Goal: Task Accomplishment & Management: Use online tool/utility

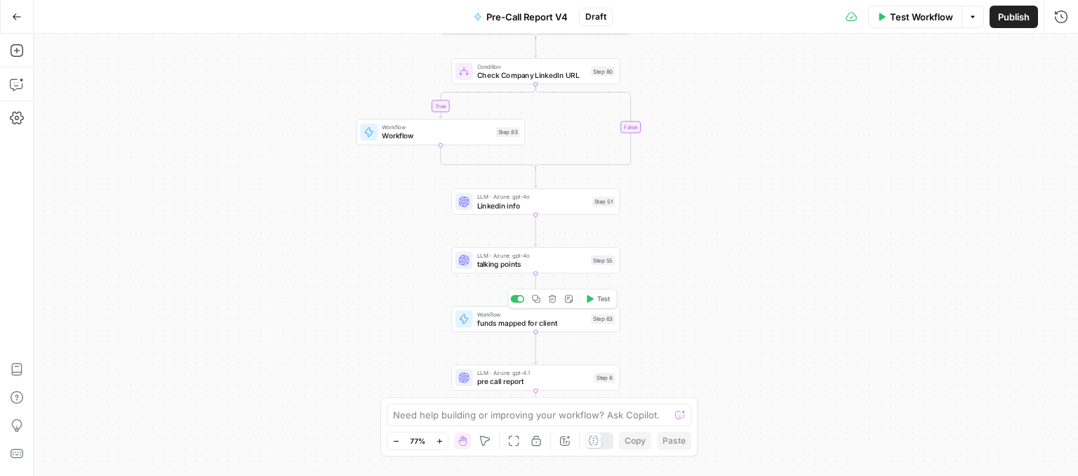
click at [484, 321] on span "funds mapped for client" at bounding box center [531, 322] width 109 height 11
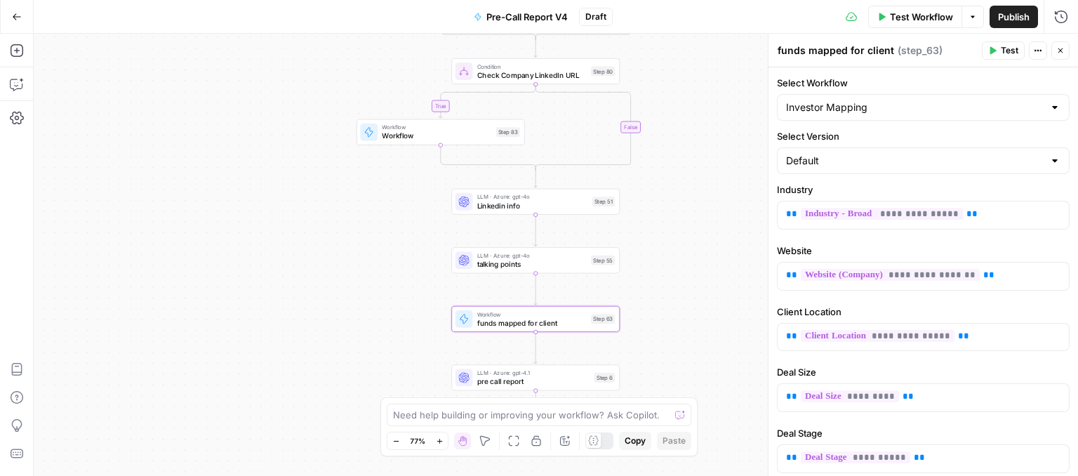
click at [17, 14] on icon "button" at bounding box center [17, 17] width 10 height 10
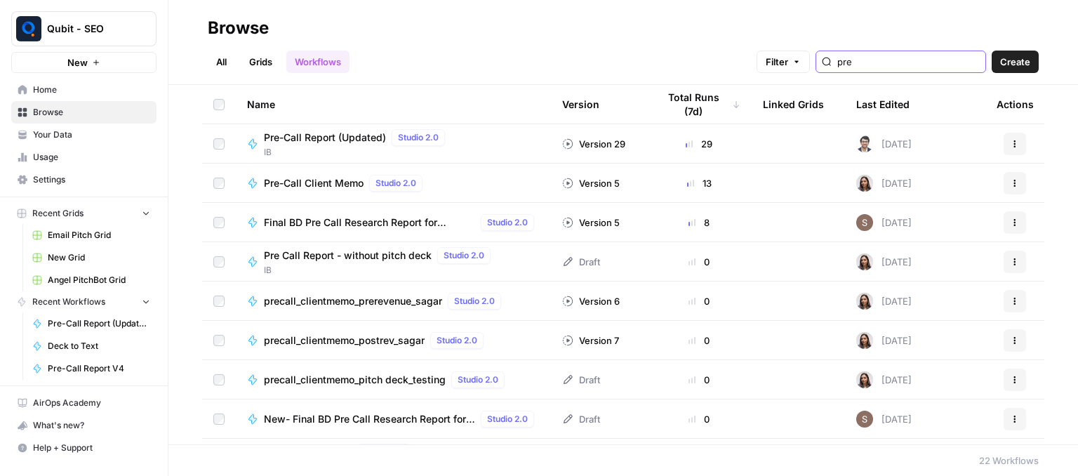
drag, startPoint x: 904, startPoint y: 67, endPoint x: 837, endPoint y: 86, distance: 69.1
click at [837, 86] on div "Browse All Grids Workflows Filter pre Create Name Version Total Runs (7d) Linke…" at bounding box center [623, 238] width 910 height 476
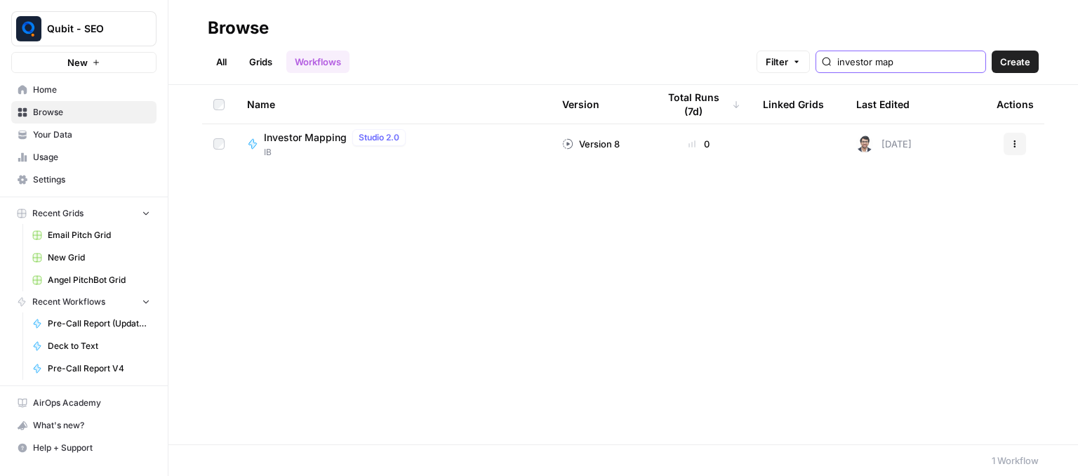
type input "investor map"
click at [280, 133] on span "Investor Mapping" at bounding box center [305, 138] width 83 height 14
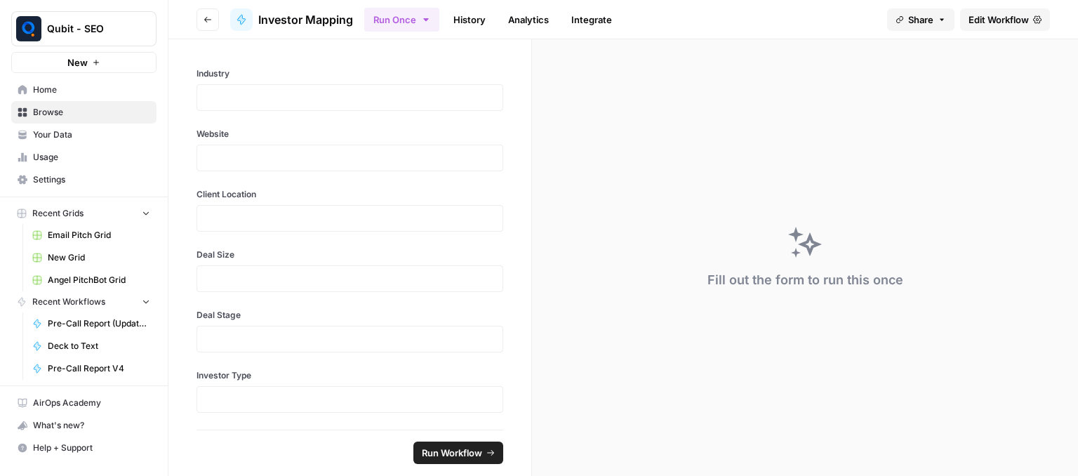
click at [1004, 17] on span "Edit Workflow" at bounding box center [999, 20] width 60 height 14
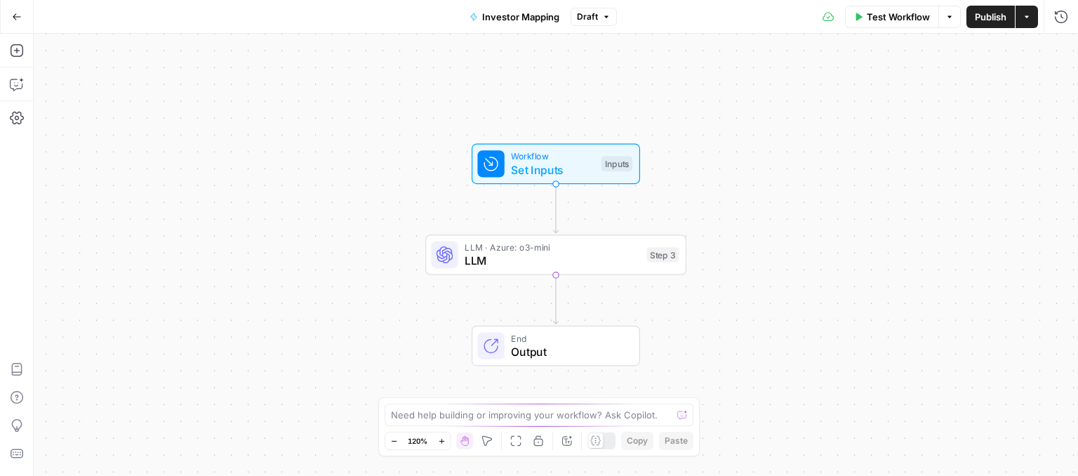
click at [25, 20] on button "Go Back" at bounding box center [16, 16] width 25 height 25
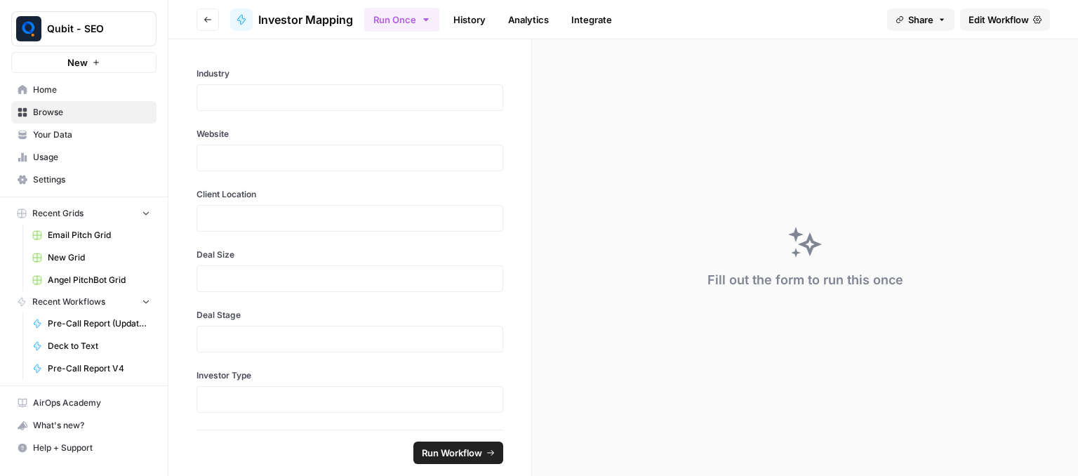
click at [489, 28] on link "History" at bounding box center [469, 19] width 49 height 22
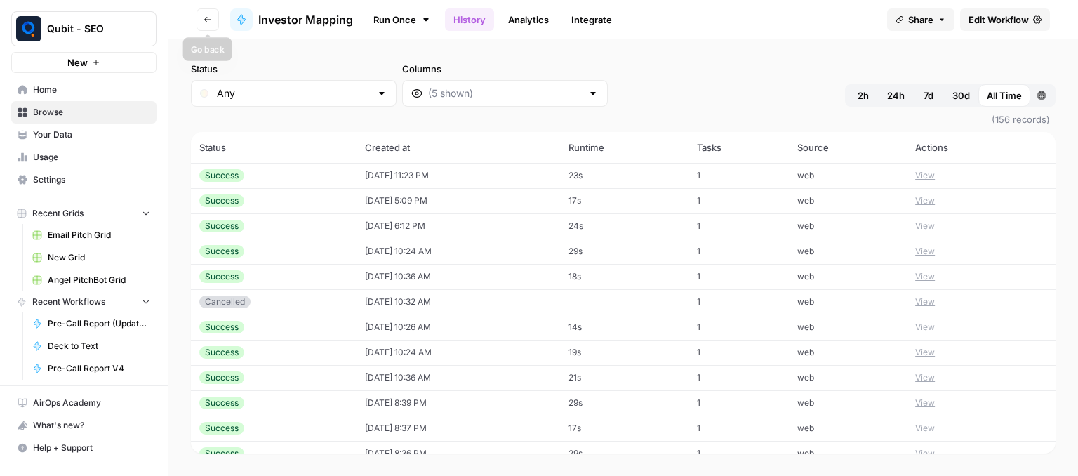
click at [199, 17] on button "Go back" at bounding box center [208, 19] width 22 height 22
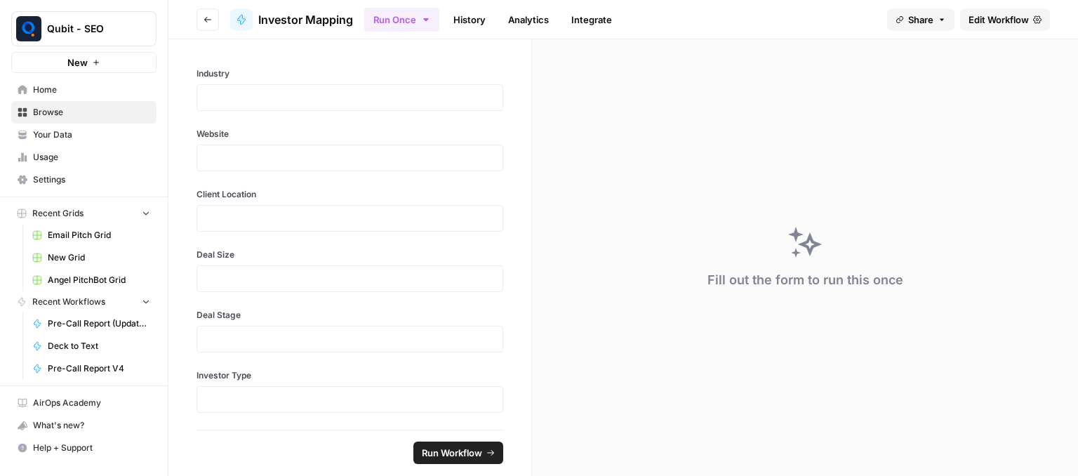
click at [199, 17] on button "Go back" at bounding box center [208, 19] width 22 height 22
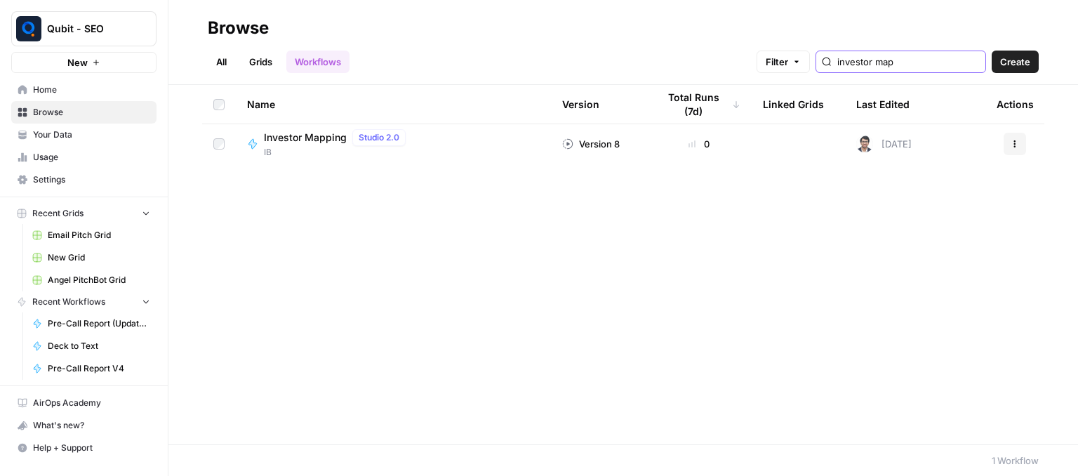
click at [972, 62] on input "investor map" at bounding box center [908, 62] width 142 height 14
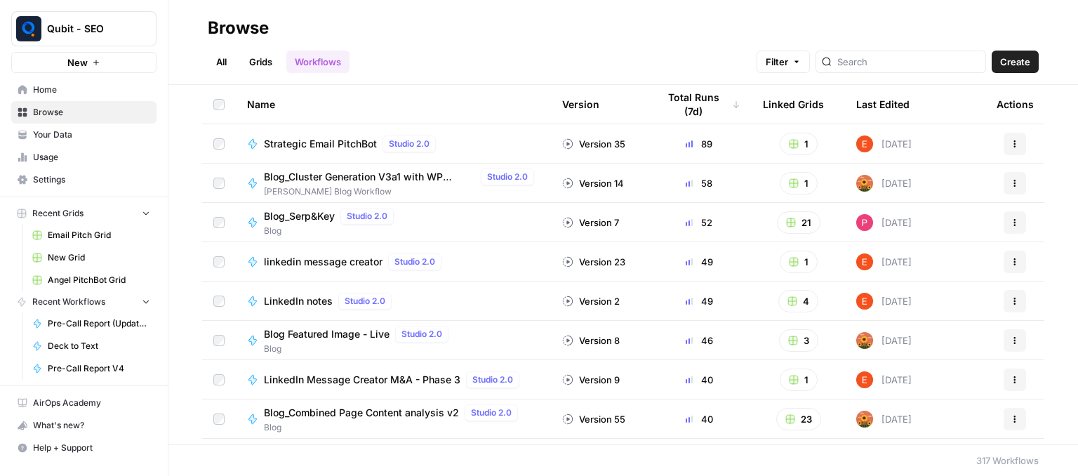
click at [914, 71] on div at bounding box center [901, 62] width 171 height 22
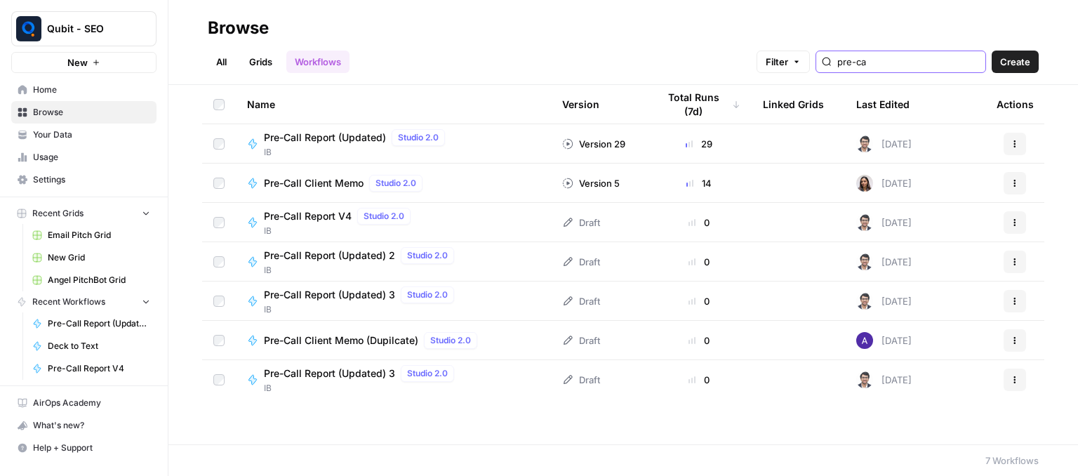
type input "pre-ca"
click at [301, 214] on span "Pre-Call Report V4" at bounding box center [308, 216] width 88 height 14
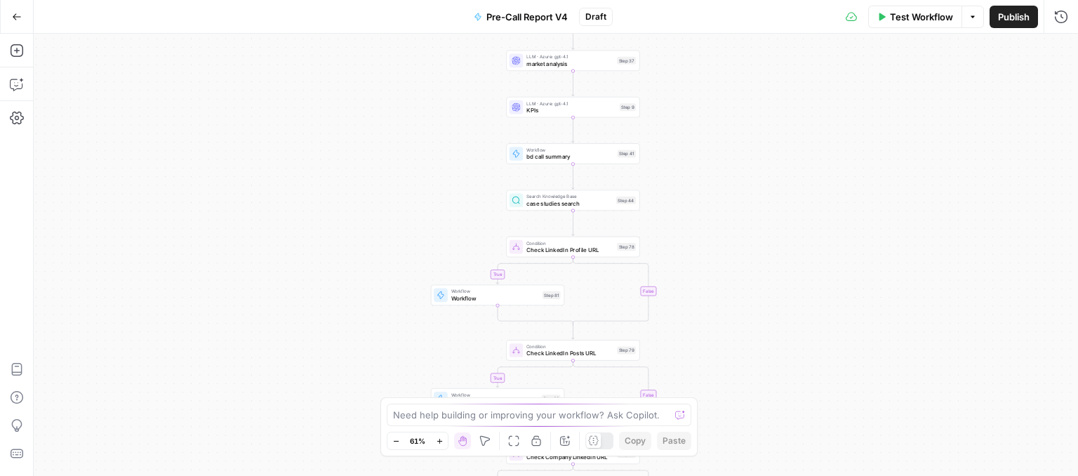
drag, startPoint x: 292, startPoint y: 241, endPoint x: 192, endPoint y: 214, distance: 103.9
click at [192, 214] on div "true false true false true false Workflow Set Inputs Inputs Workflow deck to te…" at bounding box center [556, 255] width 1044 height 442
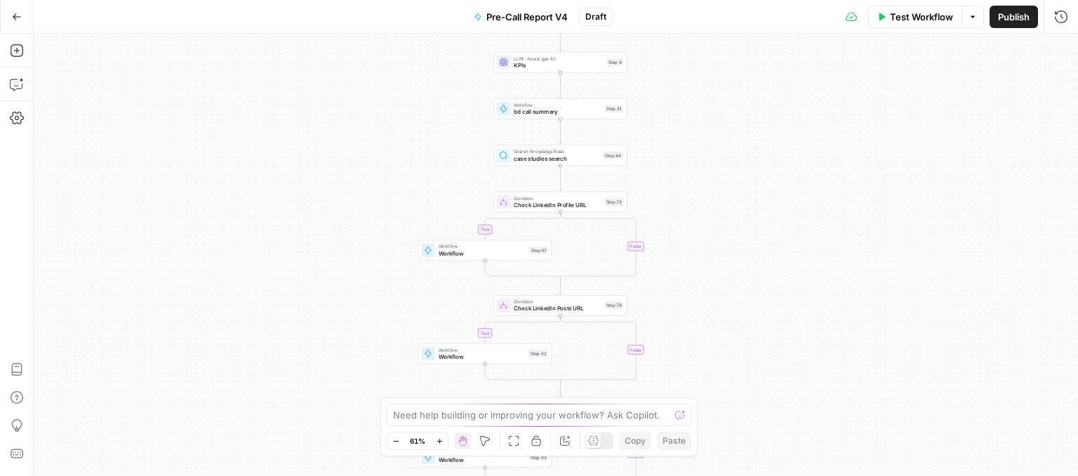
drag, startPoint x: 804, startPoint y: 246, endPoint x: 811, endPoint y: 209, distance: 37.9
click at [811, 209] on div "true false true false true false Workflow Set Inputs Inputs Workflow deck to te…" at bounding box center [556, 255] width 1044 height 442
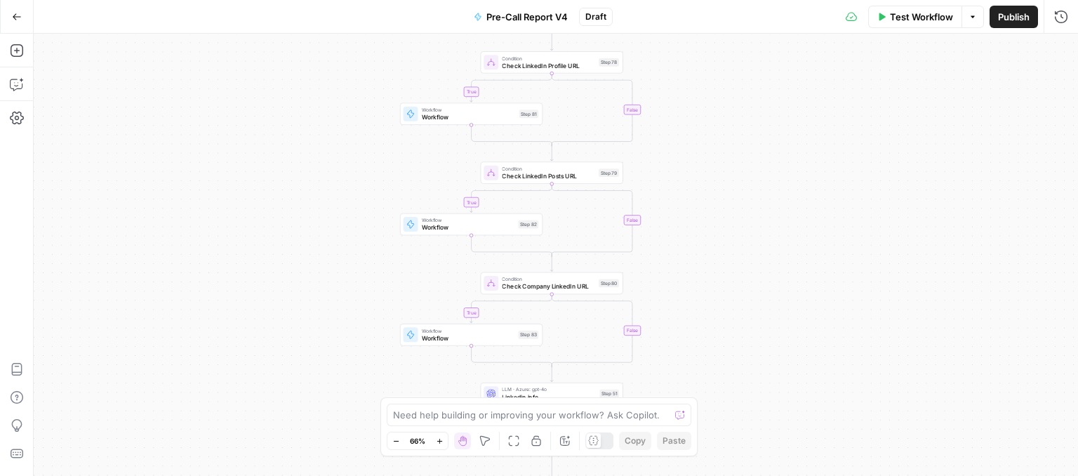
drag, startPoint x: 710, startPoint y: 216, endPoint x: 719, endPoint y: 275, distance: 59.8
click at [719, 275] on div "true false true false true false Workflow Set Inputs Inputs Workflow deck to te…" at bounding box center [556, 255] width 1044 height 442
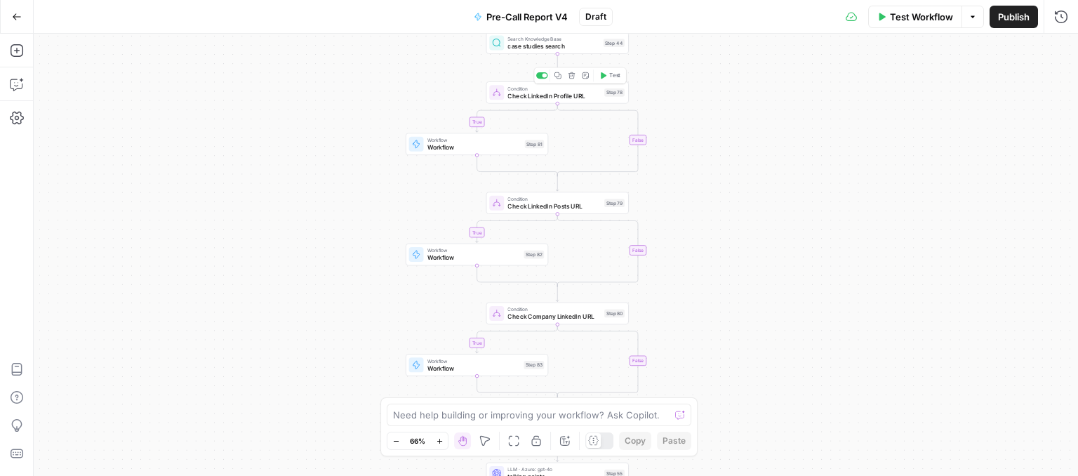
click at [517, 95] on span "Check LinkedIn Profile URL" at bounding box center [553, 95] width 93 height 9
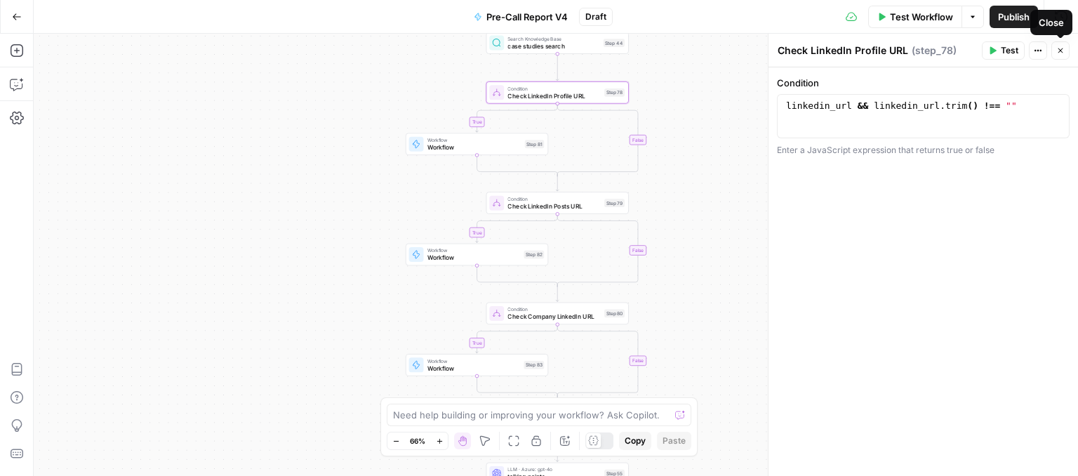
click at [1059, 44] on button "Close" at bounding box center [1060, 50] width 18 height 18
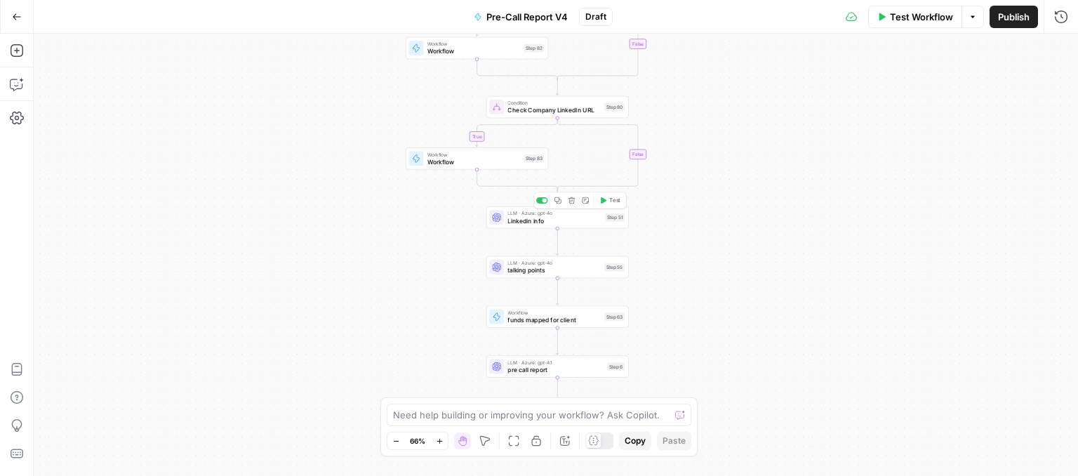
click at [554, 224] on span "Linkedin info" at bounding box center [554, 220] width 94 height 9
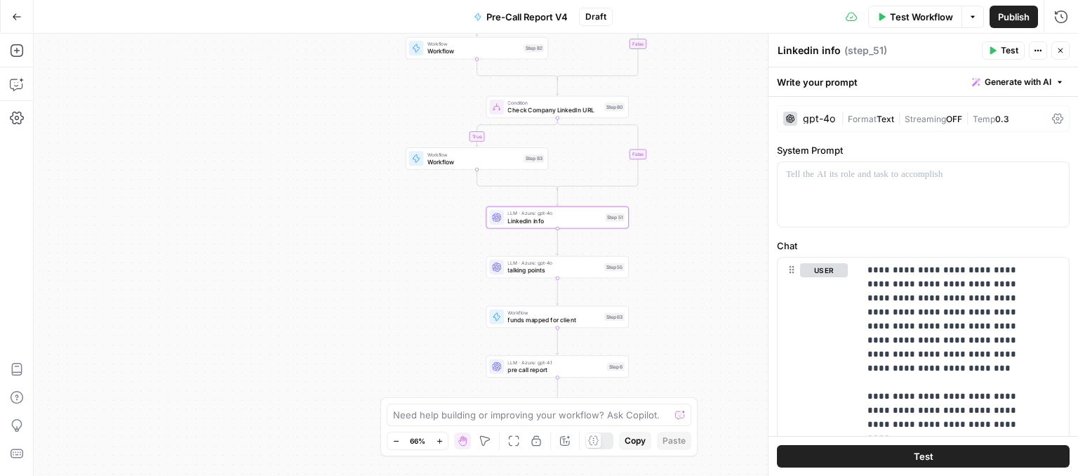
click at [566, 280] on div "true true true false false false Workflow Set Inputs Inputs Workflow deck to te…" at bounding box center [556, 255] width 1044 height 442
click at [550, 274] on span "talking points" at bounding box center [553, 270] width 93 height 9
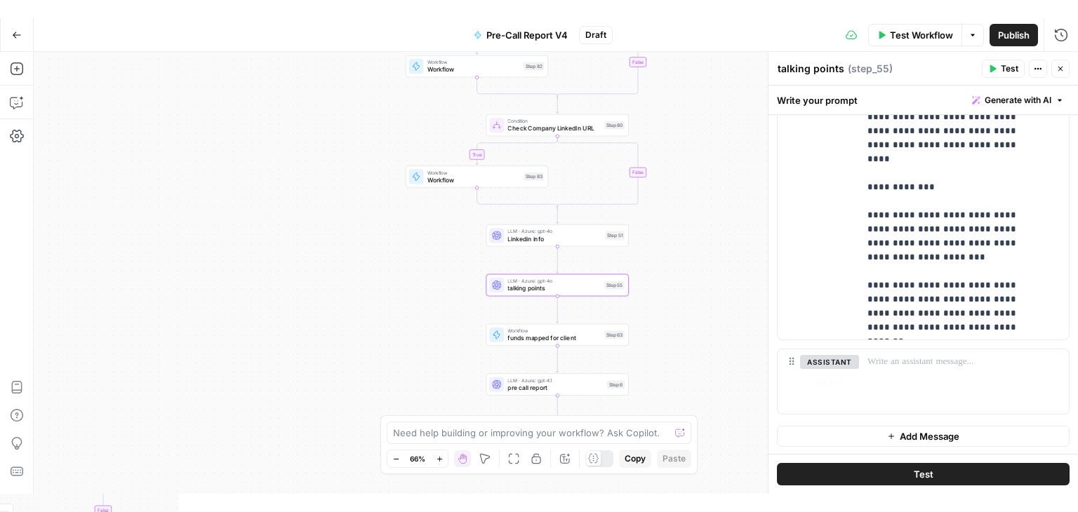
scroll to position [352, 0]
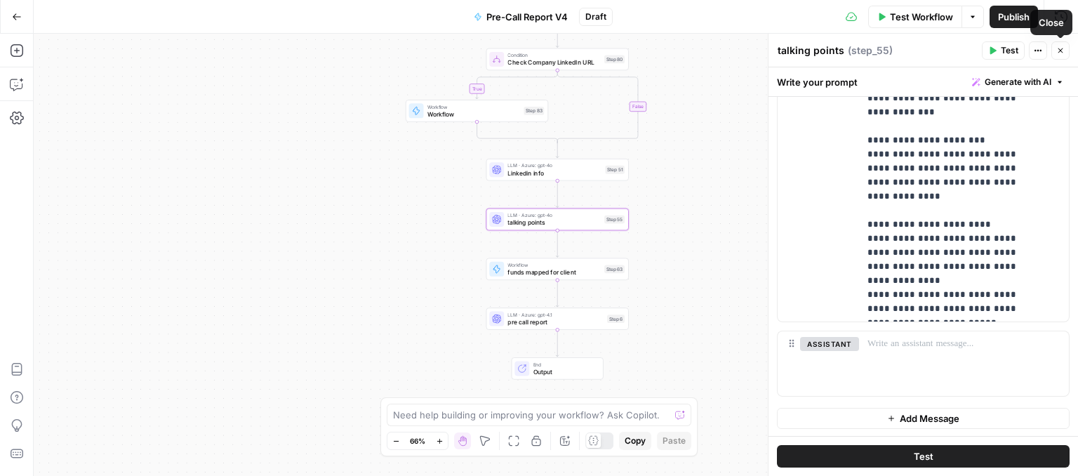
click at [1054, 55] on button "Close" at bounding box center [1060, 50] width 18 height 18
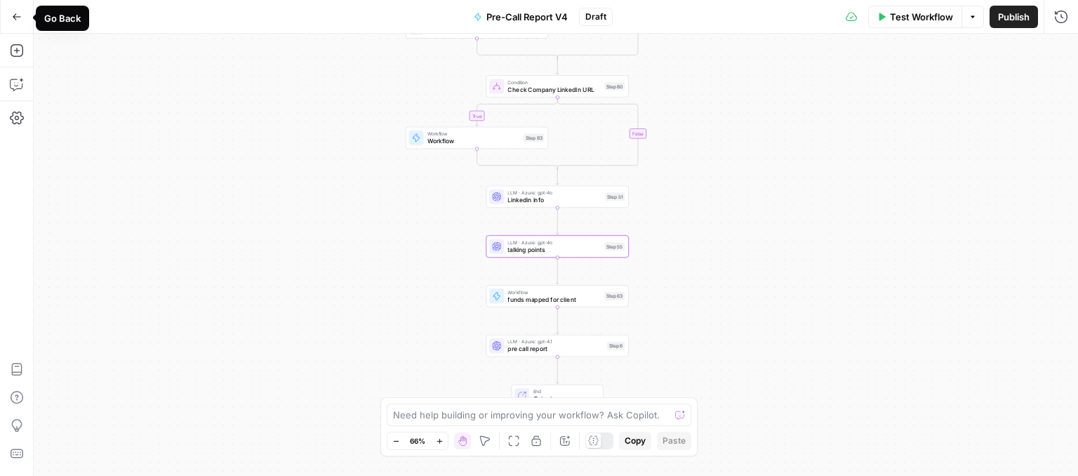
click at [23, 20] on button "Go Back" at bounding box center [16, 16] width 25 height 25
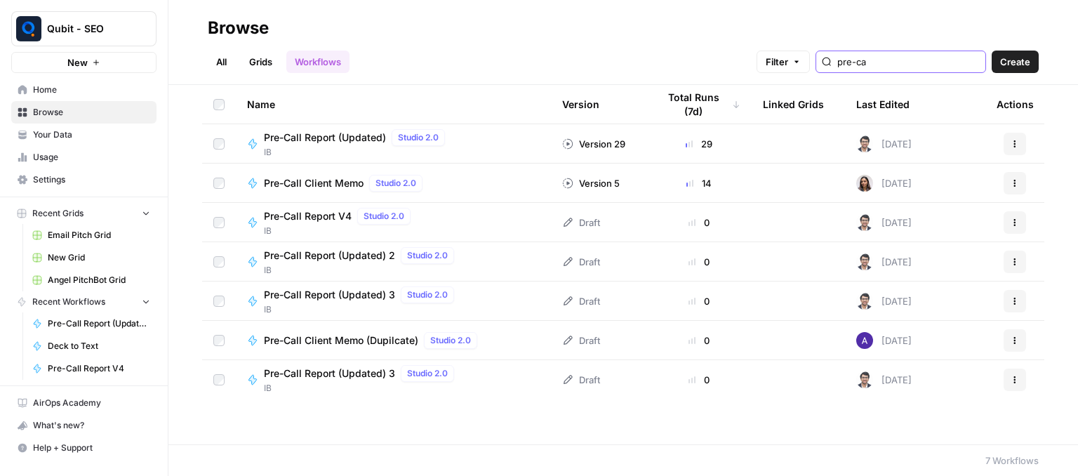
drag, startPoint x: 915, startPoint y: 63, endPoint x: 836, endPoint y: 62, distance: 78.6
click at [836, 62] on div "Filter pre-ca Create" at bounding box center [898, 62] width 282 height 22
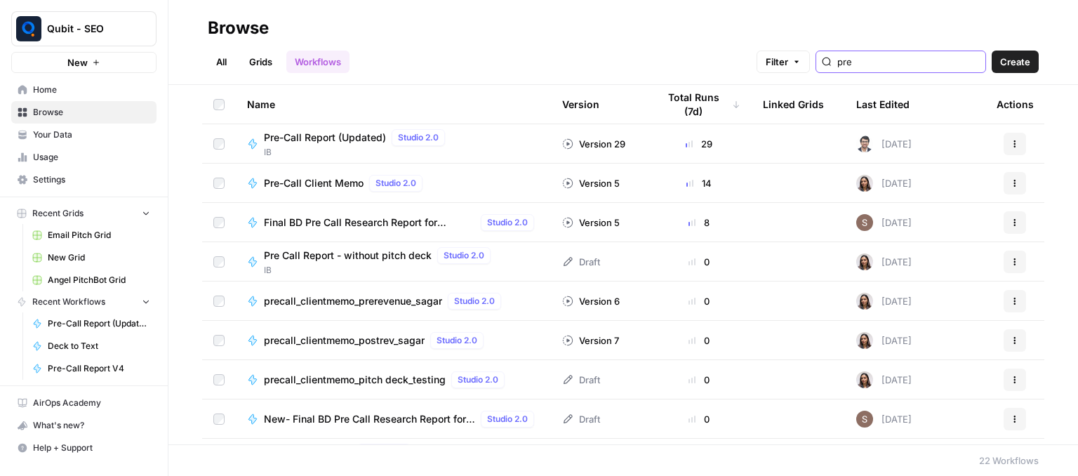
type input "pre"
click at [357, 224] on span "Final BD Pre Call Research Report for Hubspot" at bounding box center [369, 222] width 211 height 14
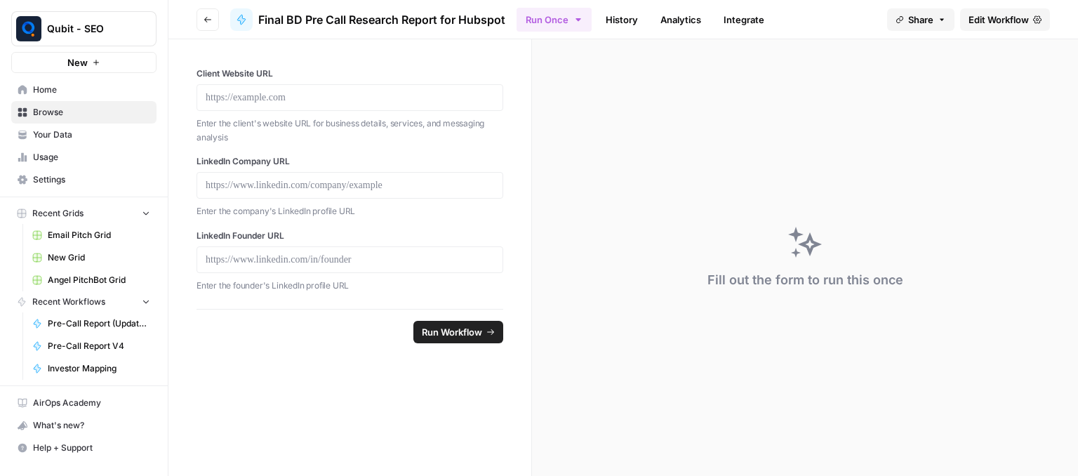
click at [211, 13] on button "Go back" at bounding box center [208, 19] width 22 height 22
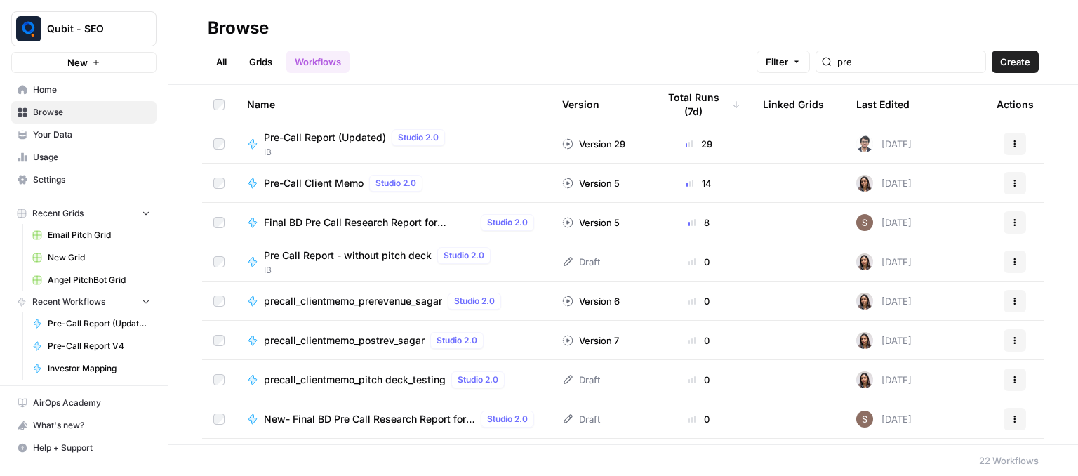
drag, startPoint x: 908, startPoint y: 69, endPoint x: 895, endPoint y: 72, distance: 13.8
click at [895, 72] on div "pre" at bounding box center [901, 62] width 171 height 22
type input "p"
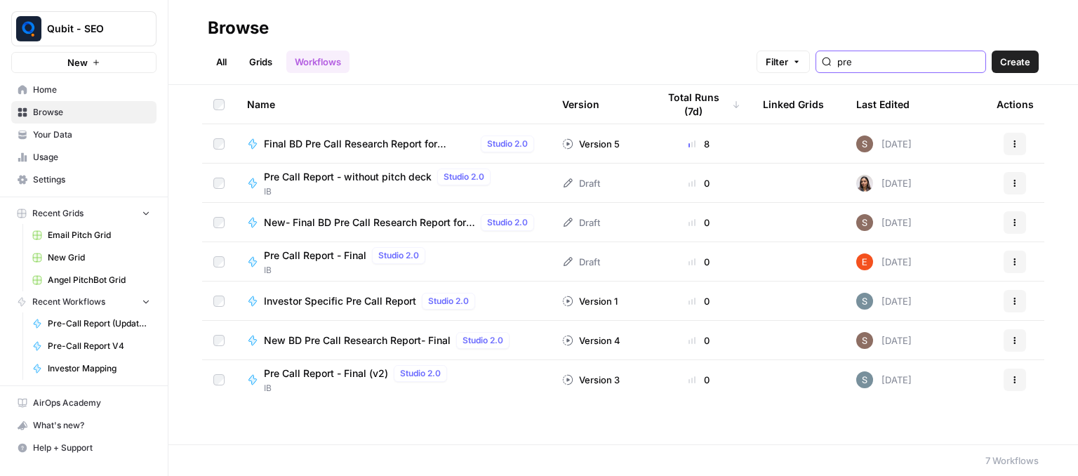
type input "pre"
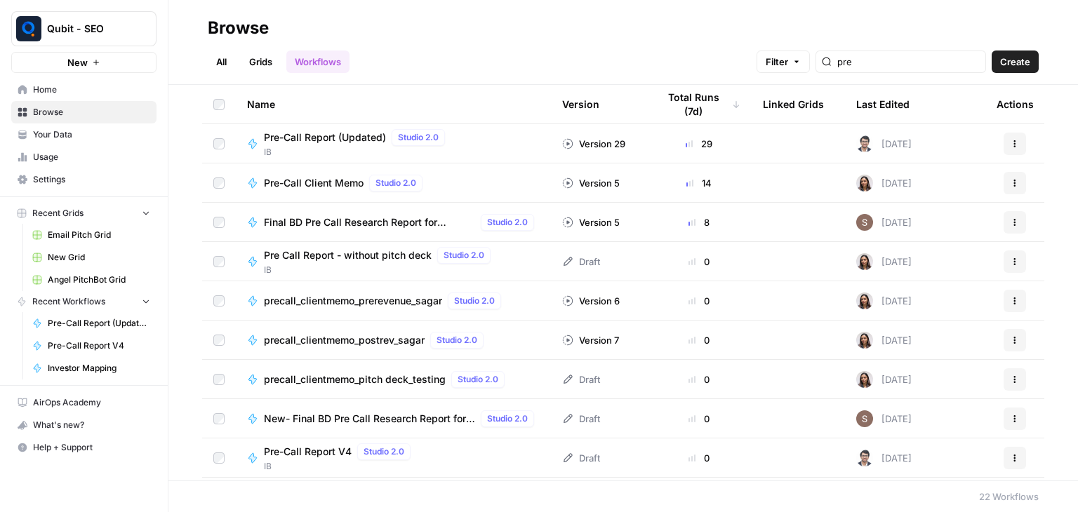
click at [317, 458] on span "Pre-Call Report V4" at bounding box center [308, 452] width 88 height 14
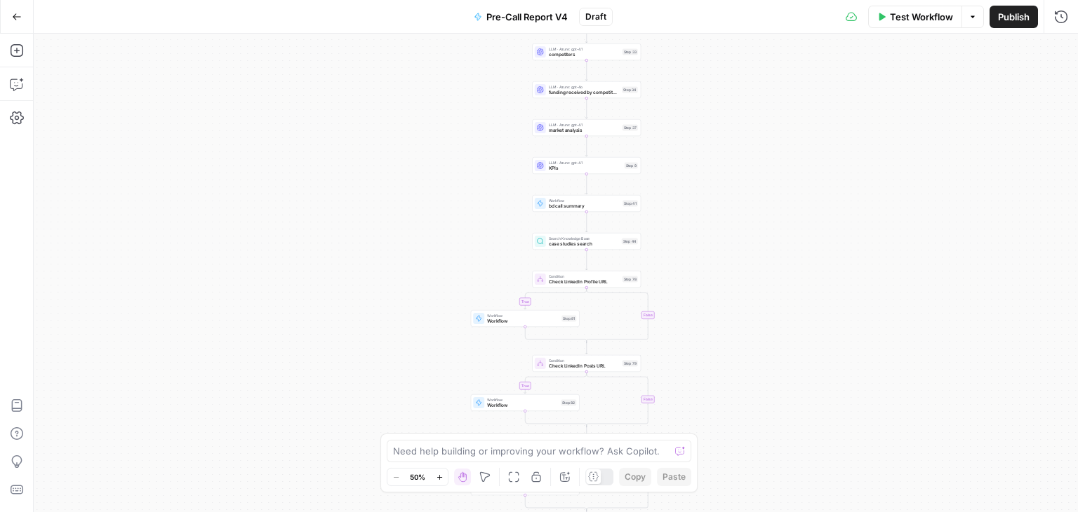
drag, startPoint x: 799, startPoint y: 194, endPoint x: 806, endPoint y: 322, distance: 128.6
click at [806, 322] on div "true false true false true false Workflow Set Inputs Inputs Workflow deck to te…" at bounding box center [556, 273] width 1044 height 479
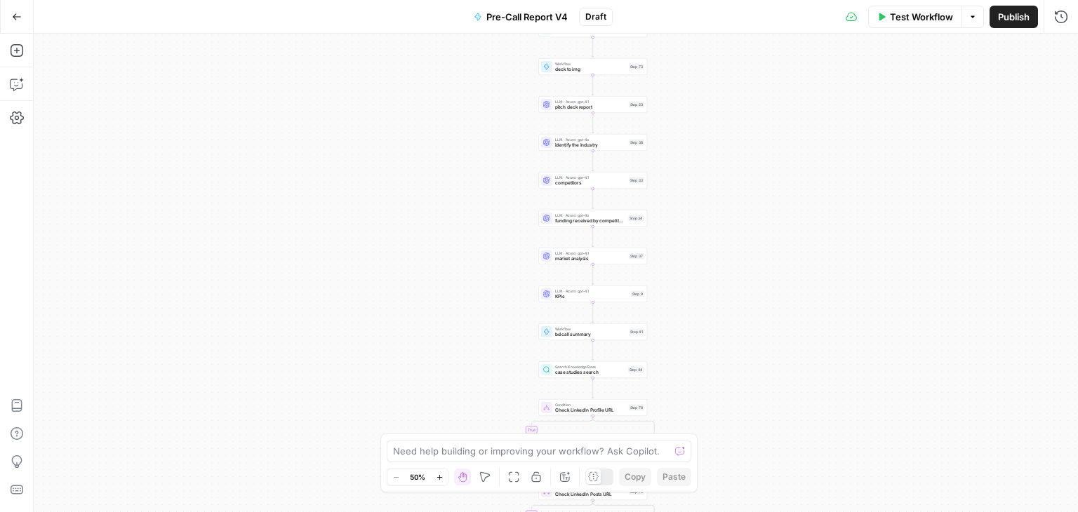
drag, startPoint x: 811, startPoint y: 172, endPoint x: 794, endPoint y: 300, distance: 128.9
click at [802, 307] on div "true false true false true false Workflow Set Inputs Inputs Workflow deck to te…" at bounding box center [556, 273] width 1044 height 479
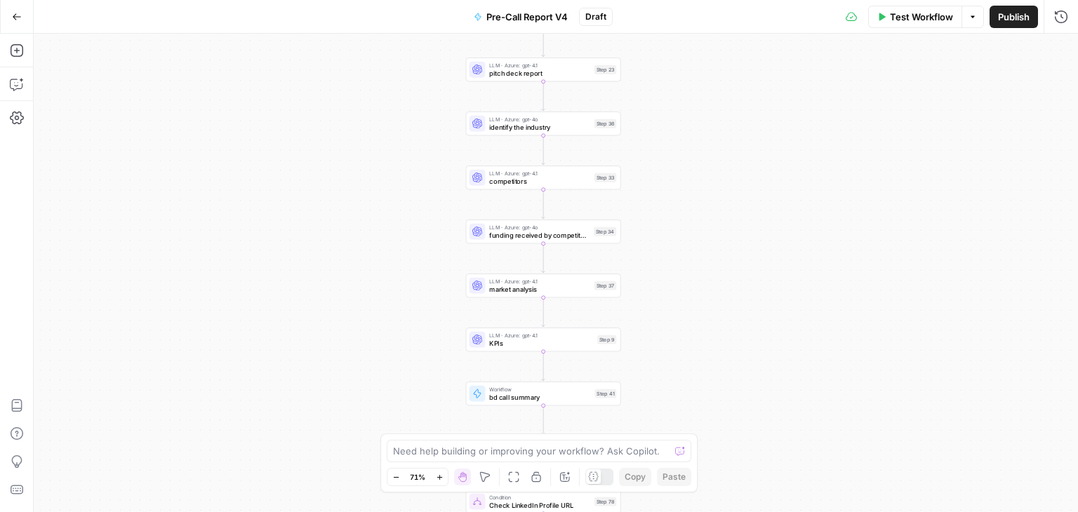
drag, startPoint x: 303, startPoint y: 286, endPoint x: 303, endPoint y: 79, distance: 206.3
click at [303, 79] on div "true false true false true false Workflow Set Inputs Inputs Workflow deck to te…" at bounding box center [556, 273] width 1044 height 479
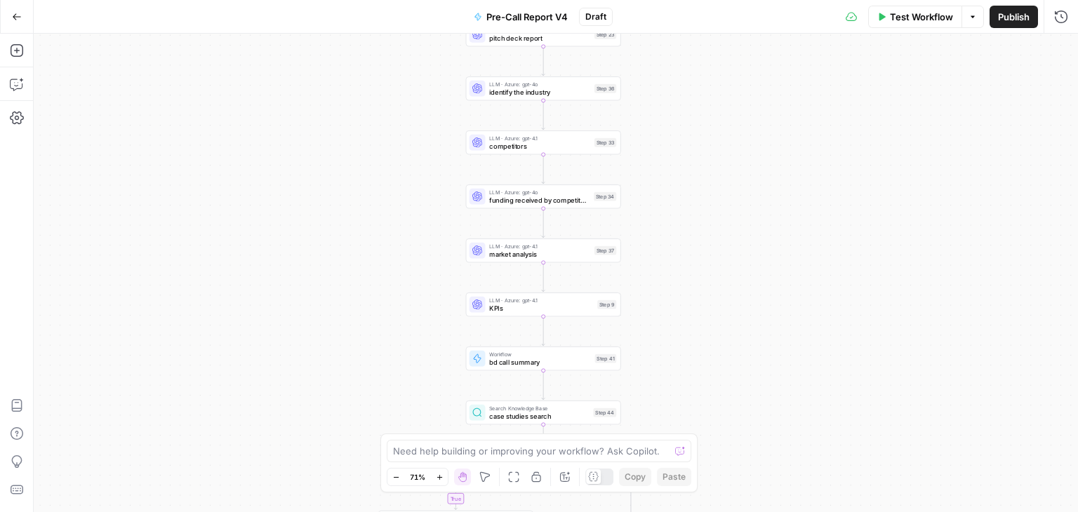
drag, startPoint x: 303, startPoint y: 266, endPoint x: 315, endPoint y: 67, distance: 199.7
click at [315, 67] on div "true false true false true false Workflow Set Inputs Inputs Workflow deck to te…" at bounding box center [556, 273] width 1044 height 479
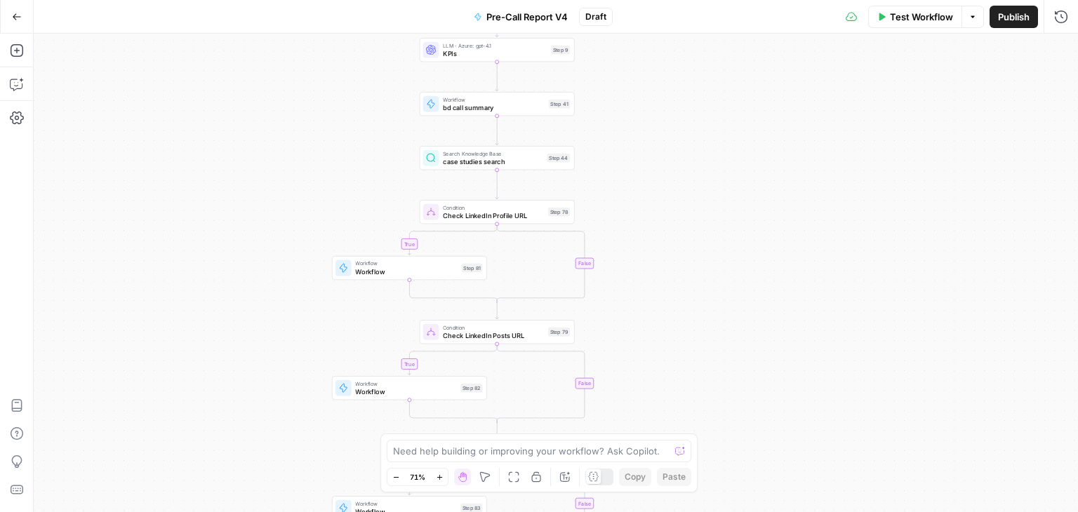
drag, startPoint x: 310, startPoint y: 234, endPoint x: 252, endPoint y: 178, distance: 80.4
click at [252, 178] on div "true false true false true false Workflow Set Inputs Inputs Workflow deck to te…" at bounding box center [556, 273] width 1044 height 479
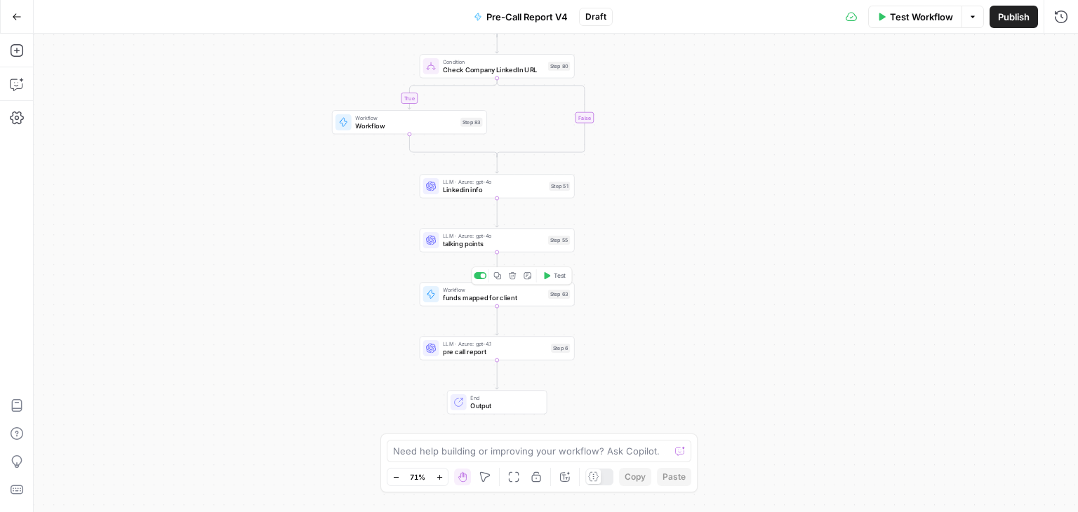
click at [430, 296] on icon at bounding box center [430, 294] width 7 height 8
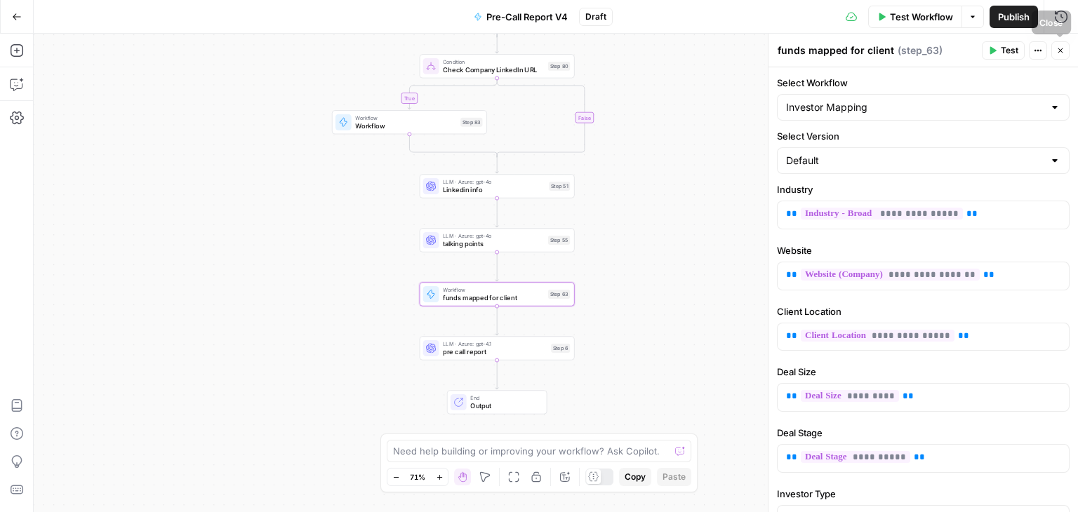
click at [1063, 52] on icon "button" at bounding box center [1060, 50] width 8 height 8
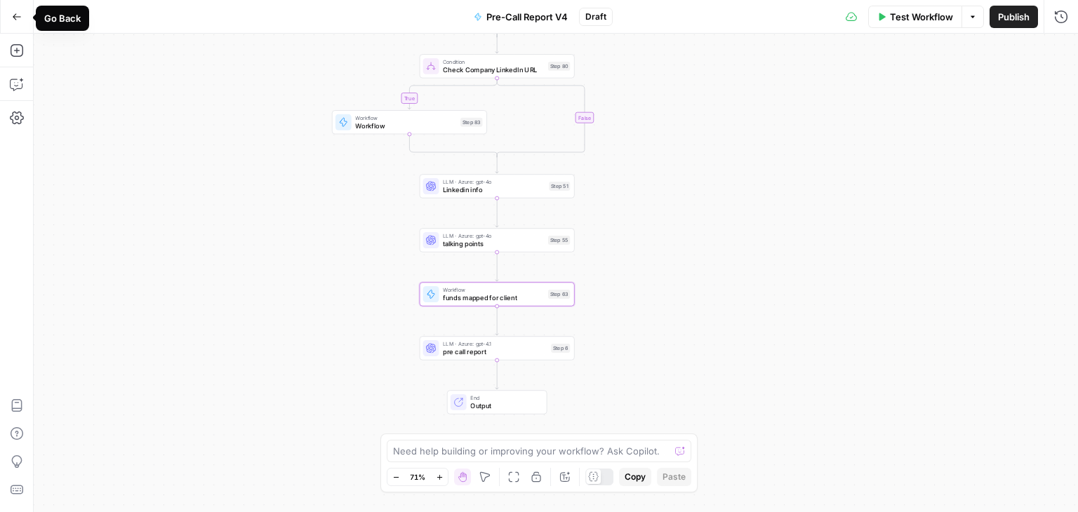
click at [23, 24] on button "Go Back" at bounding box center [16, 16] width 25 height 25
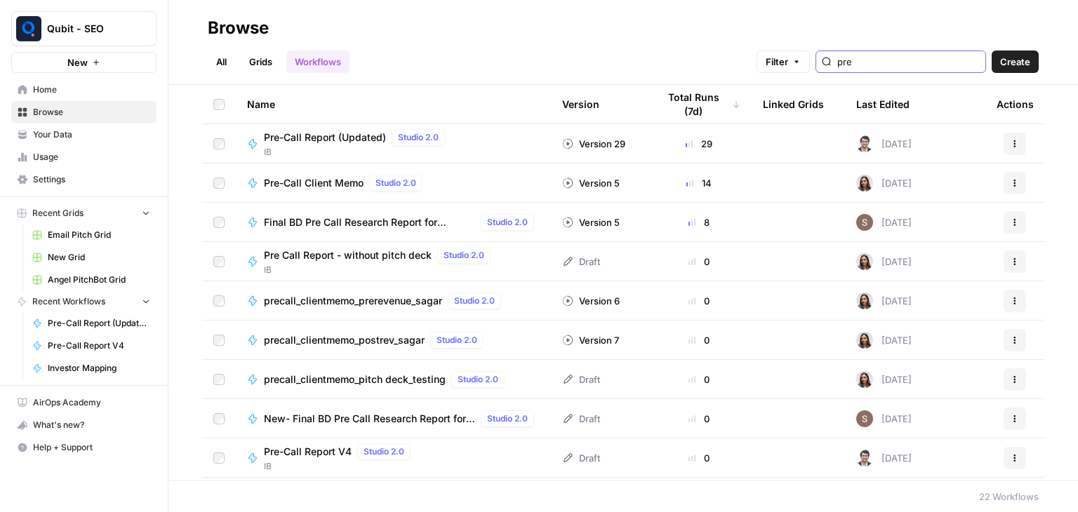
drag, startPoint x: 893, startPoint y: 66, endPoint x: 826, endPoint y: 75, distance: 67.3
click at [826, 75] on header "Browse All Grids Workflows Filter pre Create" at bounding box center [623, 42] width 910 height 85
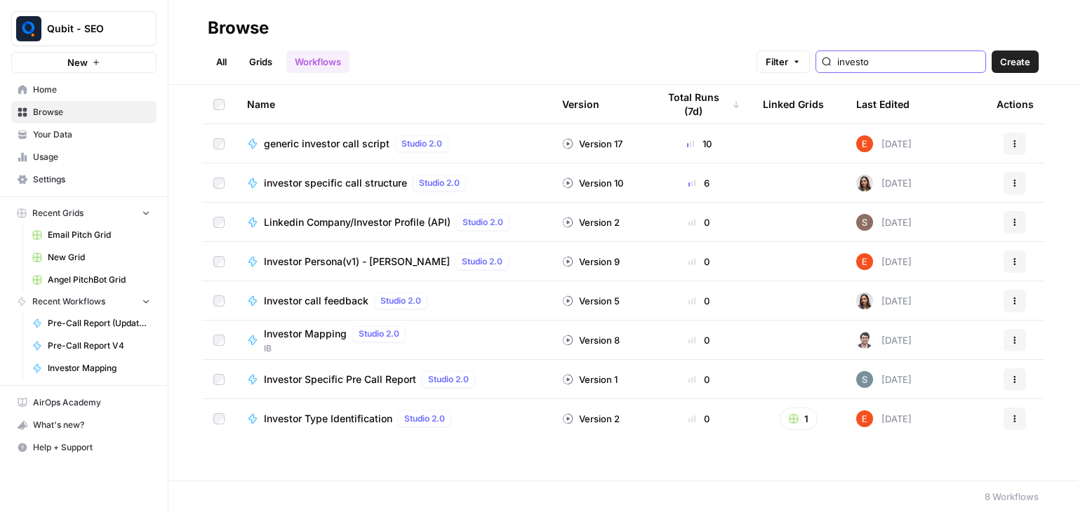
type input "investo"
click at [329, 335] on span "Investor Mapping" at bounding box center [305, 334] width 83 height 14
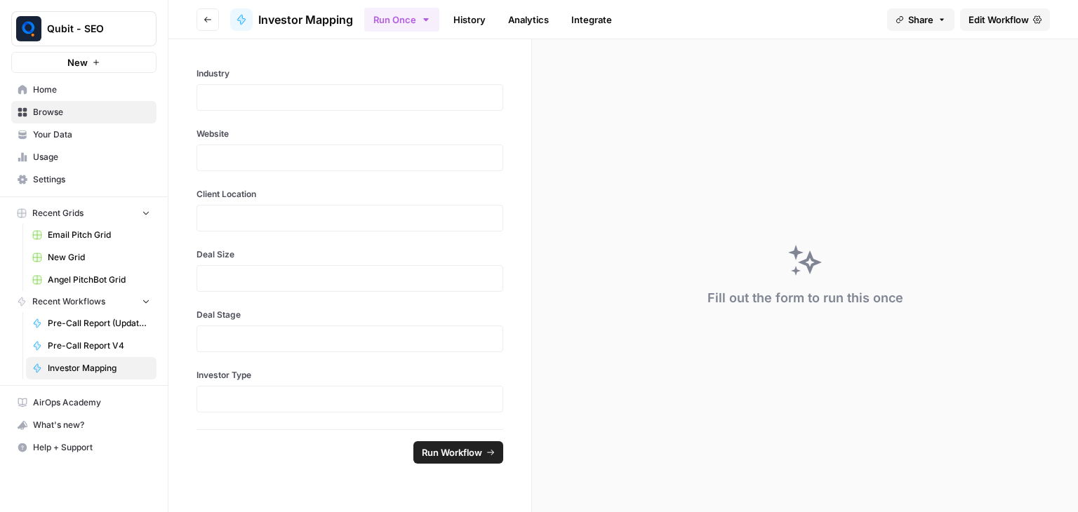
click at [476, 11] on link "History" at bounding box center [469, 19] width 49 height 22
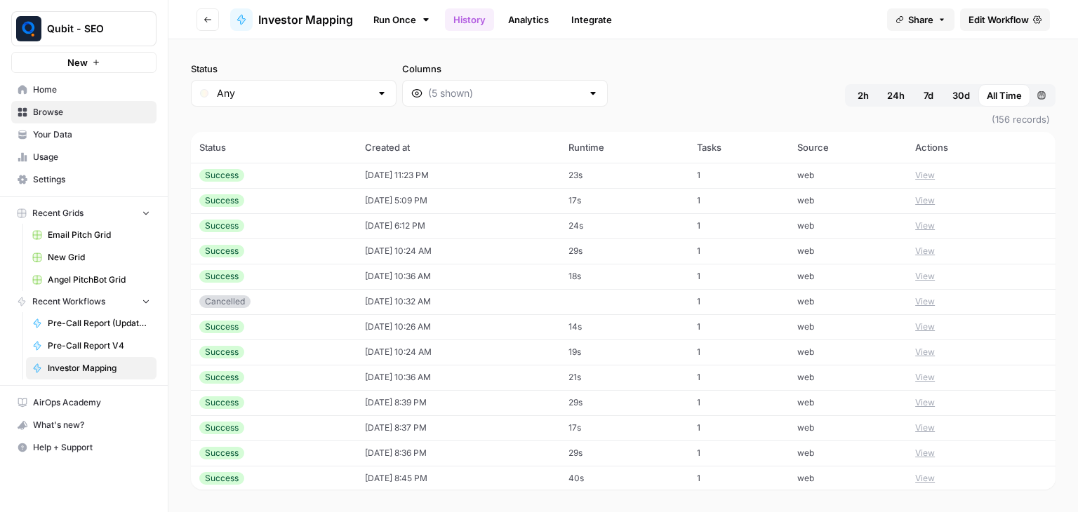
click at [198, 22] on button "Go back" at bounding box center [208, 19] width 22 height 22
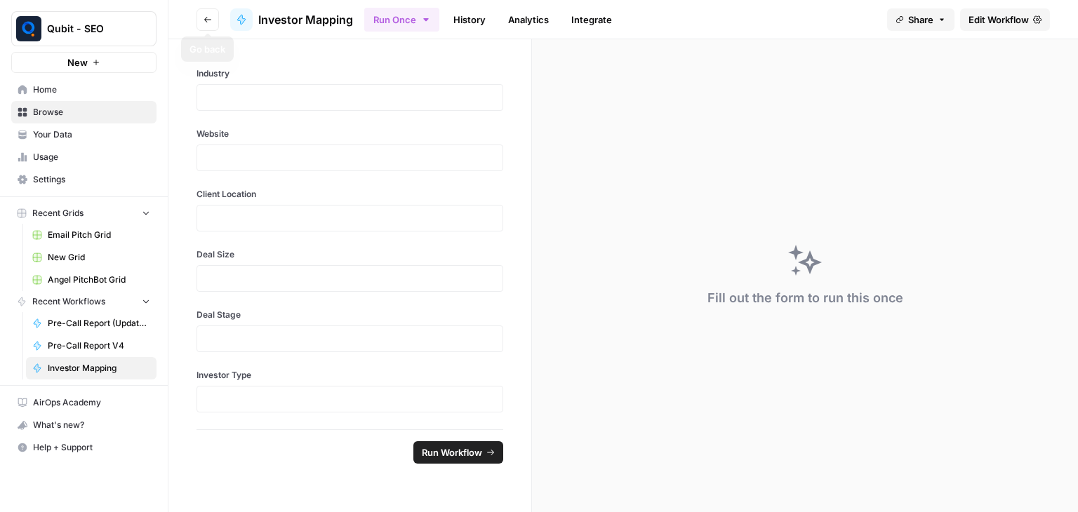
click at [206, 22] on icon "button" at bounding box center [208, 19] width 8 height 8
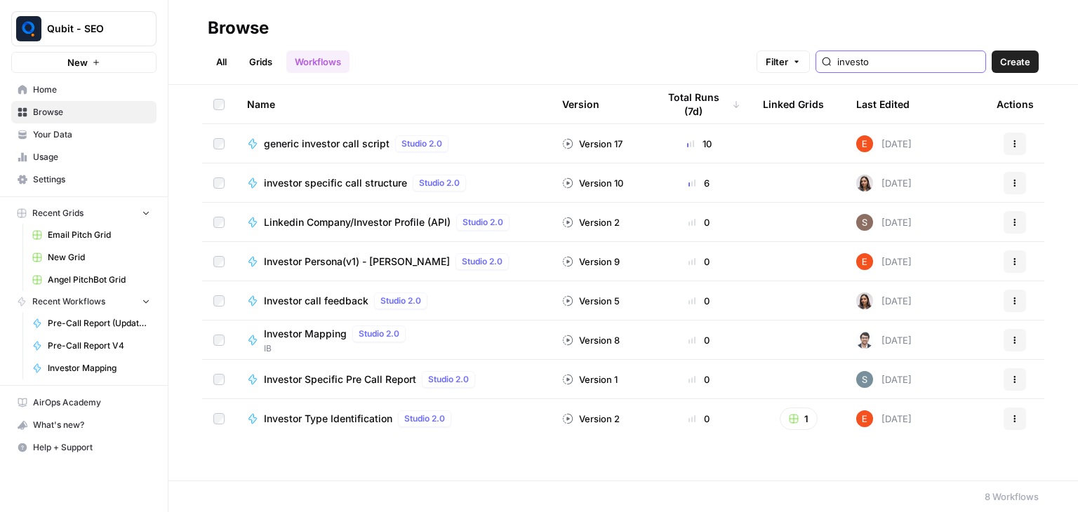
drag, startPoint x: 927, startPoint y: 67, endPoint x: 792, endPoint y: 94, distance: 137.5
click at [792, 94] on div "Browse All Grids Workflows Filter investo Create Name Version Total Runs (7d) L…" at bounding box center [623, 256] width 910 height 512
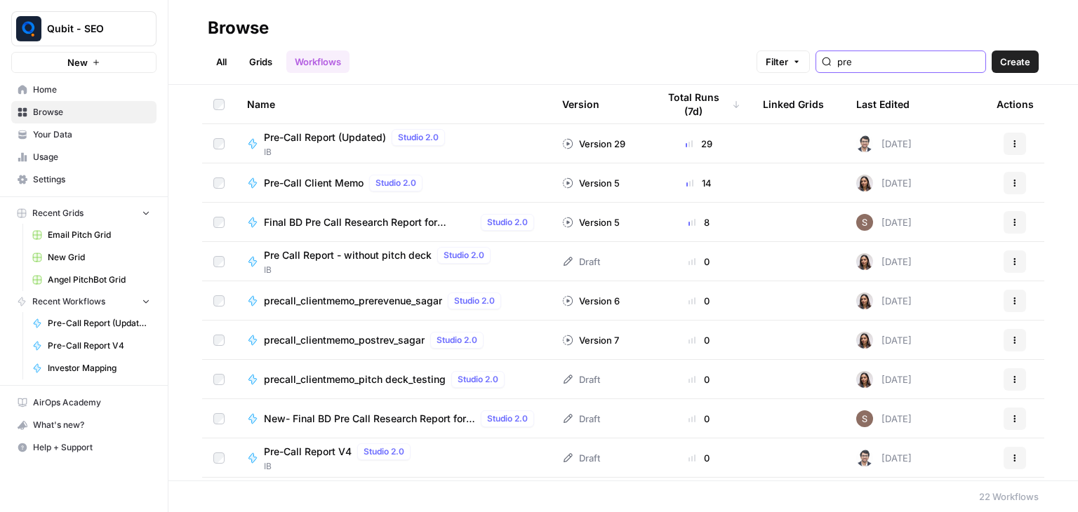
type input "pre"
click at [320, 452] on span "Pre-Call Report V4" at bounding box center [308, 452] width 88 height 14
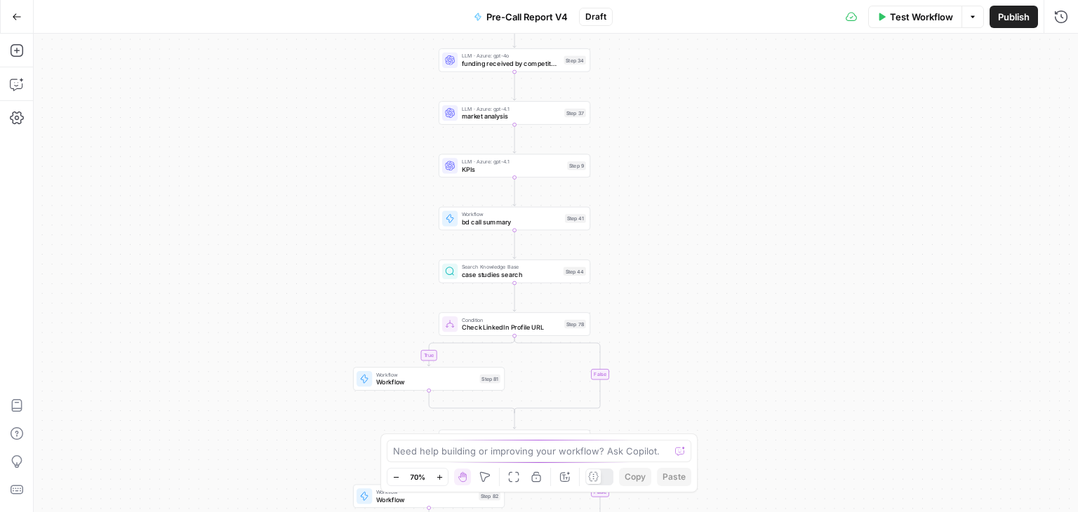
drag, startPoint x: 684, startPoint y: 292, endPoint x: 710, endPoint y: 340, distance: 54.0
click at [710, 340] on div "true false true false true false Workflow Set Inputs Inputs Workflow deck to te…" at bounding box center [556, 273] width 1044 height 479
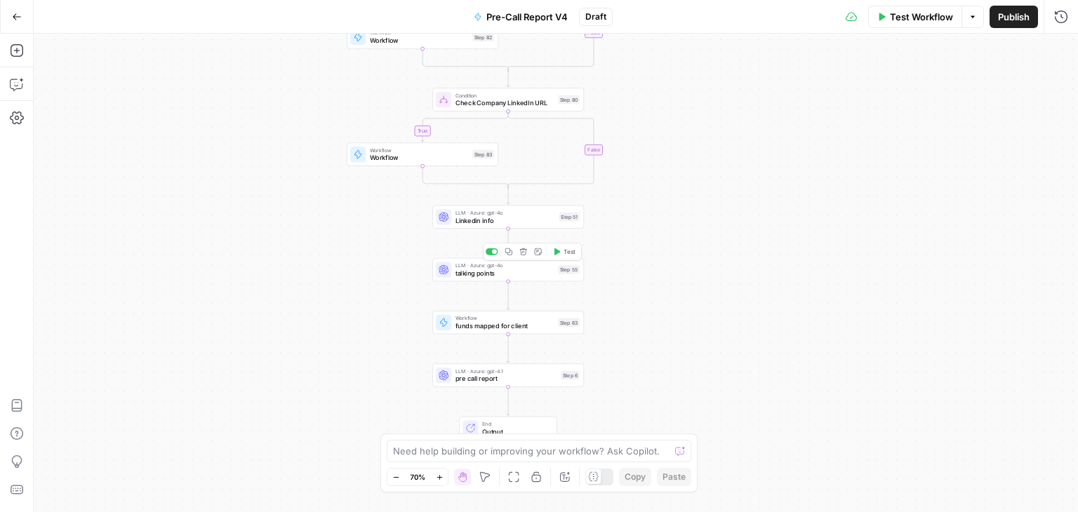
click at [521, 267] on span "LLM · Azure: gpt-4o" at bounding box center [505, 266] width 99 height 8
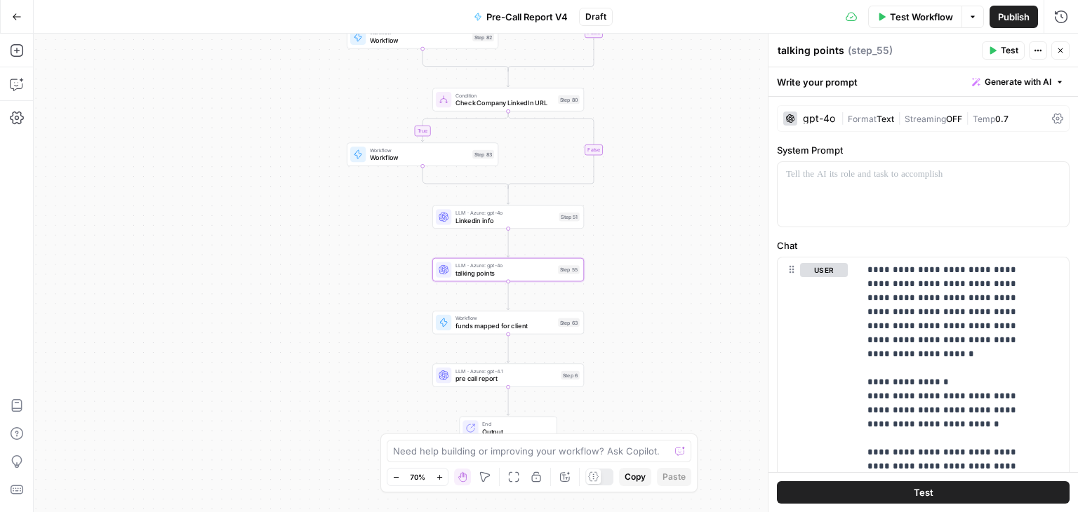
click at [1056, 46] on icon "button" at bounding box center [1060, 50] width 8 height 8
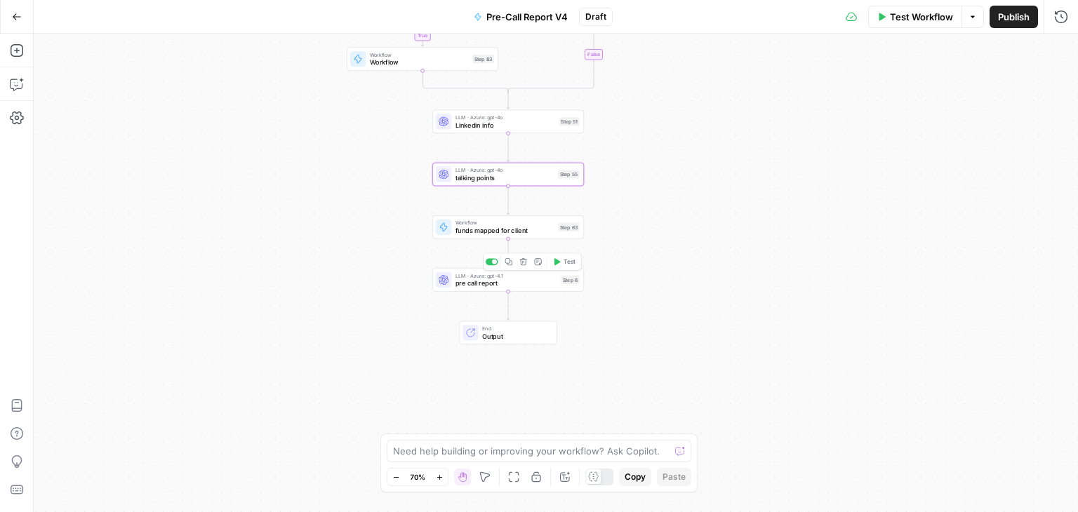
click at [491, 286] on span "pre call report" at bounding box center [507, 284] width 102 height 10
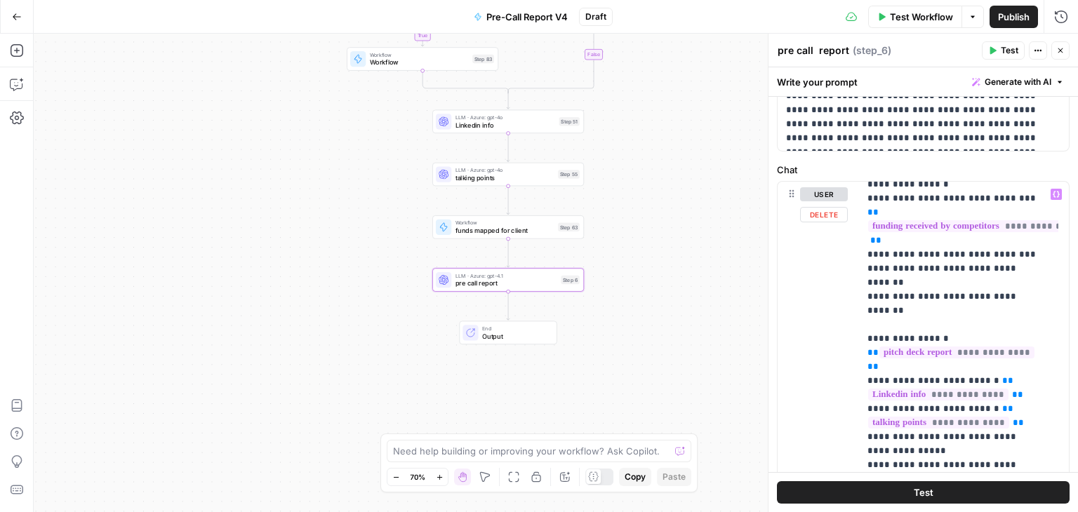
scroll to position [825, 0]
drag, startPoint x: 1019, startPoint y: 286, endPoint x: 1007, endPoint y: 286, distance: 11.9
click at [1007, 286] on p "**********" at bounding box center [954, 156] width 172 height 1586
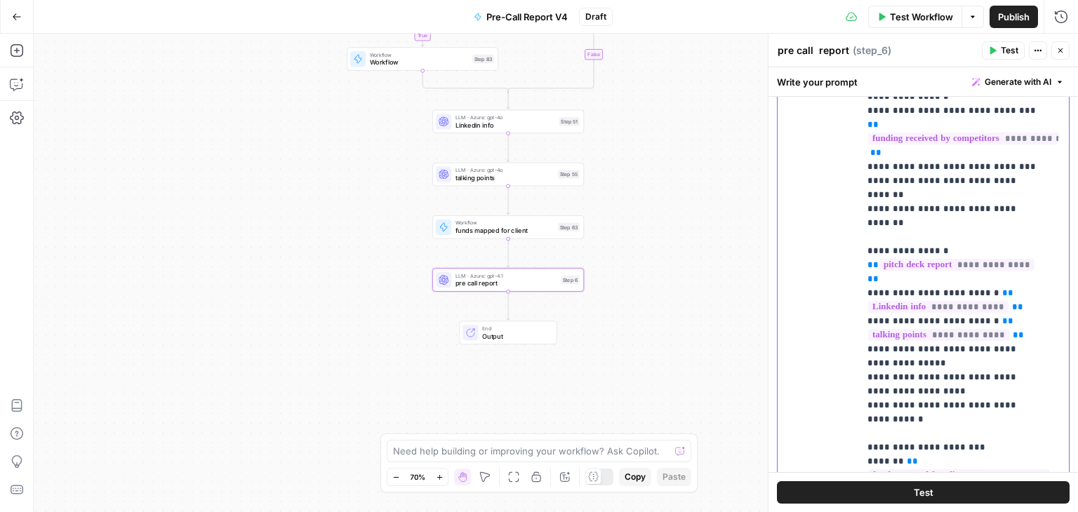
scroll to position [671, 0]
click at [941, 261] on p "**********" at bounding box center [954, 68] width 172 height 1586
click at [1015, 239] on p "**********" at bounding box center [954, 68] width 172 height 1586
click at [482, 178] on span "talking points" at bounding box center [505, 178] width 99 height 10
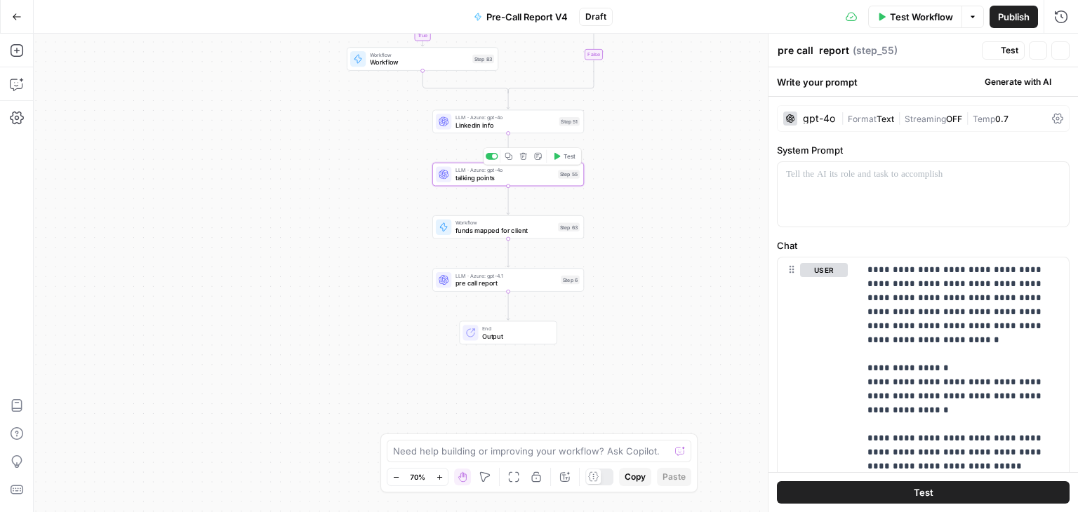
type textarea "talking points"
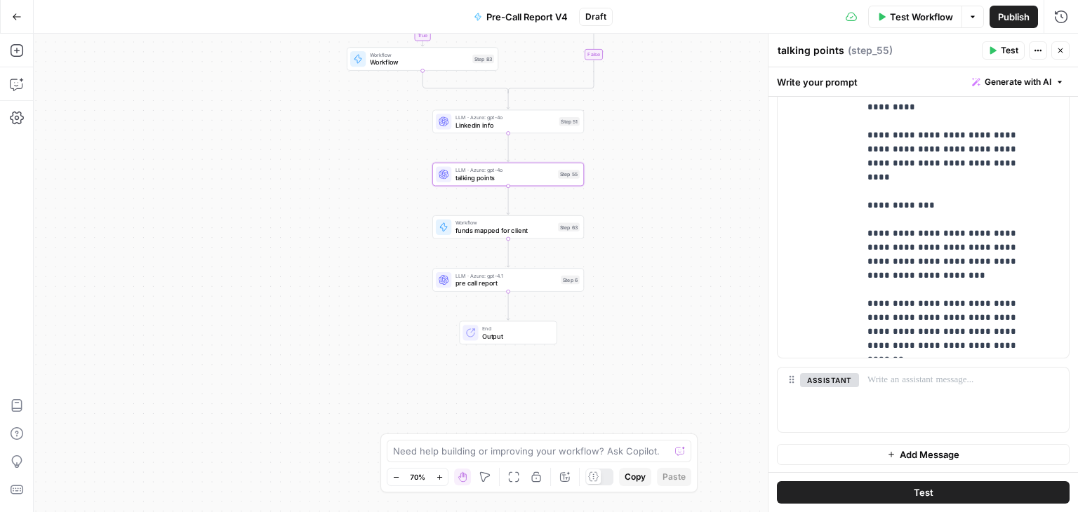
scroll to position [0, 0]
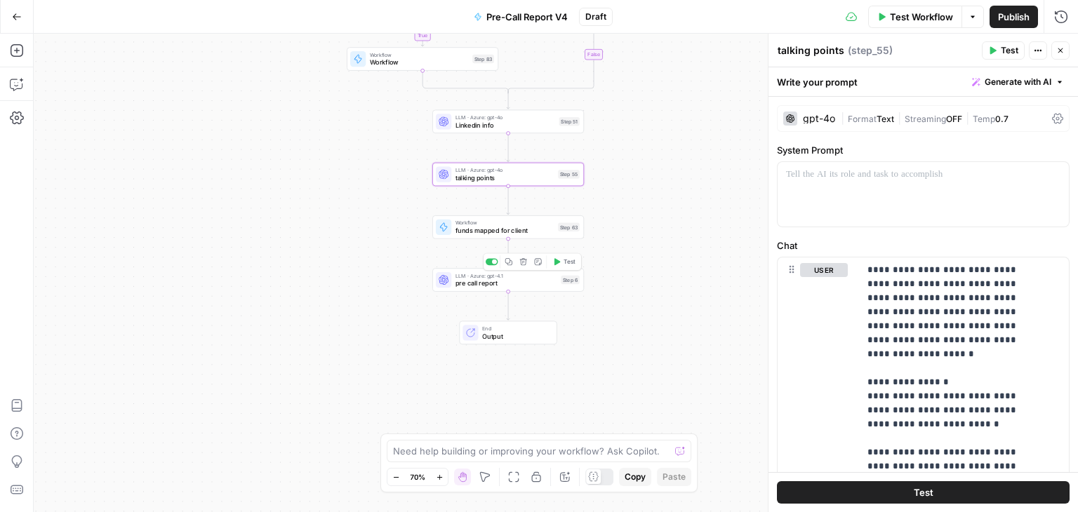
click at [519, 276] on span "LLM · Azure: gpt-4.1" at bounding box center [507, 276] width 102 height 8
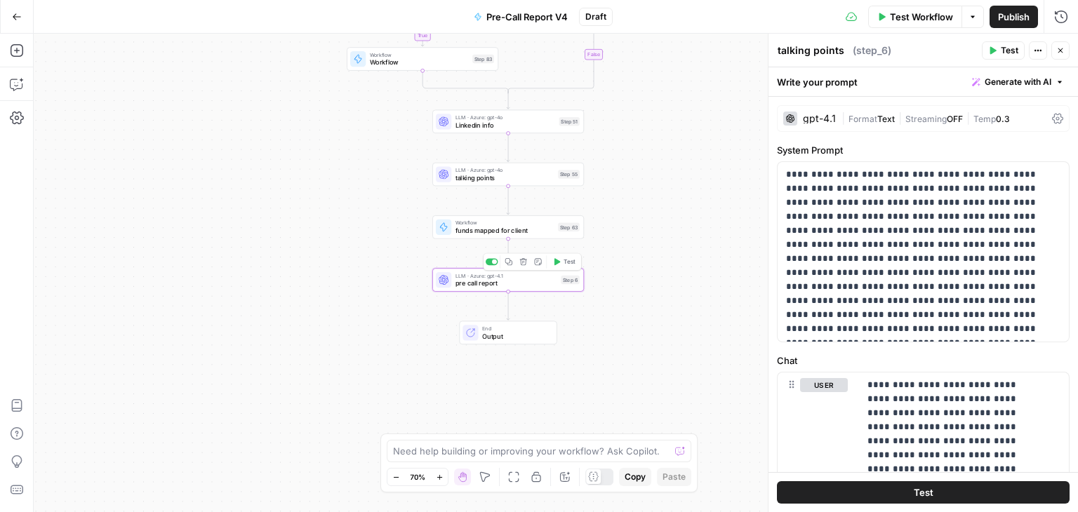
type textarea "pre call report"
click at [705, 187] on div "true true true false false false Workflow Set Inputs Inputs Workflow deck to te…" at bounding box center [556, 273] width 1044 height 479
click at [8, 23] on button "Go Back" at bounding box center [16, 16] width 25 height 25
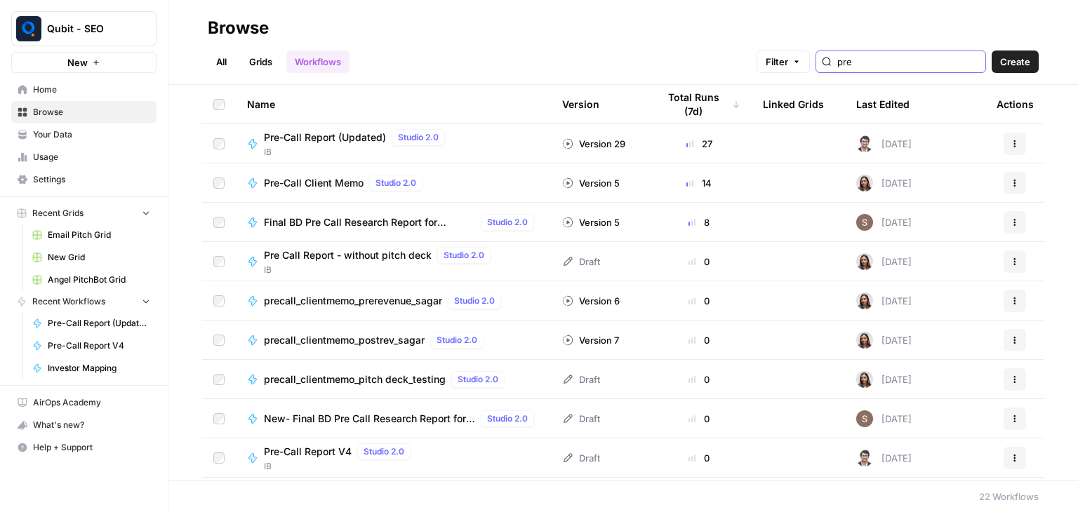
click at [907, 60] on input "pre" at bounding box center [908, 62] width 142 height 14
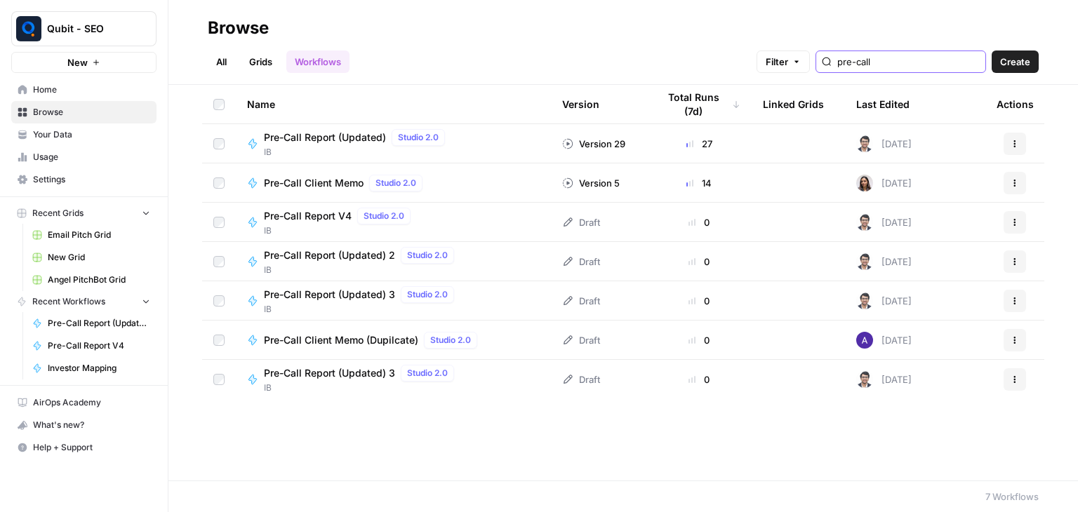
type input "pre-call"
click at [1015, 262] on icon "button" at bounding box center [1015, 262] width 8 height 8
click at [967, 380] on span "Delete" at bounding box center [952, 377] width 112 height 14
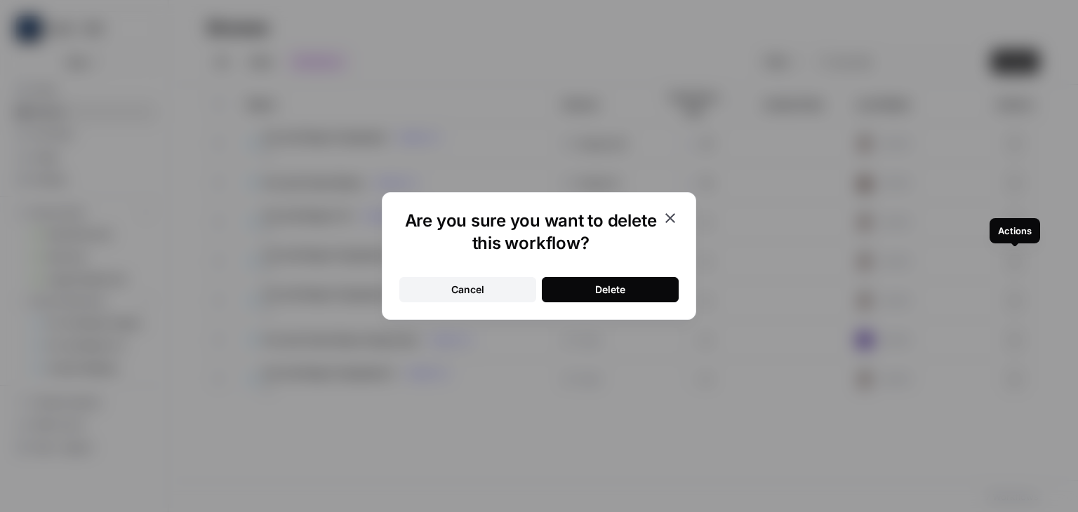
click at [643, 285] on button "Delete" at bounding box center [610, 289] width 137 height 25
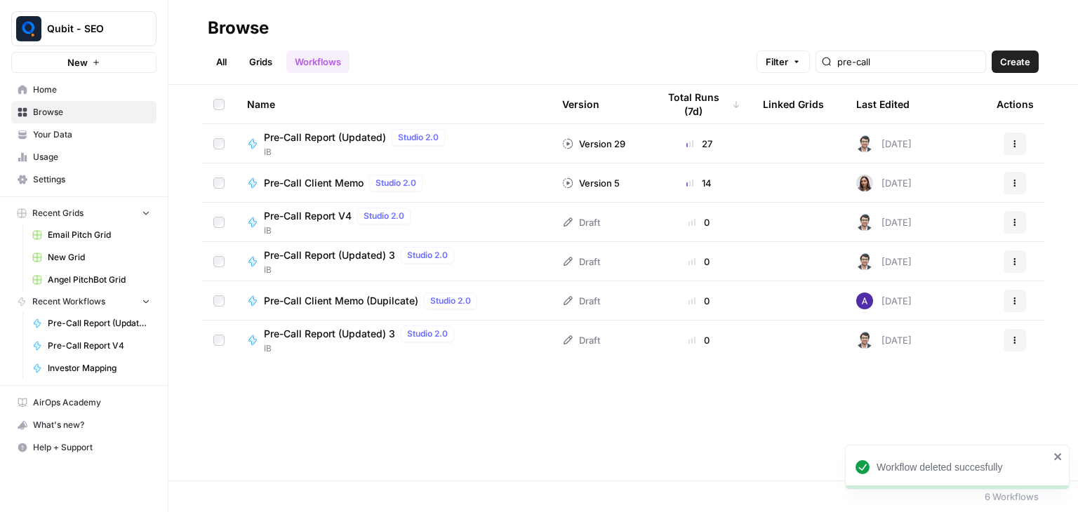
click at [1012, 337] on icon "button" at bounding box center [1015, 340] width 8 height 8
click at [1065, 453] on div "Workflow deleted succesfully" at bounding box center [957, 467] width 225 height 45
click at [1024, 342] on button "Actions" at bounding box center [1015, 340] width 22 height 22
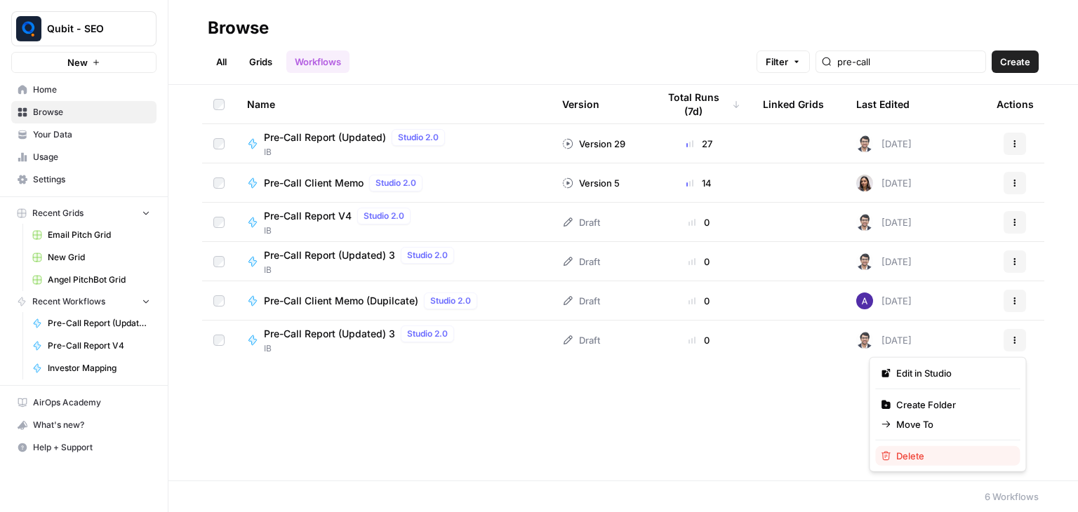
click at [963, 446] on button "Delete" at bounding box center [947, 456] width 145 height 20
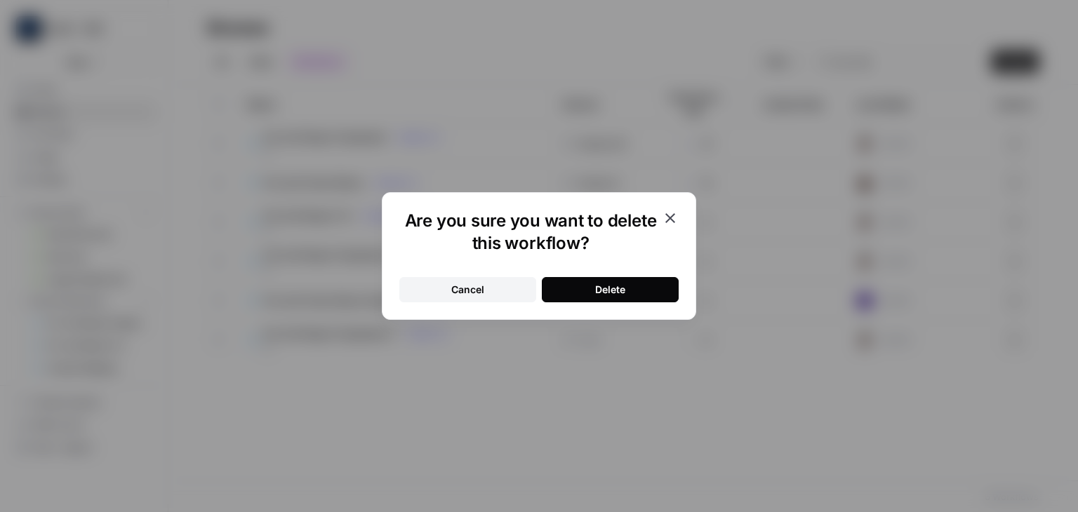
click at [660, 294] on button "Delete" at bounding box center [610, 289] width 137 height 25
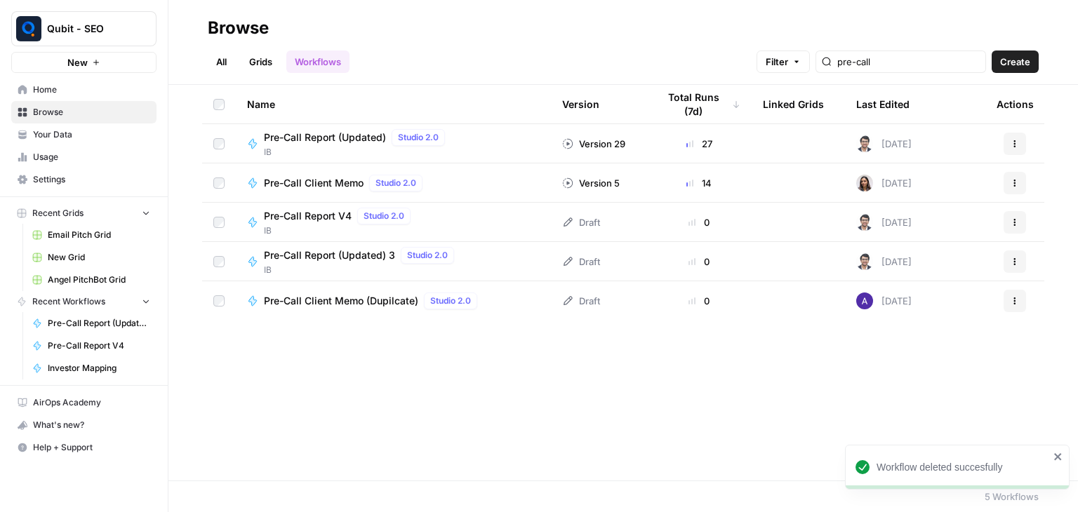
click at [1016, 251] on button "Actions" at bounding box center [1015, 262] width 22 height 22
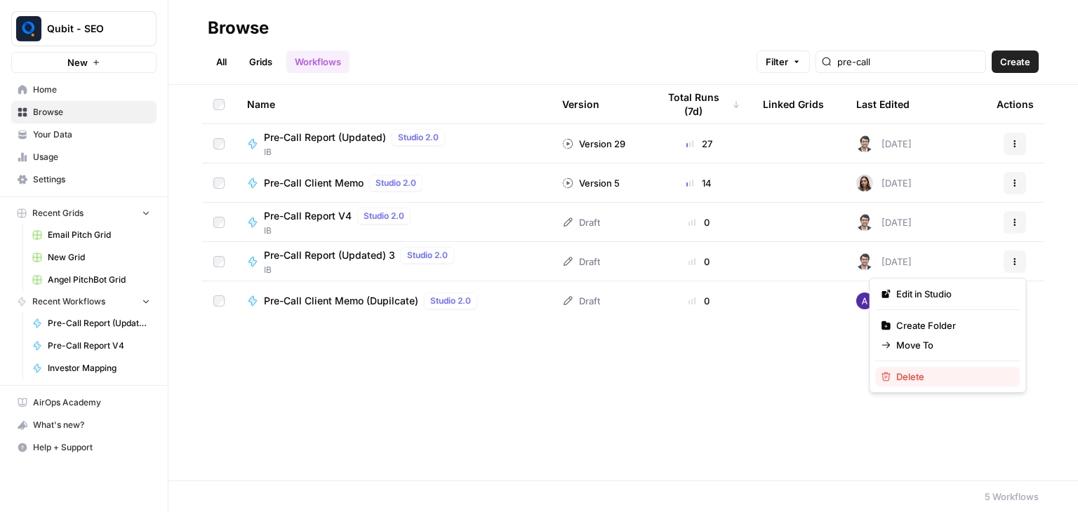
click at [948, 371] on span "Delete" at bounding box center [952, 377] width 112 height 14
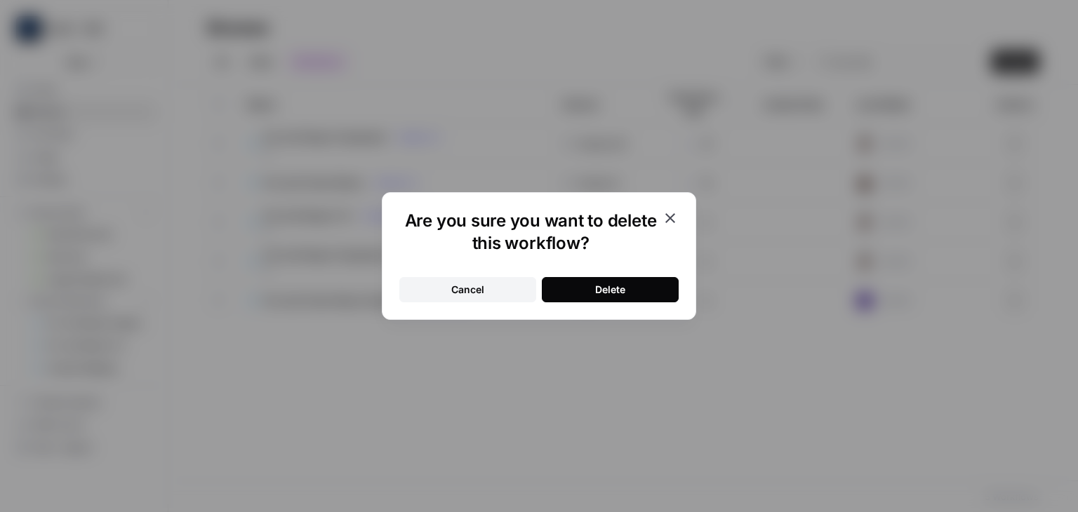
click at [632, 288] on button "Delete" at bounding box center [610, 289] width 137 height 25
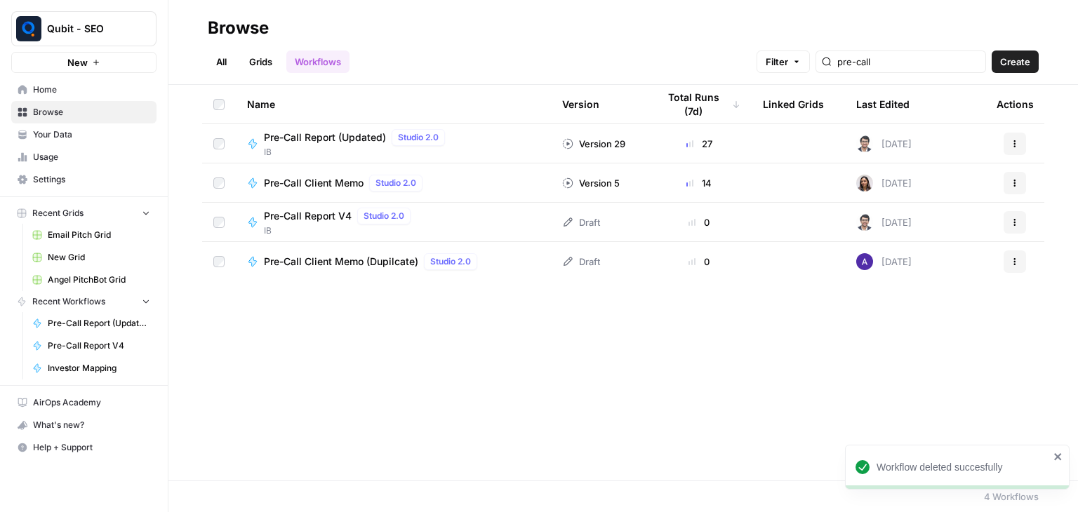
click at [336, 212] on span "Pre-Call Report V4" at bounding box center [308, 216] width 88 height 14
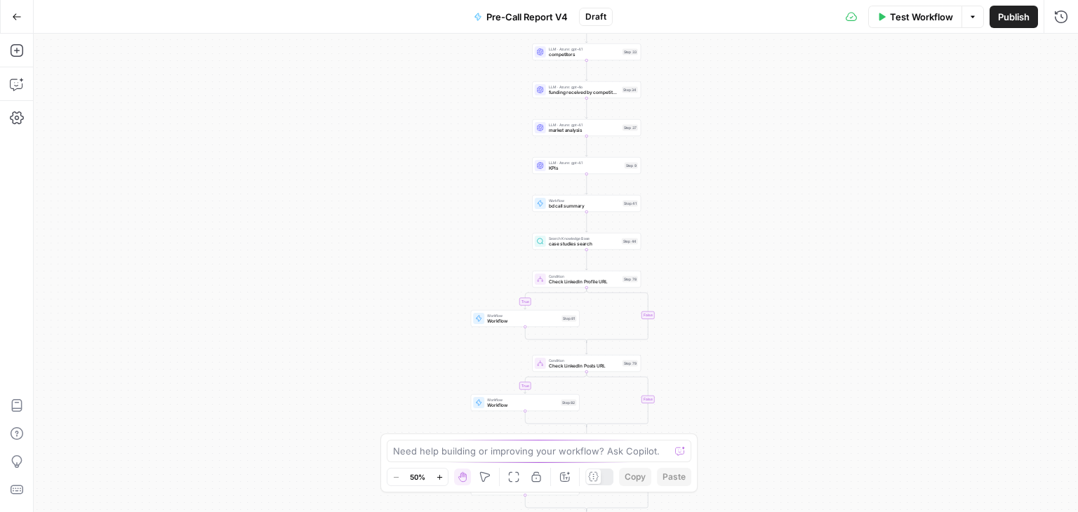
click at [15, 18] on icon "button" at bounding box center [17, 17] width 10 height 10
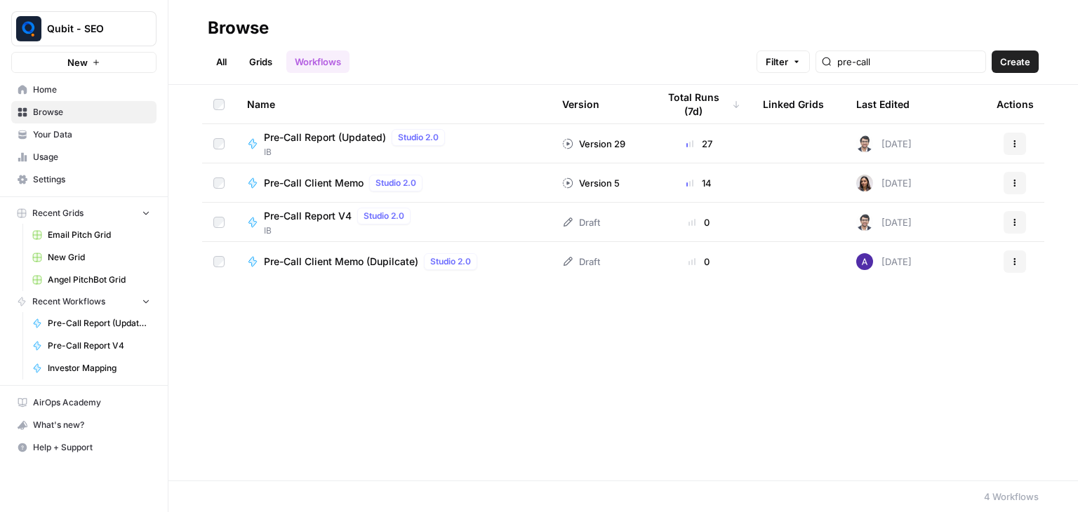
click at [305, 218] on span "Pre-Call Report V4" at bounding box center [308, 216] width 88 height 14
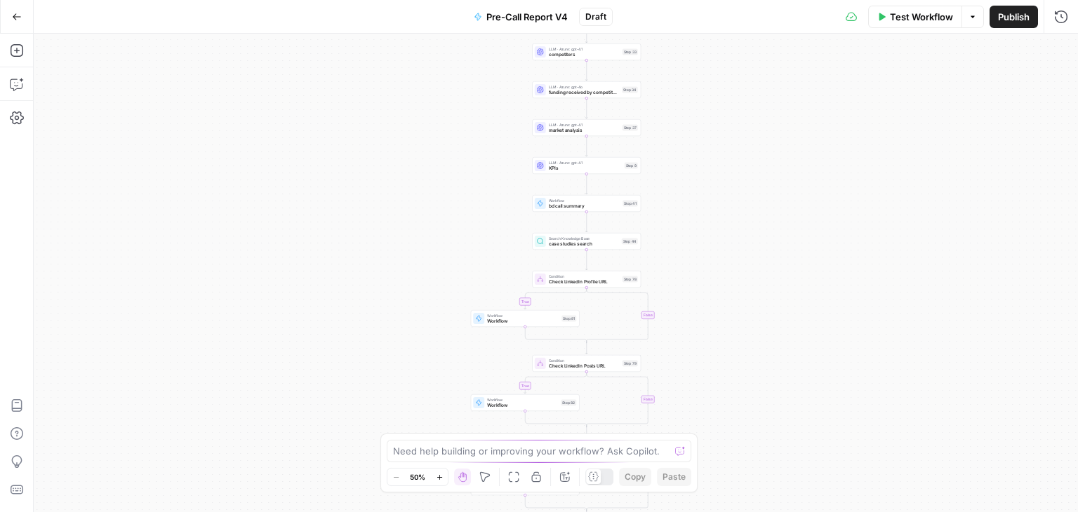
click at [543, 11] on span "Pre-Call Report V4" at bounding box center [526, 17] width 81 height 14
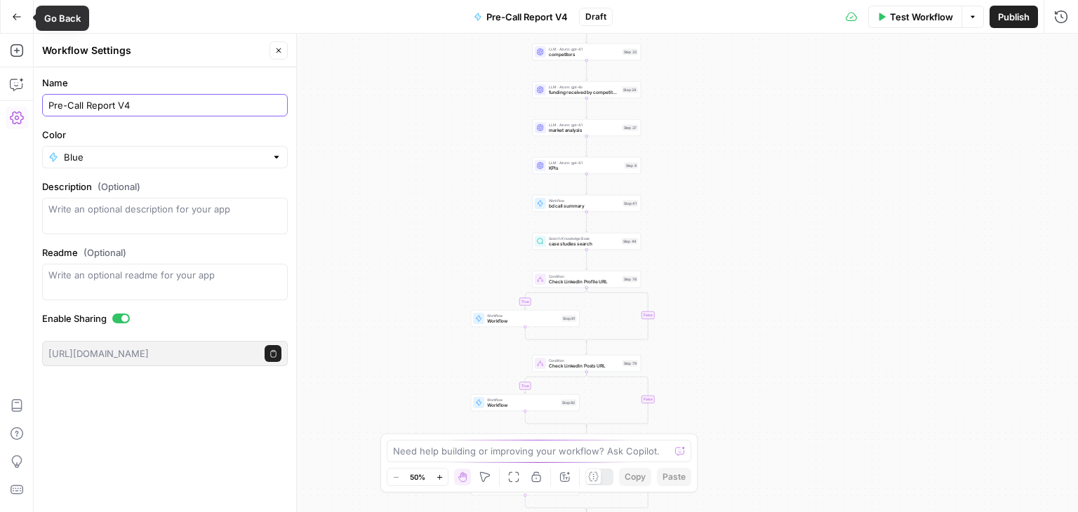
click at [175, 105] on input "Pre-Call Report V4" at bounding box center [164, 105] width 233 height 14
type input "Pre-Call Report New (with LinkedIn)"
click at [258, 60] on header "Workflow Settings Close" at bounding box center [165, 51] width 262 height 34
click at [274, 49] on button "Close" at bounding box center [279, 50] width 18 height 18
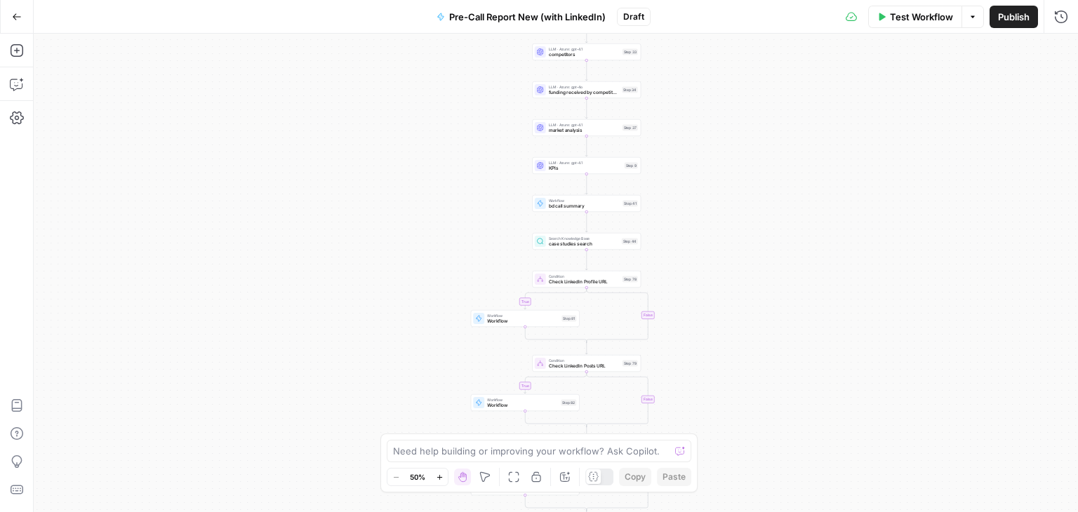
click at [13, 25] on button "Go Back" at bounding box center [16, 16] width 25 height 25
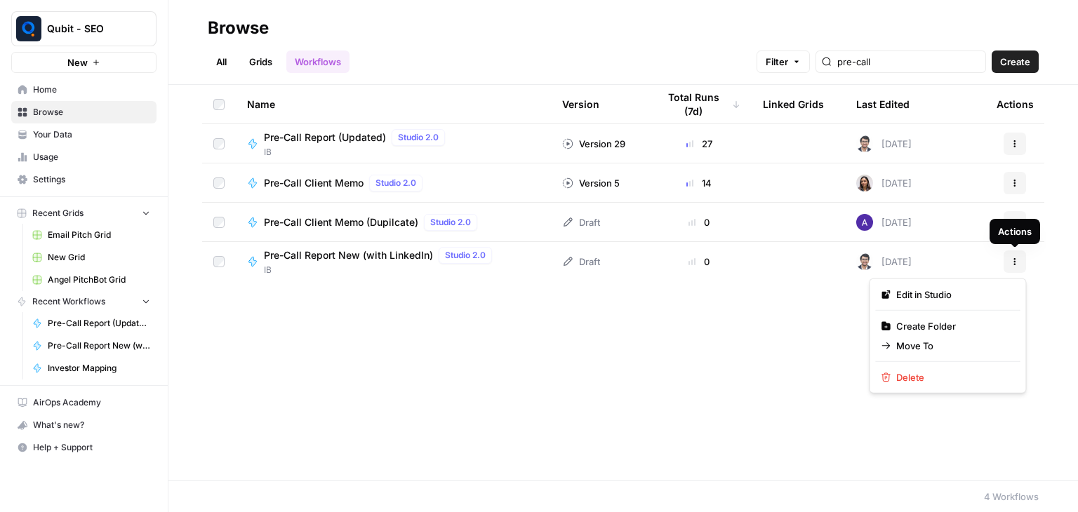
click at [1011, 265] on icon "button" at bounding box center [1015, 262] width 8 height 8
click at [390, 261] on span "Pre-Call Report New (with LinkedIn)" at bounding box center [348, 255] width 169 height 14
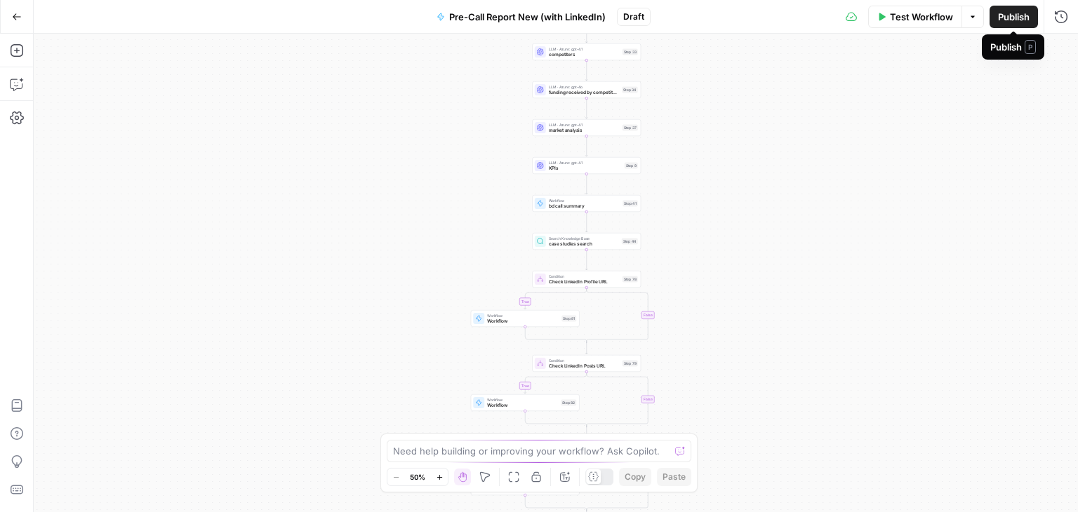
click at [1013, 21] on span "Publish" at bounding box center [1014, 17] width 32 height 14
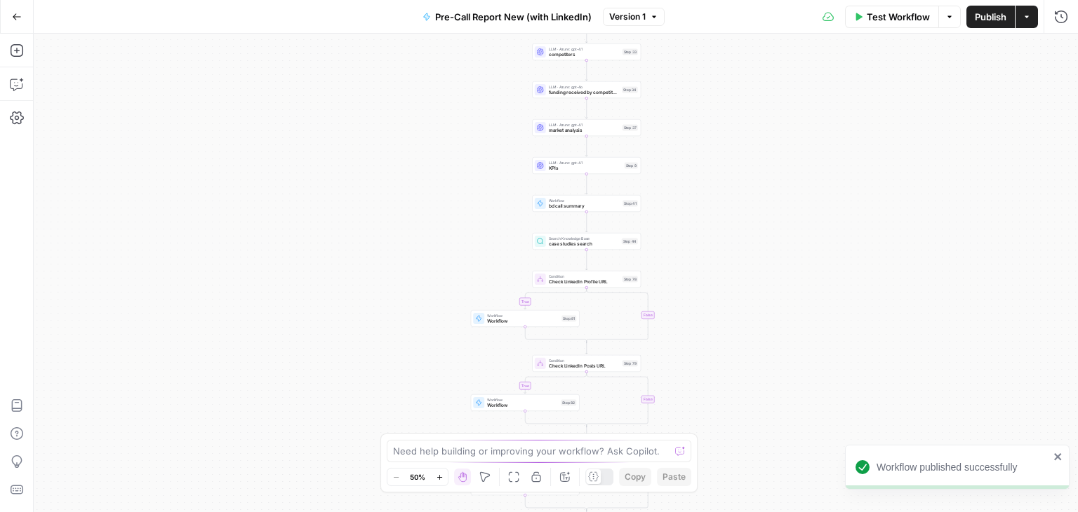
click at [22, 25] on button "Go Back" at bounding box center [16, 16] width 25 height 25
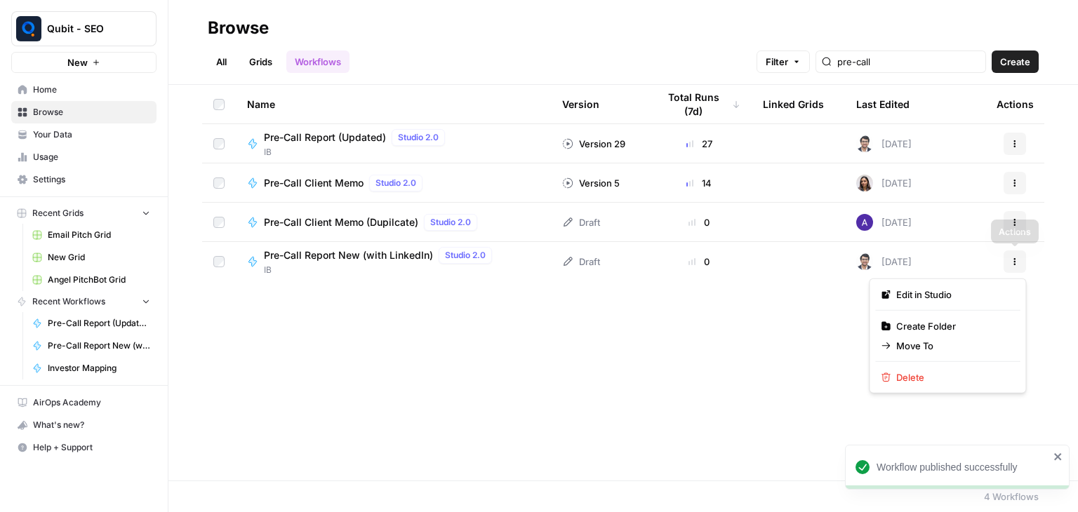
click at [1009, 265] on button "Actions" at bounding box center [1015, 262] width 22 height 22
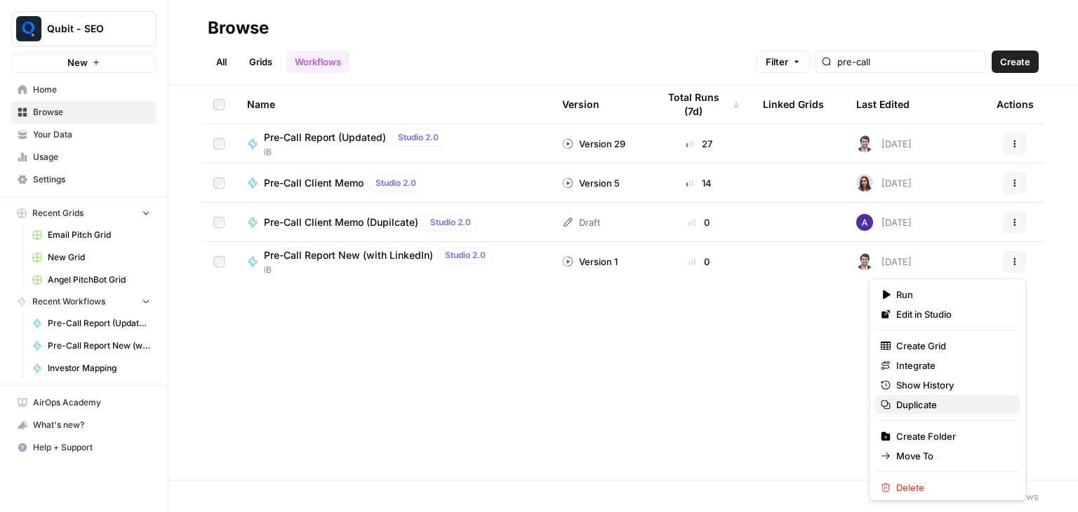
click at [949, 400] on span "Duplicate" at bounding box center [952, 405] width 112 height 14
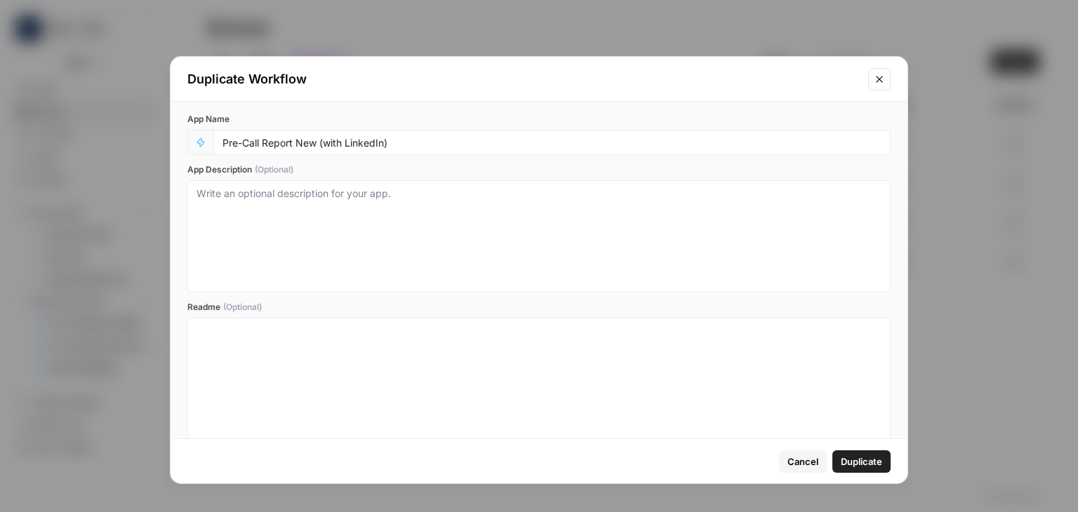
click at [342, 149] on div "Pre-Call Report New (with LinkedIn)" at bounding box center [551, 142] width 677 height 25
click at [343, 143] on input "Pre-Call Report New (with LinkedIn)" at bounding box center [551, 142] width 659 height 13
drag, startPoint x: 418, startPoint y: 147, endPoint x: 320, endPoint y: 162, distance: 98.7
click at [320, 162] on div "App Name Pre-Call Report New (with LinkedIn) App Description (Optional) Readme …" at bounding box center [539, 278] width 737 height 352
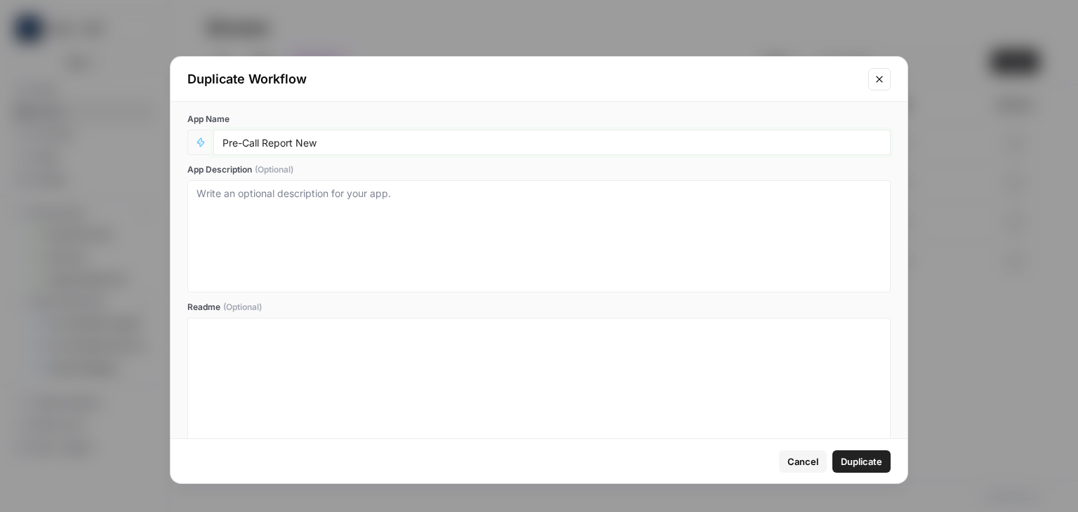
type input "Pre-Call Report New"
click at [860, 455] on span "Duplicate" at bounding box center [861, 462] width 41 height 14
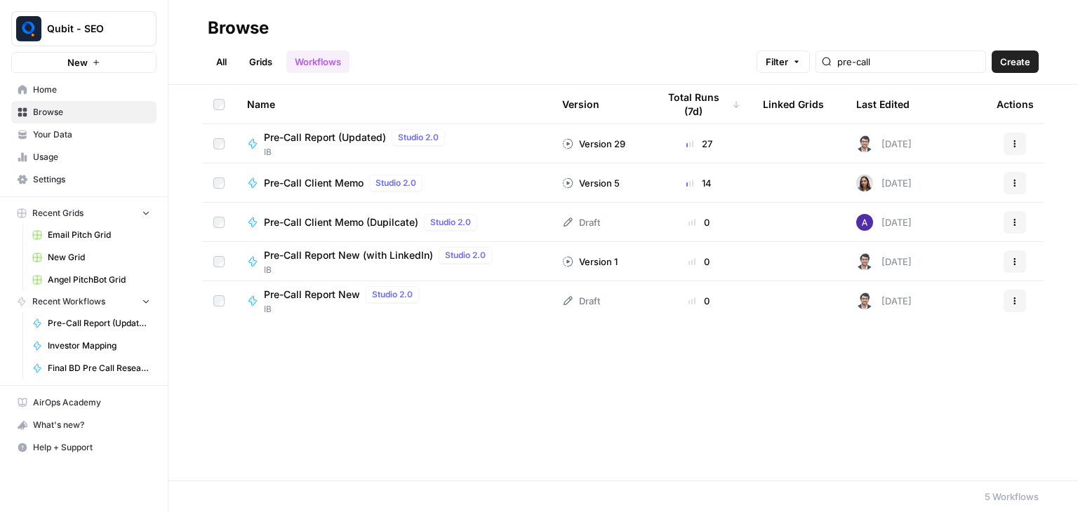
click at [320, 290] on span "Pre-Call Report New" at bounding box center [312, 295] width 96 height 14
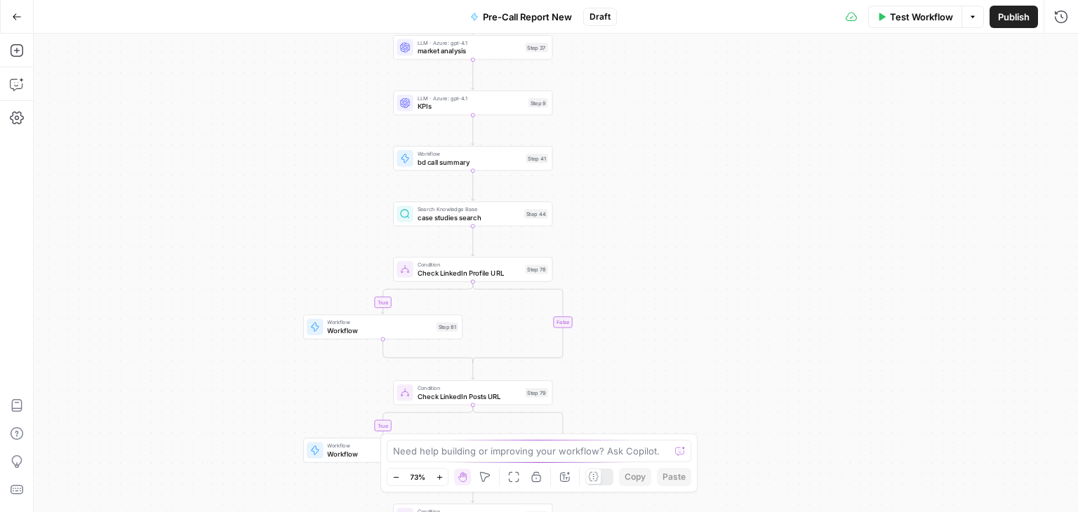
click at [713, 237] on div "true false true false true false Workflow Set Inputs Inputs Workflow deck to te…" at bounding box center [556, 273] width 1044 height 479
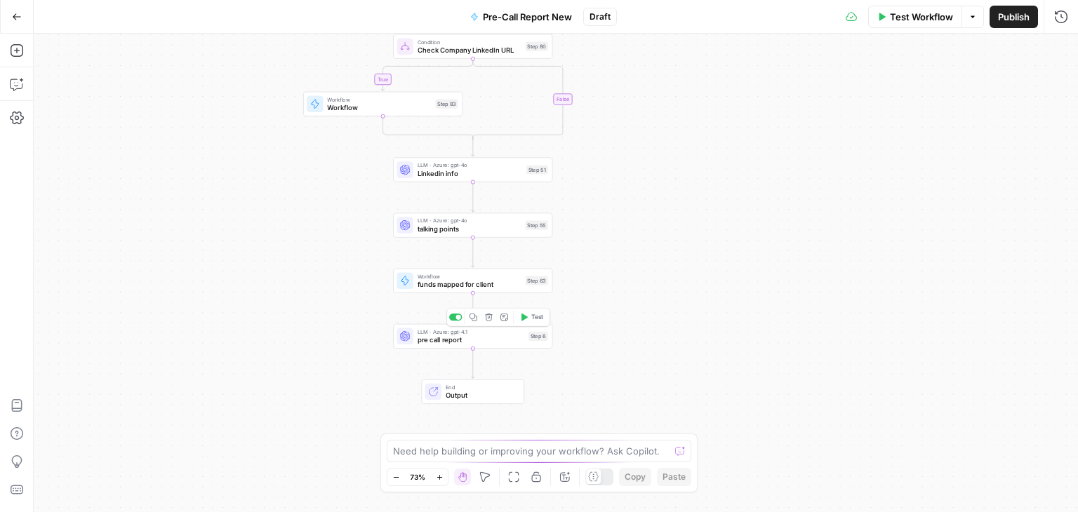
click at [431, 340] on span "pre call report" at bounding box center [471, 340] width 107 height 11
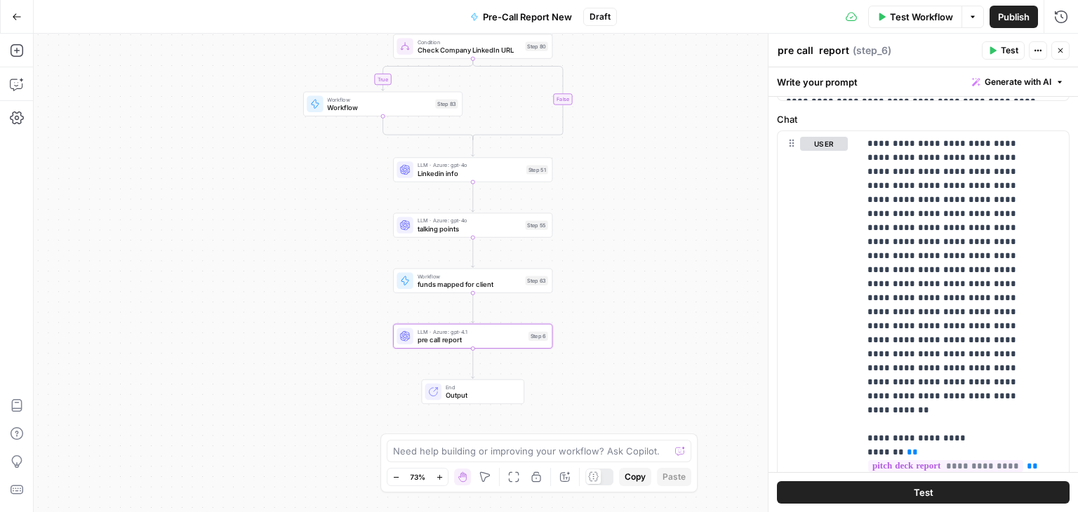
scroll to position [268, 0]
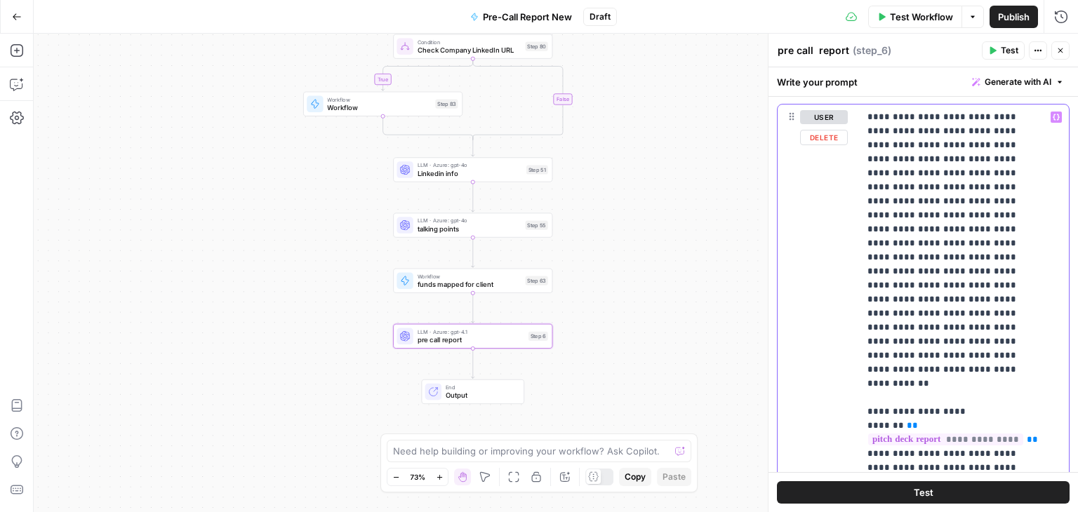
drag, startPoint x: 921, startPoint y: 229, endPoint x: 983, endPoint y: 234, distance: 62.7
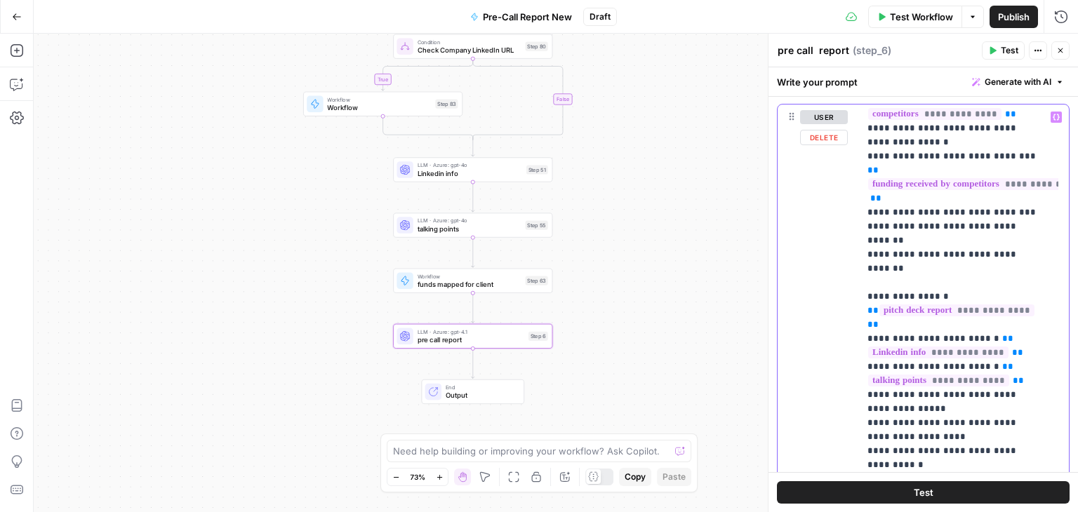
scroll to position [776, 0]
drag, startPoint x: 1017, startPoint y: 279, endPoint x: 866, endPoint y: 250, distance: 153.8
click at [866, 250] on div "**********" at bounding box center [958, 391] width 199 height 572
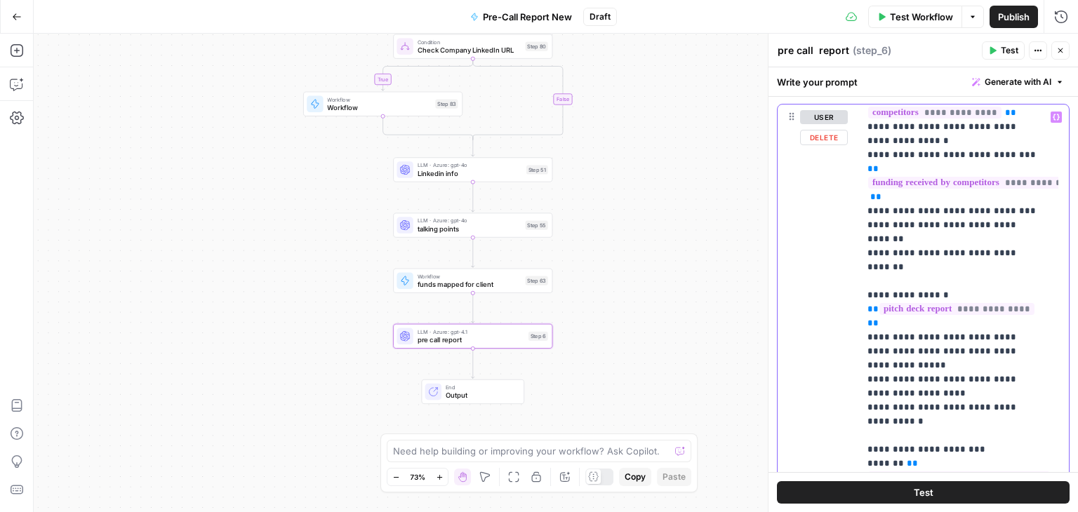
click at [865, 239] on div "**********" at bounding box center [958, 391] width 199 height 572
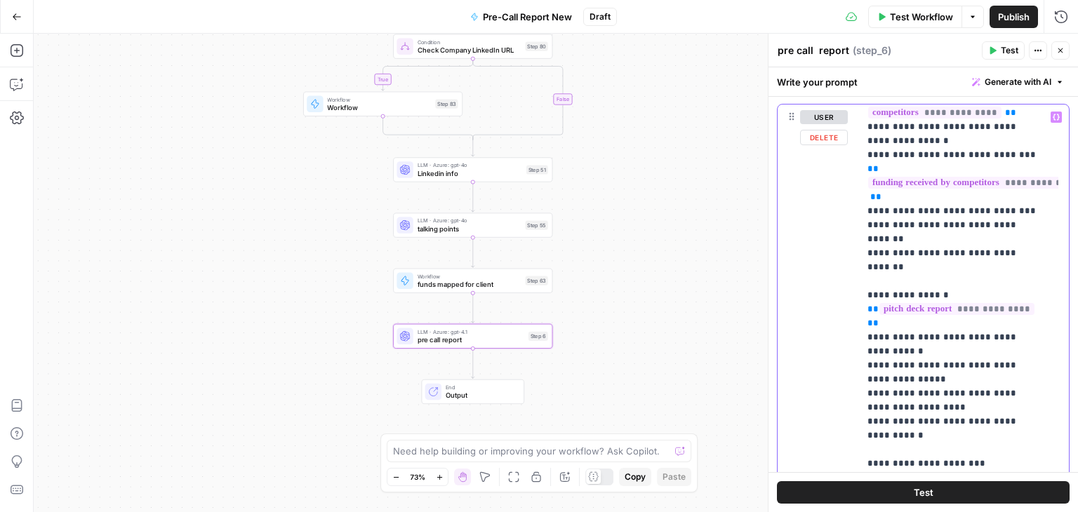
drag, startPoint x: 999, startPoint y: 242, endPoint x: 976, endPoint y: 252, distance: 25.2
click at [976, 252] on p "**********" at bounding box center [954, 106] width 172 height 1544
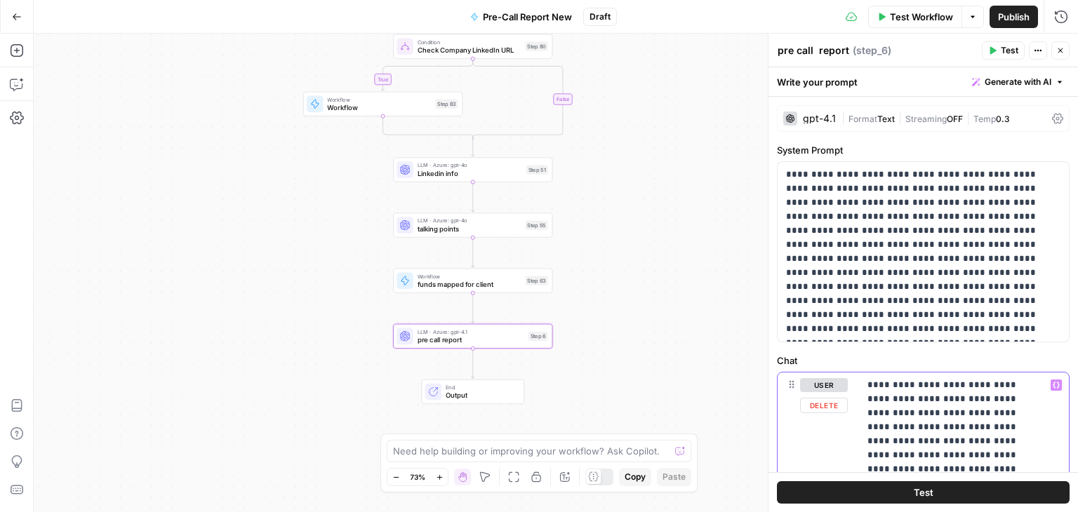
scroll to position [0, 0]
click at [481, 228] on span "talking points" at bounding box center [470, 229] width 104 height 11
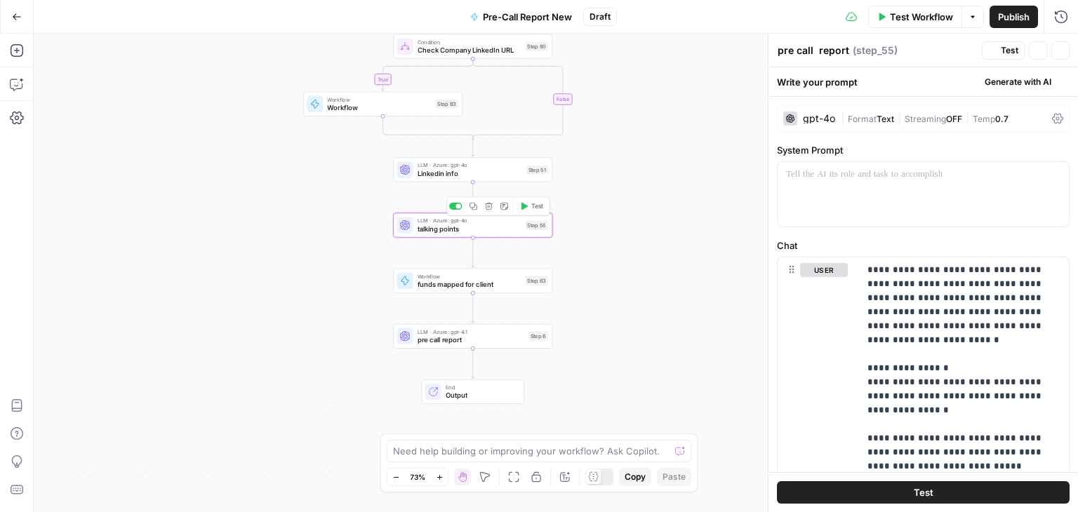
type textarea "talking points"
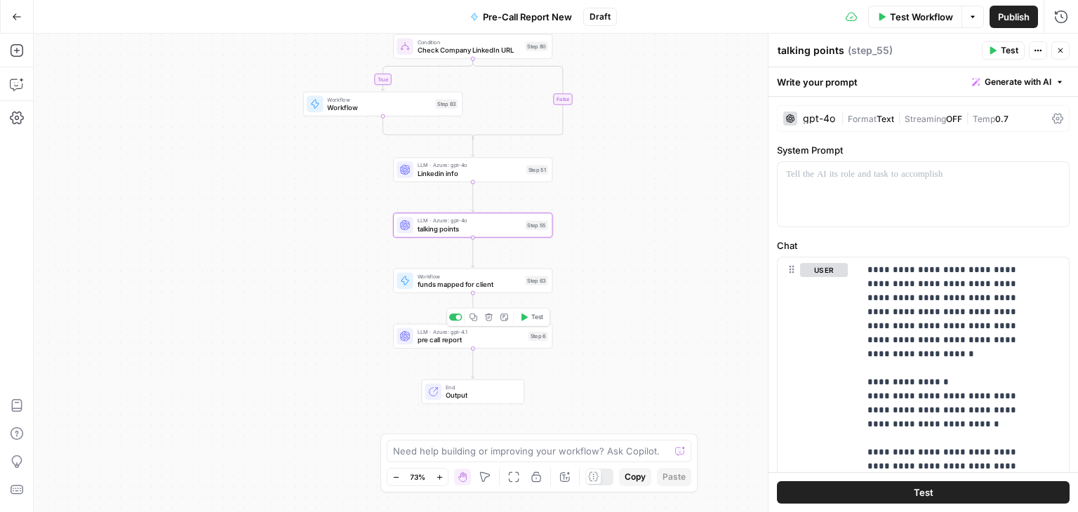
click at [469, 335] on span "pre call report" at bounding box center [471, 340] width 107 height 11
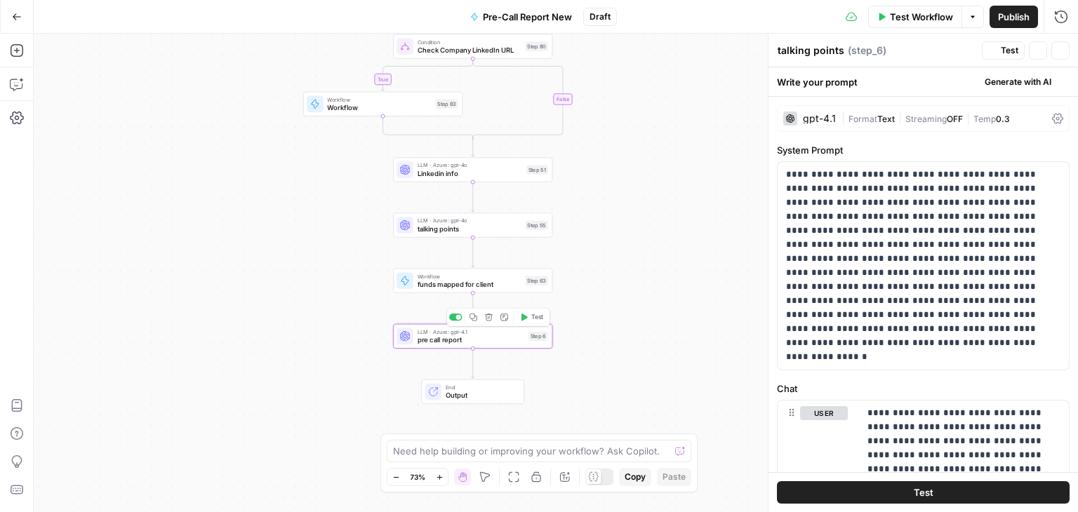
type textarea "pre call report"
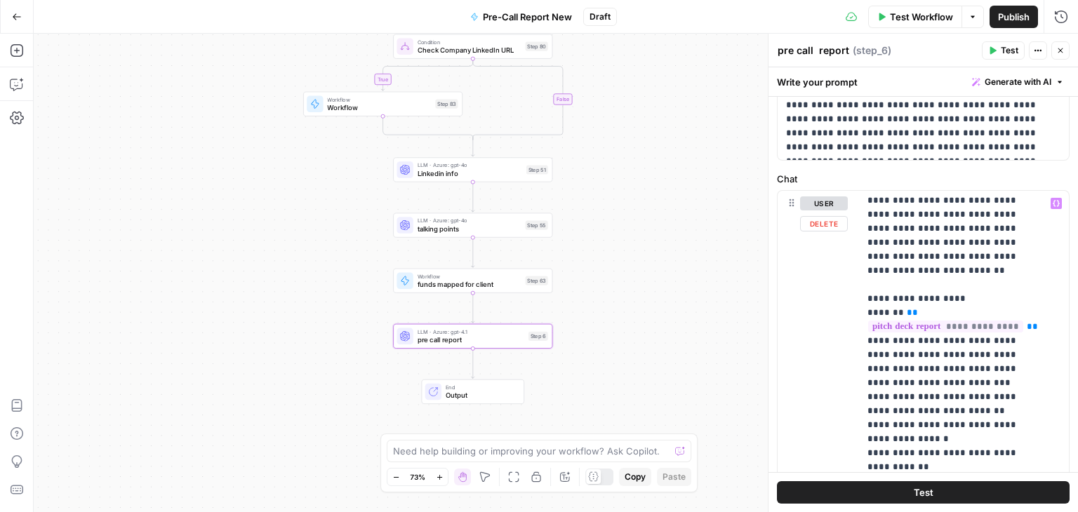
scroll to position [177, 0]
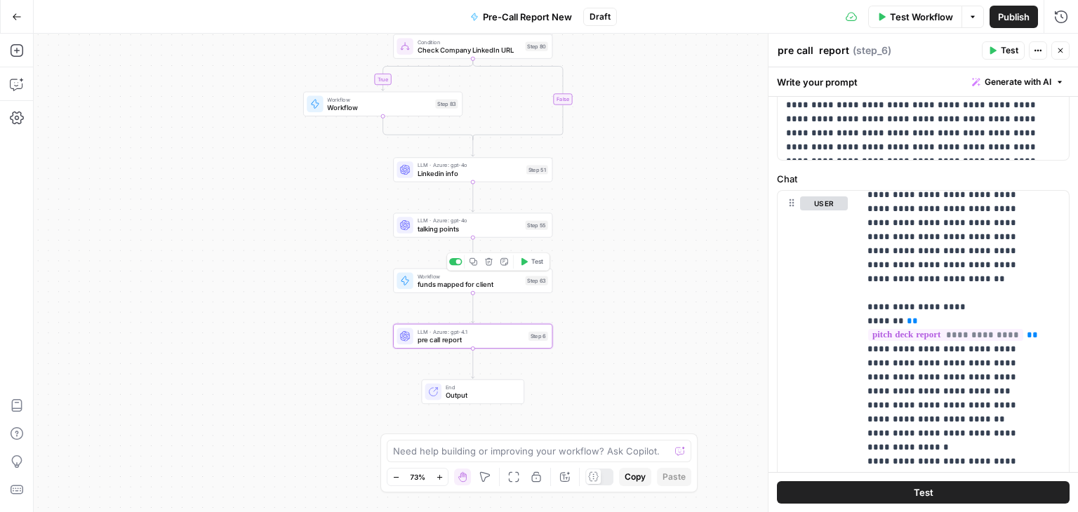
click at [469, 282] on span "funds mapped for client" at bounding box center [470, 284] width 104 height 11
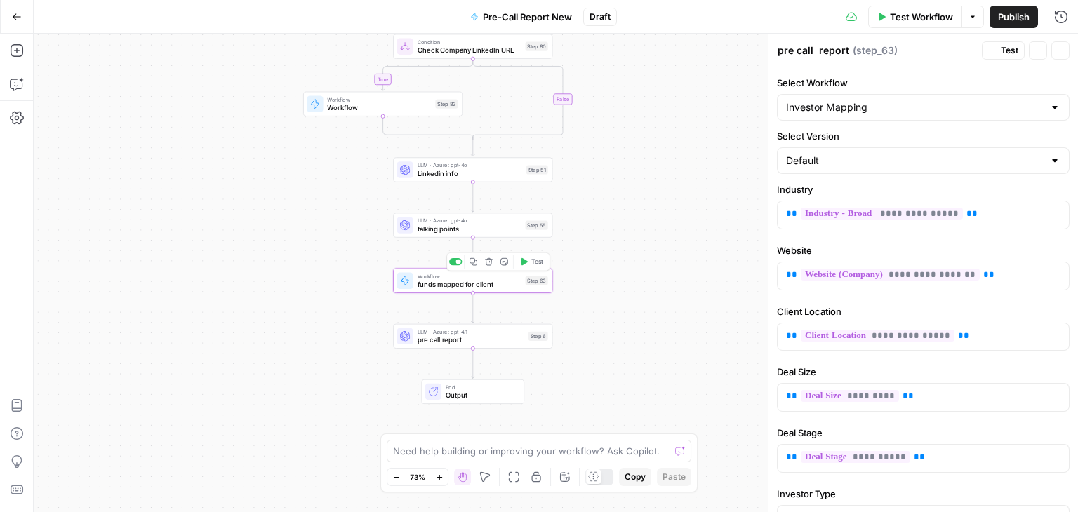
type textarea "funds mapped for client"
click at [417, 239] on div "true true true false false false Workflow Set Inputs Inputs Workflow deck to te…" at bounding box center [556, 273] width 1044 height 479
click at [418, 236] on div "LLM · Azure: gpt-4o talking points Step 55 Copy step Delete step Add Note Test" at bounding box center [472, 225] width 159 height 25
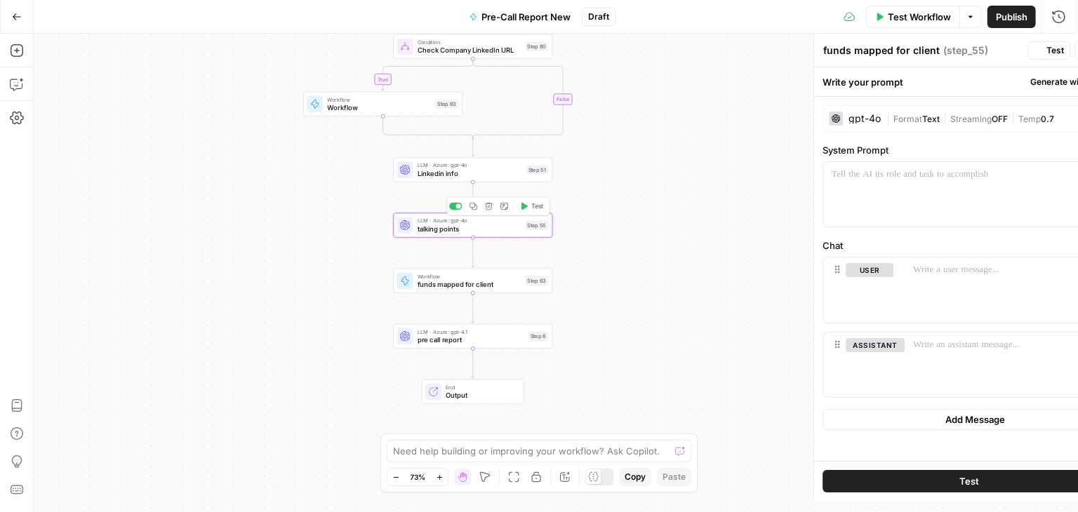
type textarea "talking points"
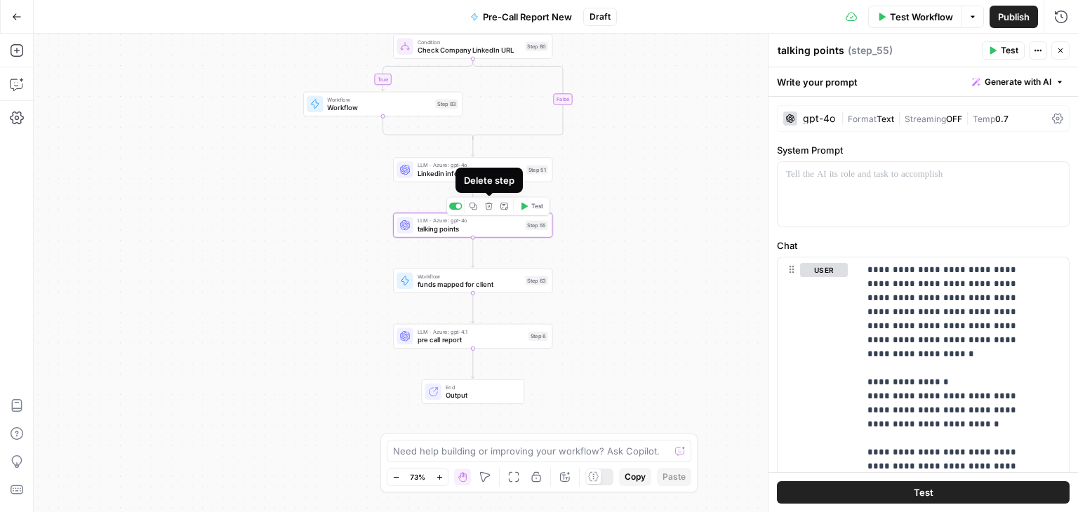
click at [489, 206] on icon "button" at bounding box center [489, 206] width 8 height 8
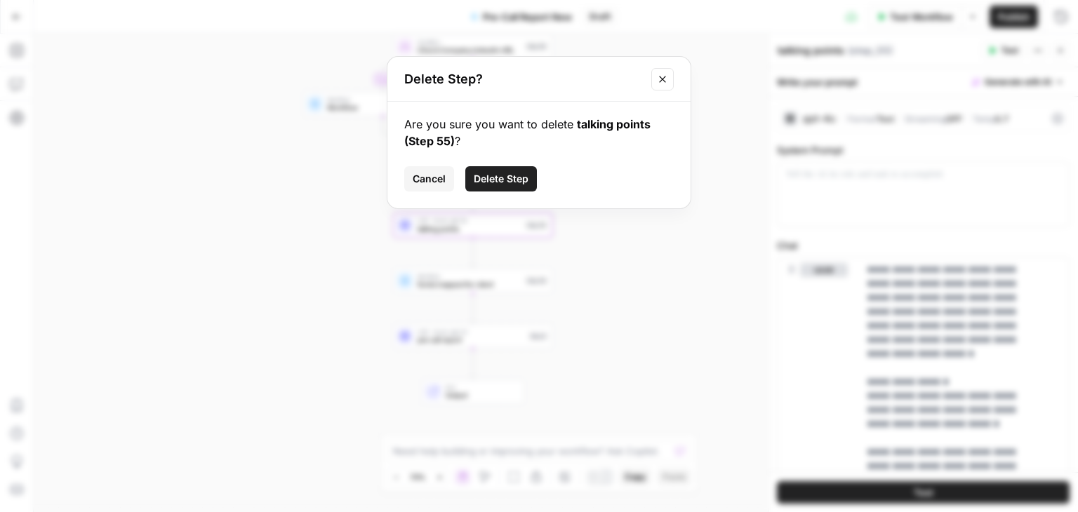
click at [507, 179] on span "Delete Step" at bounding box center [501, 179] width 55 height 14
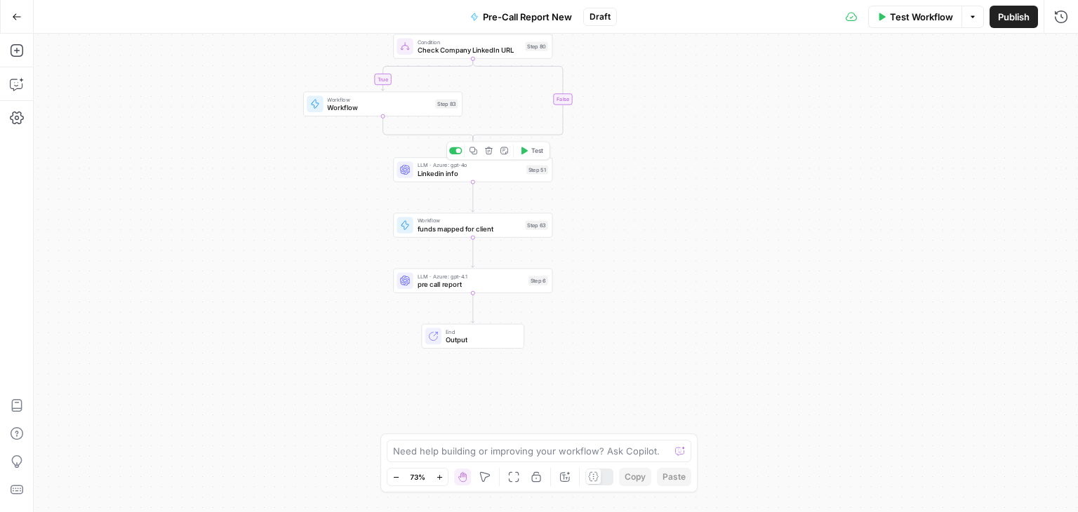
click at [505, 171] on span "Linkedin info" at bounding box center [470, 173] width 105 height 11
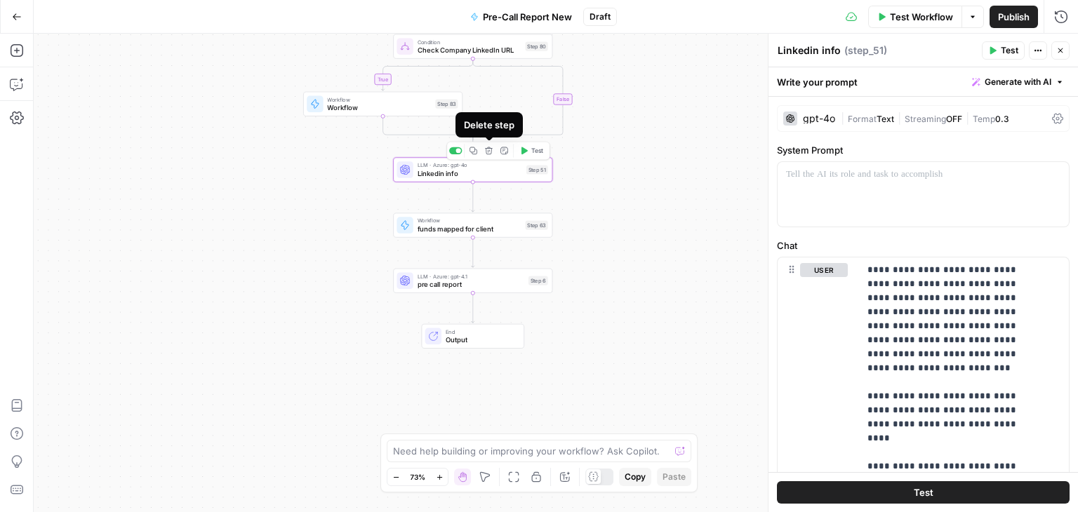
click at [491, 152] on icon "button" at bounding box center [489, 151] width 8 height 8
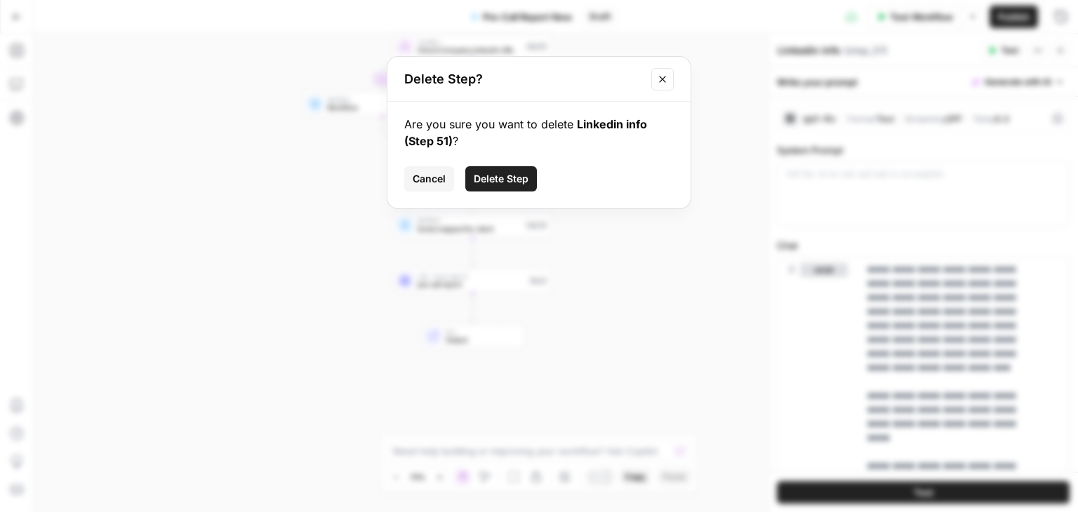
click at [515, 174] on span "Delete Step" at bounding box center [501, 179] width 55 height 14
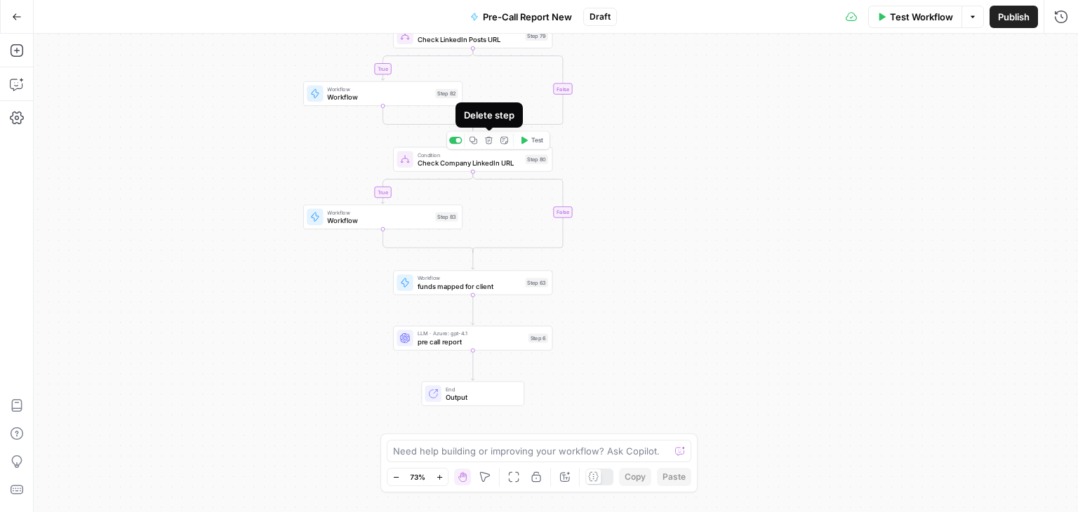
click at [491, 142] on icon "button" at bounding box center [489, 140] width 8 height 8
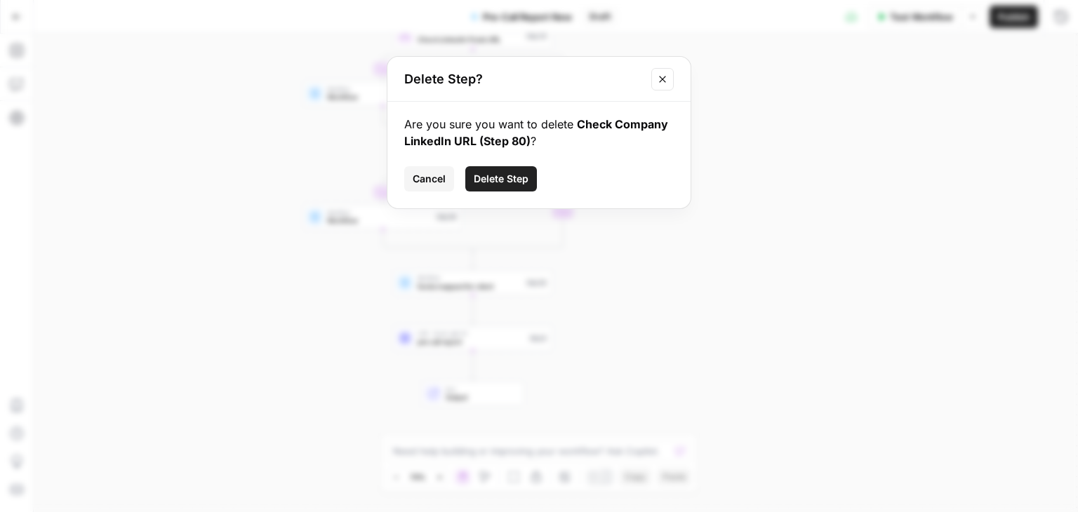
click at [517, 183] on span "Delete Step" at bounding box center [501, 179] width 55 height 14
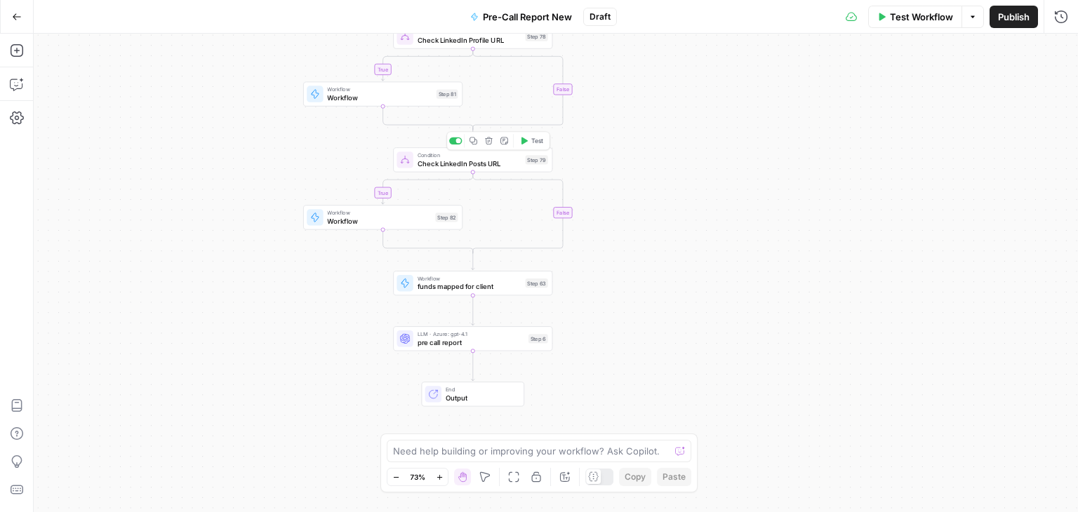
click at [491, 148] on div "Copy step Delete step Add Note Test" at bounding box center [497, 141] width 103 height 18
click at [490, 142] on icon "button" at bounding box center [489, 141] width 8 height 8
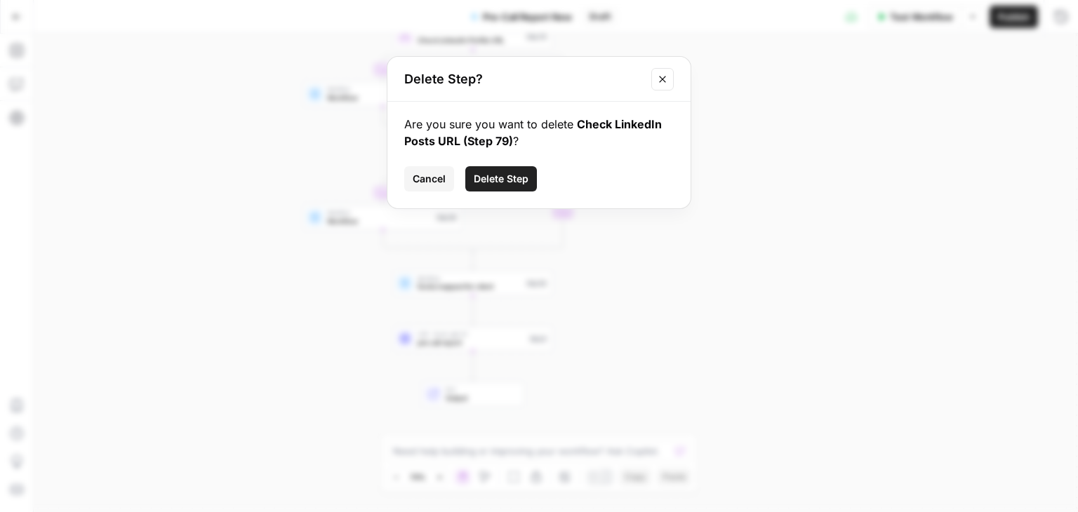
click at [509, 180] on span "Delete Step" at bounding box center [501, 179] width 55 height 14
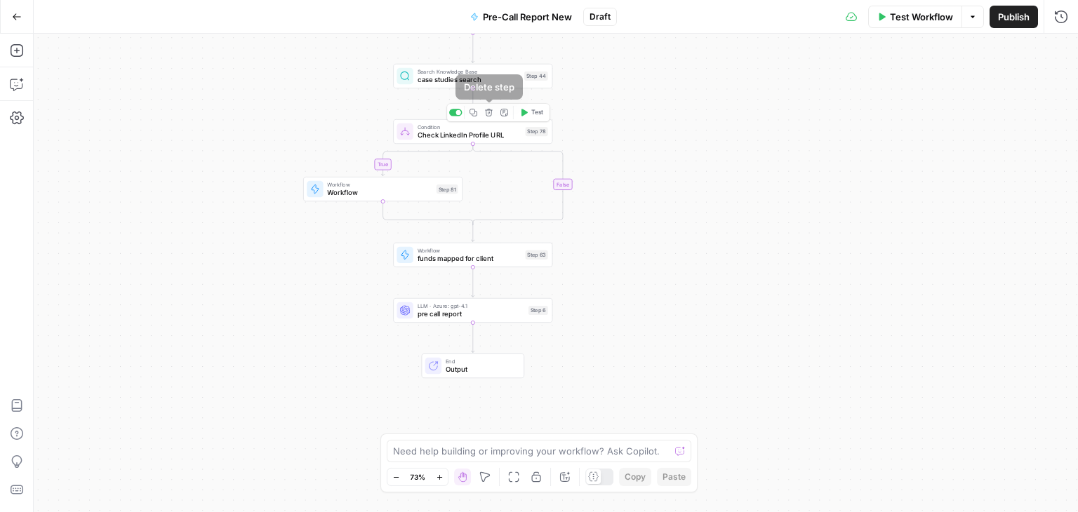
click at [486, 117] on button "Delete step" at bounding box center [488, 112] width 13 height 13
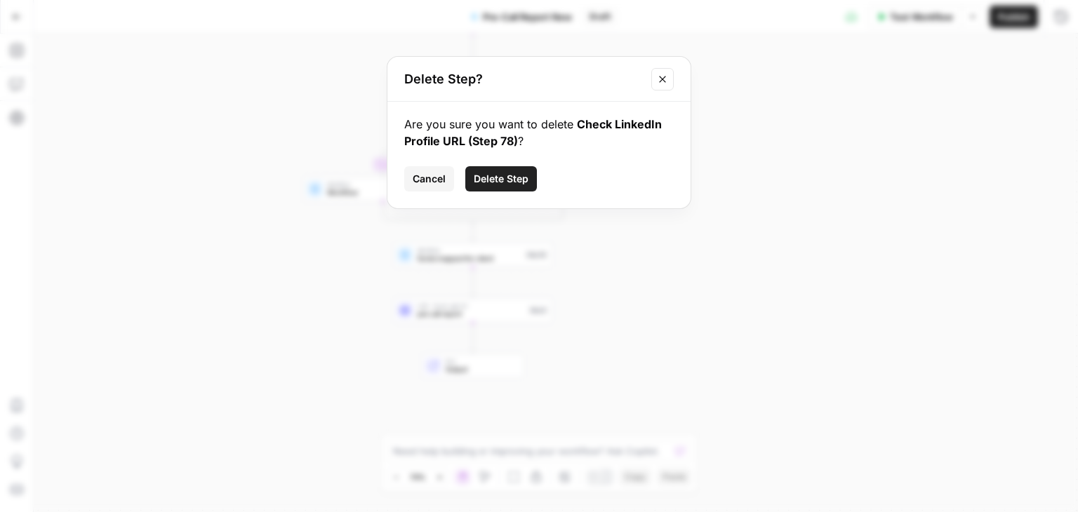
click at [511, 172] on span "Delete Step" at bounding box center [501, 179] width 55 height 14
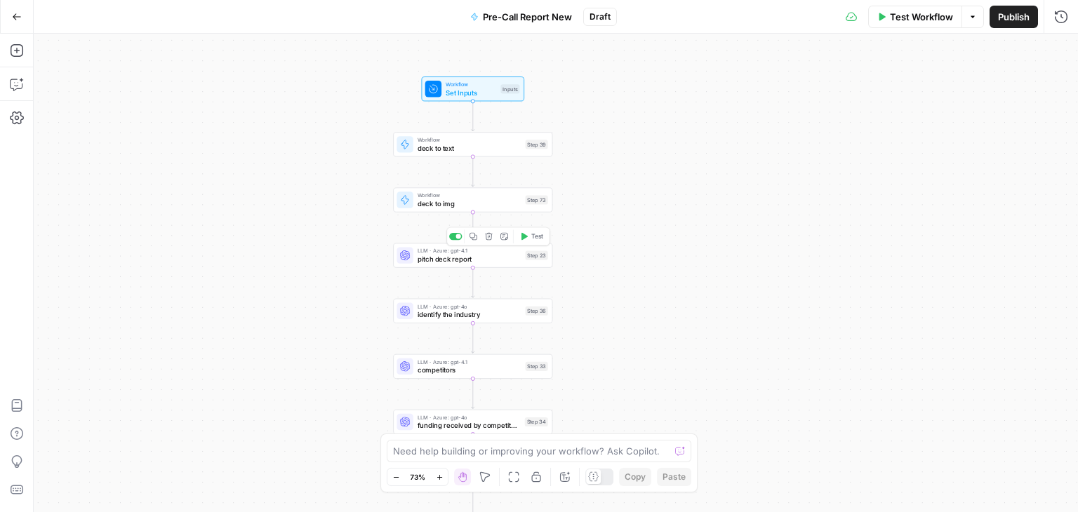
click at [488, 260] on span "pitch deck report" at bounding box center [470, 259] width 104 height 11
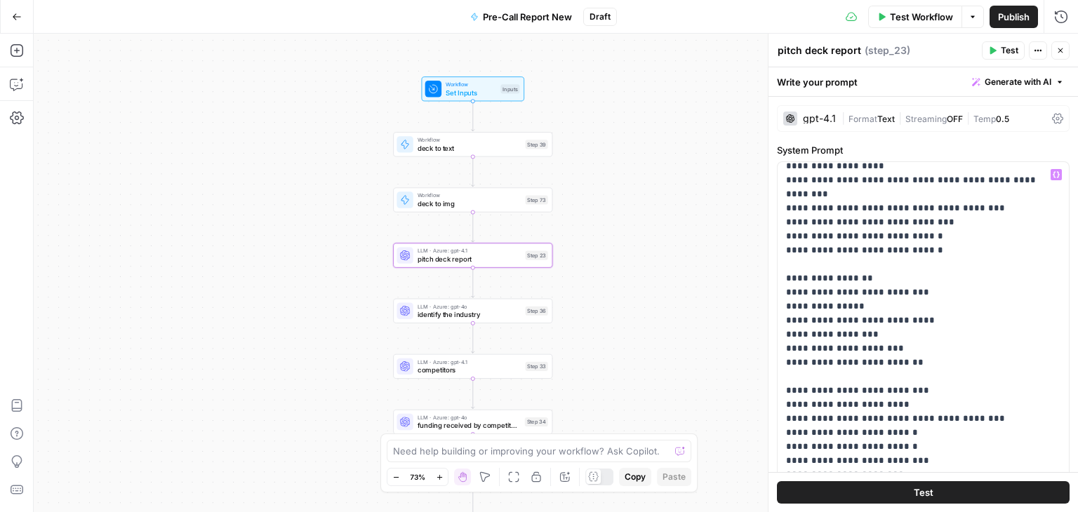
scroll to position [230, 0]
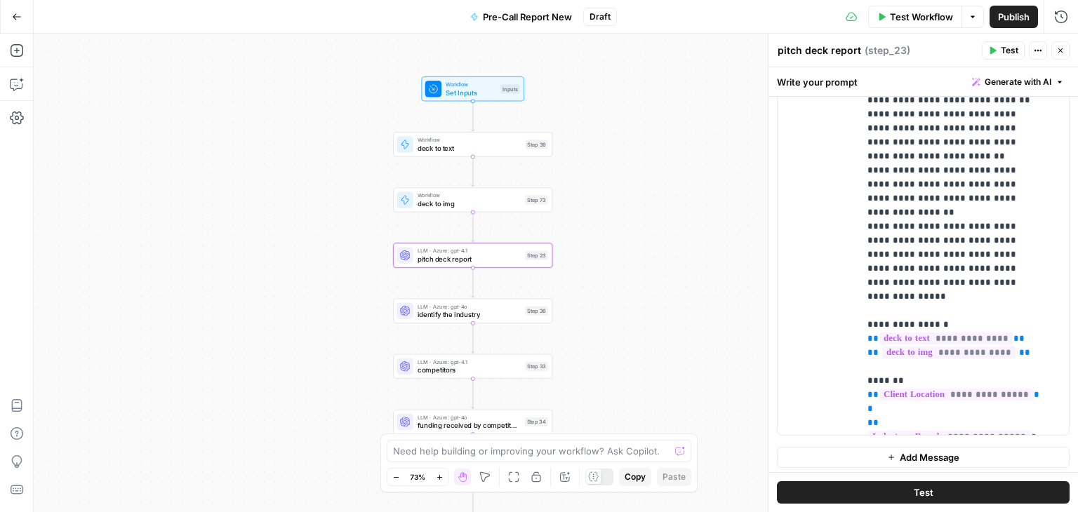
scroll to position [903, 0]
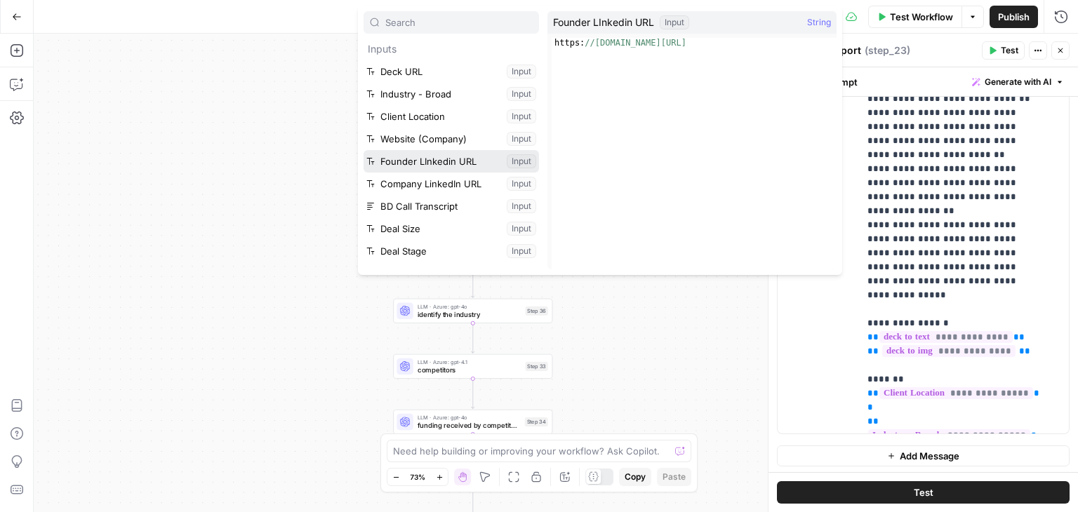
click at [467, 155] on button "Select variable Founder LInkedin URL" at bounding box center [451, 161] width 175 height 22
click at [451, 178] on button "Select variable Company LinkedIn URL" at bounding box center [451, 184] width 175 height 22
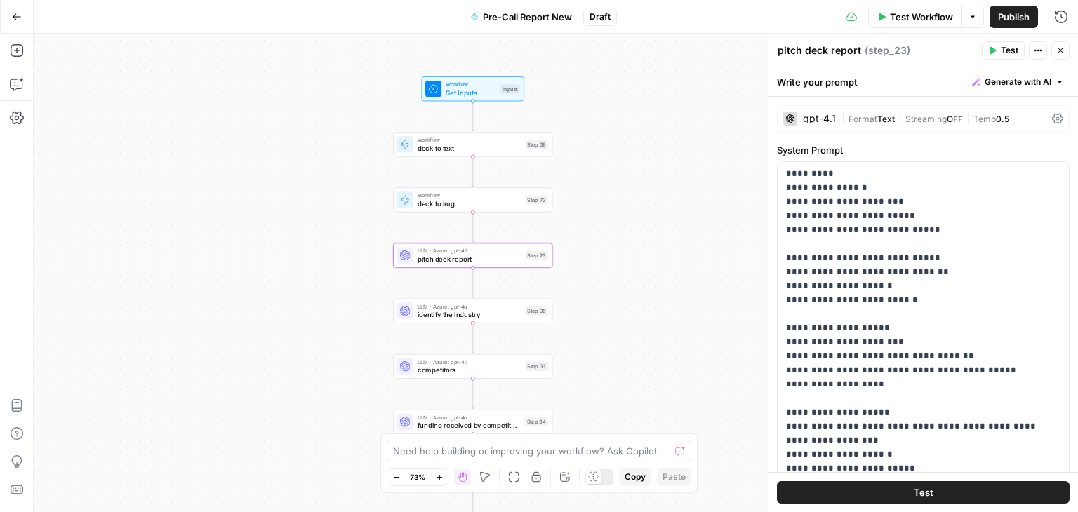
scroll to position [0, 0]
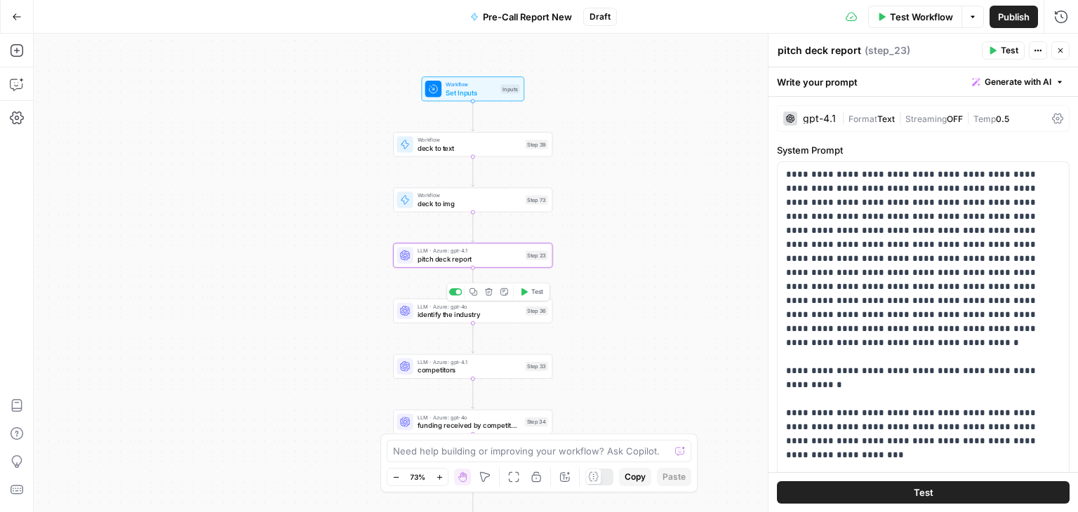
click at [472, 318] on span "identify the industry" at bounding box center [470, 315] width 104 height 11
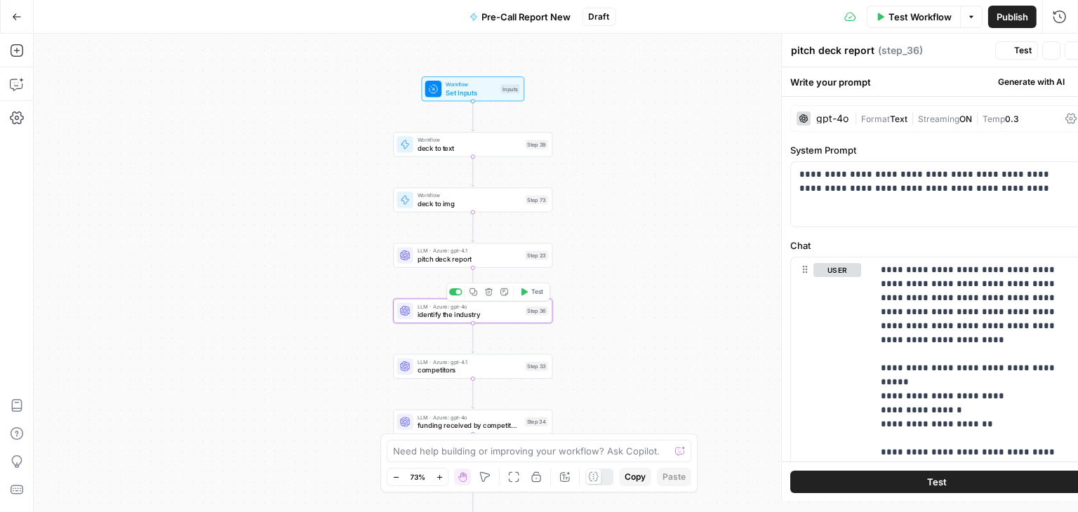
type textarea "identify the industry"
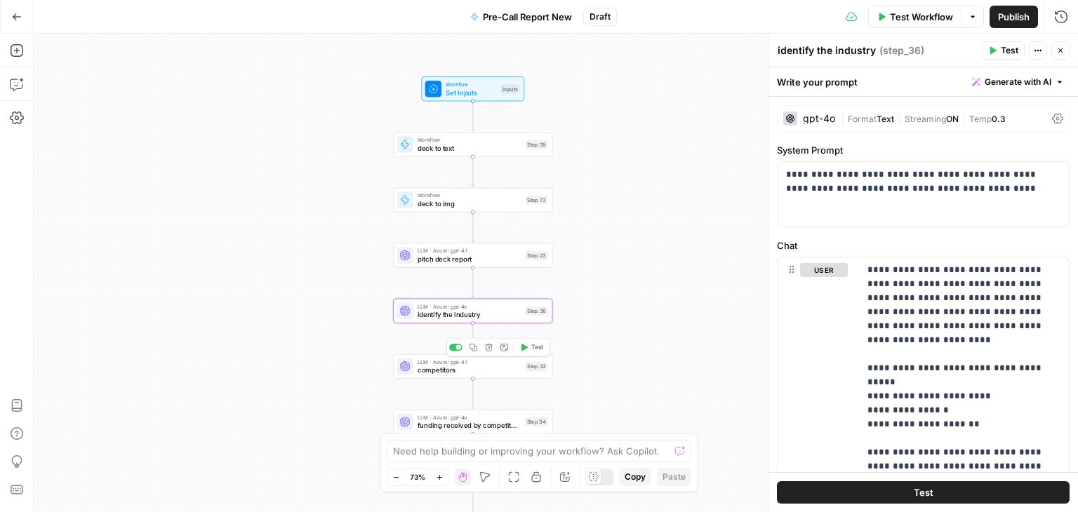
click at [471, 373] on span "competitors" at bounding box center [470, 370] width 104 height 11
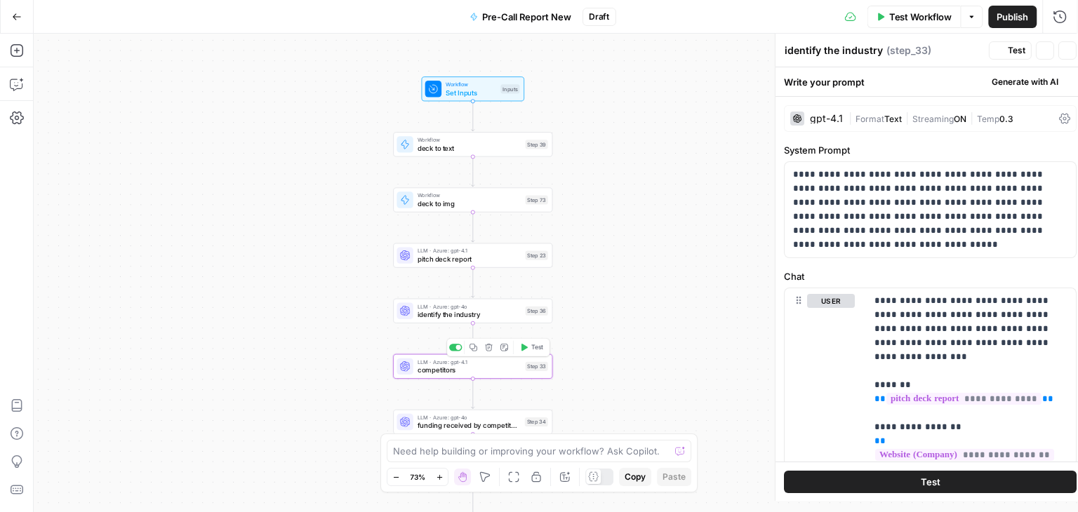
type textarea "competitors"
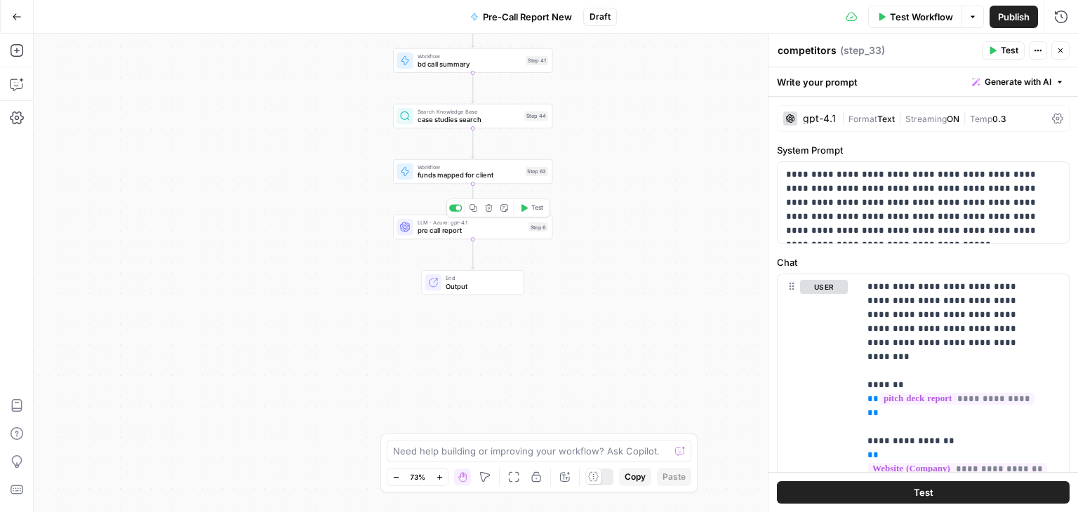
click at [492, 234] on span "pre call report" at bounding box center [471, 230] width 107 height 11
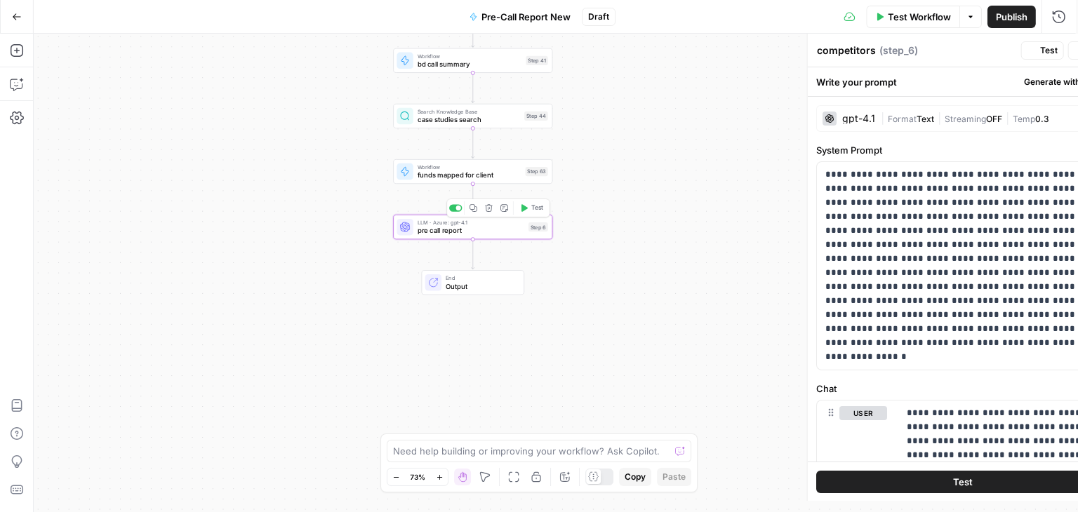
type textarea "pre call report"
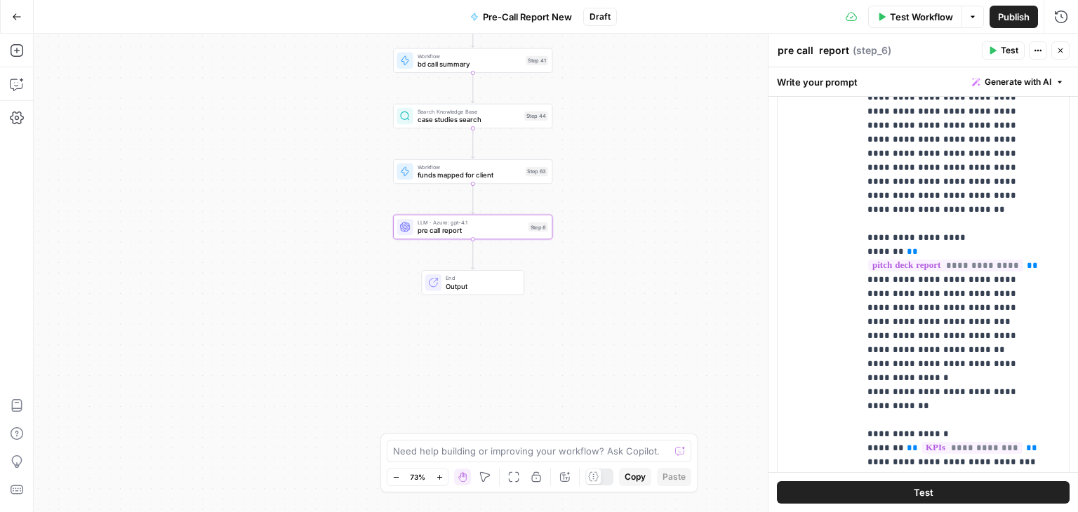
scroll to position [429, 0]
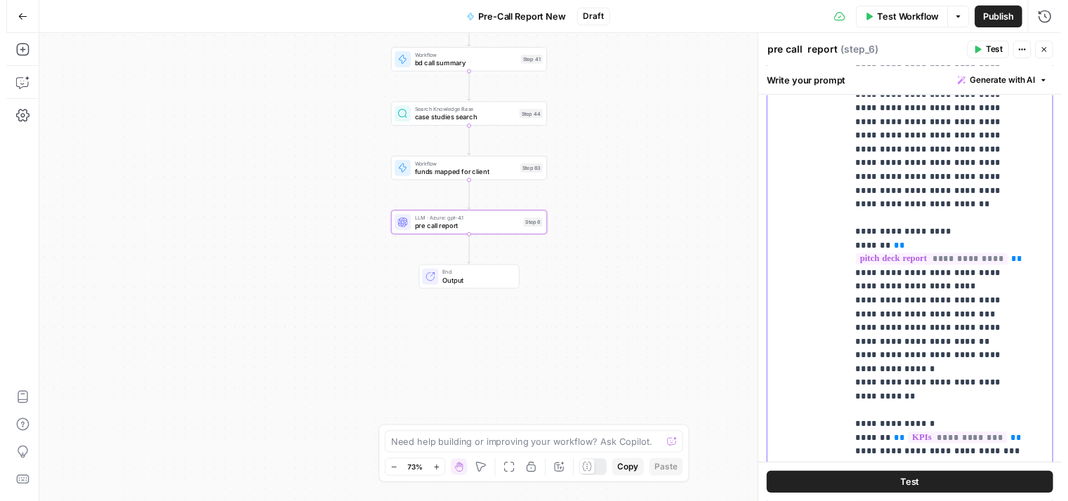
scroll to position [0, 0]
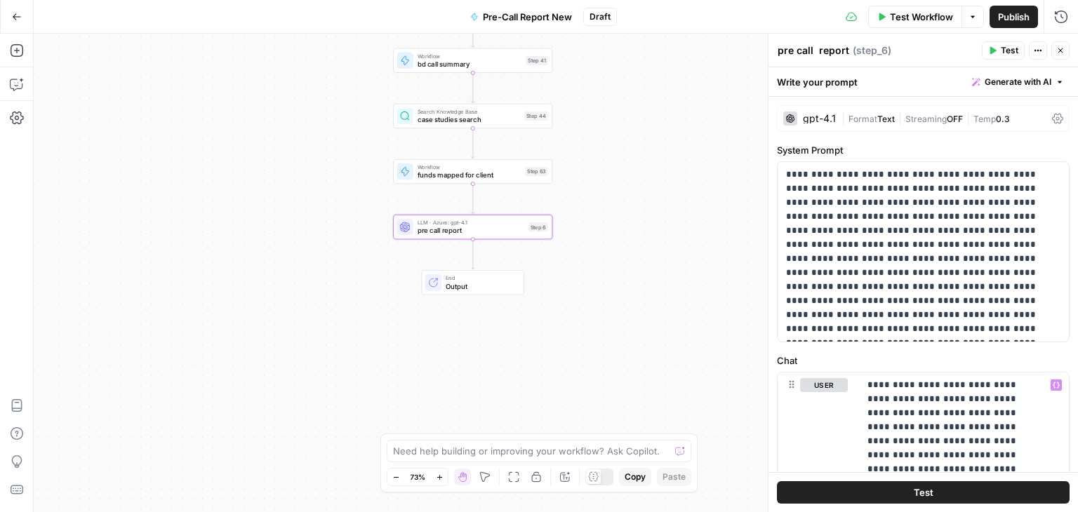
click at [703, 287] on div "Workflow Set Inputs Inputs Workflow deck to text Step 39 Workflow deck to img S…" at bounding box center [556, 273] width 1044 height 479
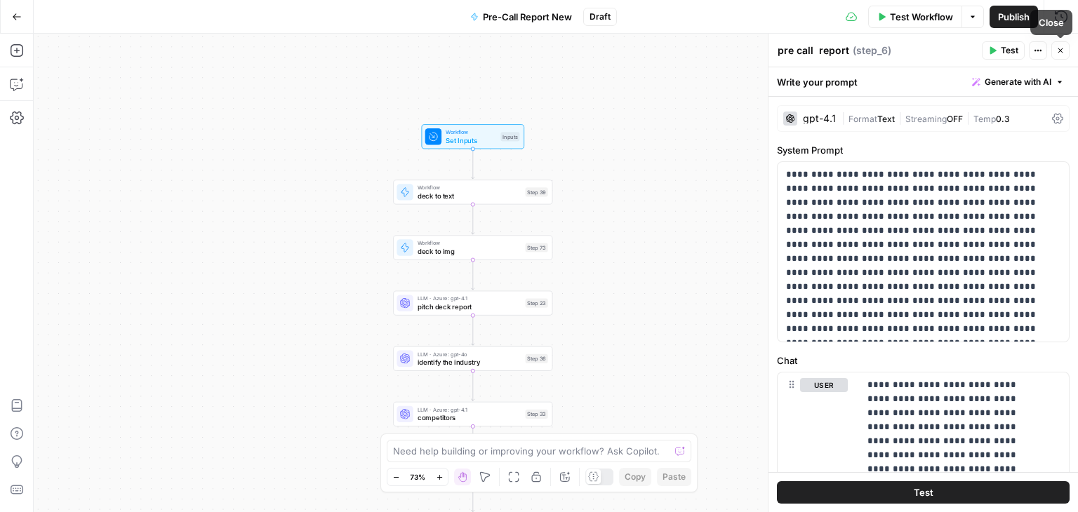
click at [1056, 49] on button "Close" at bounding box center [1060, 50] width 18 height 18
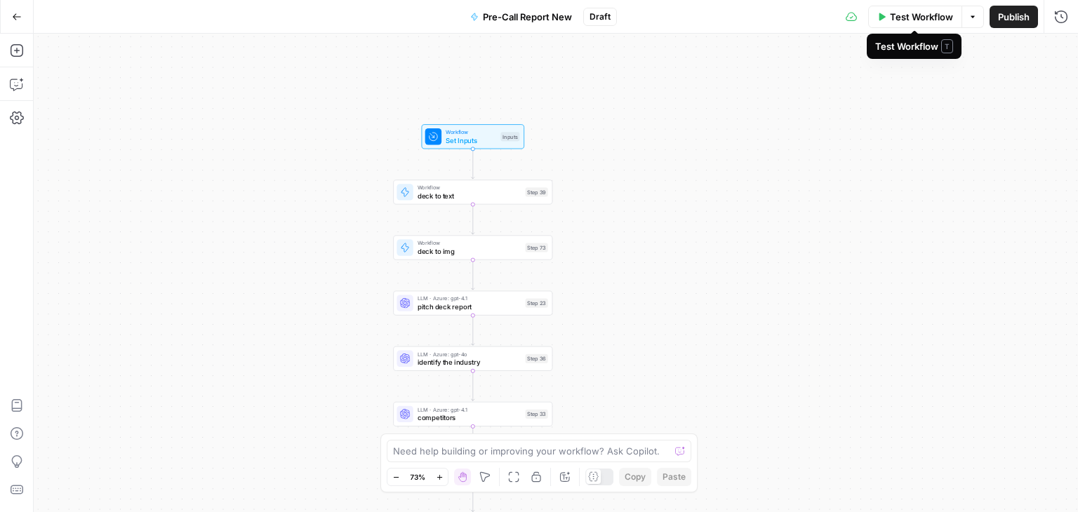
click at [899, 19] on span "Test Workflow" at bounding box center [921, 17] width 63 height 14
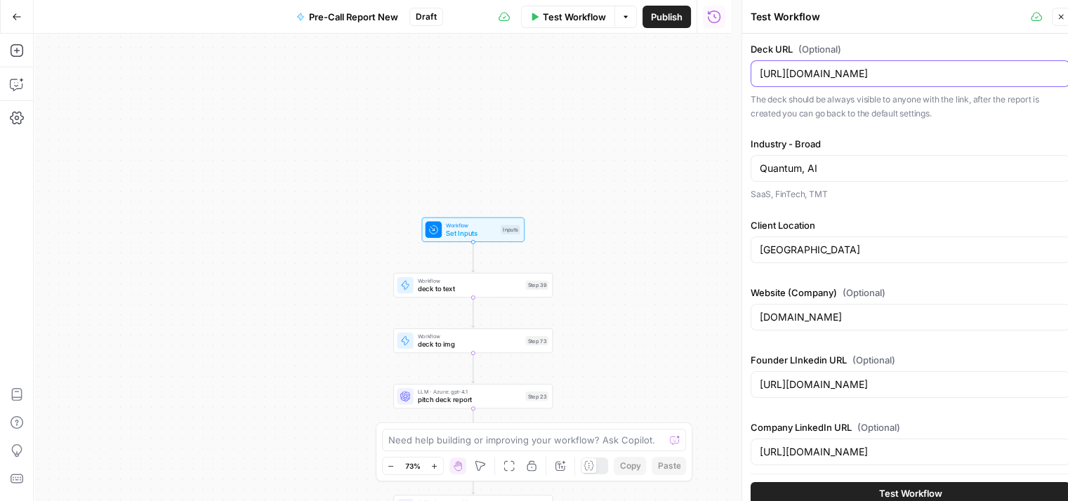
click at [830, 77] on input "https://drive.google.com/file/d/1LObwCNLOgN5CJQwuOOllc3b5YWMeb1hv/view?usp=shar…" at bounding box center [909, 74] width 301 height 14
type input "https://drive.a.com/file/d/1LObwCNLOgN5CJQwuOOllc3b5YWMeb1hv/view?usp=sharing"
paste input "https://drive.google.com/file/d/1RExJtLy-UAvsYmWGfoRNKc0V6Y3E1AfL/view?usp=shar…"
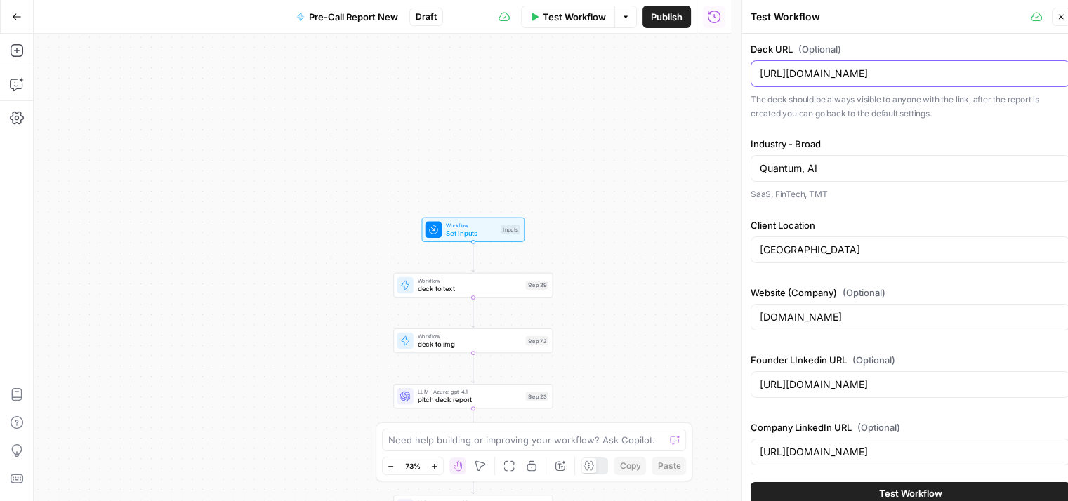
type input "https://drive.google.com/file/d/1RExJtLy-UAvsYmWGfoRNKc0V6Y3E1AfL/view?usp=shar…"
drag, startPoint x: 843, startPoint y: 168, endPoint x: 713, endPoint y: 175, distance: 130.0
click at [713, 175] on body "Qubit - SEO New Home Browse Your Data Usage Settings Recent Grids Email Pitch G…" at bounding box center [534, 250] width 1068 height 501
type input "Q"
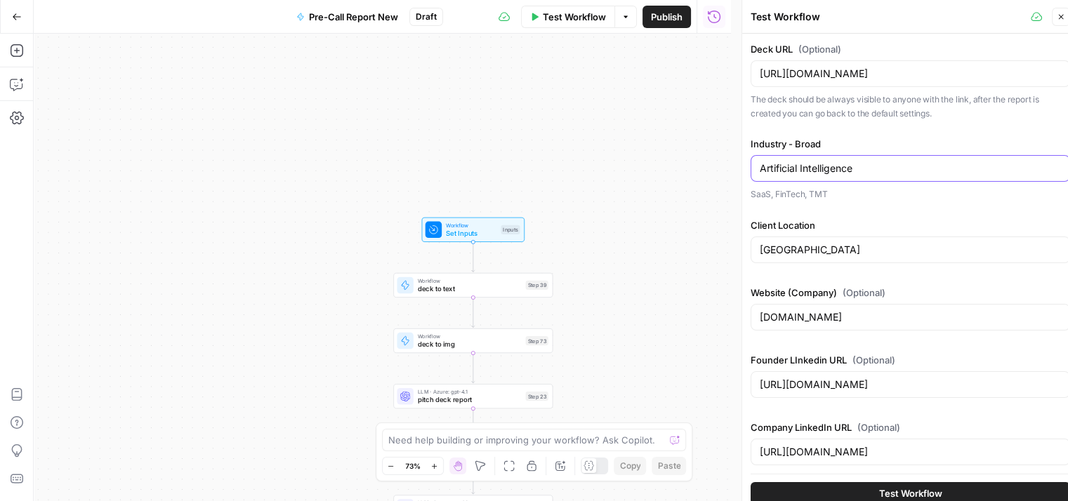
type input "Artificial Intelligence"
click at [868, 248] on input "Germany" at bounding box center [909, 250] width 301 height 14
type input "G"
type input "USA"
drag, startPoint x: 865, startPoint y: 318, endPoint x: 714, endPoint y: 331, distance: 151.4
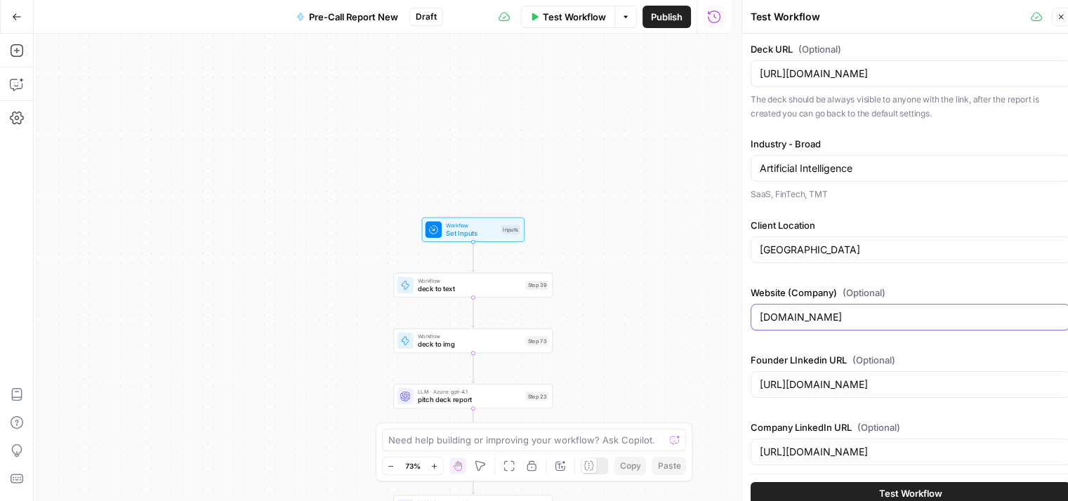
click at [714, 331] on body "Qubit - SEO New Home Browse Your Data Usage Settings Recent Grids Email Pitch G…" at bounding box center [534, 250] width 1068 height 501
drag, startPoint x: 856, startPoint y: 312, endPoint x: 755, endPoint y: 317, distance: 100.5
click at [755, 317] on div "www.qruise.com" at bounding box center [909, 317] width 319 height 27
paste input "https://www.decover.ai/"
type input "https://www.decover.ai/"
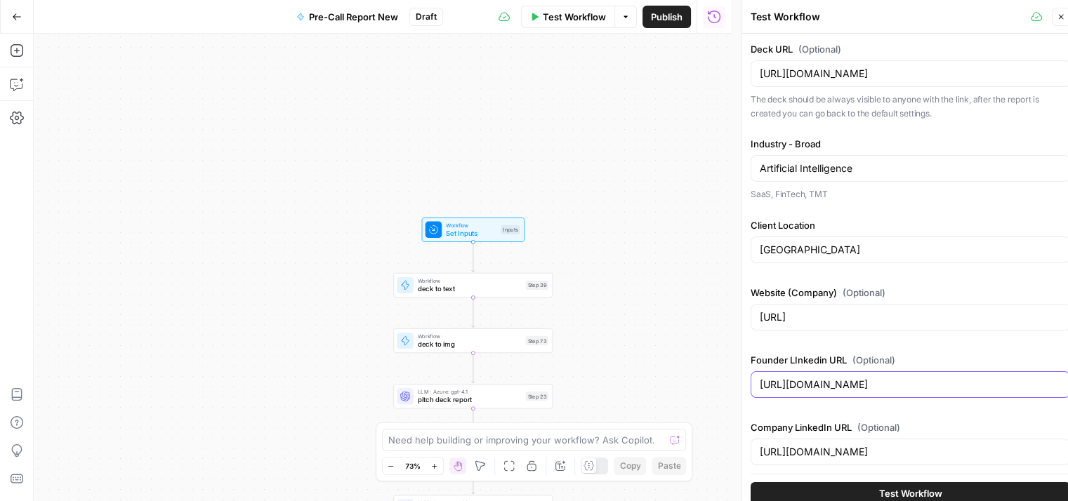
drag, startPoint x: 1013, startPoint y: 382, endPoint x: 693, endPoint y: 425, distance: 323.6
click at [693, 425] on body "Qubit - SEO New Home Browse Your Data Usage Settings Recent Grids Email Pitch G…" at bounding box center [534, 250] width 1068 height 501
drag, startPoint x: 1008, startPoint y: 389, endPoint x: 753, endPoint y: 397, distance: 254.9
click at [753, 397] on div "Founder LInkedin URL (Optional) https://www.linkedin.com/in/shai-machnes-99545/" at bounding box center [909, 378] width 319 height 51
paste input "ravi-tandon-b6534049"
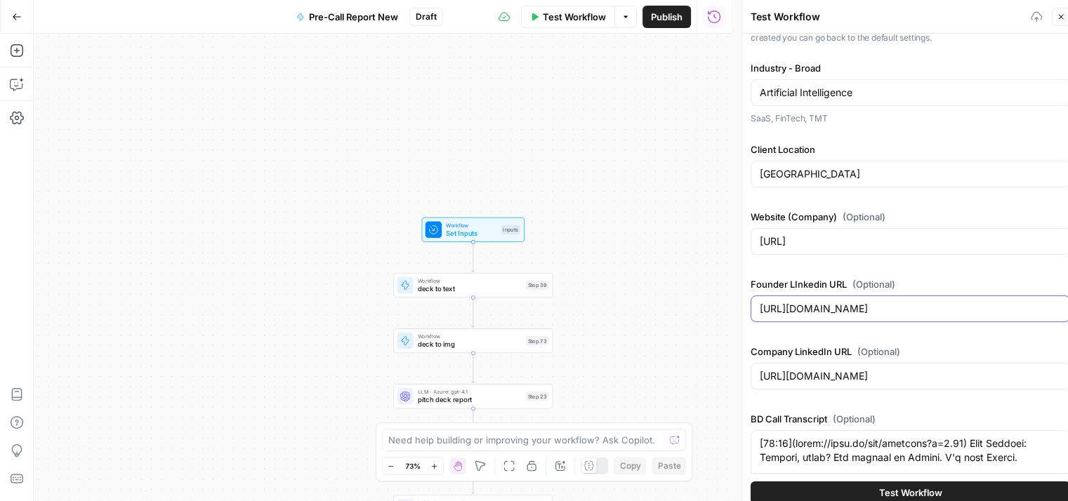
scroll to position [119, 0]
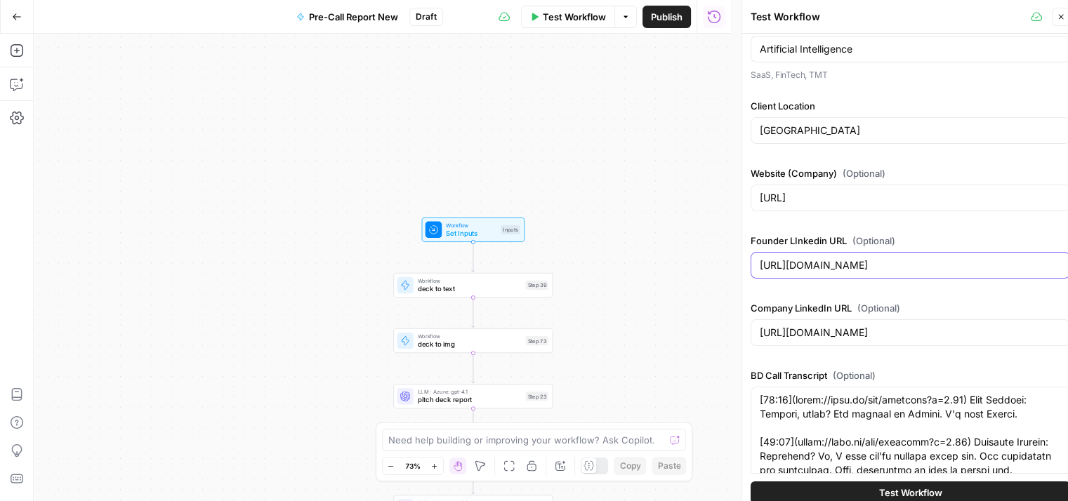
type input "https://www.linkedin.com/in/ravi-tandon-b6534049/"
drag, startPoint x: 991, startPoint y: 324, endPoint x: 733, endPoint y: 333, distance: 258.5
click at [733, 333] on body "Qubit - SEO New Home Browse Your Data Usage Settings Recent Grids Email Pitch G…" at bounding box center [534, 250] width 1068 height 501
paste input "https://www.linkedin.com/company/decoverhq/"
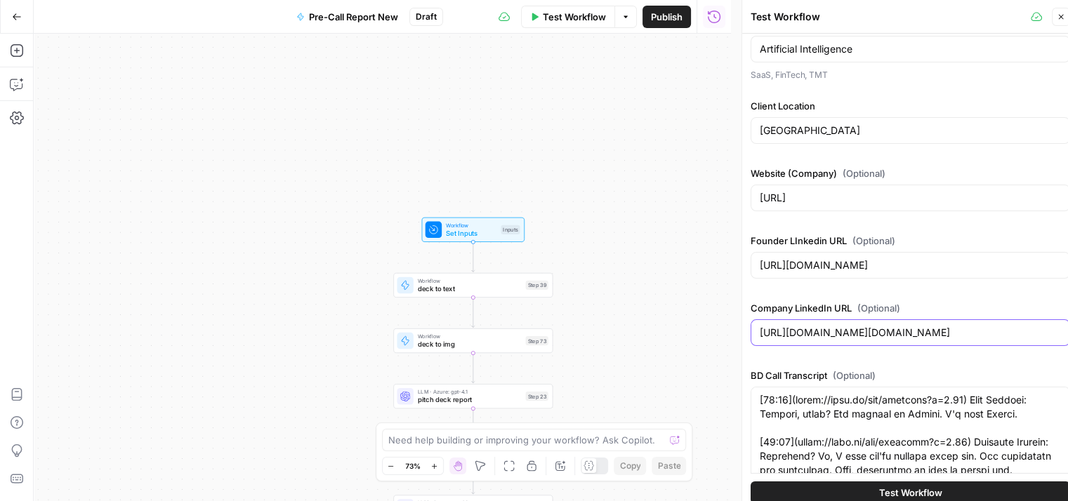
type input "https://www.linkedin.com/company/qruise/https://www.linkedin.com/company/decove…"
drag, startPoint x: 1057, startPoint y: 329, endPoint x: 754, endPoint y: 345, distance: 303.6
click at [754, 345] on div "Company LinkedIn URL (Optional) https://www.linkedin.com/company/qruise/https:/…" at bounding box center [909, 326] width 319 height 51
click at [772, 338] on div "https://www.linkedin.com/company/qruise/https://www.linkedin.com/company/decove…" at bounding box center [909, 332] width 319 height 27
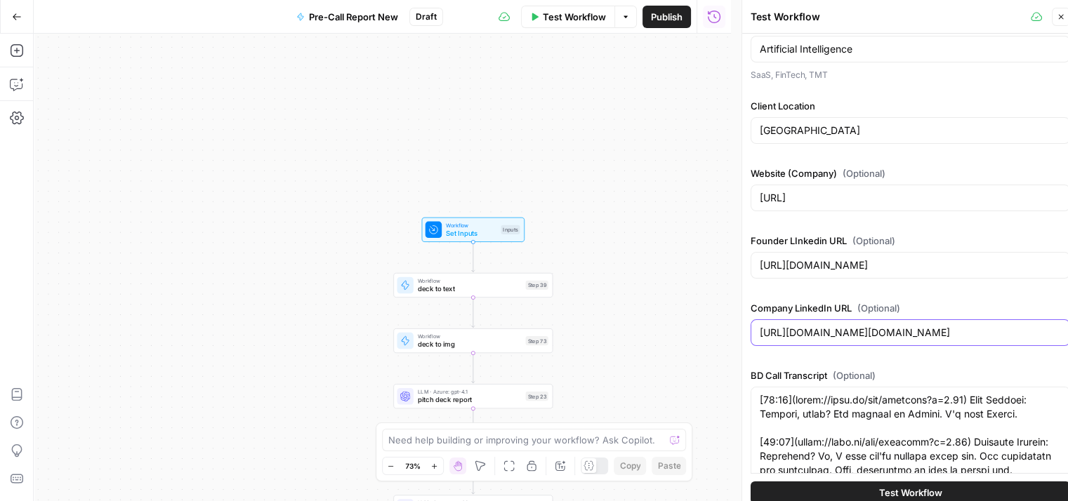
scroll to position [0, 130]
click at [769, 328] on input "https://www.linkedin.com/company/qruise/https://www.linkedin.com/company/decove…" at bounding box center [909, 333] width 301 height 14
click at [831, 335] on input "https://www.linkedin.com/company/qruise/https://www.linkedin.com/company/decove…" at bounding box center [909, 333] width 301 height 14
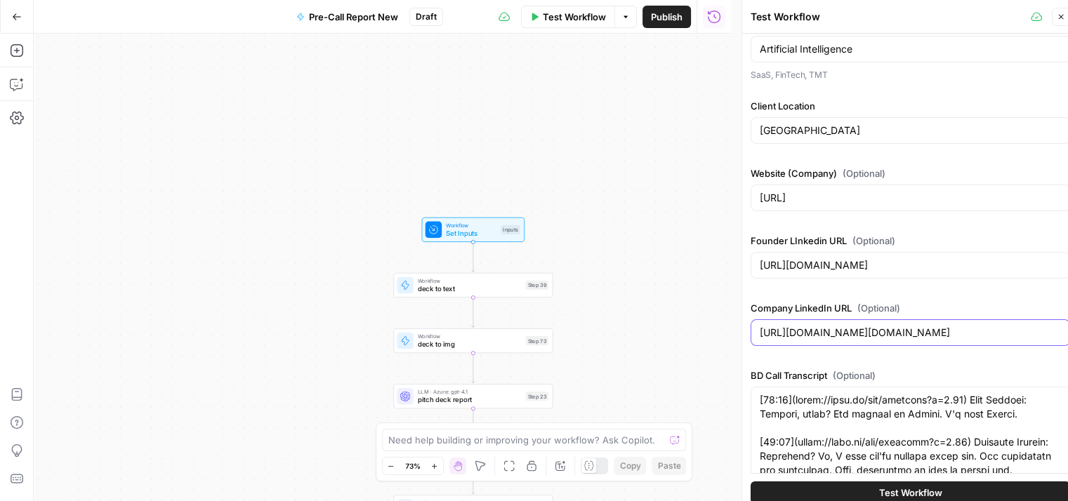
click at [831, 335] on input "https://www.linkedin.com/company/qruise/https://www.linkedin.com/company/decove…" at bounding box center [909, 333] width 301 height 14
paste input "https://www.linkedin.com/company/decoverhq/"
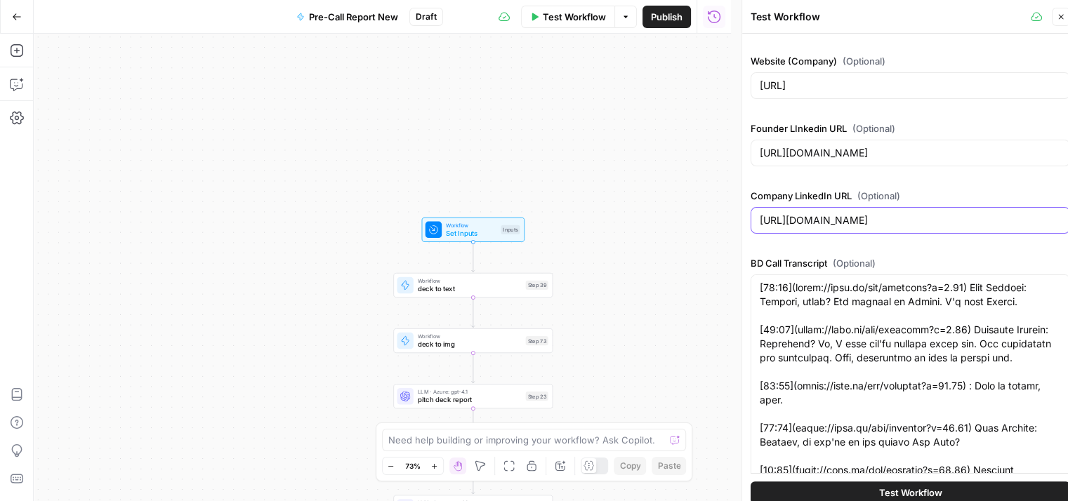
type input "https://www.linkedin.com/company/decoverhq/"
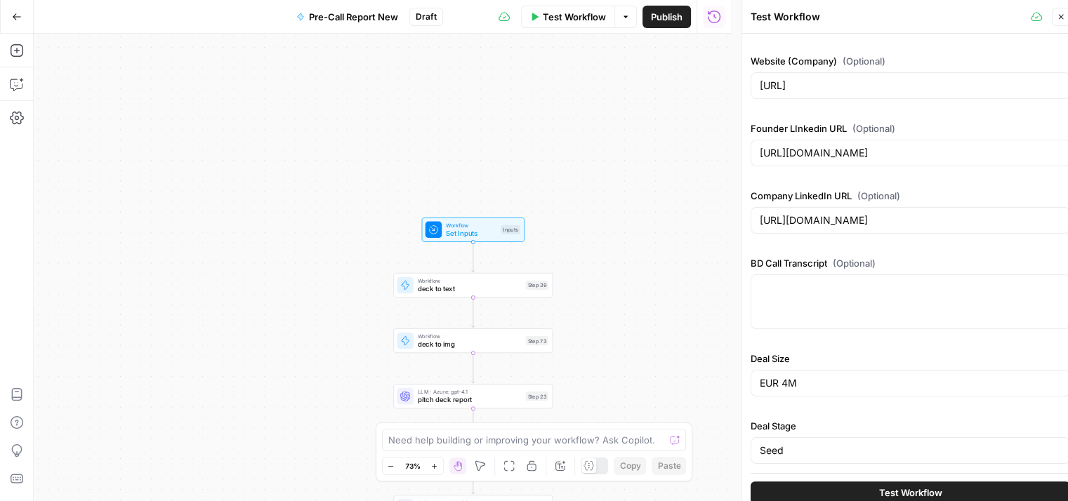
click at [835, 304] on div at bounding box center [909, 301] width 319 height 55
paste textarea "[00:00](https://tldv.io/app/meetings?t=0) Sheryl Crasto: Of you know this is li…"
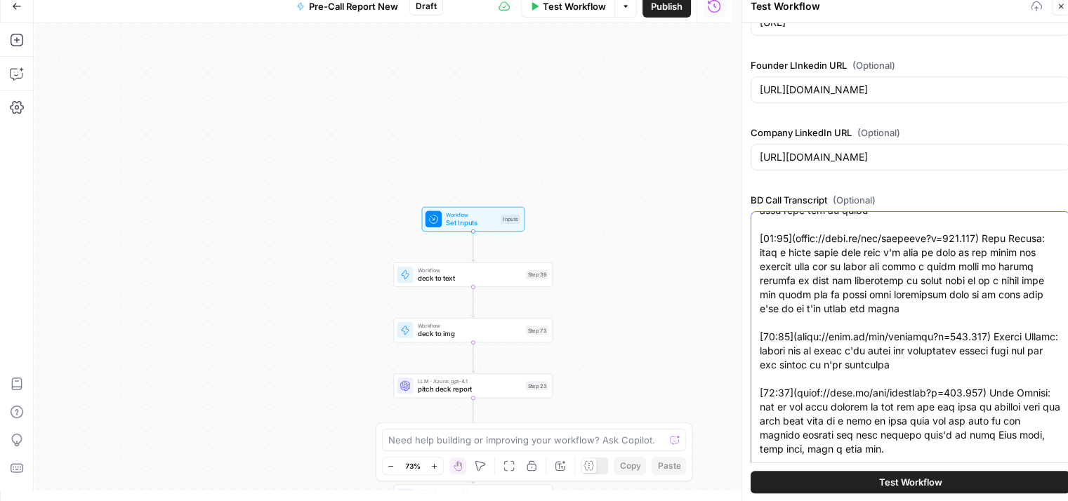
scroll to position [472, 0]
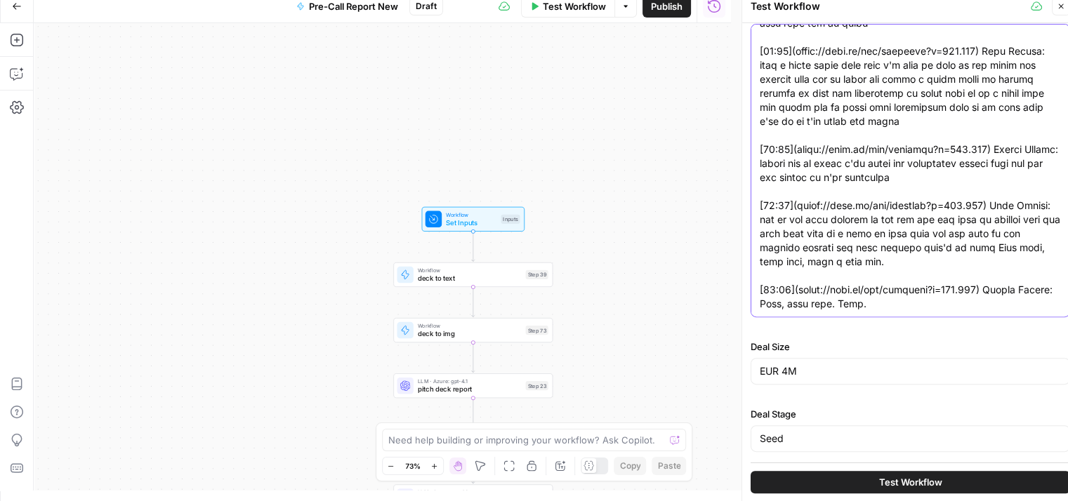
type textarea "[00:00](https://tldv.io/app/meetings?t=0) Sheryl Crasto: Of you know this is li…"
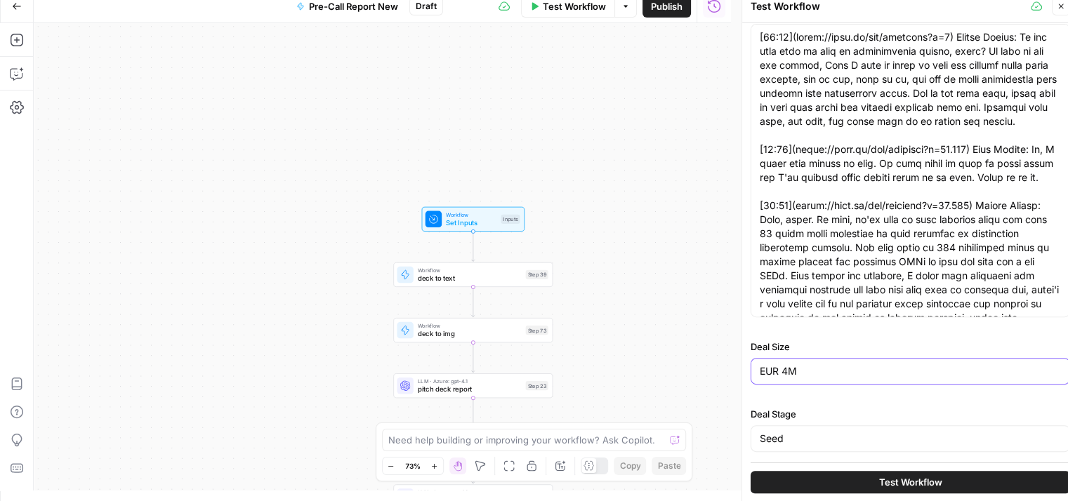
drag, startPoint x: 817, startPoint y: 374, endPoint x: 741, endPoint y: 382, distance: 76.2
click at [741, 382] on div "Test Workflow Close Deck URL (Optional) https://drive.google.com/file/d/1RExJtL…" at bounding box center [909, 245] width 337 height 512
paste input "$5 million"
type input "$5 million"
click at [855, 475] on button "Test Workflow" at bounding box center [909, 482] width 319 height 22
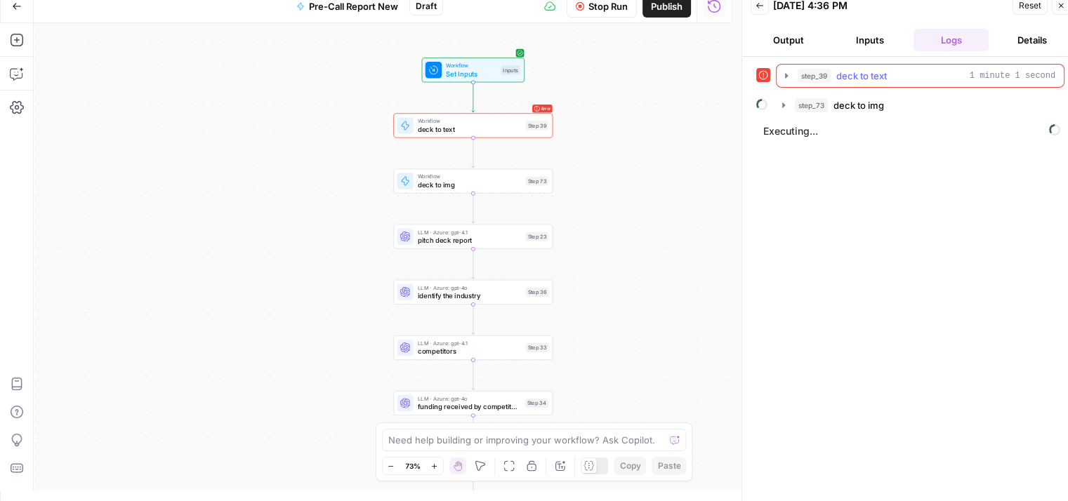
click at [790, 79] on icon "button" at bounding box center [785, 75] width 11 height 11
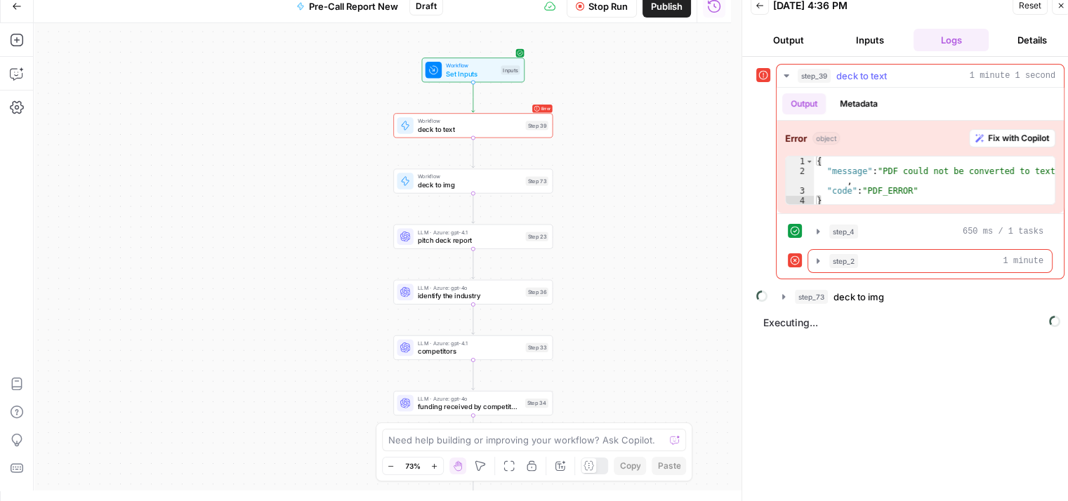
click at [790, 79] on icon "button" at bounding box center [785, 75] width 11 height 11
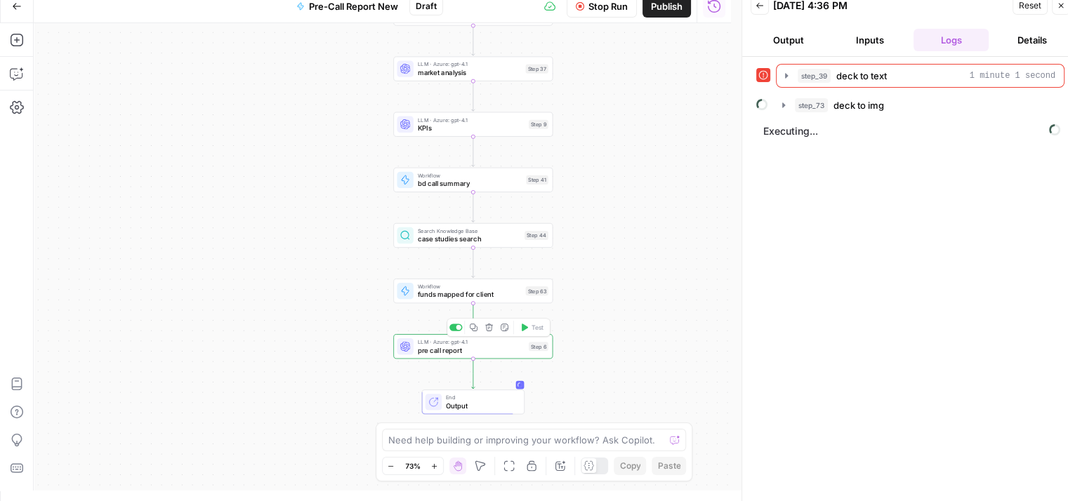
click at [521, 353] on span "pre call report" at bounding box center [471, 350] width 107 height 11
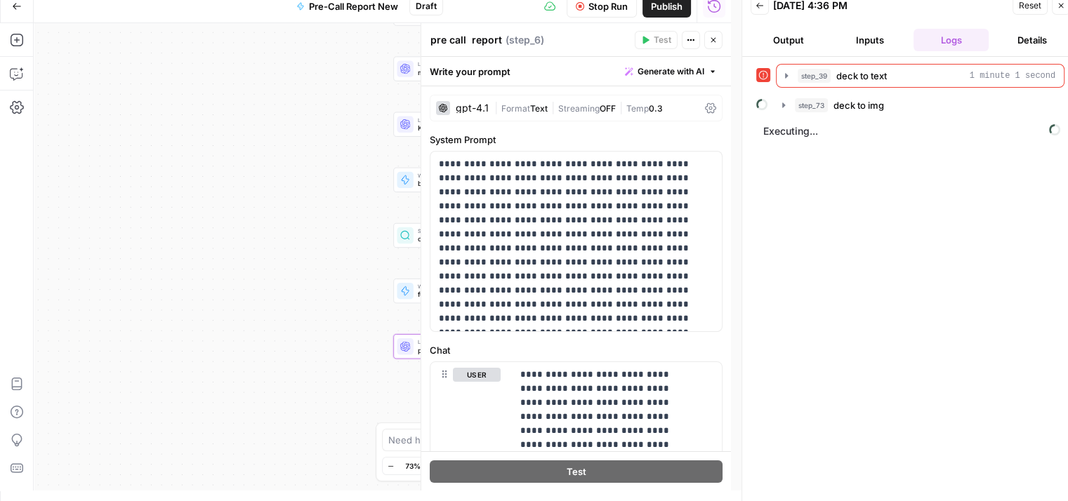
click at [709, 34] on button "Close" at bounding box center [713, 40] width 18 height 18
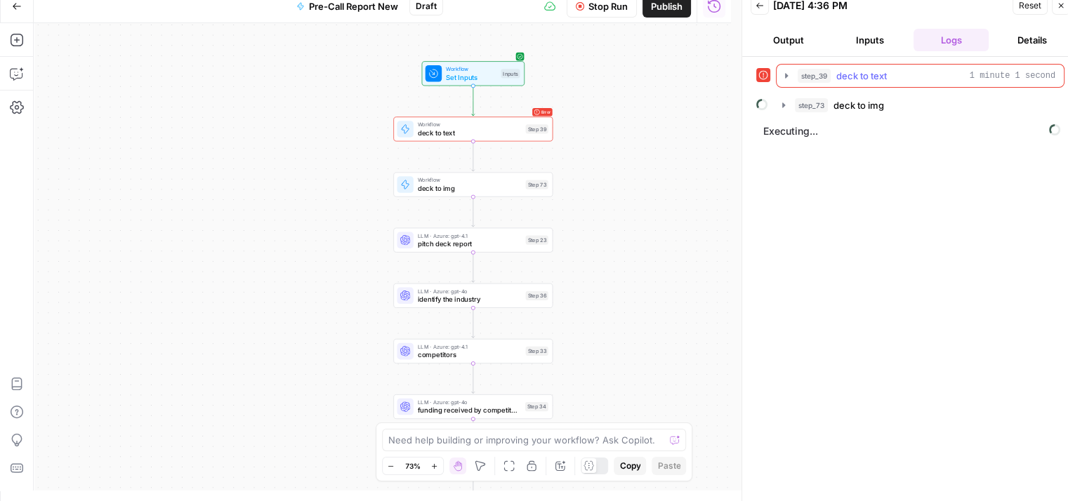
click at [778, 74] on button "step_39 deck to text 1 minute 1 second" at bounding box center [919, 76] width 287 height 22
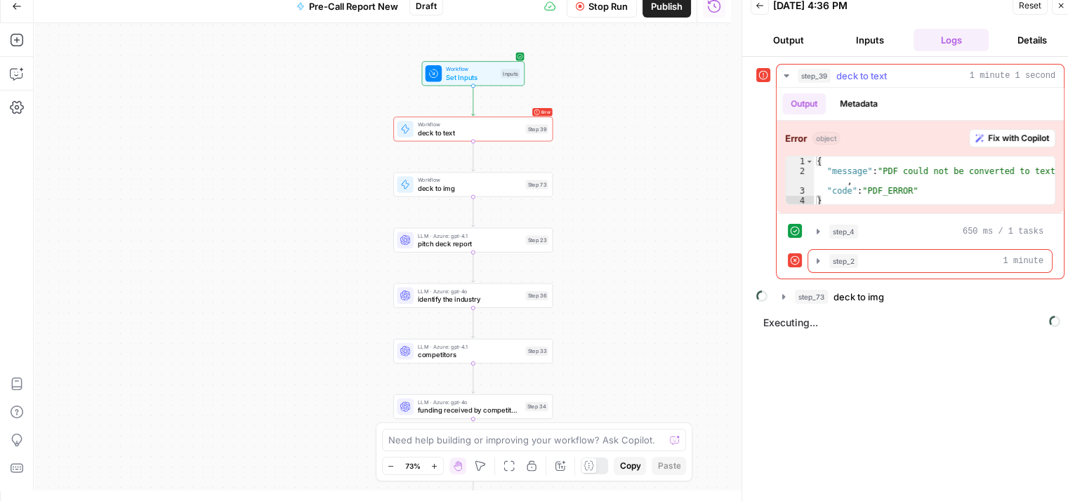
click at [778, 74] on button "step_39 deck to text 1 minute 1 second" at bounding box center [919, 76] width 287 height 22
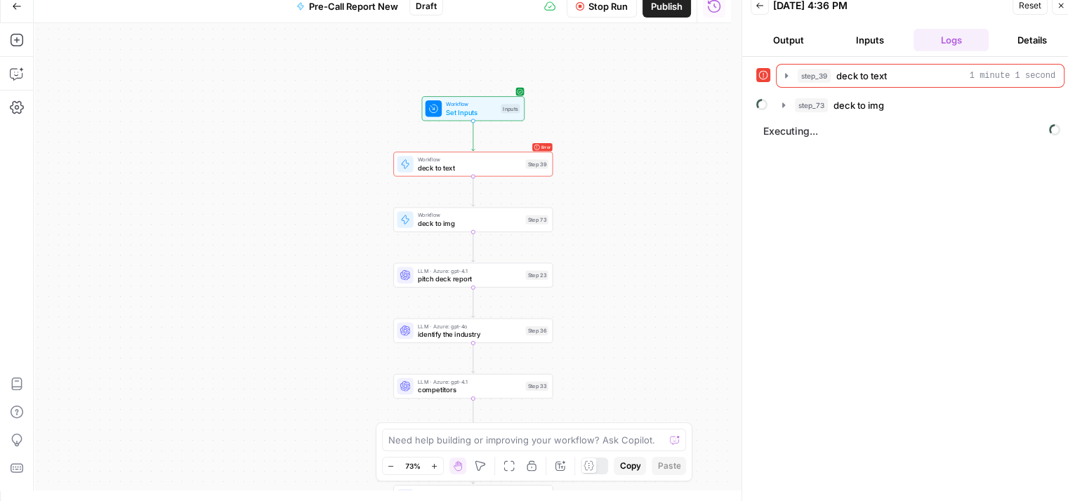
click at [594, 12] on span "Stop Run" at bounding box center [607, 6] width 39 height 14
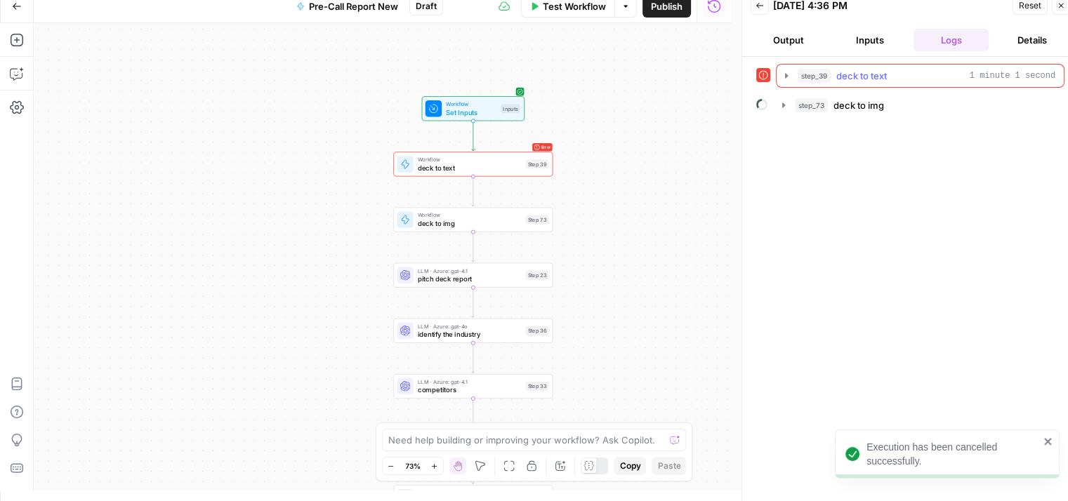
click at [792, 74] on button "step_39 deck to text 1 minute 1 second" at bounding box center [919, 76] width 287 height 22
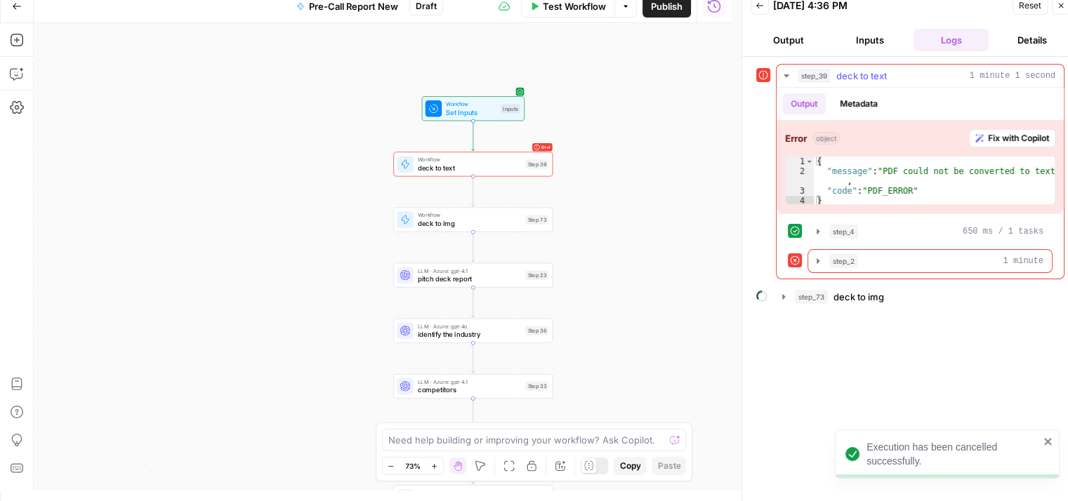
click at [1032, 141] on span "Fix with Copilot" at bounding box center [1018, 138] width 61 height 13
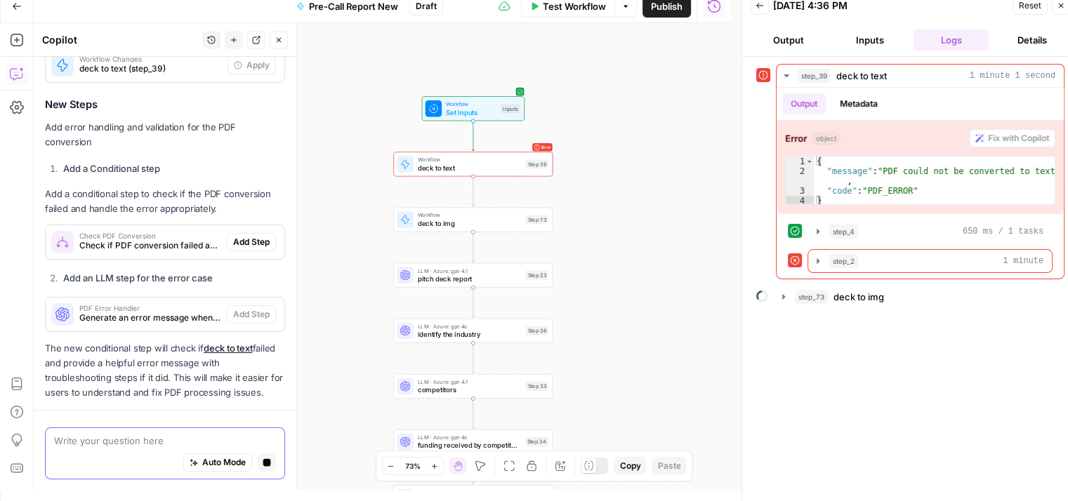
scroll to position [331, 0]
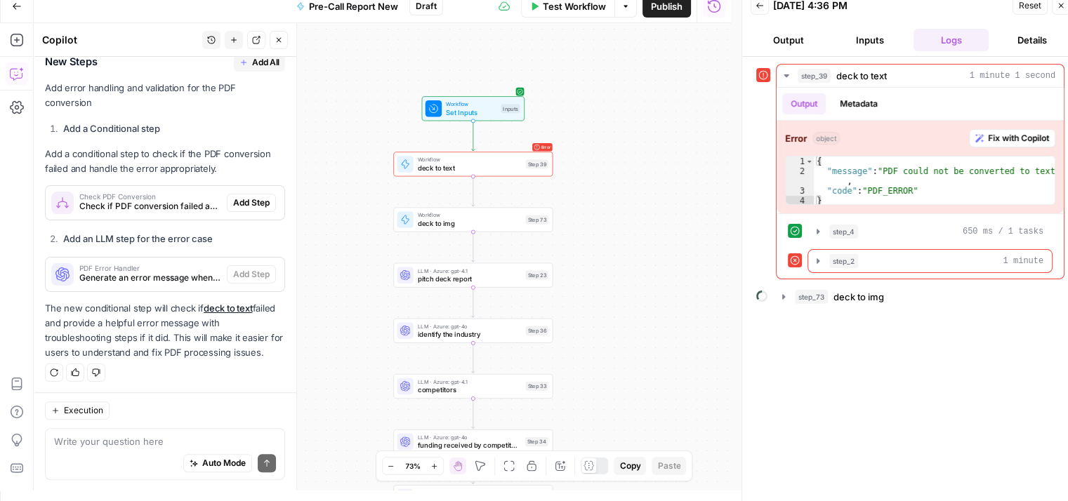
click at [818, 258] on icon "button" at bounding box center [817, 260] width 11 height 11
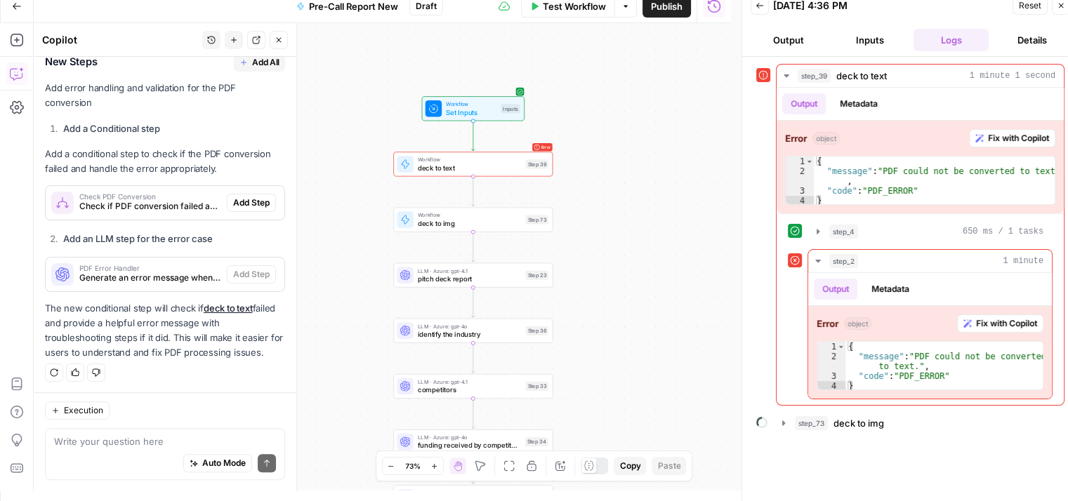
click at [819, 257] on icon "button" at bounding box center [817, 260] width 11 height 11
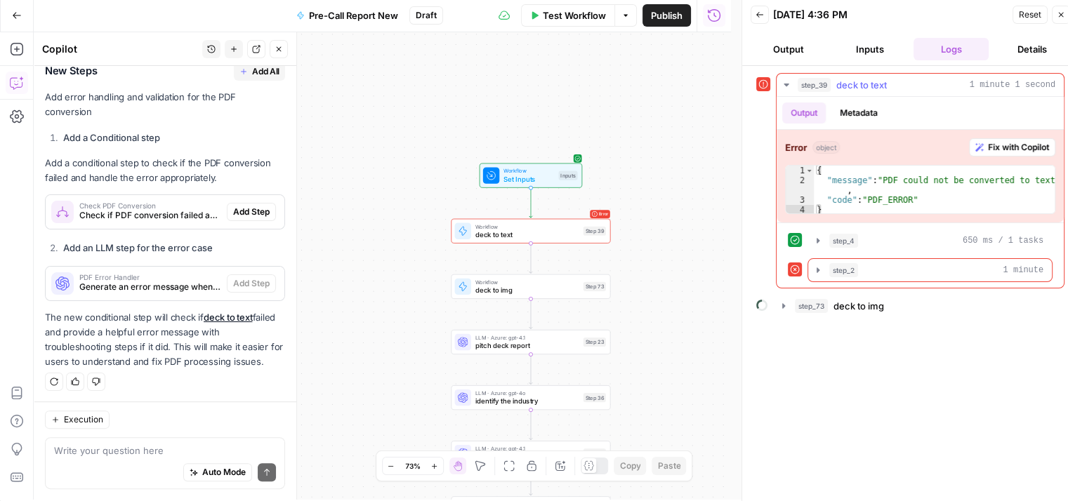
scroll to position [0, 0]
click at [1031, 18] on span "Reset" at bounding box center [1029, 16] width 22 height 13
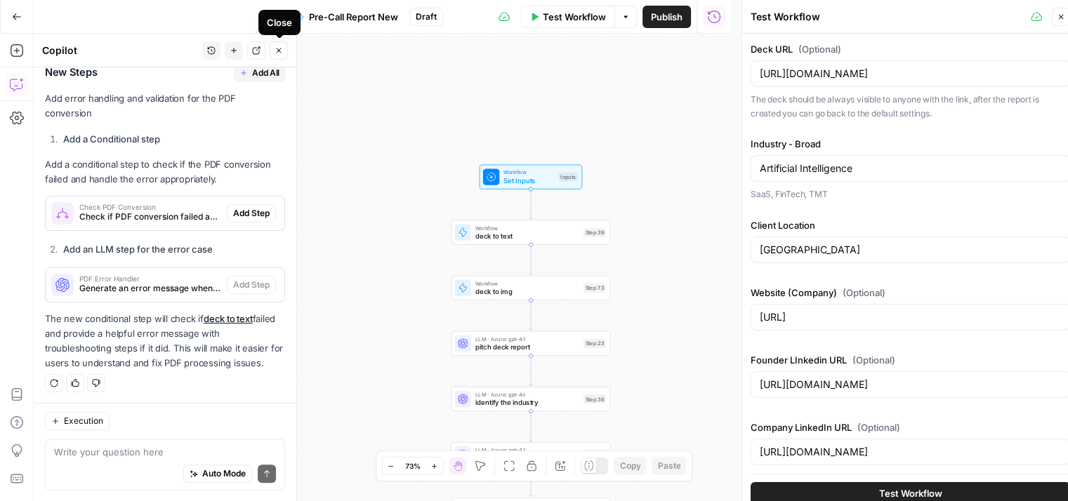
click at [270, 51] on button "Close" at bounding box center [279, 50] width 18 height 18
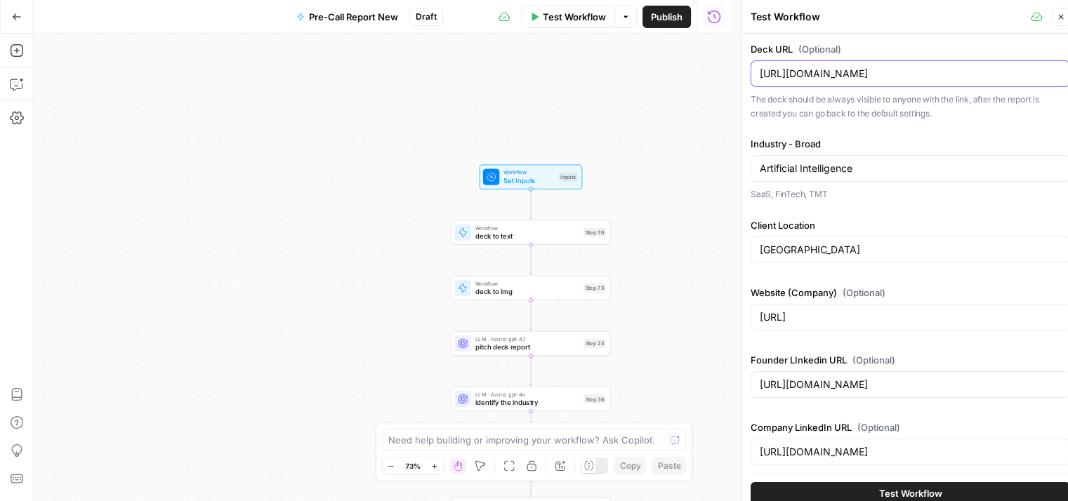
click at [937, 70] on input "https://drive.google.com/file/d/1RExJtLy-UAvsYmWGfoRNKc0V6Y3E1AfL/view?usp=shar…" at bounding box center [909, 74] width 301 height 14
click at [820, 71] on input "https://drive.google.com/file/d/1RExJtLy-UAvsYmWGfoRNKc0V6Y3E1AfL/view?usp=shar…" at bounding box center [909, 74] width 301 height 14
paste input "https://drive.google.com/file/d/1eHwIZx5Imi2b4gDcbIdE9ZXtzfZSMyaQ/view?usp=shar…"
type input "https://drive.google.com/file/d/1eHwIZx5Imi2b4gDcbIdE9ZXtzfZSMyaQ/view?usp=shar…"
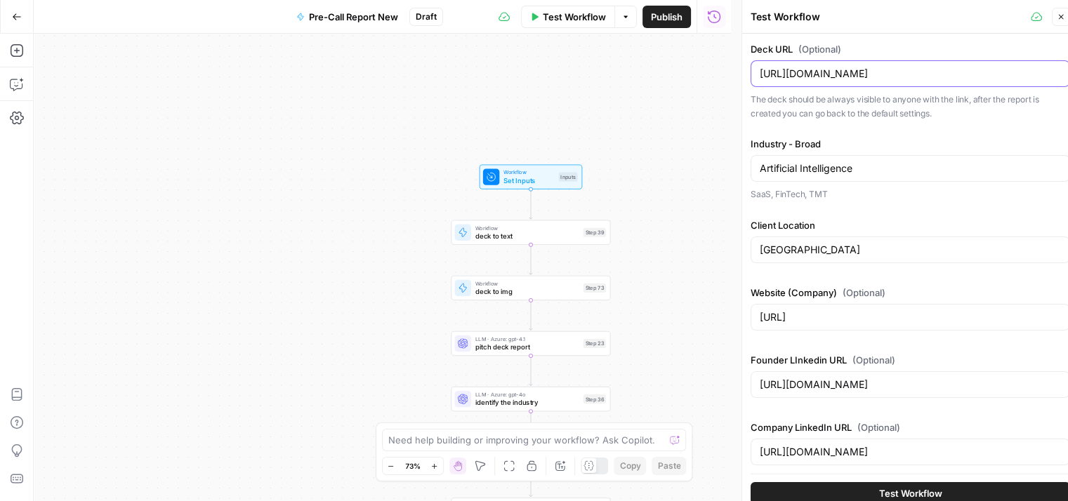
scroll to position [0, 0]
drag, startPoint x: 879, startPoint y: 171, endPoint x: 729, endPoint y: 187, distance: 151.1
click at [729, 187] on body "Qubit - SEO New Home Browse Your Data Usage Settings Recent Grids Email Pitch G…" at bounding box center [534, 250] width 1068 height 501
drag, startPoint x: 856, startPoint y: 159, endPoint x: 736, endPoint y: 175, distance: 121.7
click at [741, 175] on div "Test Workflow Close Deck URL (Optional) https://drive.google.com/file/d/1eHwIZx…" at bounding box center [909, 256] width 337 height 512
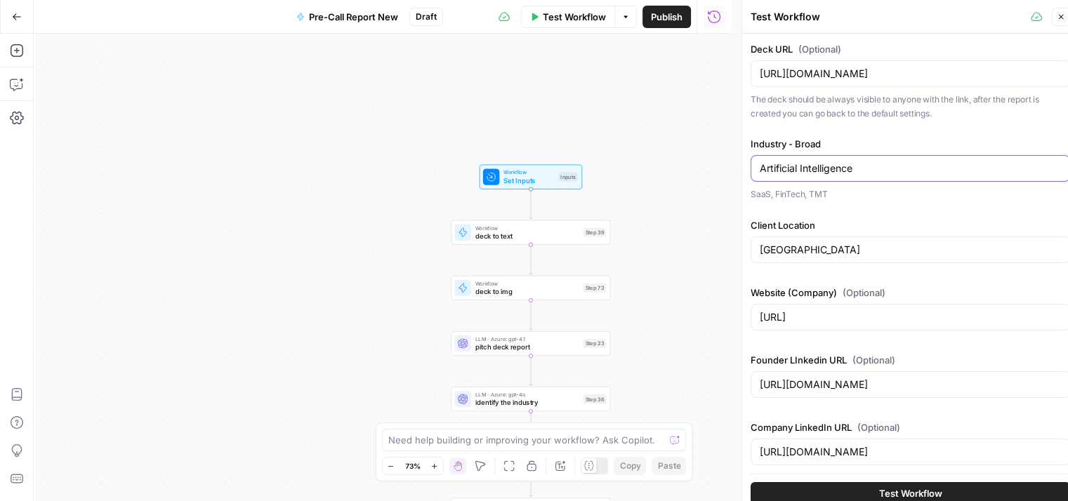
click at [844, 164] on input "Artificial Intelligence" at bounding box center [909, 168] width 301 height 14
drag, startPoint x: 840, startPoint y: 171, endPoint x: 759, endPoint y: 171, distance: 80.7
click at [759, 171] on input "Artificial Intelligence" at bounding box center [909, 168] width 301 height 14
paste input "ir Quality Testing"
type input "Air Quality Testing"
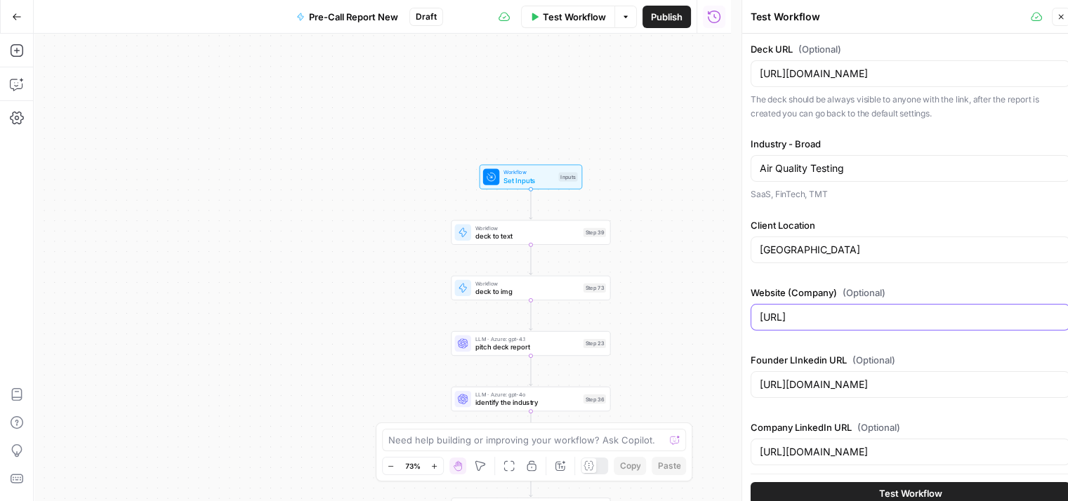
drag, startPoint x: 859, startPoint y: 321, endPoint x: 733, endPoint y: 326, distance: 126.4
click at [733, 326] on body "Qubit - SEO New Home Browse Your Data Usage Settings Recent Grids Email Pitch G…" at bounding box center [534, 250] width 1068 height 501
drag, startPoint x: 902, startPoint y: 312, endPoint x: 731, endPoint y: 312, distance: 170.6
click at [731, 312] on body "Qubit - SEO New Home Browse Your Data Usage Settings Recent Grids Email Pitch G…" at bounding box center [534, 250] width 1068 height 501
drag, startPoint x: 904, startPoint y: 319, endPoint x: 757, endPoint y: 320, distance: 147.4
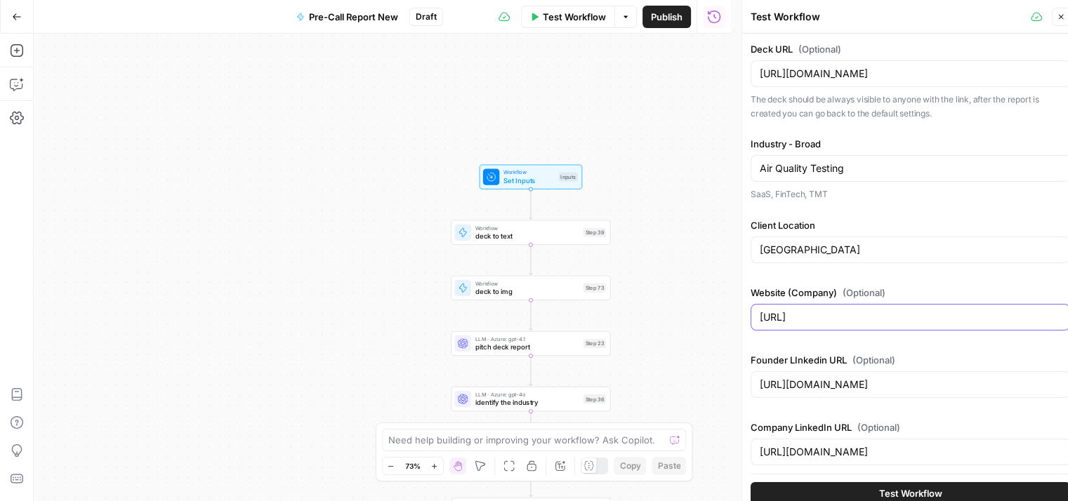
click at [757, 320] on div "https://www.decover.ai/" at bounding box center [909, 317] width 319 height 27
paste input "https://airbyccsquared.com/"
type input "https://airbyccsquared.com/"
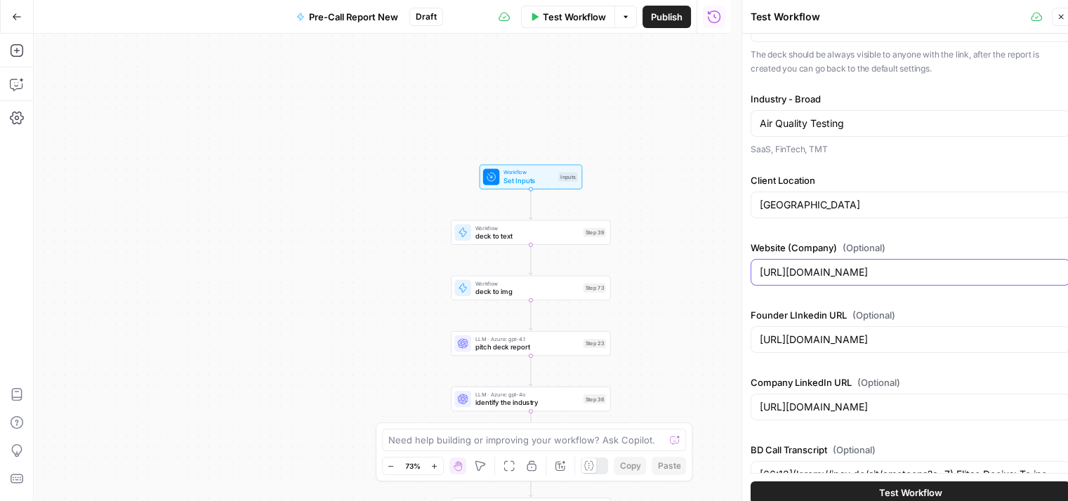
scroll to position [70, 0]
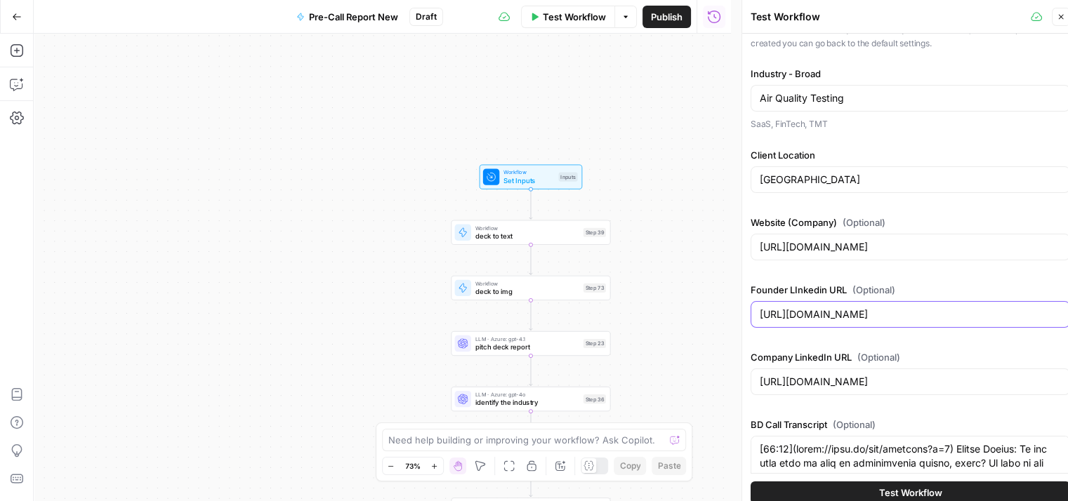
drag, startPoint x: 1006, startPoint y: 311, endPoint x: 746, endPoint y: 341, distance: 261.4
click at [746, 341] on div "Test Workflow Close Deck URL (Optional) https://drive.google.com/file/d/1eHwIZx…" at bounding box center [909, 256] width 337 height 512
paste input "https://www.linkedin.com/in/william-chapman1/"
type input "https://www.linkedin.com/in/william-chapman1/"
drag, startPoint x: 1013, startPoint y: 383, endPoint x: 759, endPoint y: 397, distance: 254.5
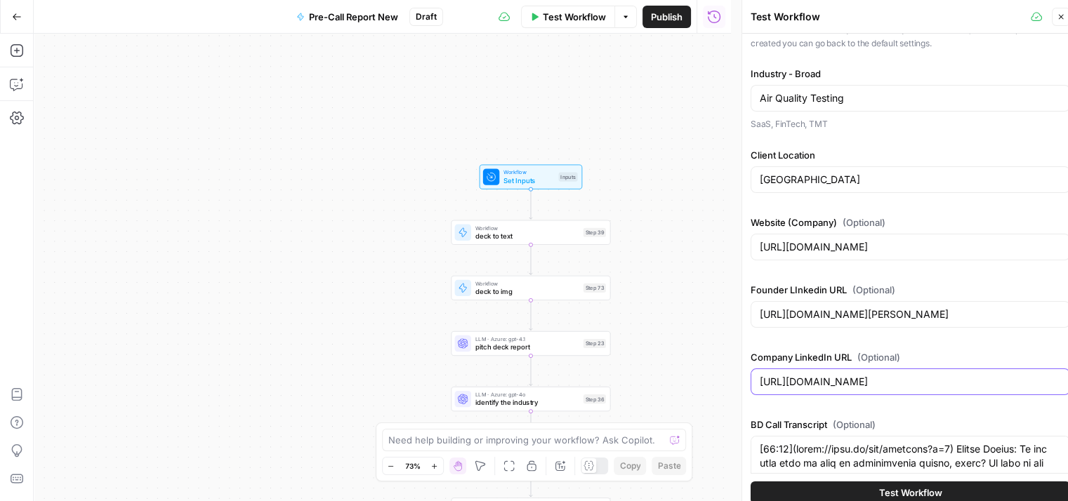
click at [759, 397] on div "Company LinkedIn URL (Optional) https://www.linkedin.com/company/decoverhq/" at bounding box center [909, 375] width 319 height 51
paste input "https://www.linkedin.com/company/airbyccsquaredinc/"
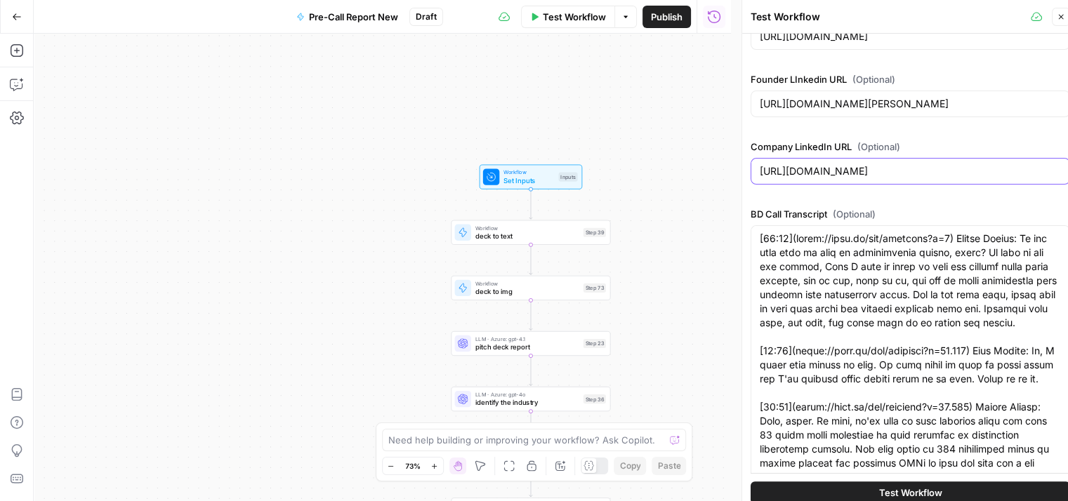
type input "https://www.linkedin.com/company/airbyccsquaredinc/"
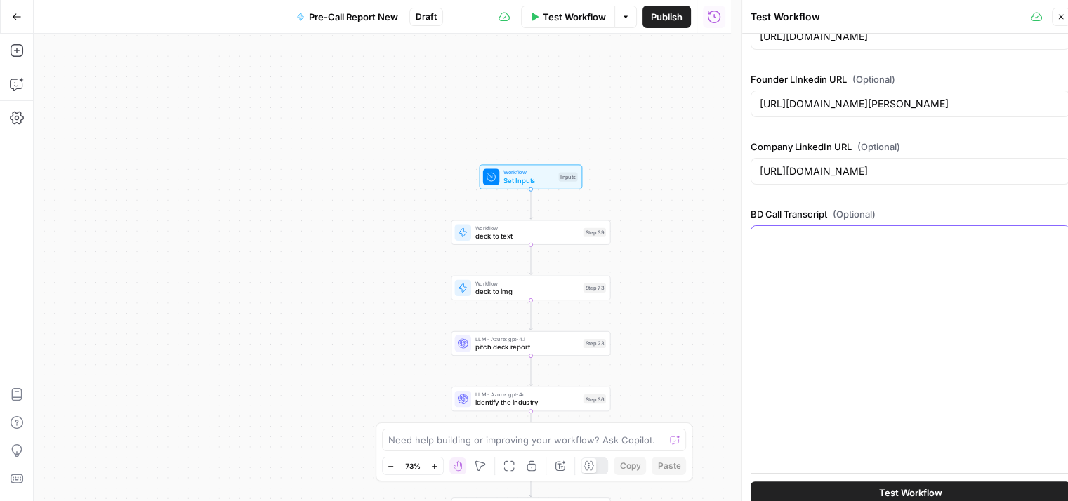
scroll to position [233, 0]
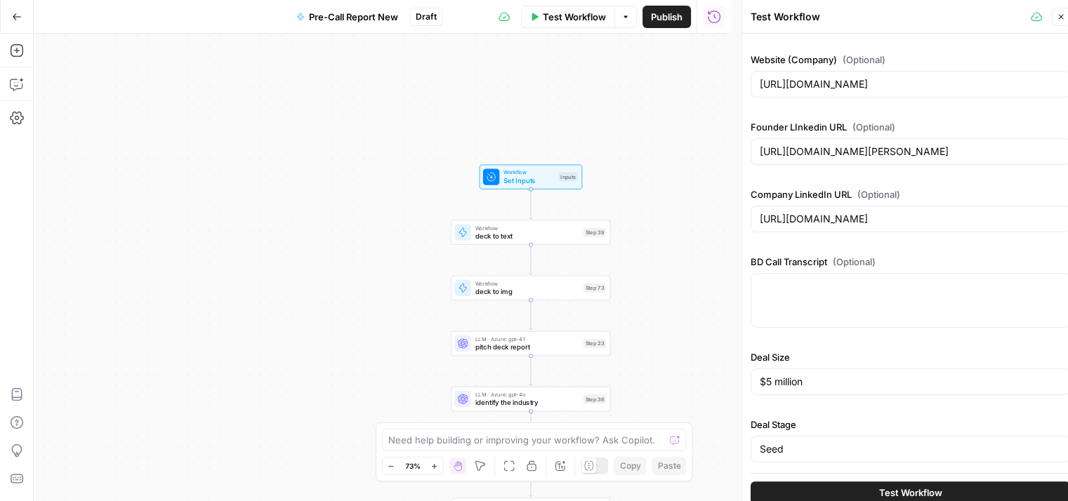
click at [814, 299] on div at bounding box center [909, 300] width 319 height 55
paste textarea "1st Call:\ \ [00:00 ](https://tldv.io/app/meetings?t=0)William Chapman: Limit i…"
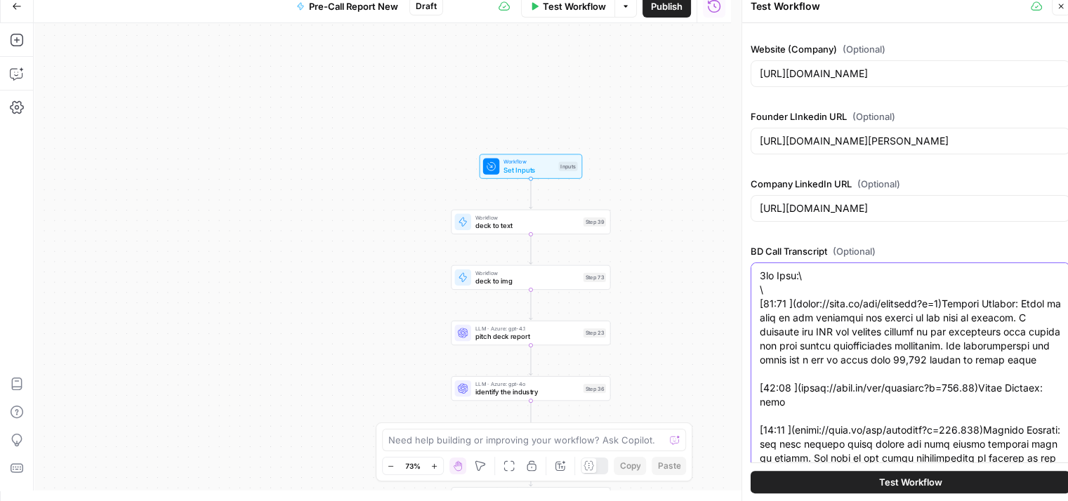
scroll to position [284, 0]
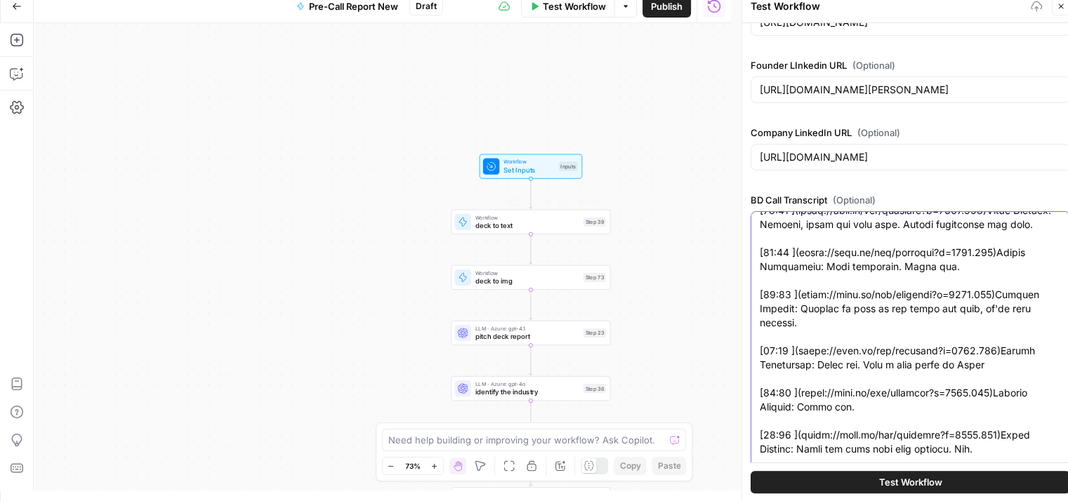
type textarea "1st Call:\ \ [00:00 ](https://tldv.io/app/meetings?t=0)William Chapman: Limit i…"
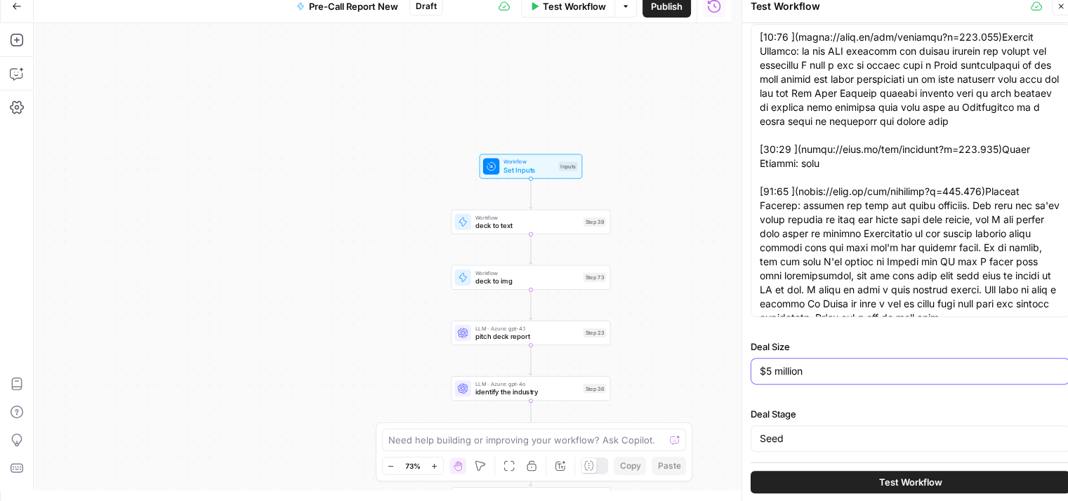
scroll to position [0, 0]
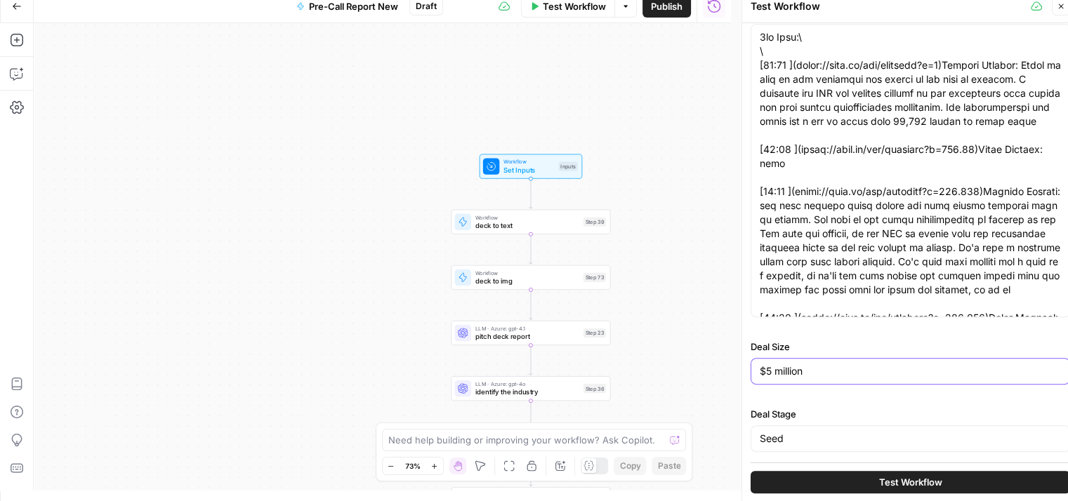
drag, startPoint x: 822, startPoint y: 367, endPoint x: 746, endPoint y: 380, distance: 76.8
click at [746, 380] on div "Test Workflow Close Deck URL (Optional) https://drive.google.com/file/d/1eHwIZx…" at bounding box center [909, 245] width 337 height 512
paste input "00,000"
type input "$500,000"
drag, startPoint x: 821, startPoint y: 437, endPoint x: 738, endPoint y: 446, distance: 84.0
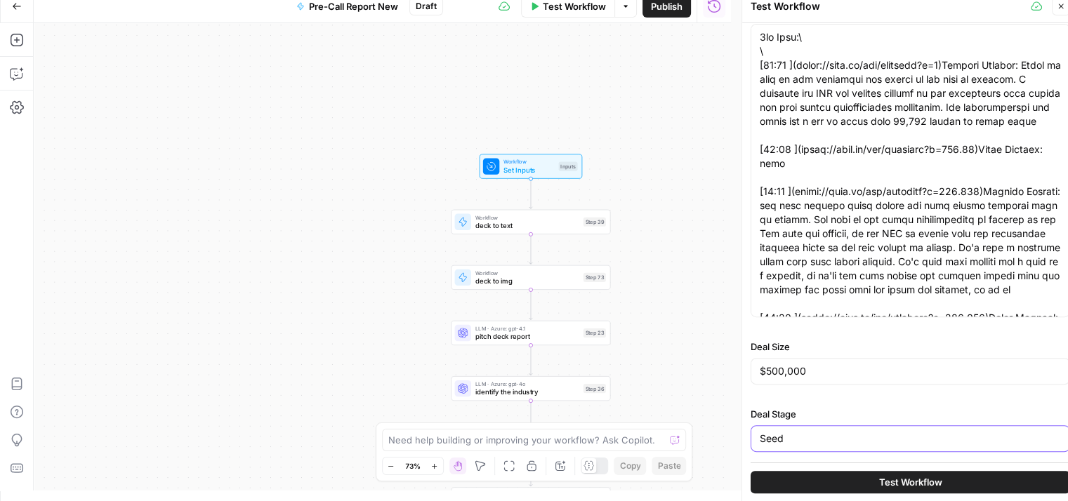
click at [741, 446] on div "Test Workflow Close Deck URL (Optional) https://drive.google.com/file/d/1eHwIZx…" at bounding box center [909, 245] width 337 height 512
paste input "Pre-"
type input "Pre-Seed"
click at [891, 397] on div "Deck URL (Optional) https://drive.google.com/file/d/1eHwIZx5Imi2b4gDcbIdE9ZXtzf…" at bounding box center [909, 9] width 319 height 898
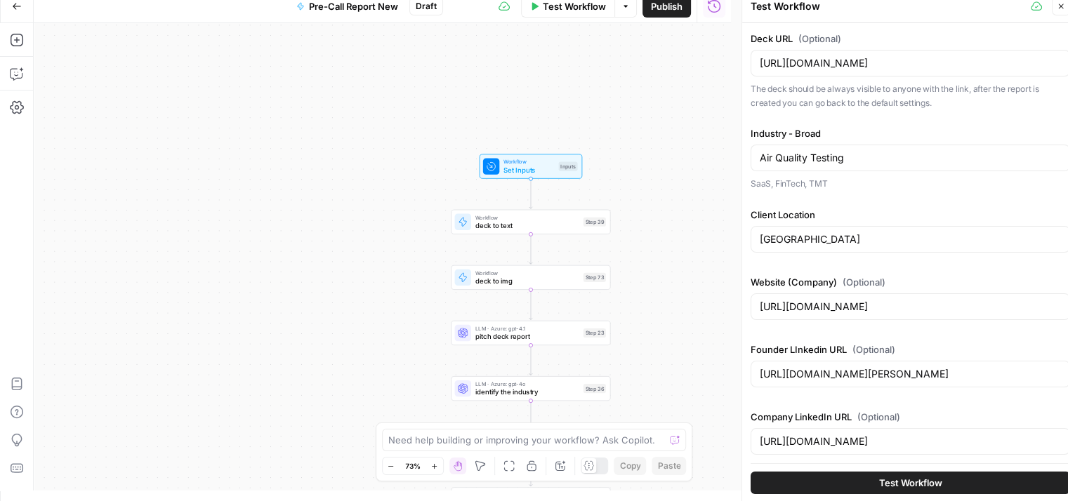
click at [888, 475] on span "Test Workflow" at bounding box center [910, 482] width 63 height 14
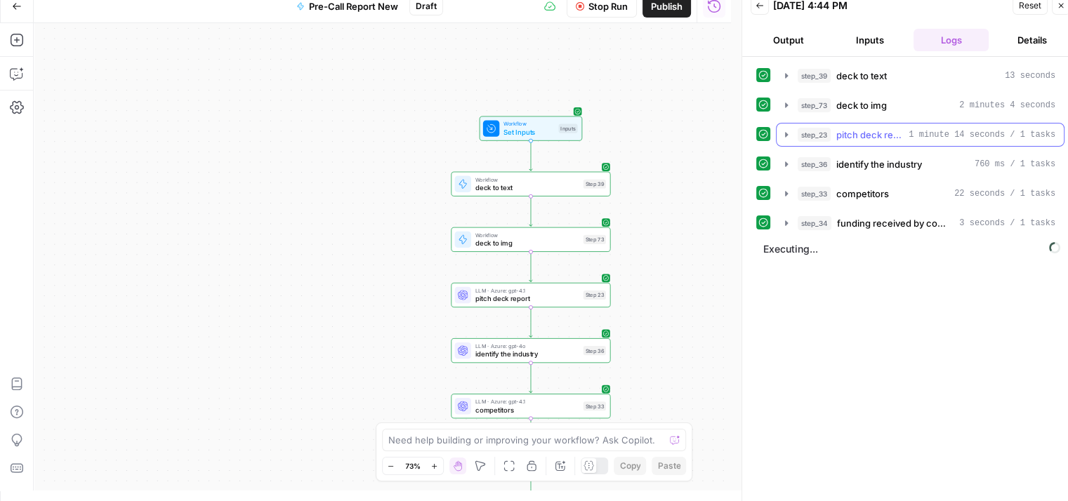
click at [795, 140] on button "step_23 pitch deck report 1 minute 14 seconds / 1 tasks" at bounding box center [919, 135] width 287 height 22
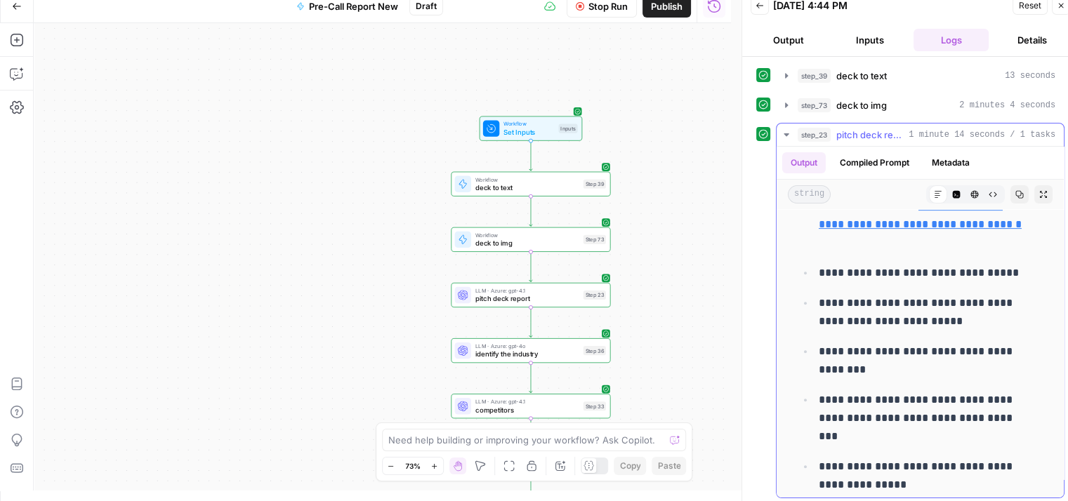
scroll to position [560, 0]
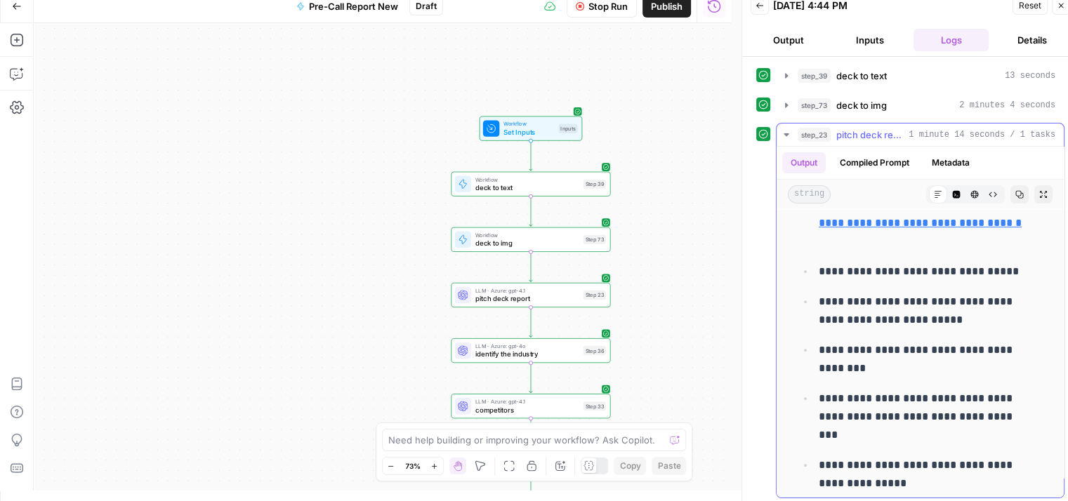
click at [786, 138] on icon "button" at bounding box center [785, 134] width 11 height 11
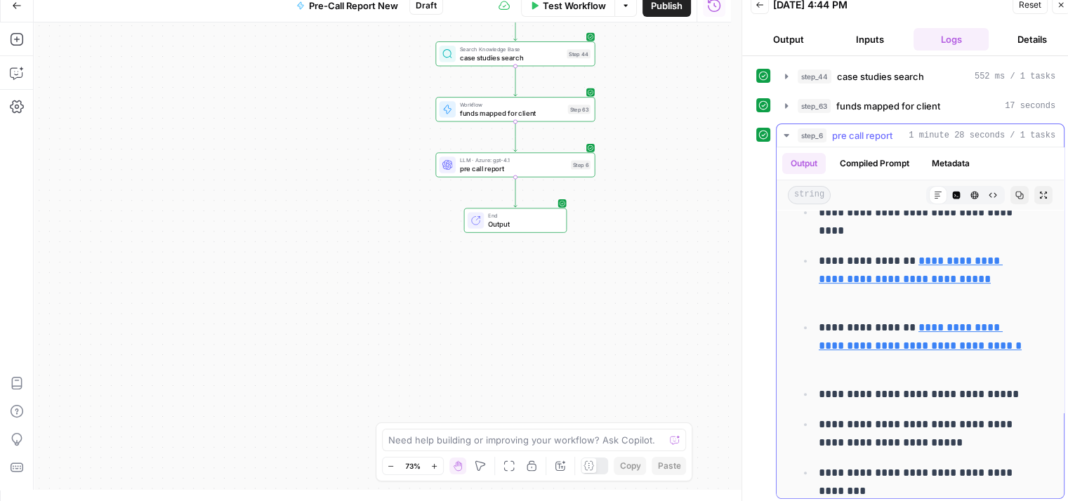
scroll to position [0, 0]
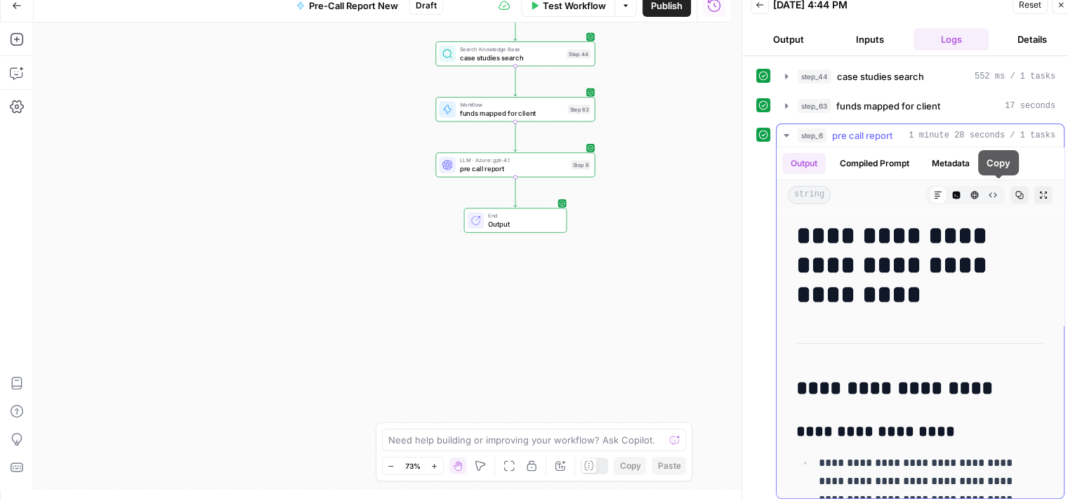
click at [1016, 192] on icon "button" at bounding box center [1020, 196] width 8 height 8
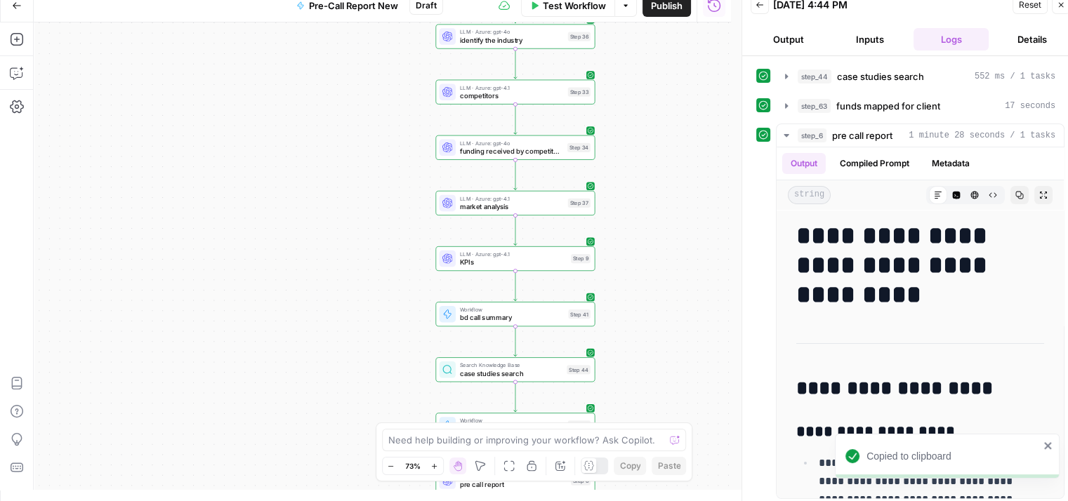
click at [1043, 435] on div "Copied to clipboard" at bounding box center [947, 456] width 225 height 45
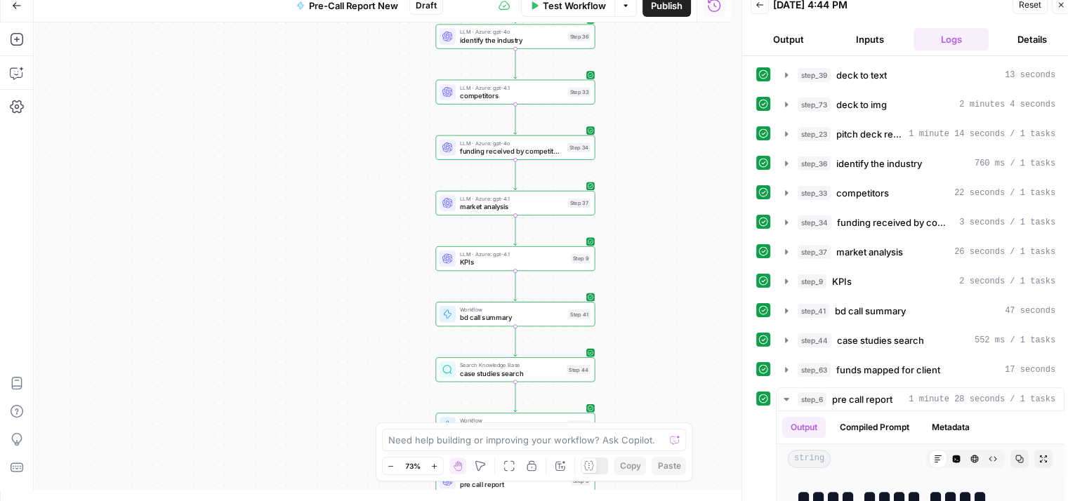
click at [1056, 1] on icon "button" at bounding box center [1060, 5] width 8 height 8
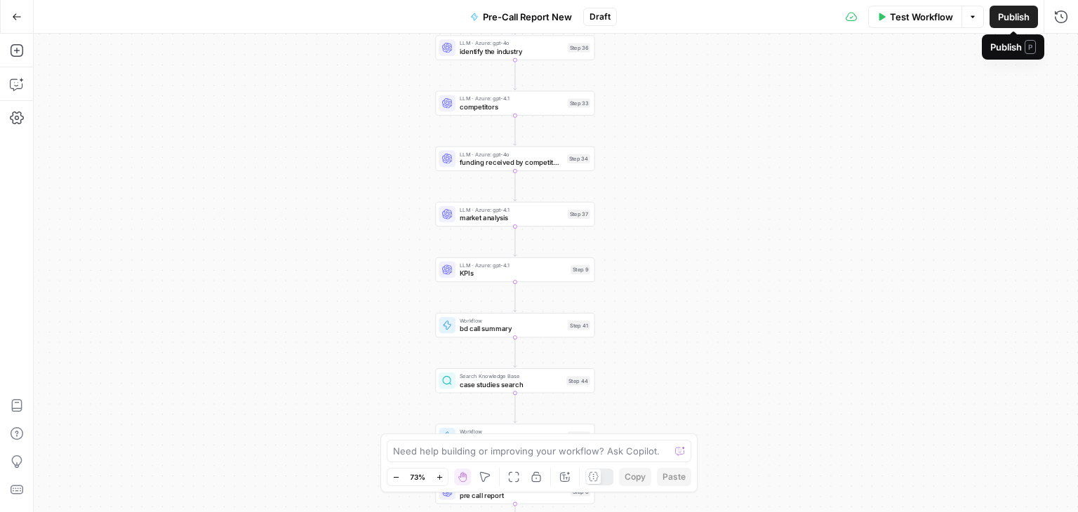
click at [1022, 23] on span "Publish" at bounding box center [1014, 17] width 32 height 14
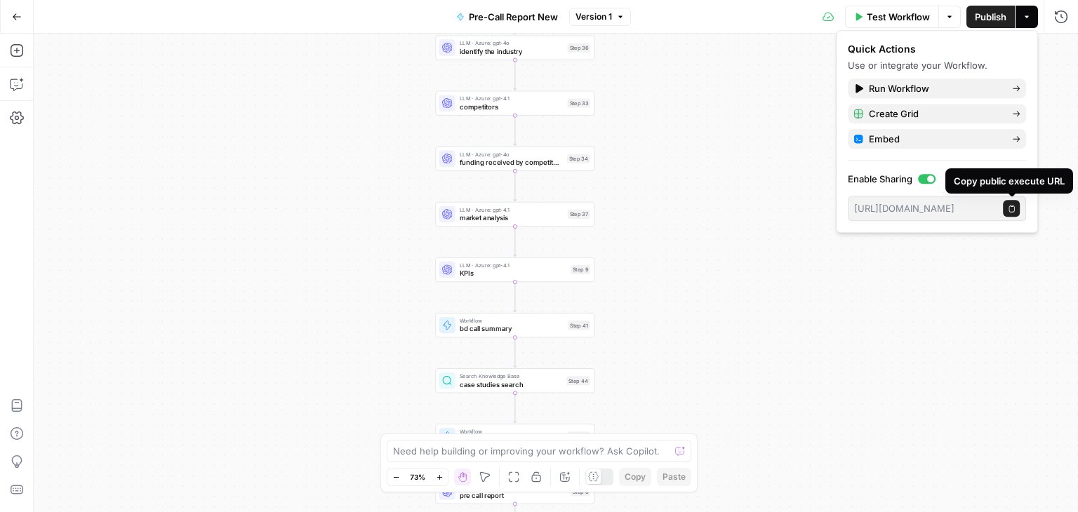
click at [1009, 205] on icon "button" at bounding box center [1012, 209] width 8 height 8
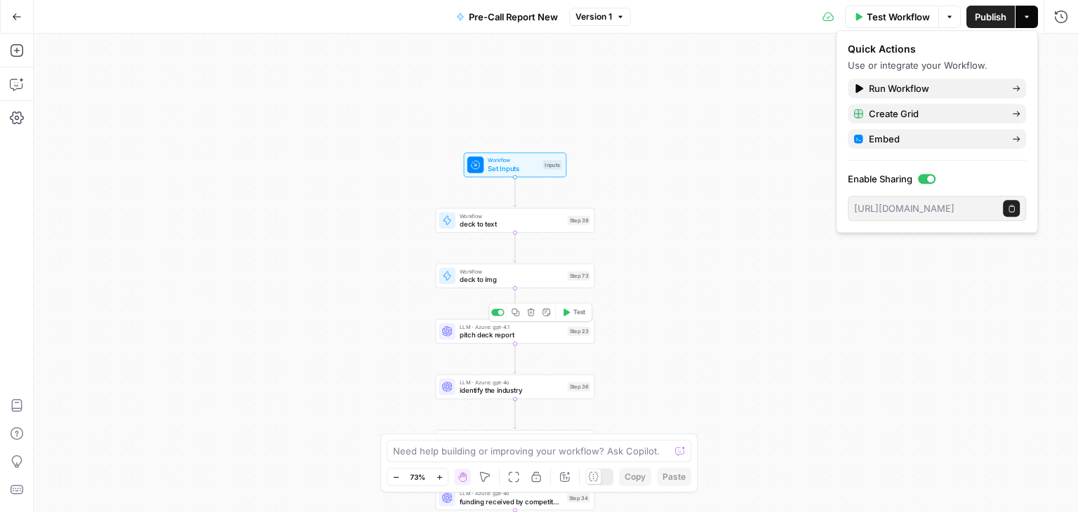
click at [511, 338] on span "pitch deck report" at bounding box center [512, 335] width 104 height 11
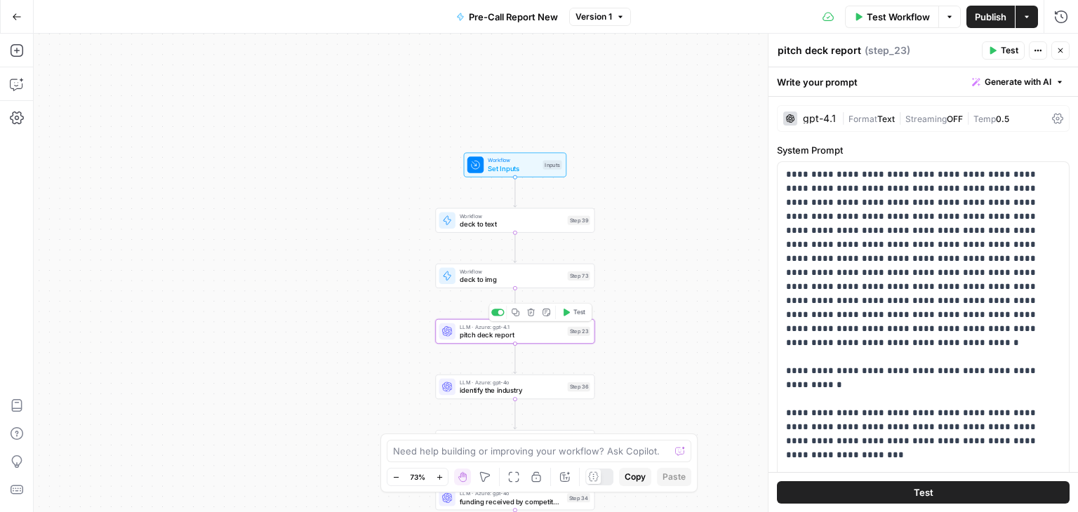
click at [511, 338] on span "pitch deck report" at bounding box center [512, 335] width 104 height 11
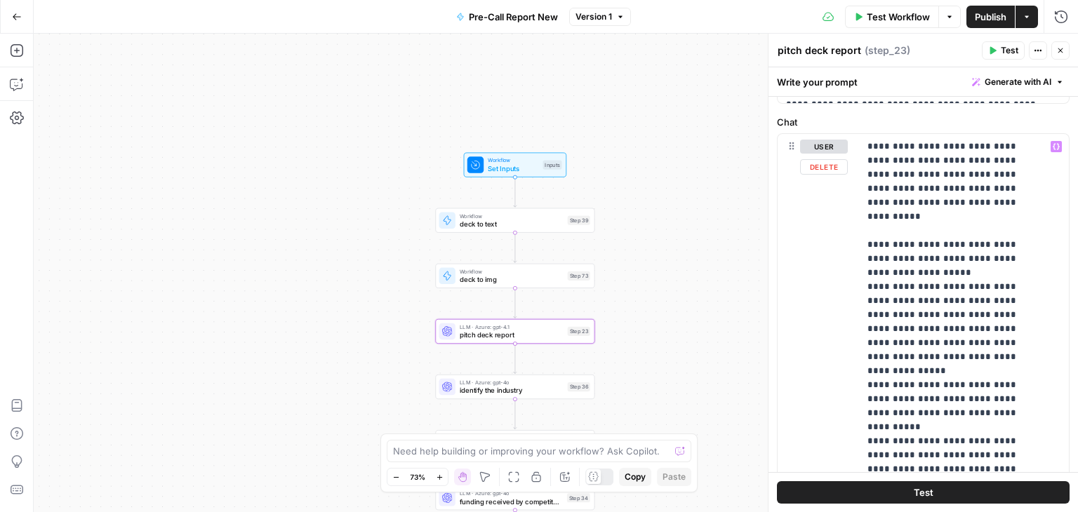
scroll to position [618, 0]
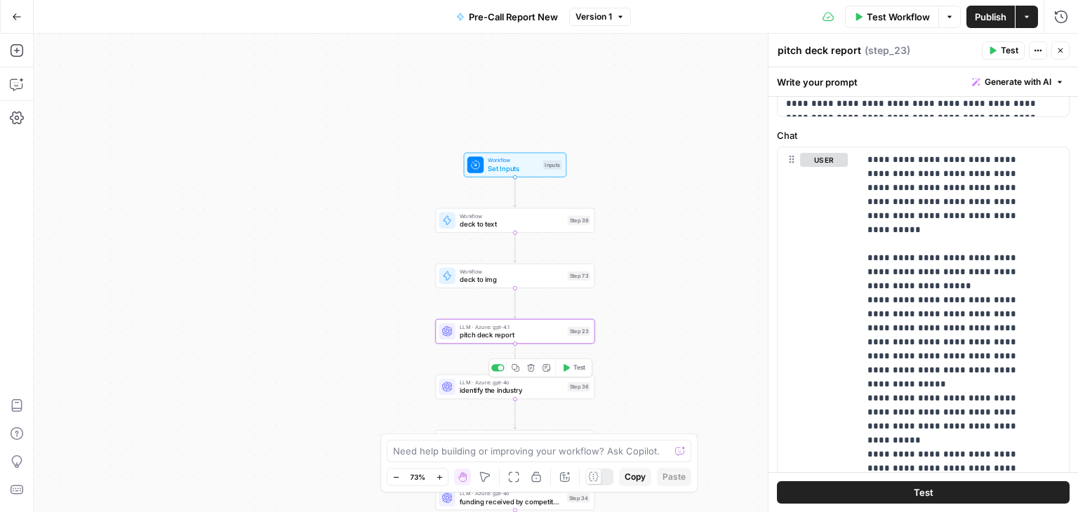
click at [500, 392] on span "identify the industry" at bounding box center [512, 390] width 104 height 11
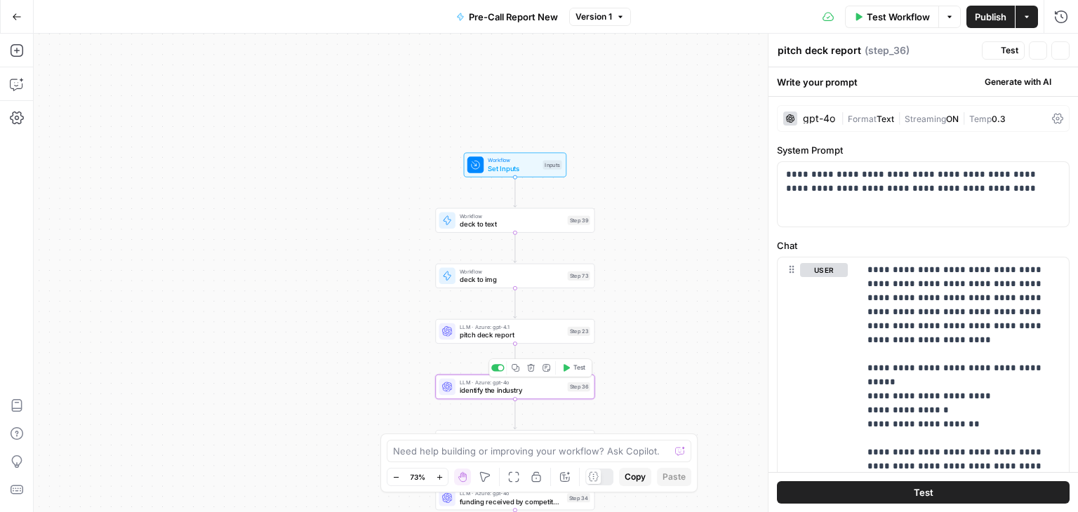
type textarea "identify the industry"
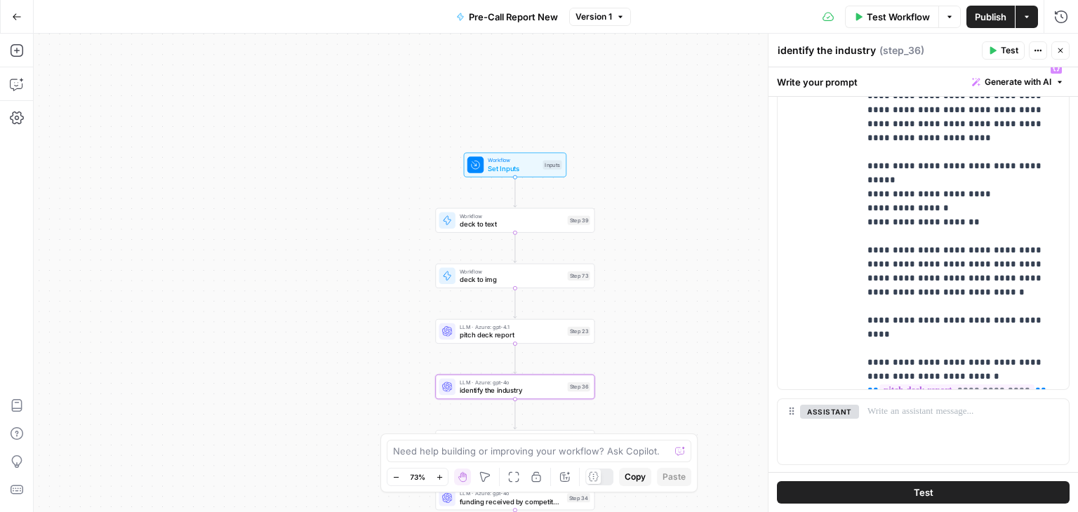
scroll to position [205, 0]
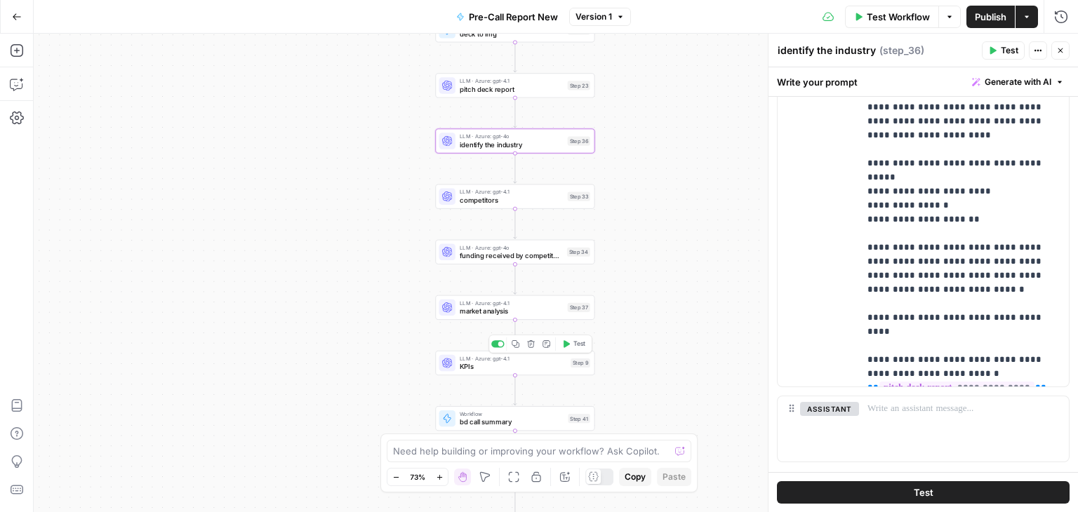
click at [523, 374] on div "LLM · Azure: gpt-4.1 KPIs Step 9 Copy step Delete step Add Note Test" at bounding box center [514, 363] width 159 height 25
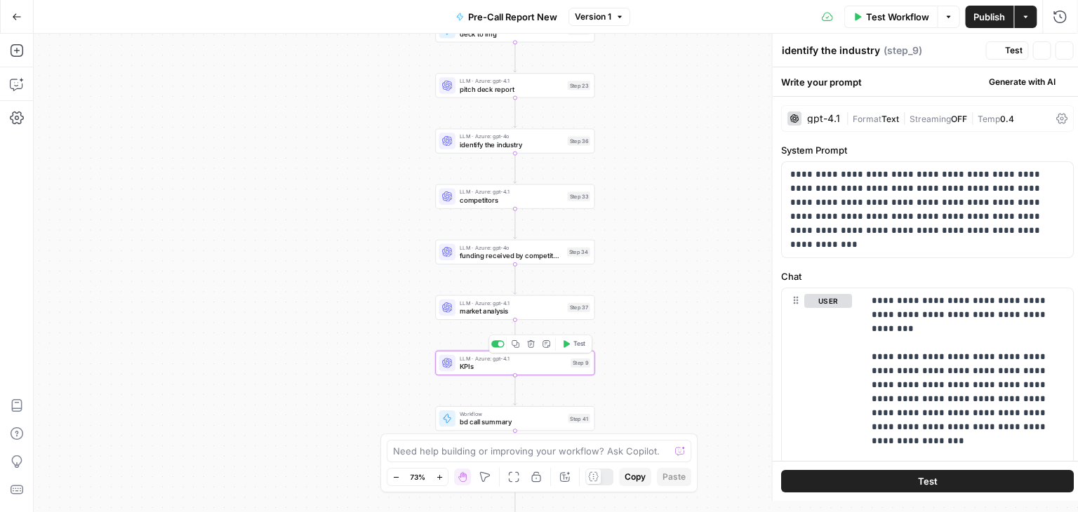
type textarea "KPIs"
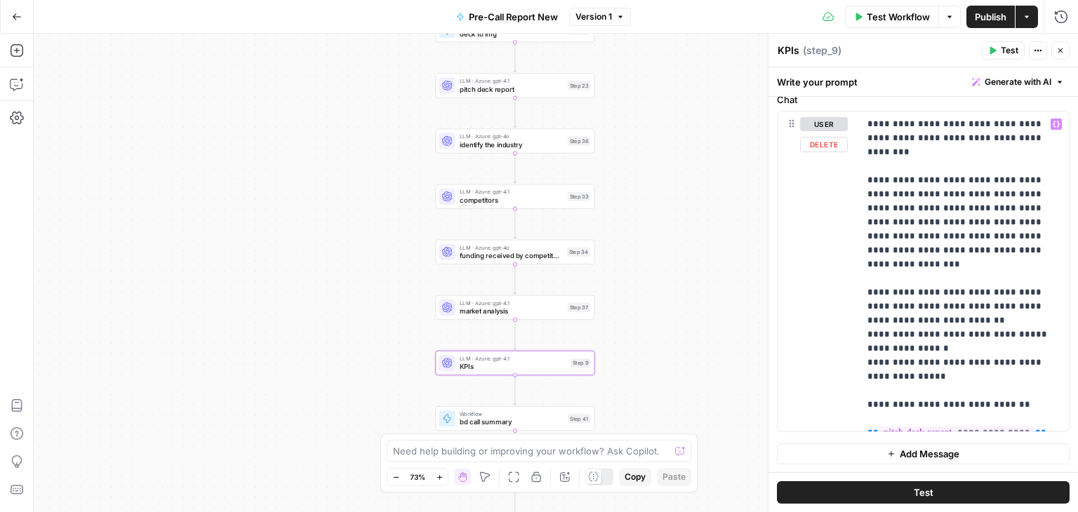
scroll to position [0, 0]
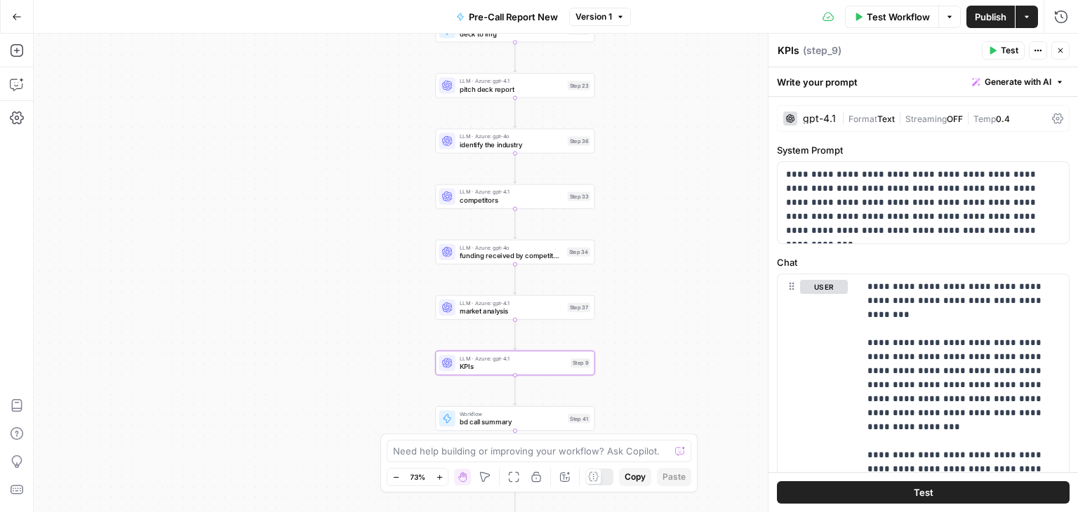
click at [486, 206] on div "LLM · Azure: gpt-4.1 competitors Step 33 Copy step Delete step Add Note Test" at bounding box center [514, 197] width 159 height 25
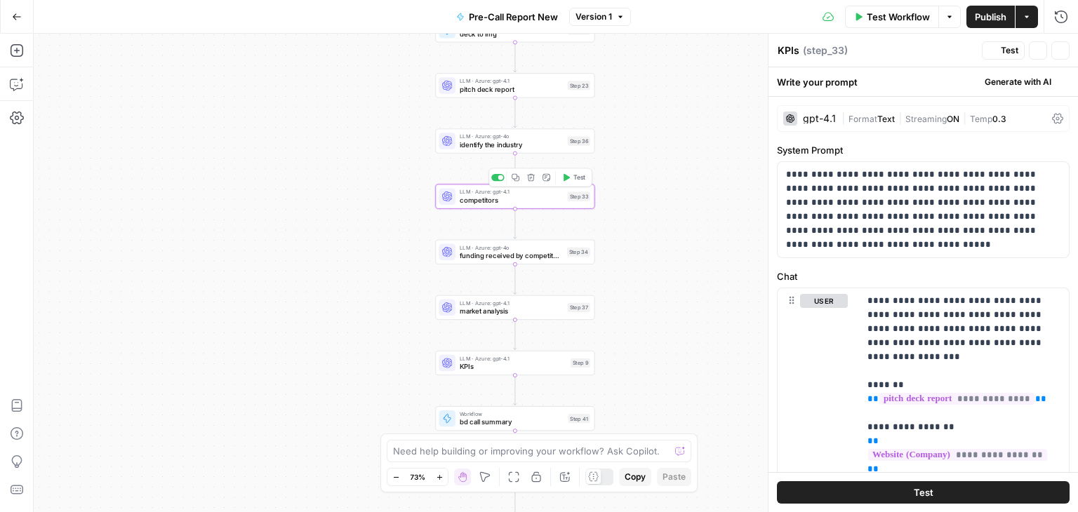
type textarea "competitors"
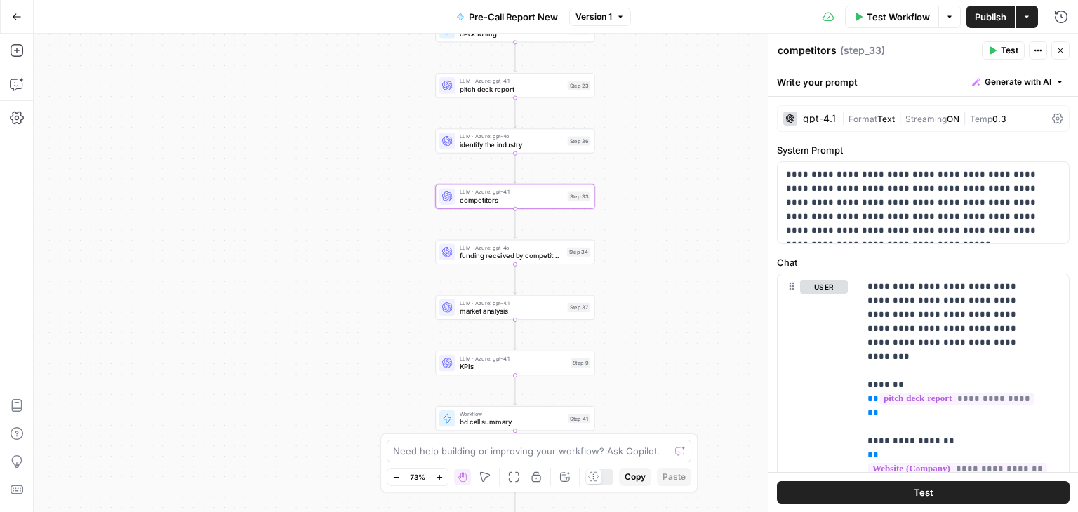
click at [479, 98] on div "Workflow Set Inputs Inputs Workflow deck to text Step 39 Workflow deck to img S…" at bounding box center [556, 273] width 1044 height 479
click at [480, 92] on span "pitch deck report" at bounding box center [512, 89] width 104 height 11
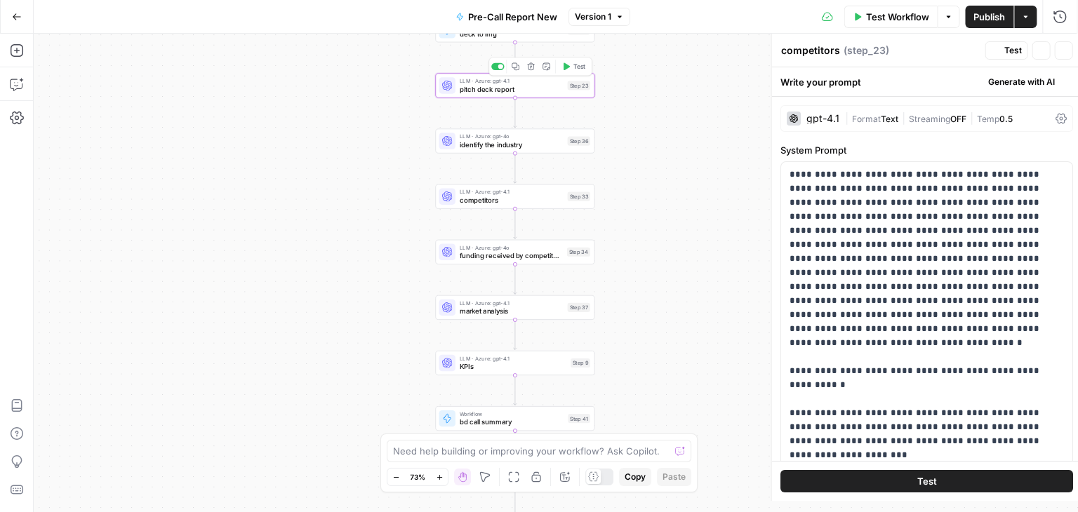
type textarea "pitch deck report"
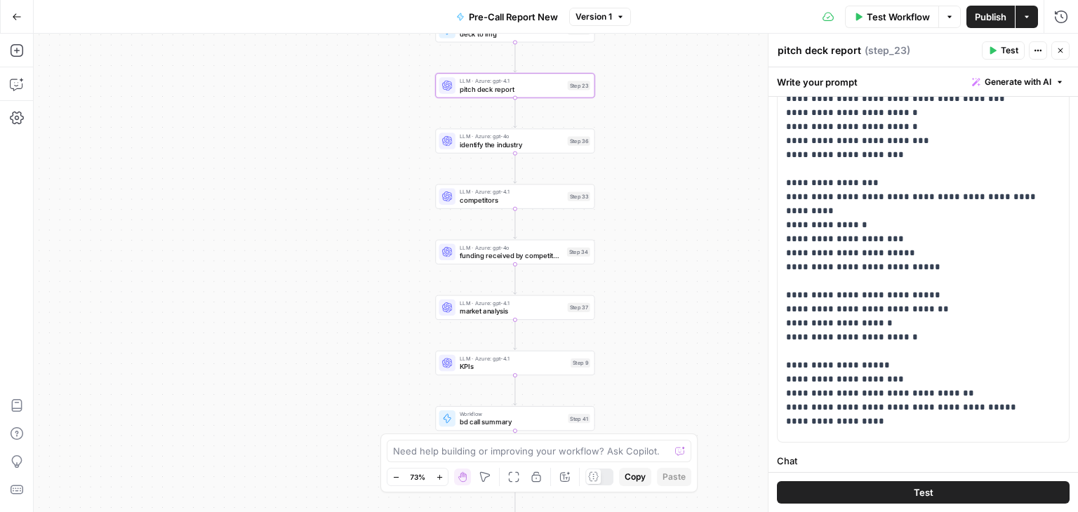
scroll to position [180, 0]
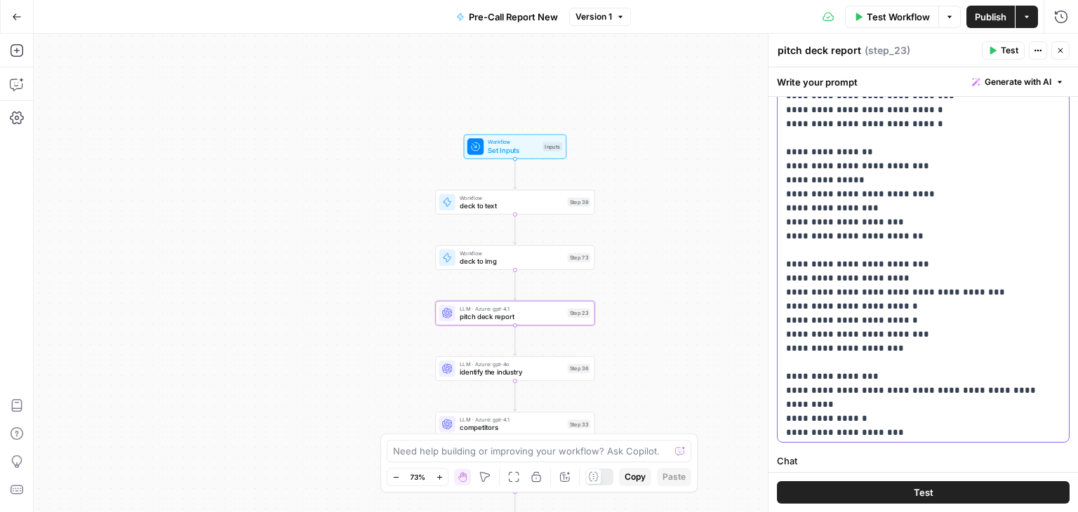
drag, startPoint x: 793, startPoint y: 175, endPoint x: 859, endPoint y: 173, distance: 66.0
click at [859, 173] on p "**********" at bounding box center [912, 327] width 253 height 1263
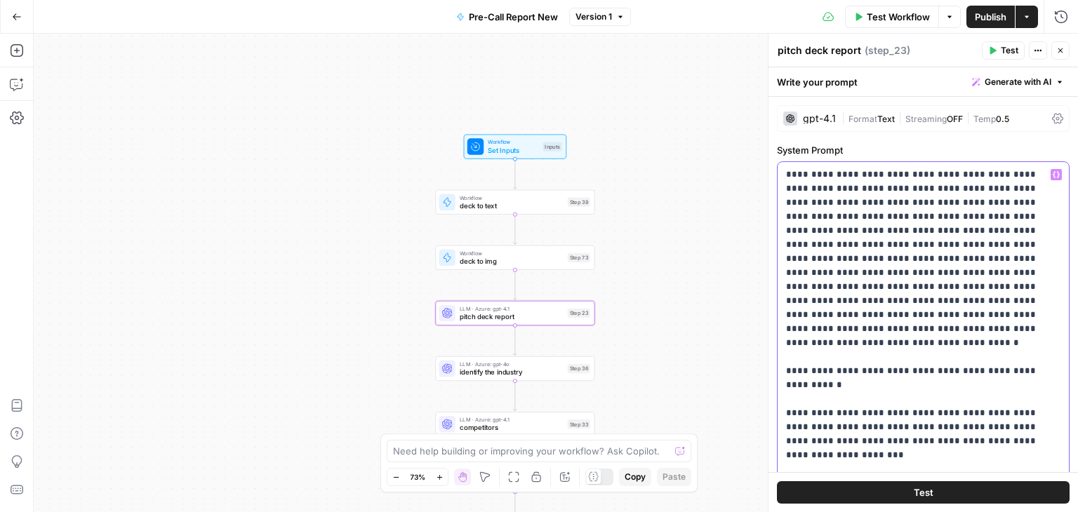
scroll to position [0, 0]
click at [542, 265] on span "deck to img" at bounding box center [512, 261] width 104 height 11
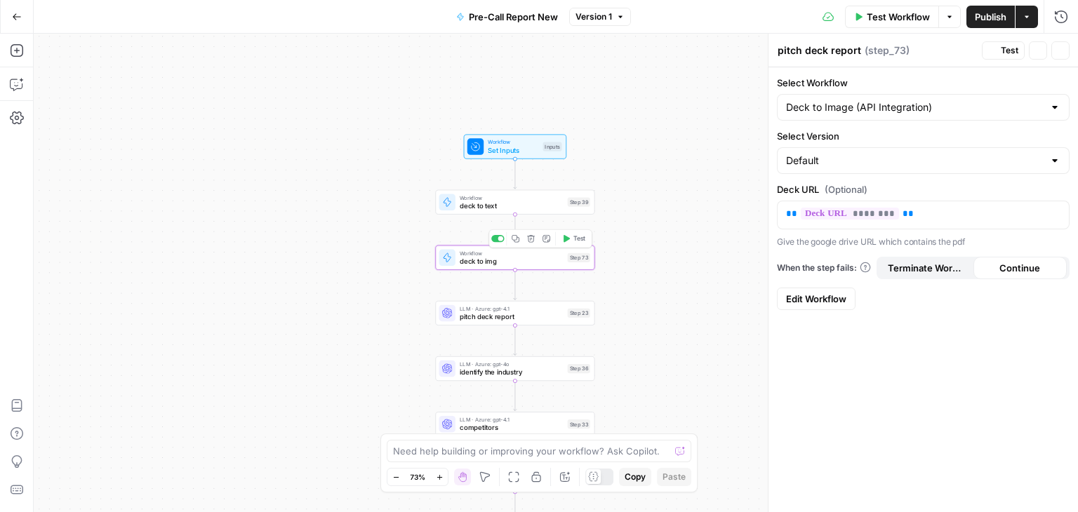
type textarea "deck to img"
click at [545, 210] on span "deck to text" at bounding box center [512, 206] width 104 height 11
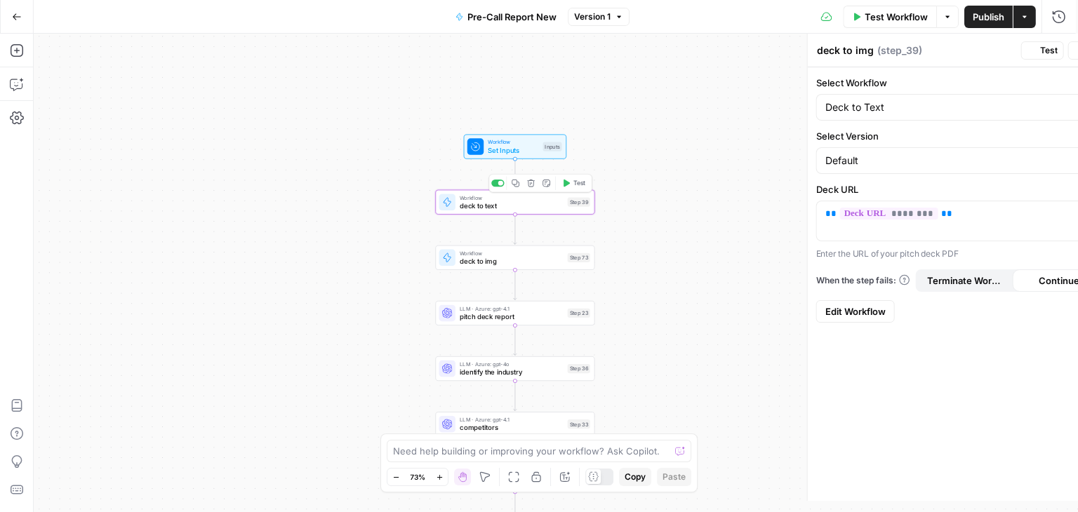
type textarea "deck to text"
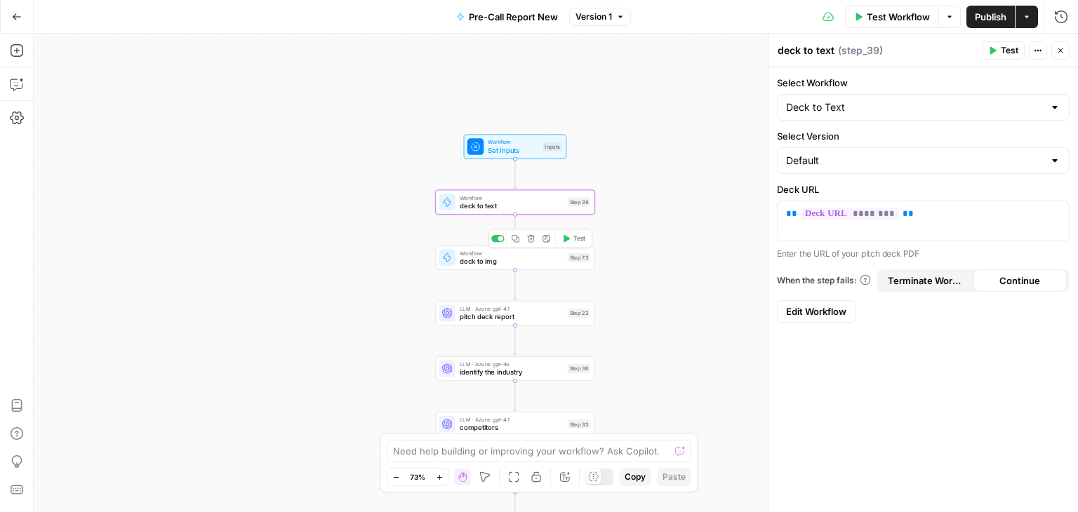
click at [543, 258] on span "deck to img" at bounding box center [512, 261] width 104 height 11
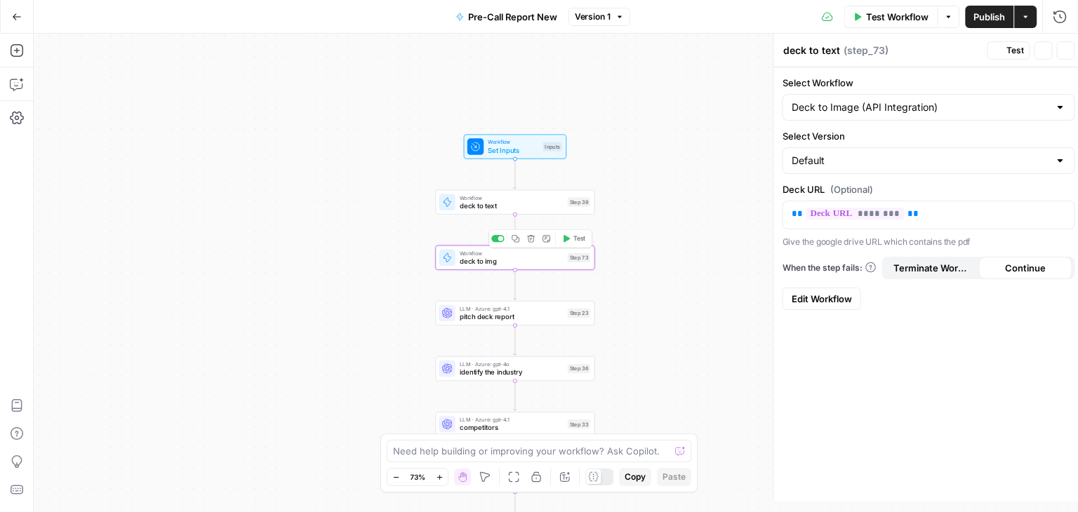
type textarea "deck to img"
click at [571, 321] on div "LLM · Azure: gpt-4.1 pitch deck report Step 23 Copy step Delete step Add Note T…" at bounding box center [514, 314] width 151 height 18
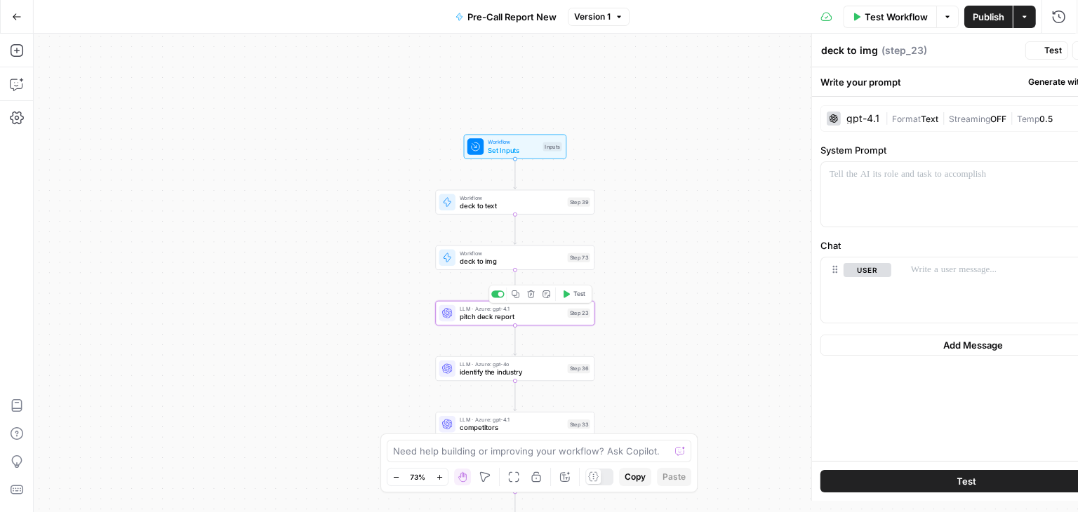
type textarea "pitch deck report"
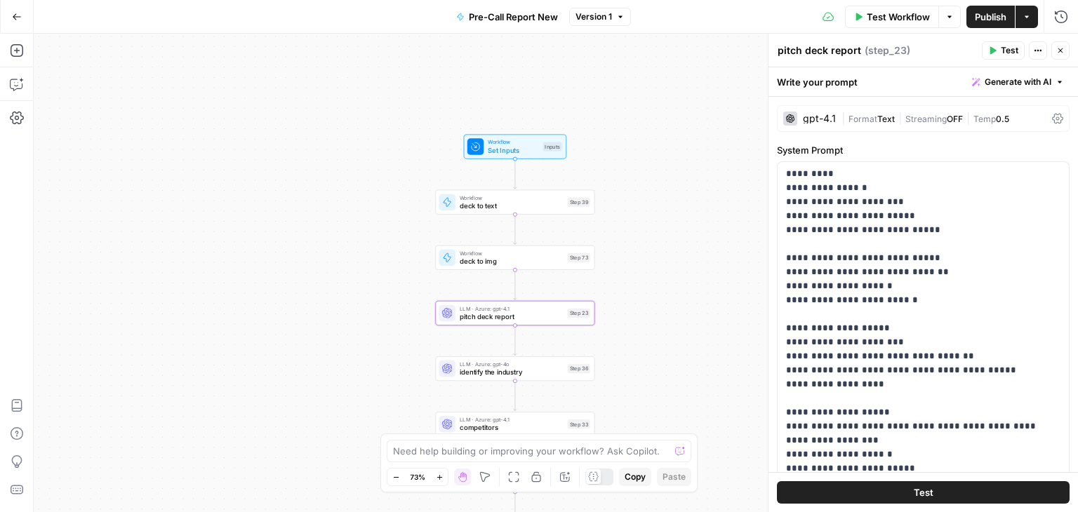
click at [125, 175] on div "Workflow Set Inputs Inputs Workflow deck to text Step 39 Workflow deck to img S…" at bounding box center [556, 273] width 1044 height 479
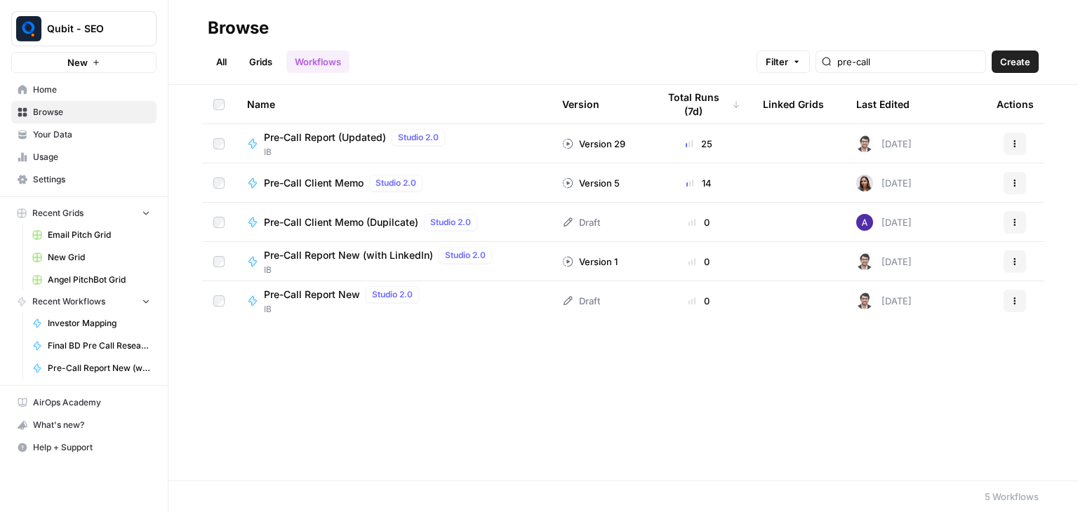
click at [346, 133] on span "Pre-Call Report (Updated)" at bounding box center [325, 138] width 122 height 14
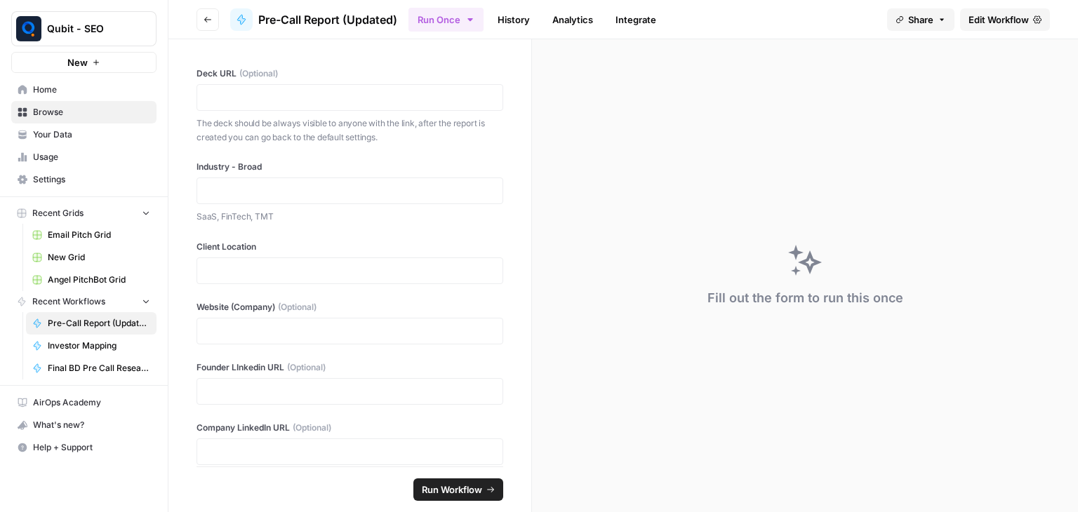
click at [522, 22] on link "History" at bounding box center [513, 19] width 49 height 22
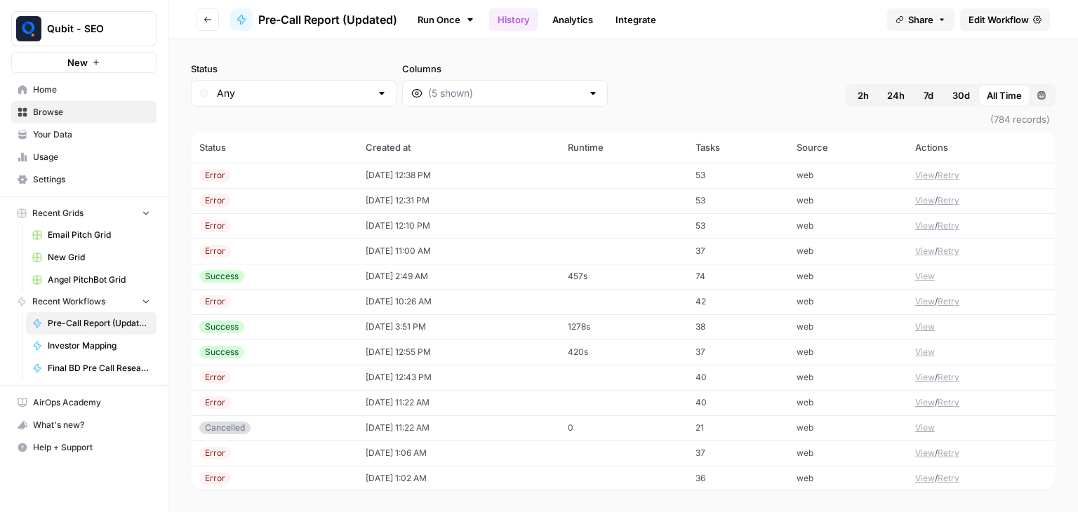
click at [531, 274] on td "08/23/25 at 2:49 AM" at bounding box center [458, 276] width 202 height 25
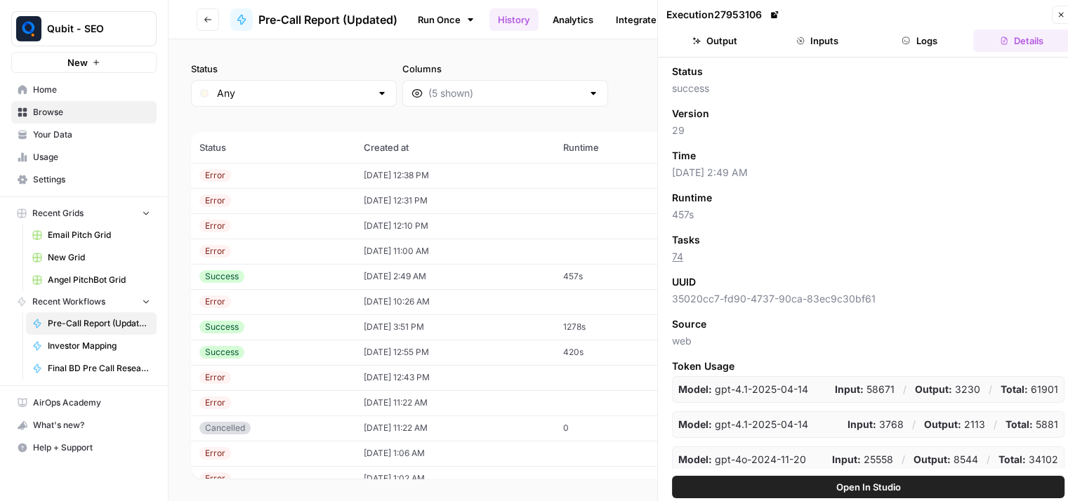
click at [809, 30] on button "Inputs" at bounding box center [817, 40] width 97 height 22
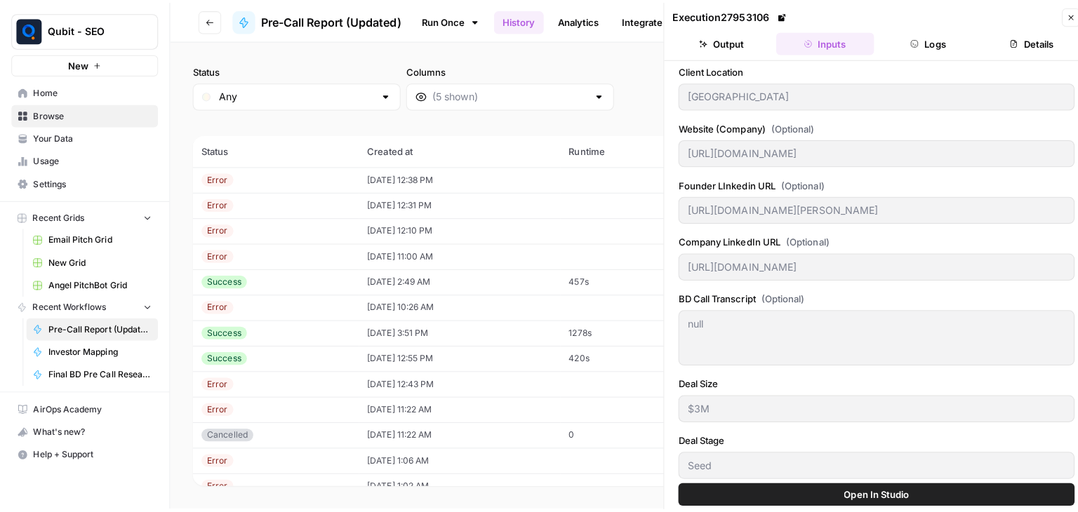
scroll to position [161, 0]
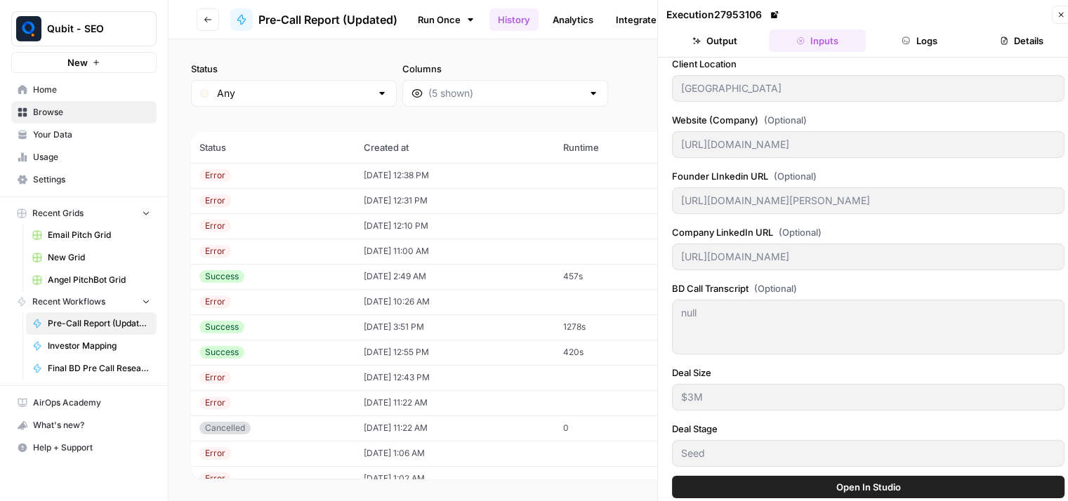
click at [1054, 11] on button "Close" at bounding box center [1060, 15] width 18 height 18
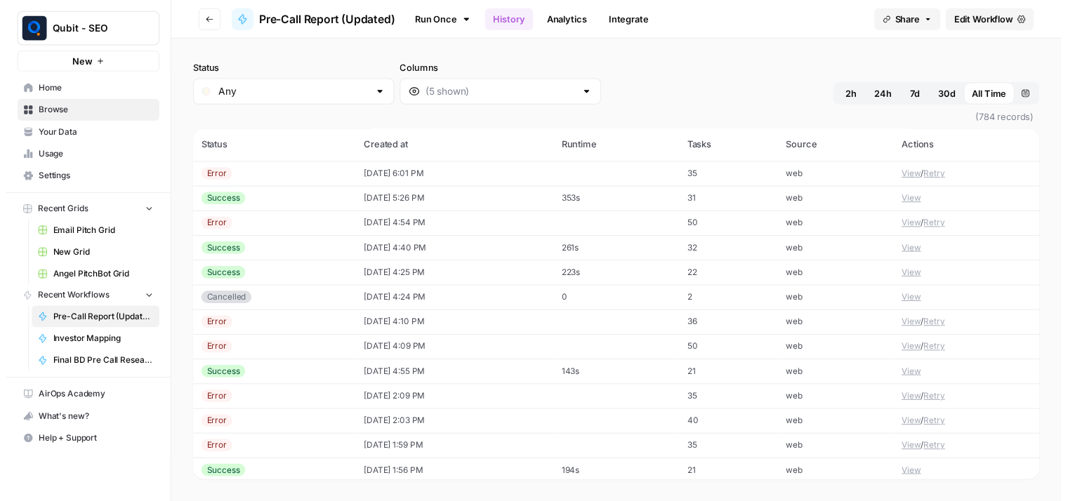
scroll to position [561, 0]
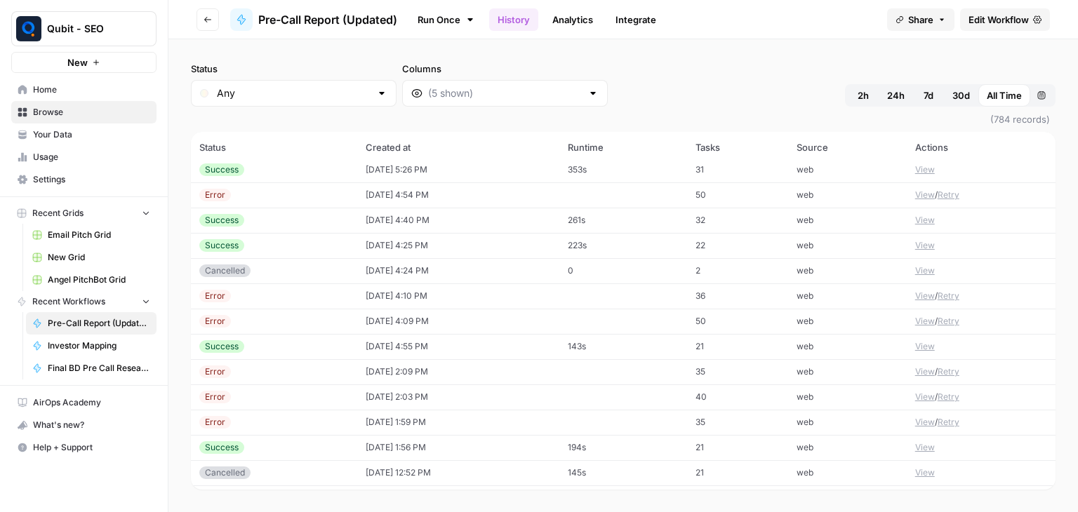
click at [482, 229] on td "08/19/25 at 4:40 PM" at bounding box center [458, 220] width 202 height 25
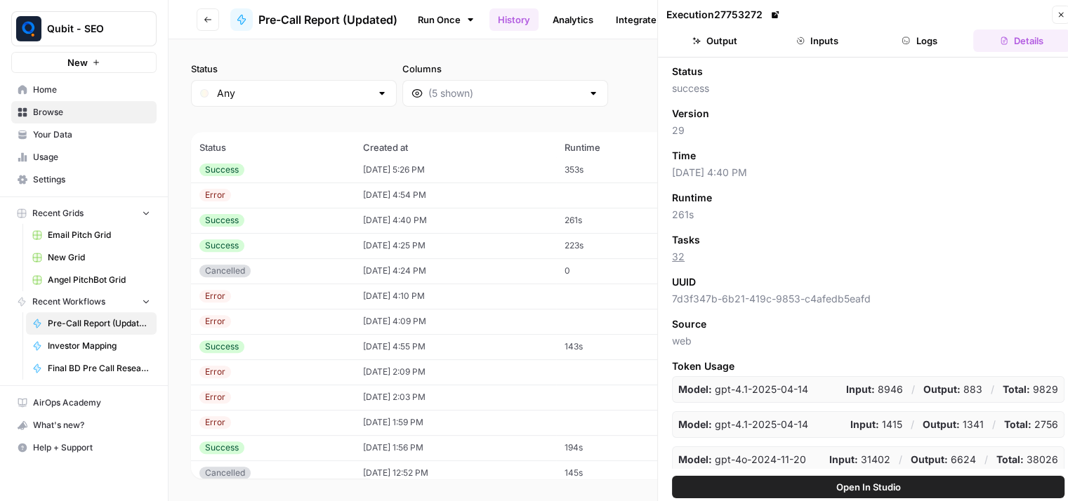
click at [835, 39] on button "Inputs" at bounding box center [817, 40] width 97 height 22
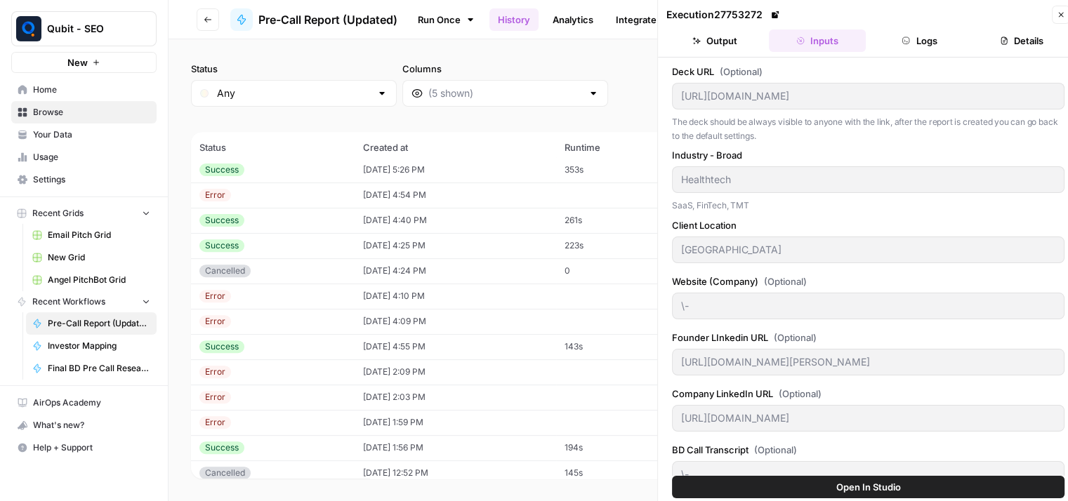
click at [1055, 9] on button "Close" at bounding box center [1060, 15] width 18 height 18
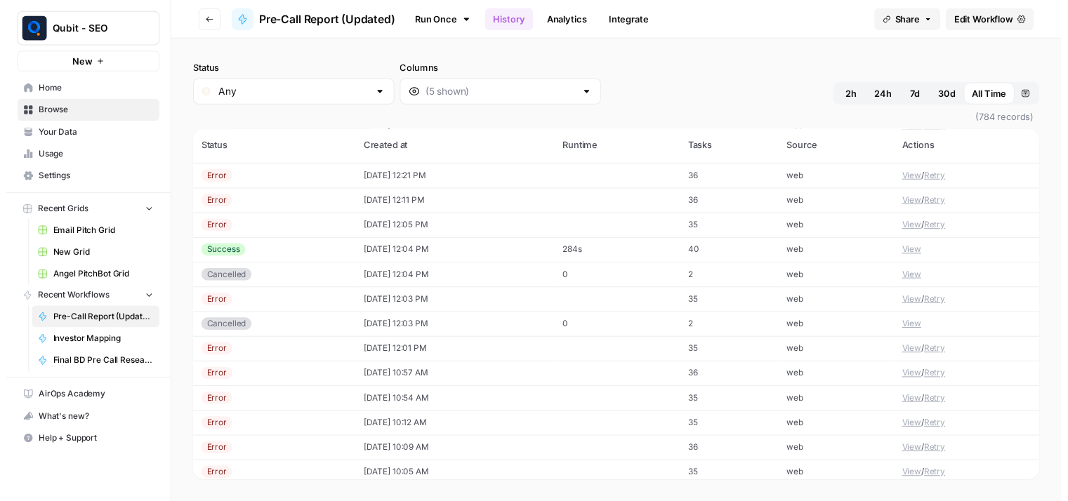
scroll to position [983, 0]
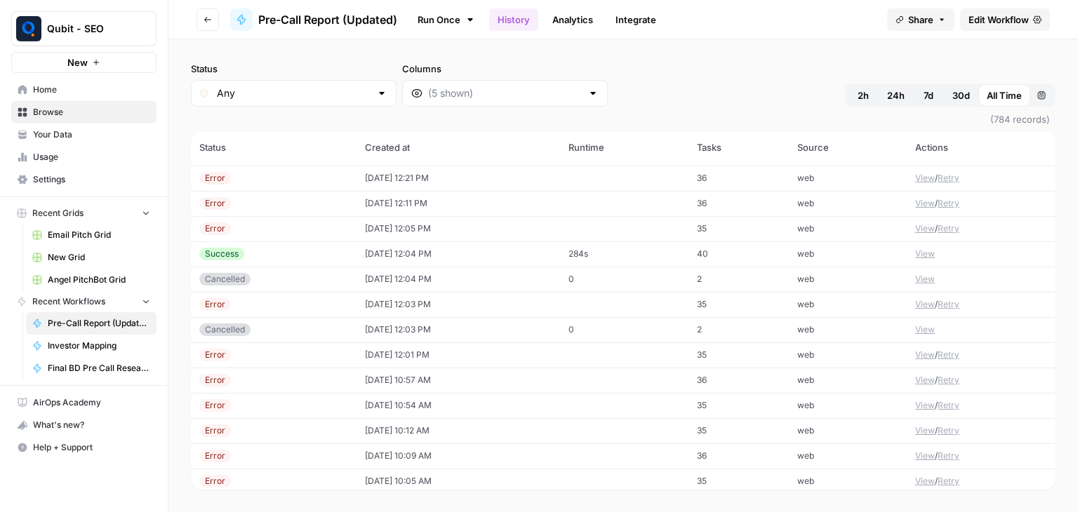
click at [613, 259] on td "284s" at bounding box center [624, 253] width 128 height 25
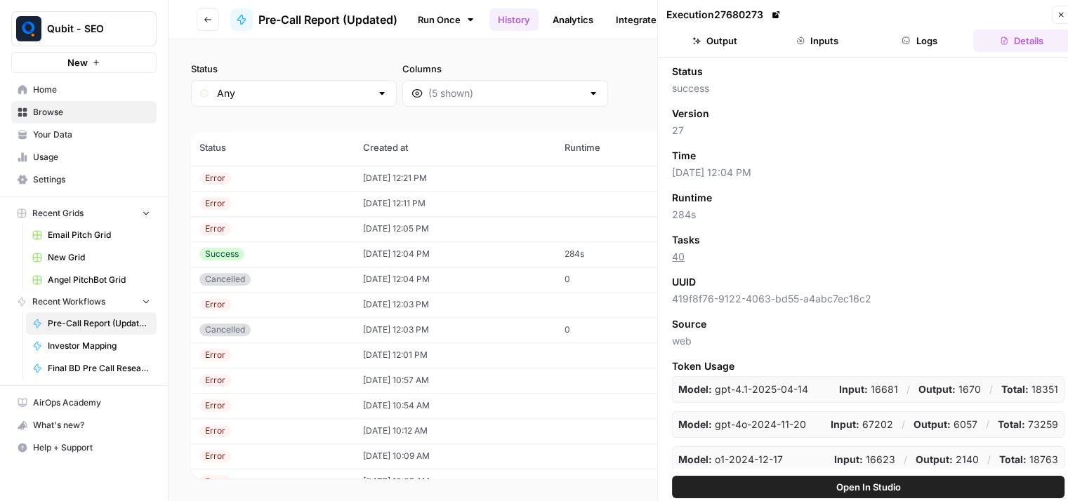
click at [806, 41] on button "Inputs" at bounding box center [817, 40] width 97 height 22
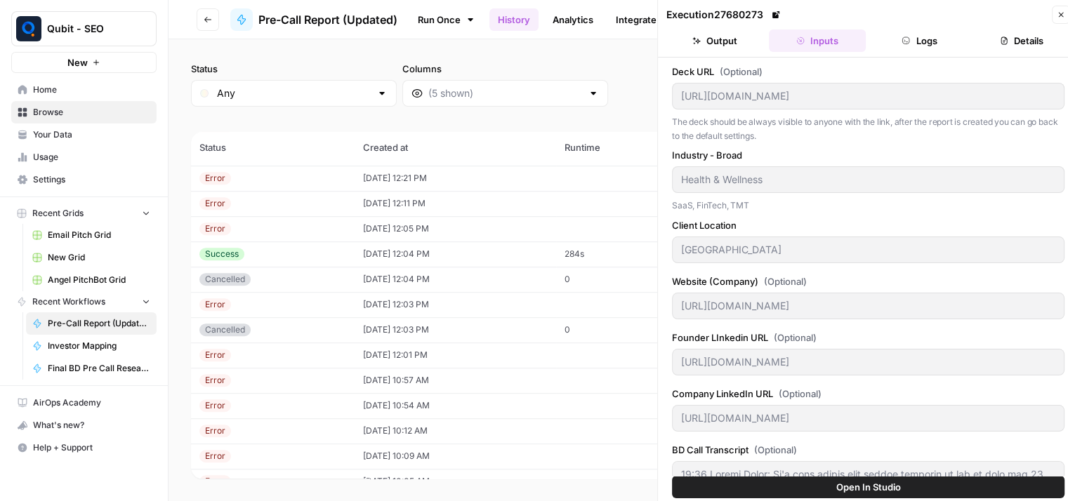
click at [1060, 13] on icon "button" at bounding box center [1060, 15] width 5 height 5
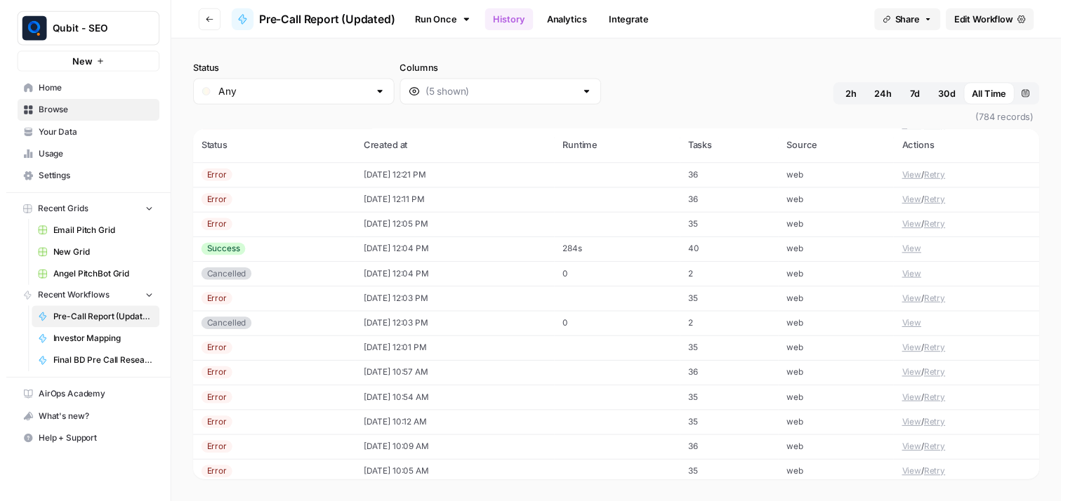
scroll to position [1218, 0]
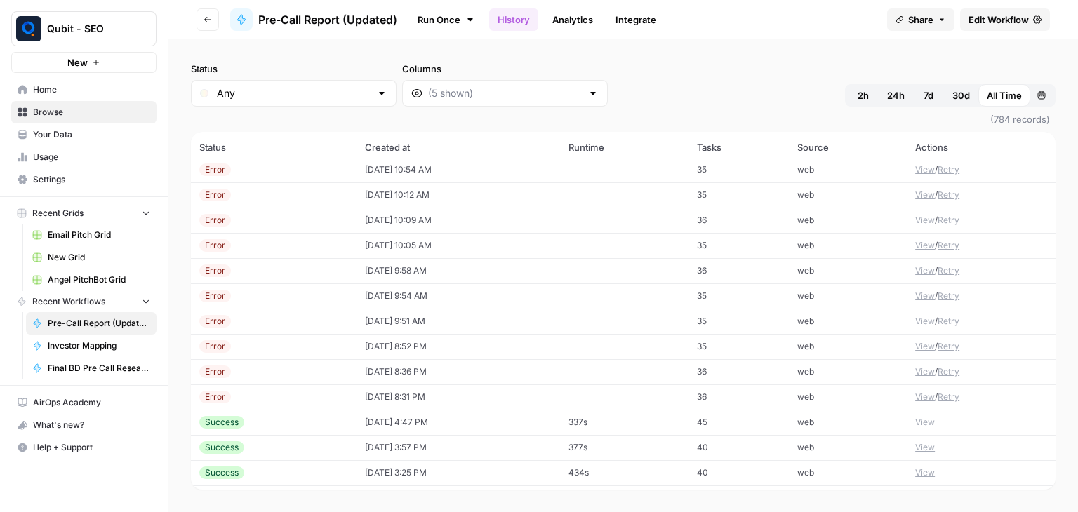
click at [578, 419] on td "337s" at bounding box center [624, 422] width 128 height 25
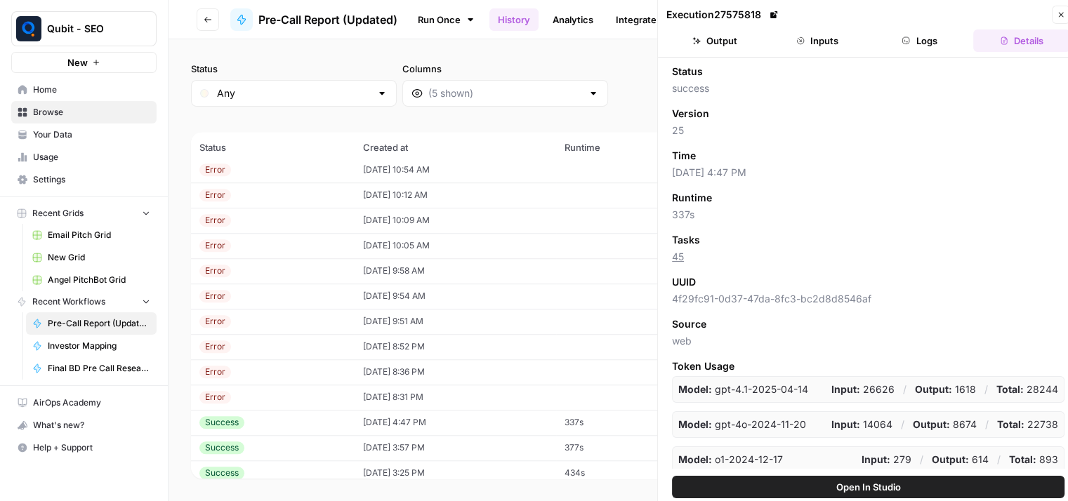
click at [803, 45] on button "Inputs" at bounding box center [817, 40] width 97 height 22
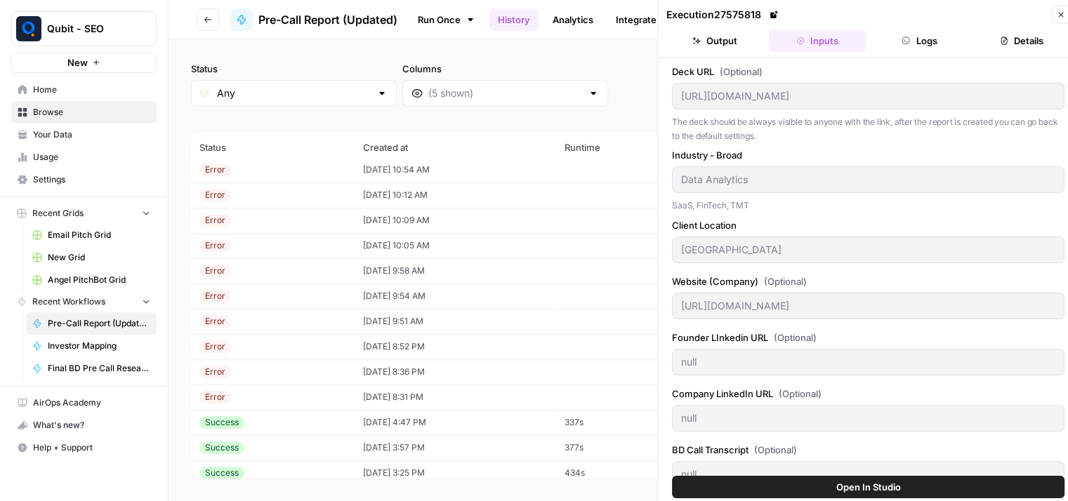
scroll to position [161, 0]
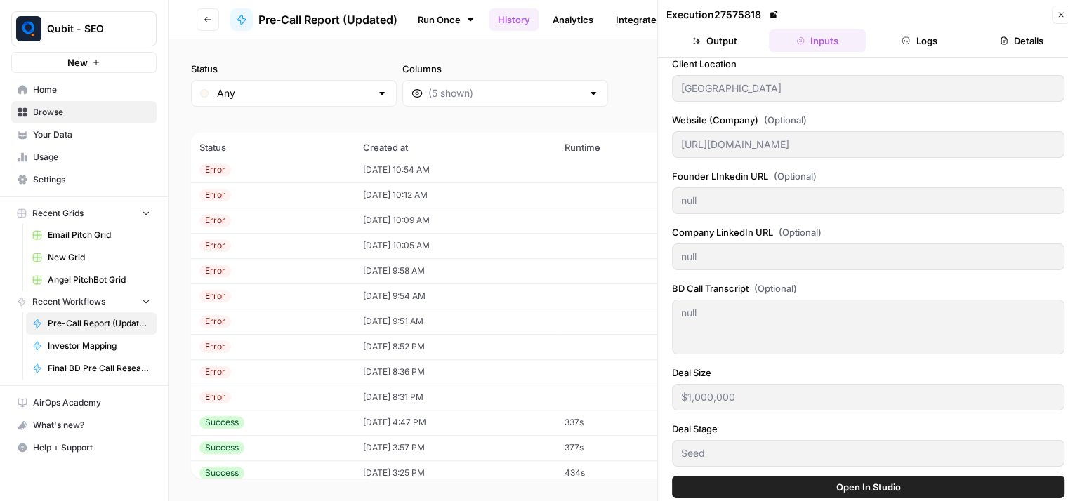
click at [536, 445] on td "08/14/25 at 3:57 PM" at bounding box center [454, 447] width 201 height 25
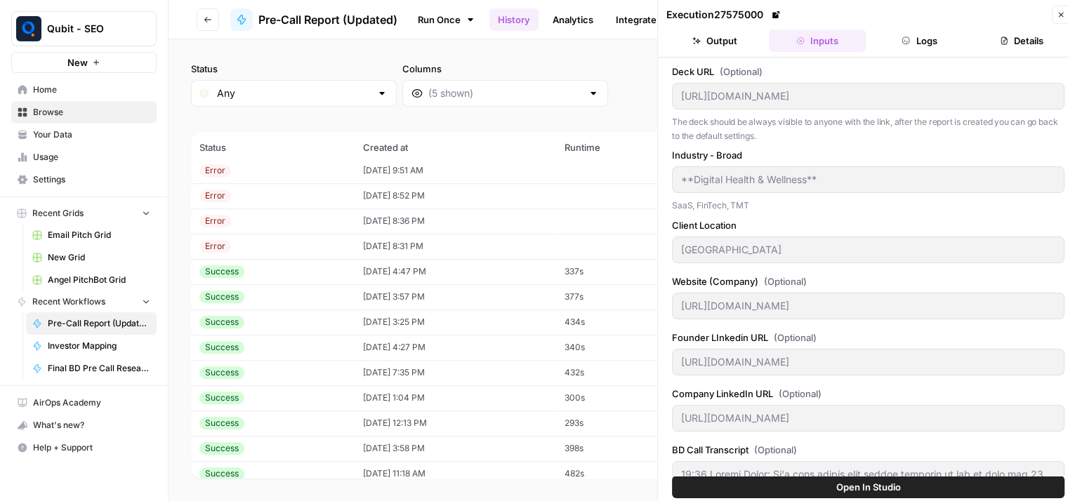
scroll to position [1372, 0]
click at [588, 343] on td "340s" at bounding box center [619, 344] width 126 height 25
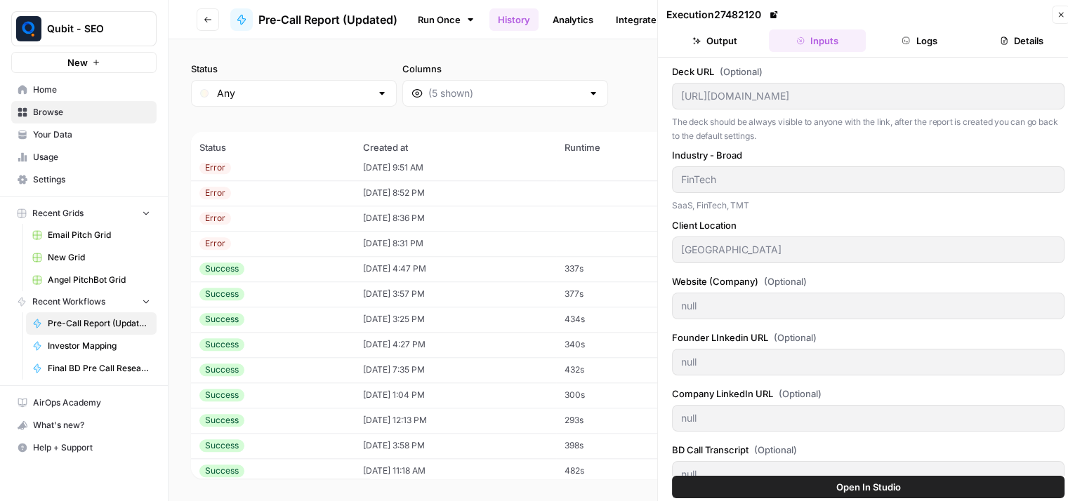
scroll to position [161, 0]
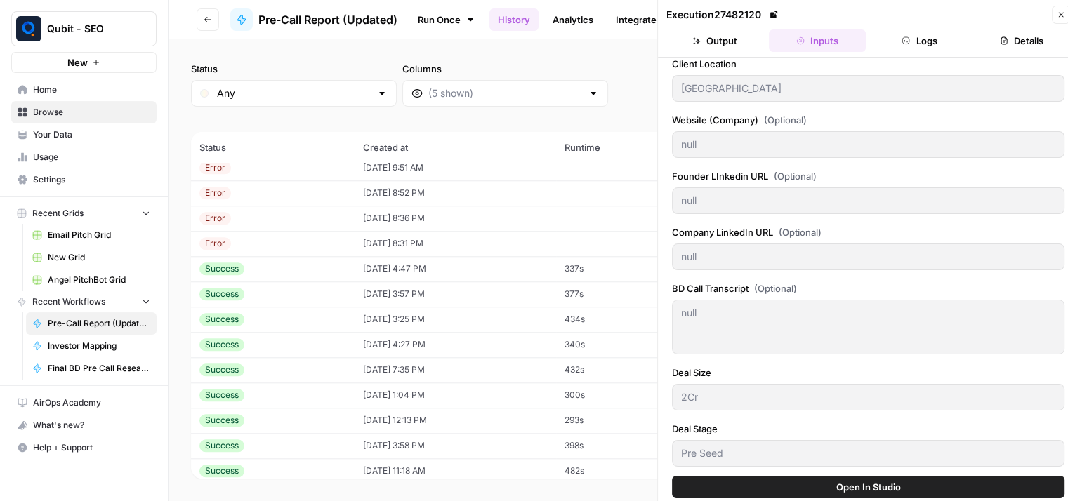
click at [598, 352] on td "340s" at bounding box center [619, 344] width 126 height 25
click at [547, 348] on td "08/12/25 at 4:27 PM" at bounding box center [454, 344] width 201 height 25
click at [567, 366] on td "432s" at bounding box center [619, 369] width 126 height 25
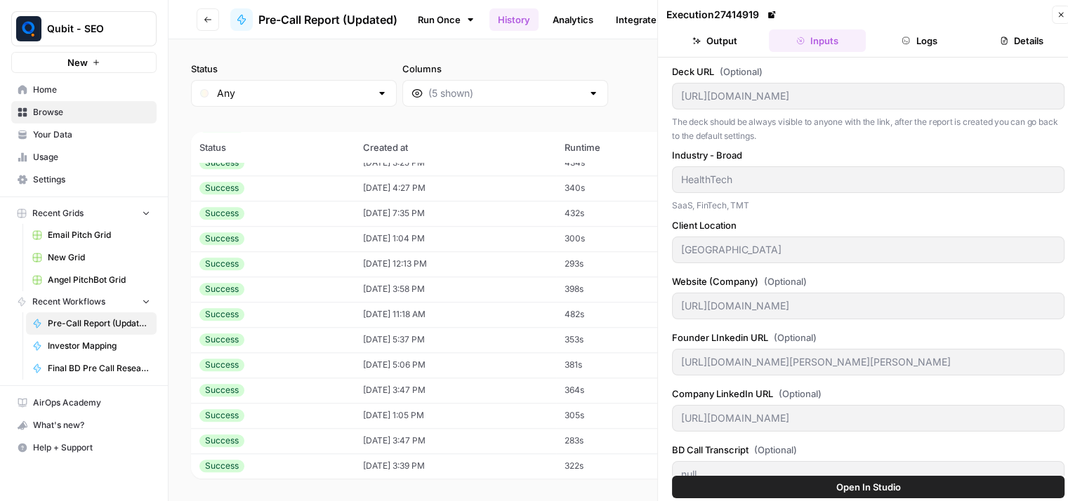
scroll to position [1532, 0]
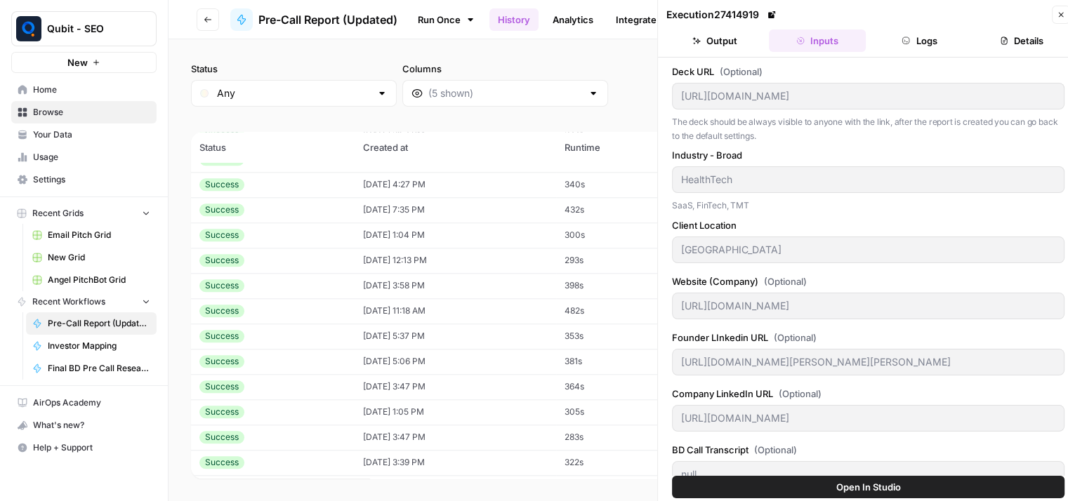
click at [538, 279] on td "08/07/25 at 3:58 PM" at bounding box center [454, 285] width 201 height 25
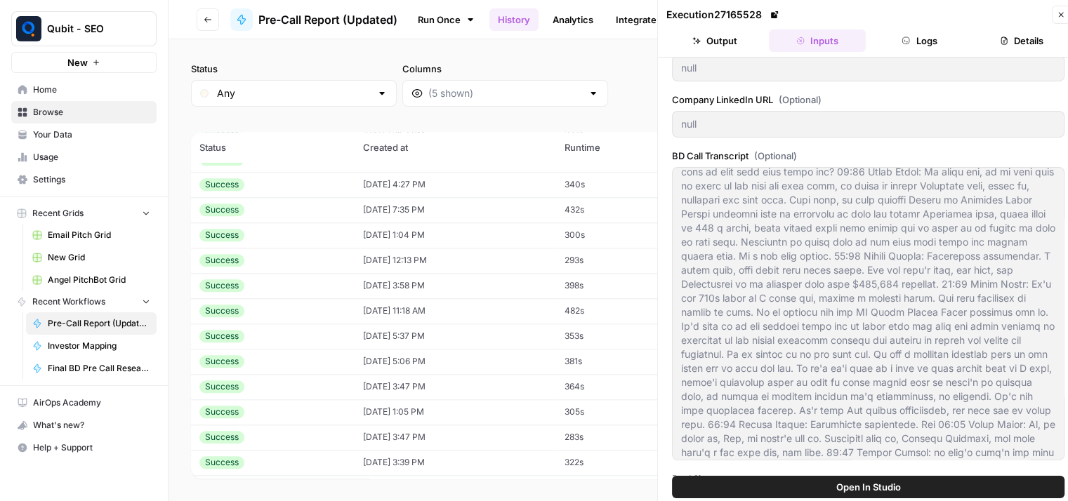
scroll to position [400, 0]
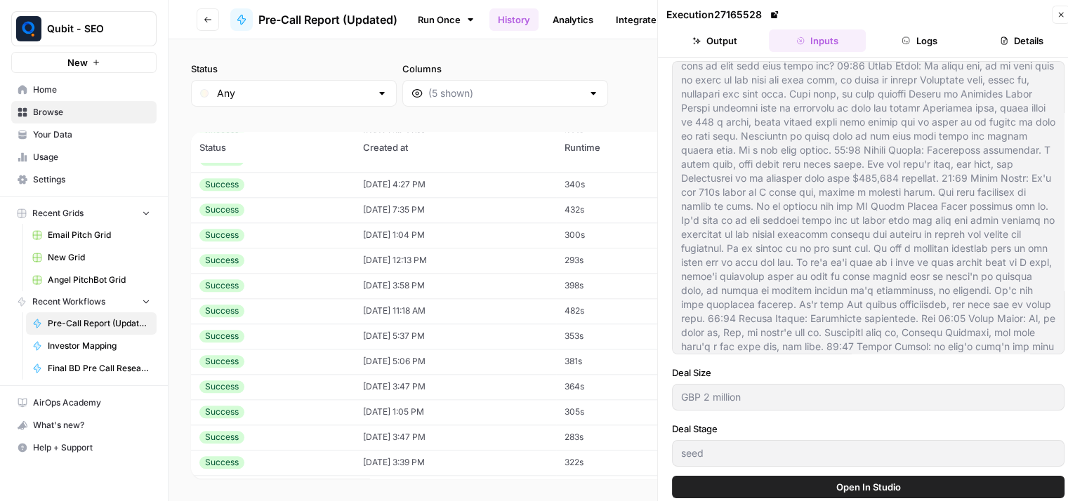
click at [577, 347] on td "353s" at bounding box center [619, 336] width 126 height 25
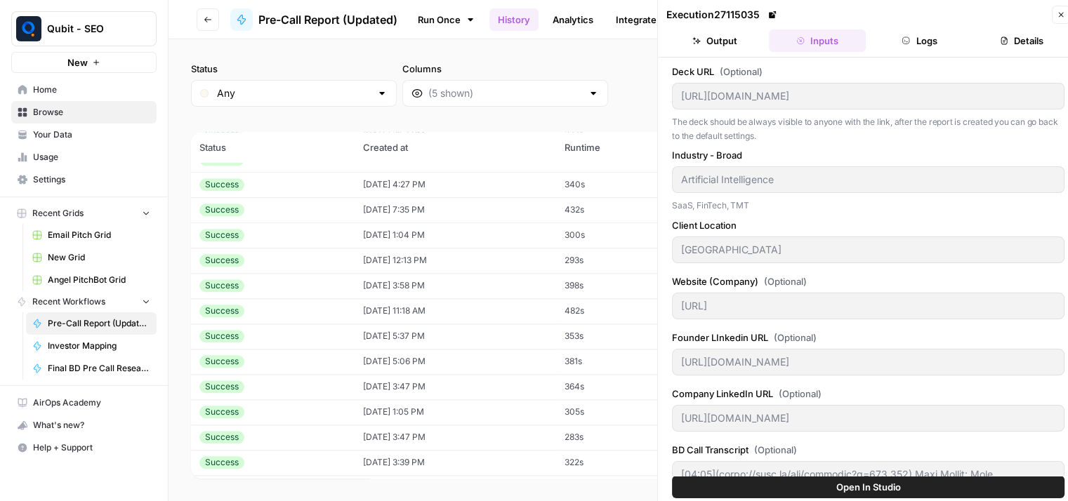
click at [667, 328] on div "Deck URL (Optional) https://drive.google.com/file/d/1RExJtLy-UAvsYmWGfoRNKc0V6Y…" at bounding box center [868, 267] width 420 height 418
click at [672, 386] on div "Deck URL (Optional) https://drive.google.com/file/d/1RExJtLy-UAvsYmWGfoRNKc0V6Y…" at bounding box center [868, 469] width 392 height 808
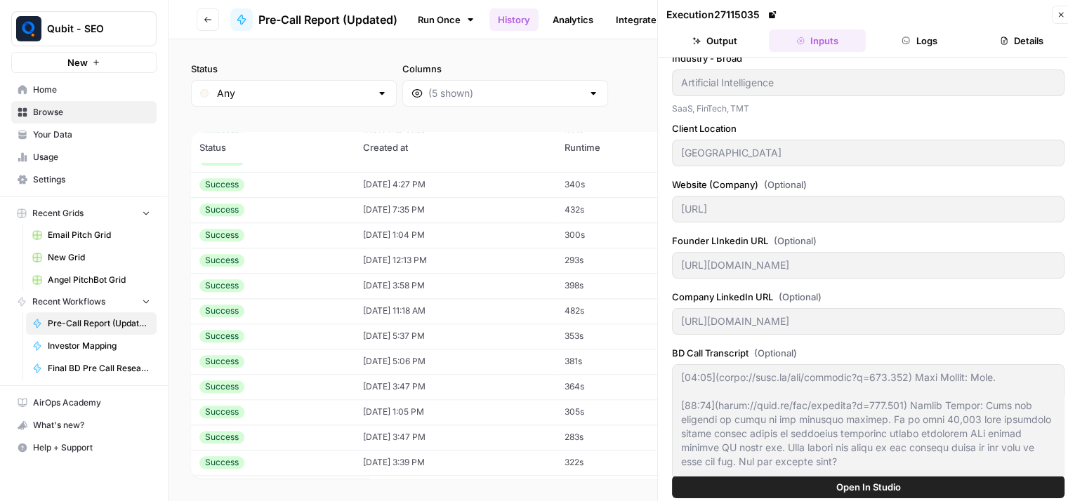
scroll to position [98, 0]
click at [672, 338] on div "Deck URL (Optional) https://drive.google.com/file/d/1RExJtLy-UAvsYmWGfoRNKc0V6Y…" at bounding box center [868, 370] width 392 height 808
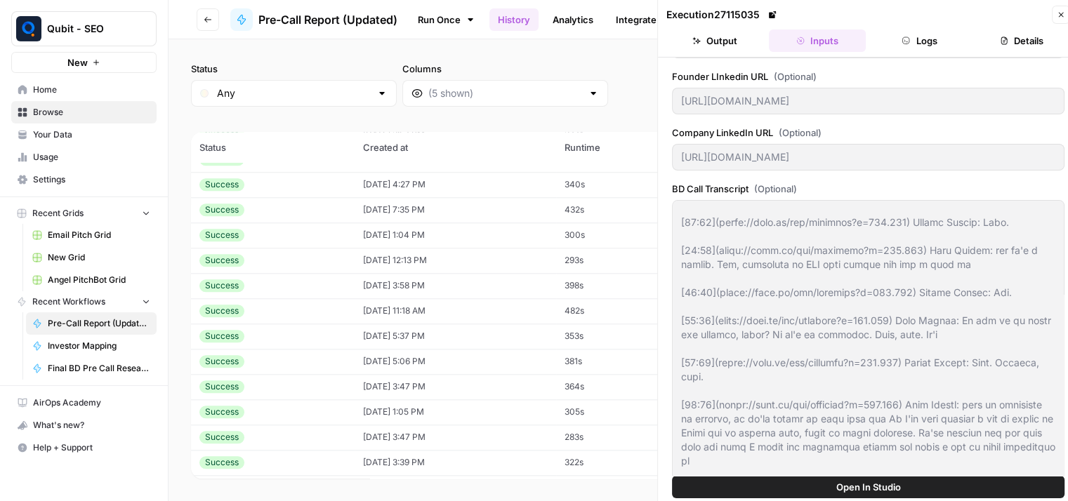
scroll to position [400, 0]
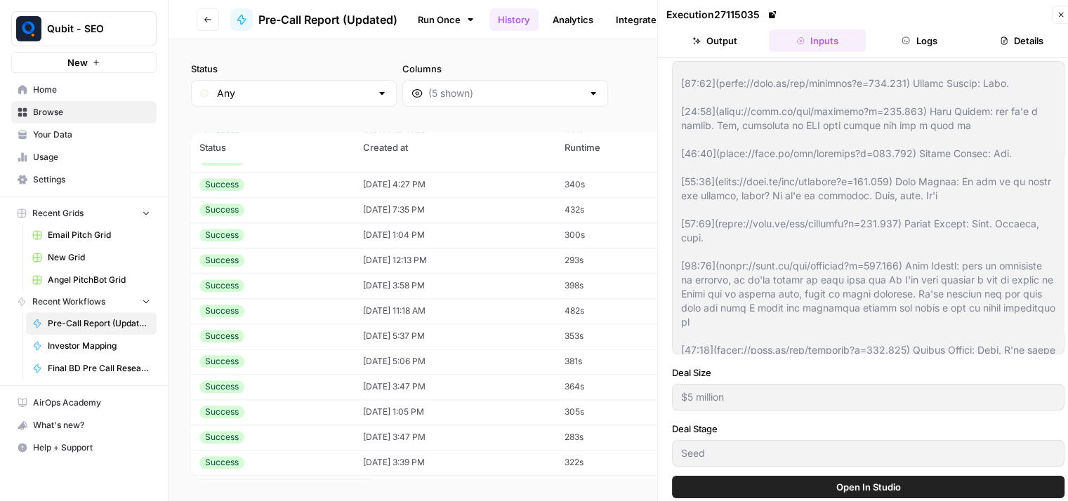
click at [658, 416] on div "Execution 27115035 Close Output Inputs Logs Details Deck URL (Optional) https:/…" at bounding box center [867, 256] width 421 height 512
click at [712, 48] on button "Output" at bounding box center [714, 40] width 97 height 22
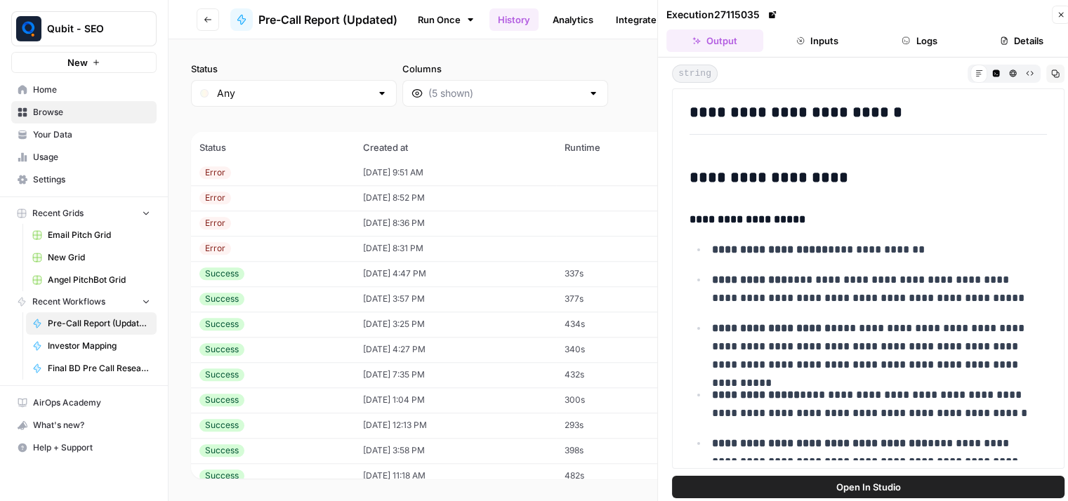
scroll to position [1515, 0]
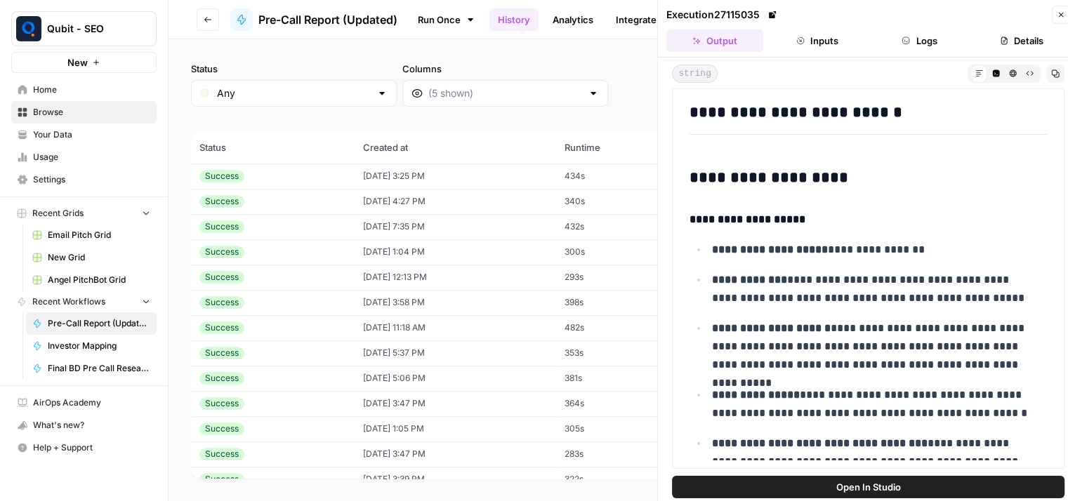
click at [828, 41] on button "Inputs" at bounding box center [817, 40] width 97 height 22
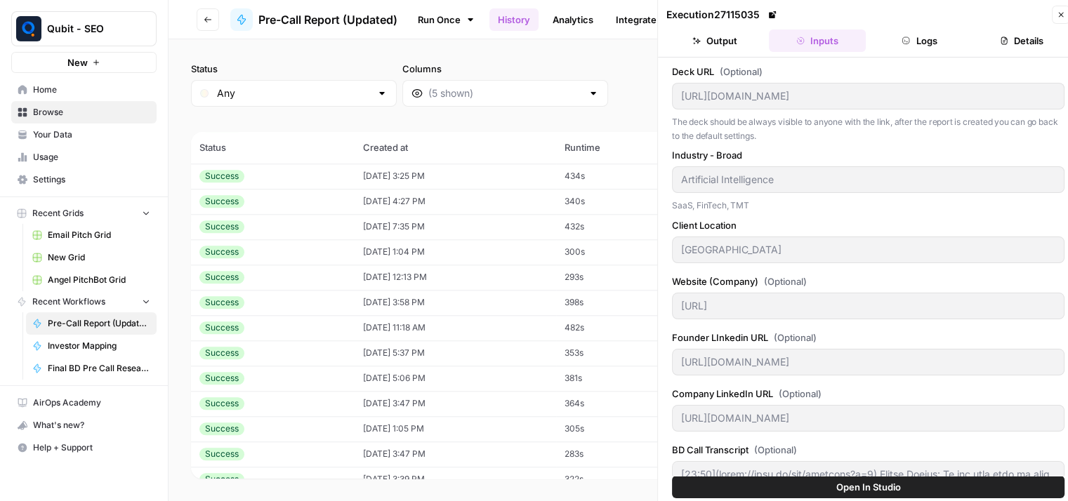
click at [484, 302] on td "08/07/25 at 3:58 PM" at bounding box center [454, 302] width 201 height 25
type input "https://drive.google.com/file/d/1l_60A09jRCI5BXOED_YwBiyr4XG8RpOQ/view?usp=shar…"
type input "aerospace"
type input "UK"
type input "https://astronsystems.com/"
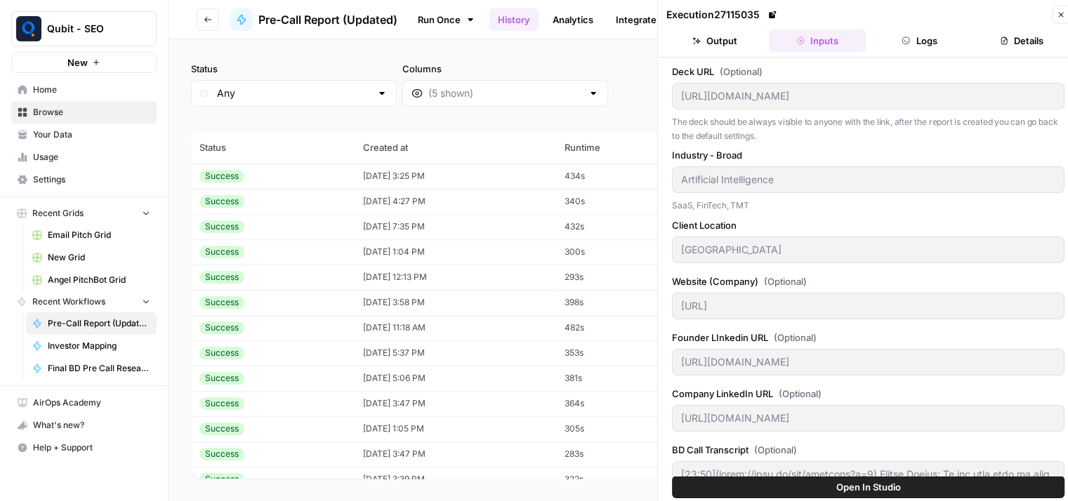
type input "null"
type input "GBP 2 million"
type input "seed"
type textarea "00:00 Eddie Brown: From South England. Where you, I guess your India is. All ri…"
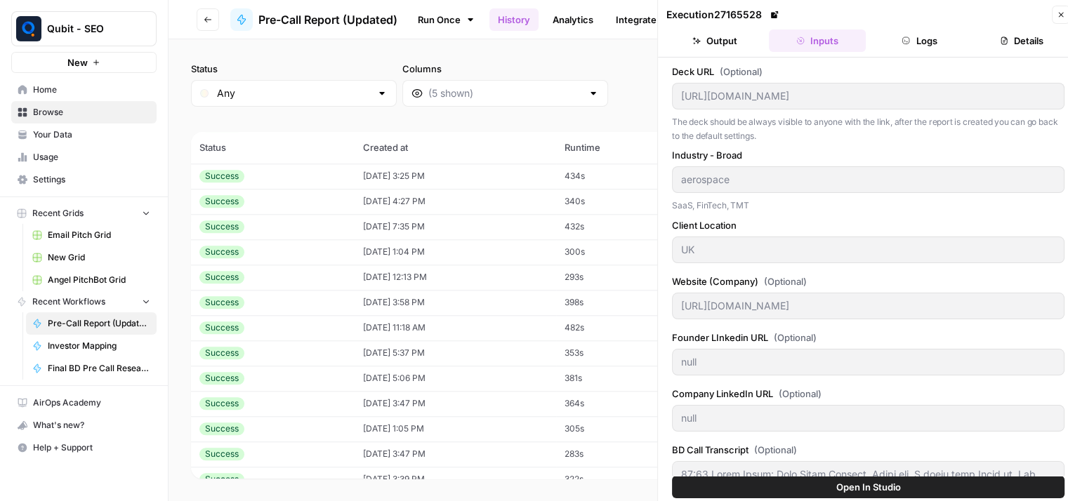
click at [500, 335] on td "08/07/25 at 11:18 AM" at bounding box center [454, 327] width 201 height 25
click at [504, 354] on td "08/06/25 at 5:37 PM" at bounding box center [454, 352] width 201 height 25
type input "https://drive.google.com/file/d/1RExJtLy-UAvsYmWGfoRNKc0V6Y3E1AfL/view?usp=shar…"
type input "Artificial Intelligence"
type input "USA"
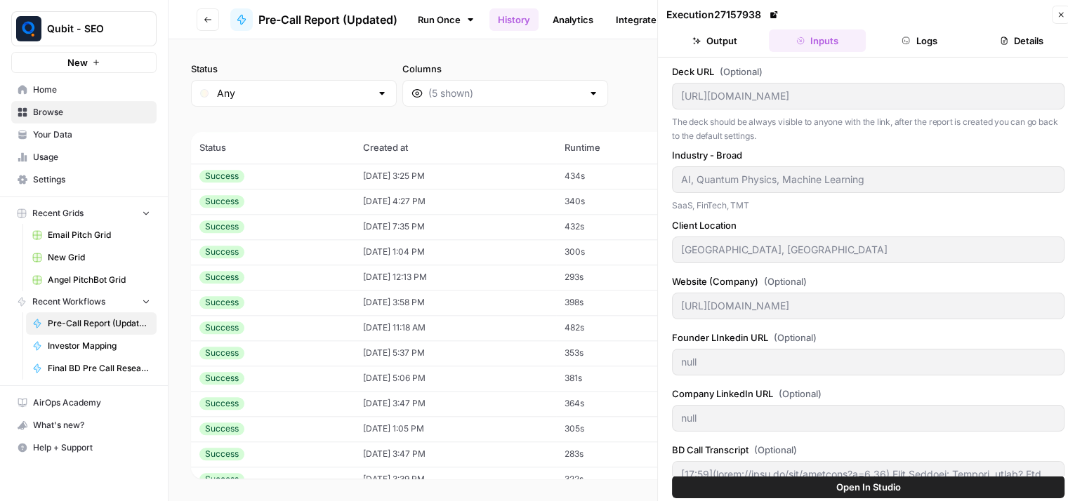
type input "https://www.decover.ai/"
type input "https://www.linkedin.com/in/ravi-tandon-b6534049/"
type input "https://www.linkedin.com/company/decoverhq/"
type input "$5 million"
type textarea "[00:00](https://tldv.io/app/meetings?t=0) Sheryl Crasto: Of you know this is li…"
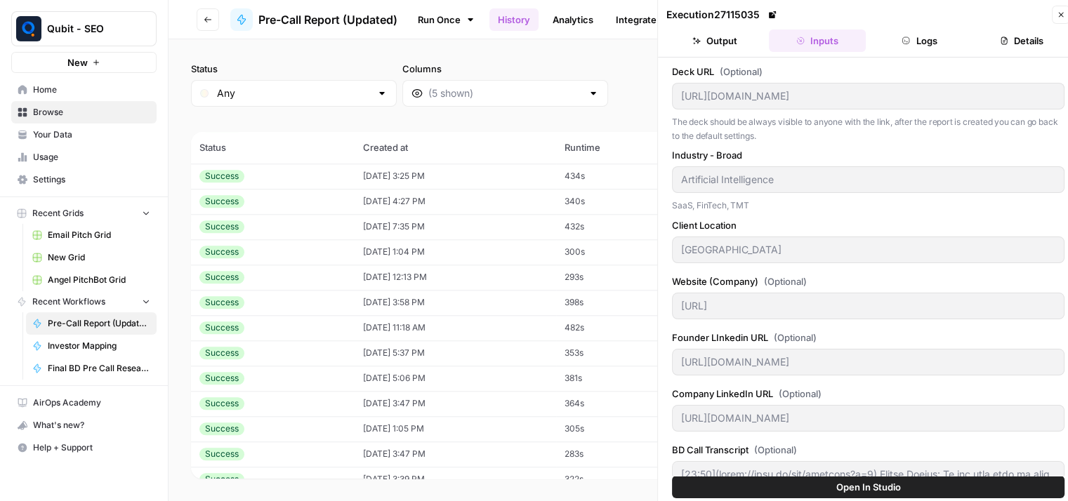
click at [512, 375] on td "08/06/25 at 5:06 PM" at bounding box center [454, 378] width 201 height 25
click at [519, 399] on td "08/06/25 at 3:47 PM" at bounding box center [454, 403] width 201 height 25
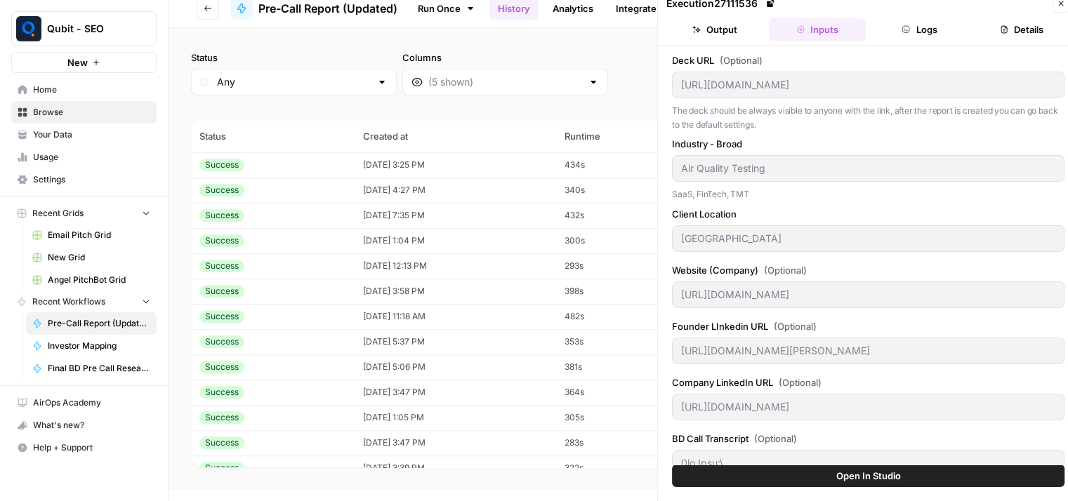
click at [677, 180] on div "Air Quality Testing" at bounding box center [868, 168] width 392 height 27
click at [679, 309] on div "Website (Company) (Optional) https://airbyccsquared.com/" at bounding box center [868, 288] width 392 height 51
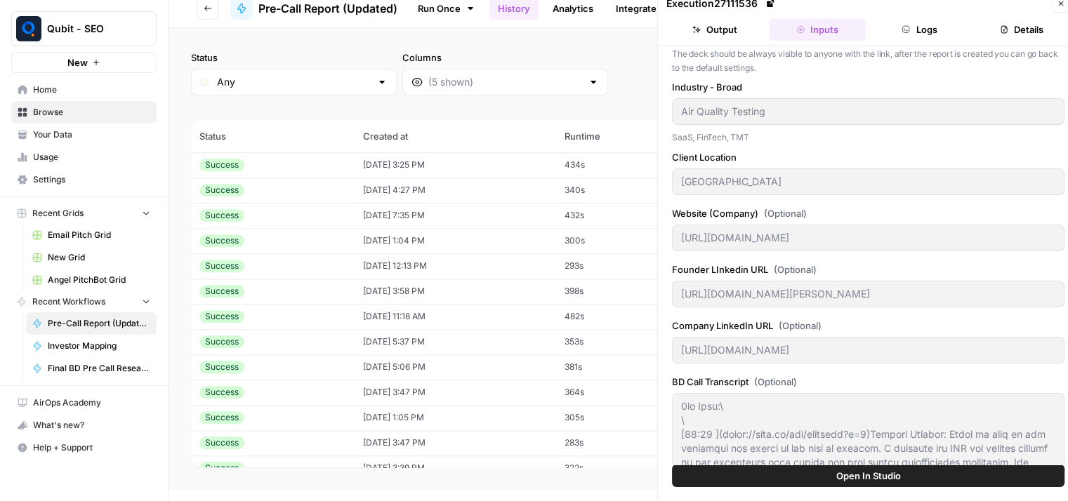
scroll to position [140, 0]
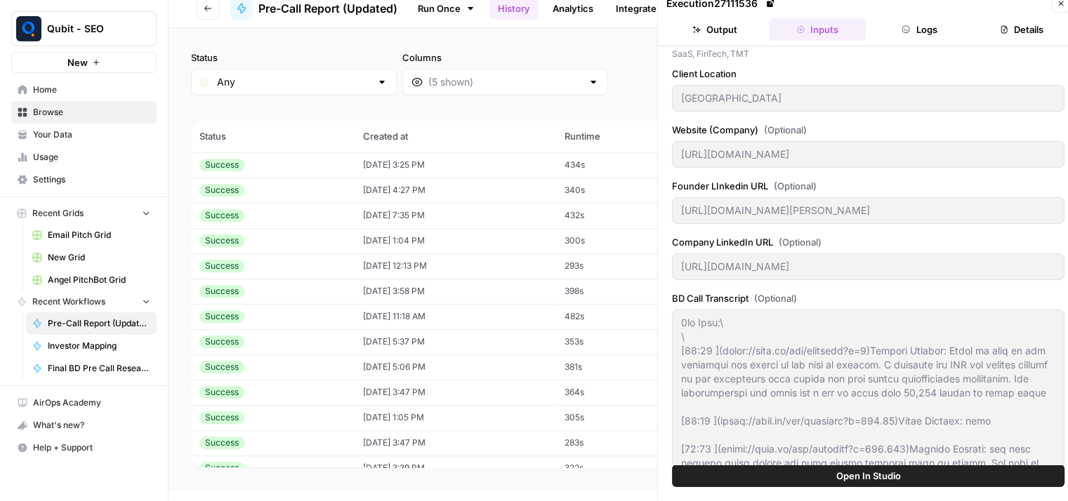
click at [677, 225] on div "Founder LInkedin URL (Optional) https://www.linkedin.com/in/william-chapman1/" at bounding box center [868, 204] width 392 height 51
click at [664, 274] on div "Execution 27111536 Close Output Inputs Logs Details Deck URL (Optional) https:/…" at bounding box center [867, 245] width 421 height 512
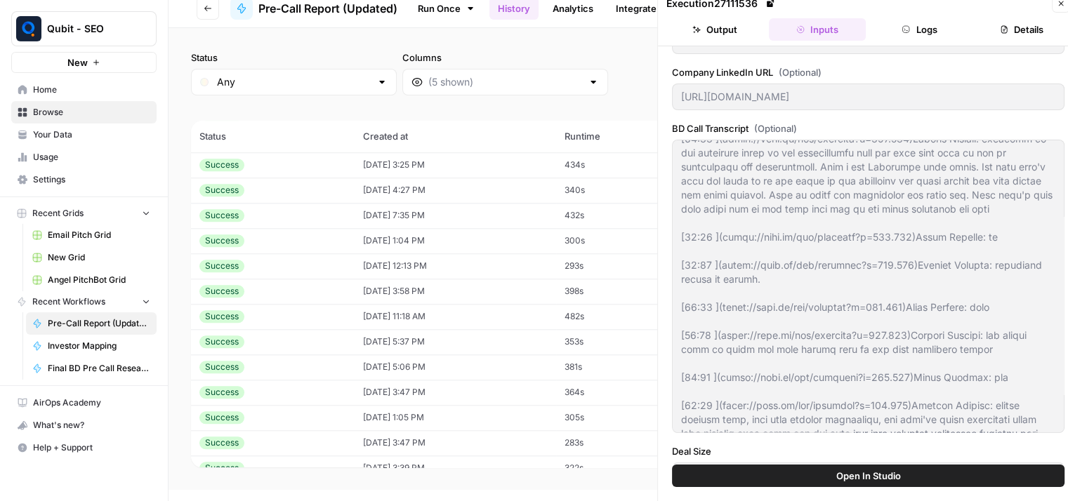
scroll to position [400, 0]
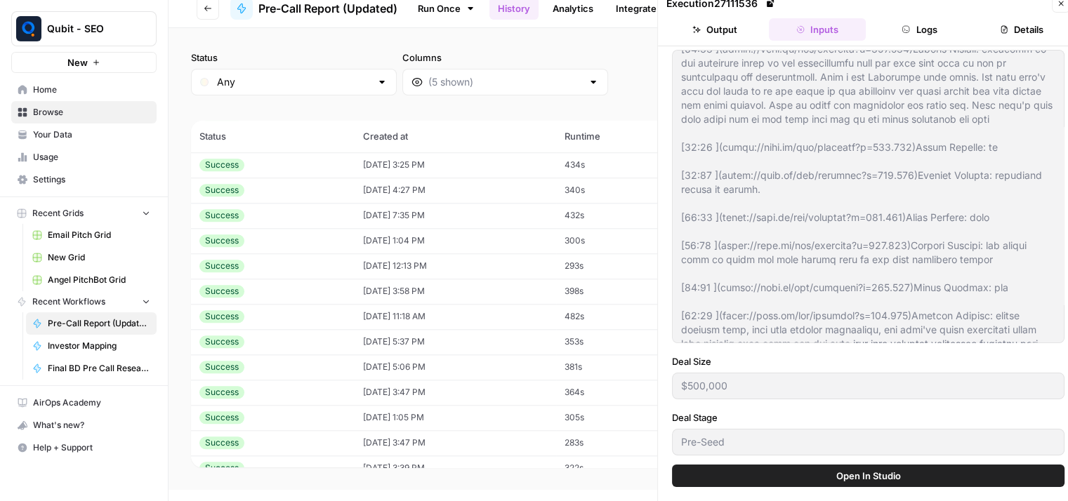
click at [671, 401] on div "Deck URL (Optional) https://drive.google.com/file/d/1eHwIZx5Imi2b4gDcbIdE9ZXtzf…" at bounding box center [868, 255] width 420 height 418
click at [675, 447] on div "Pre-Seed" at bounding box center [868, 442] width 392 height 27
click at [713, 29] on button "Output" at bounding box center [714, 29] width 97 height 22
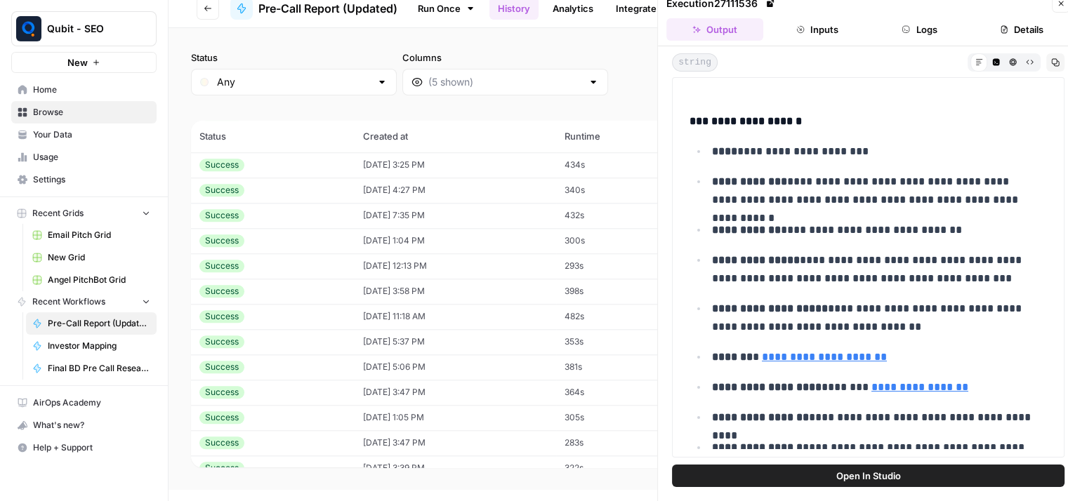
scroll to position [0, 0]
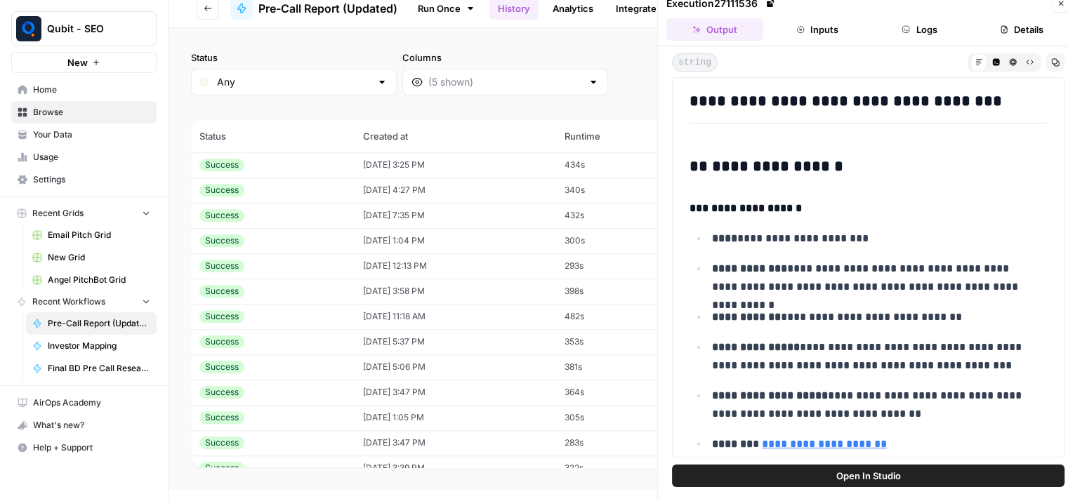
click at [1051, 62] on icon "button" at bounding box center [1055, 62] width 8 height 8
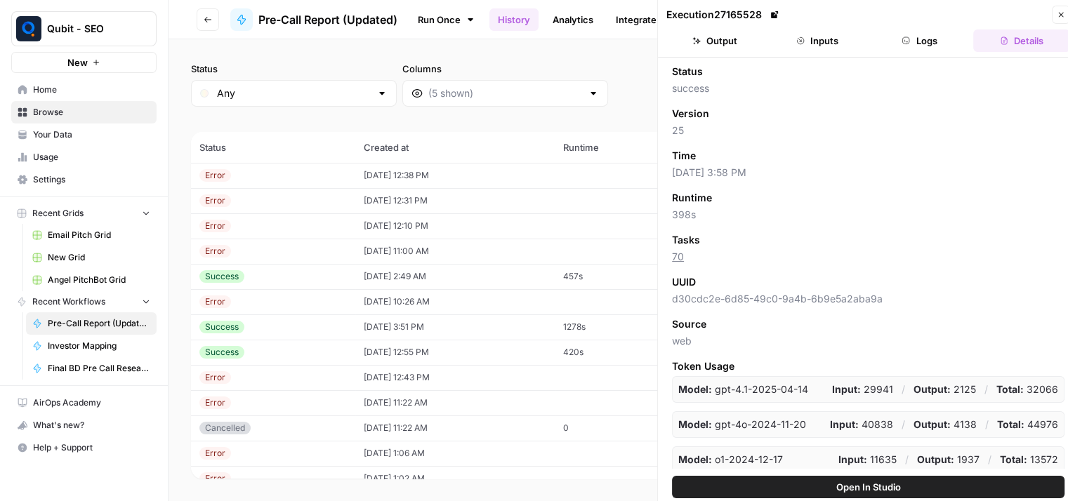
click at [79, 113] on span "Browse" at bounding box center [91, 112] width 117 height 13
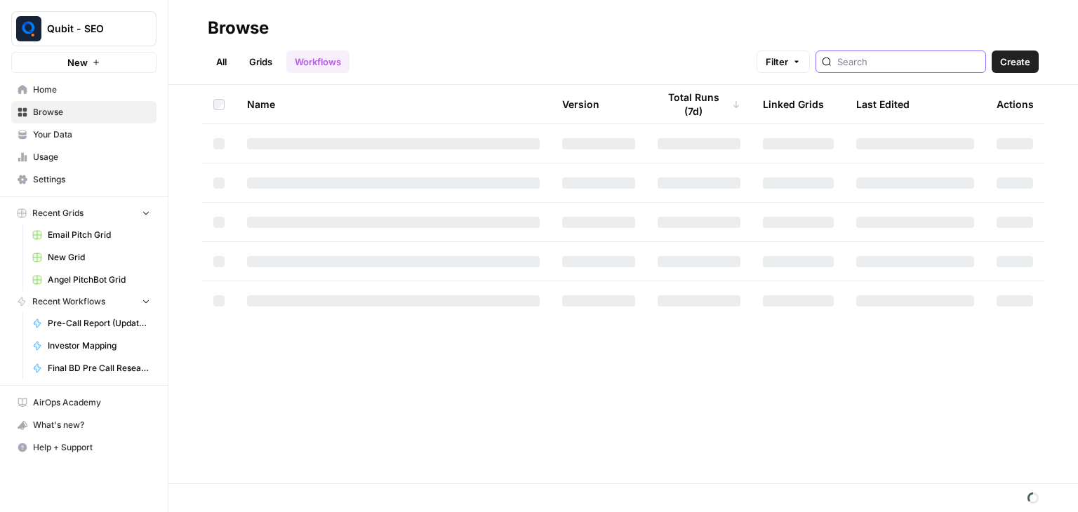
click at [880, 63] on input "search" at bounding box center [908, 62] width 142 height 14
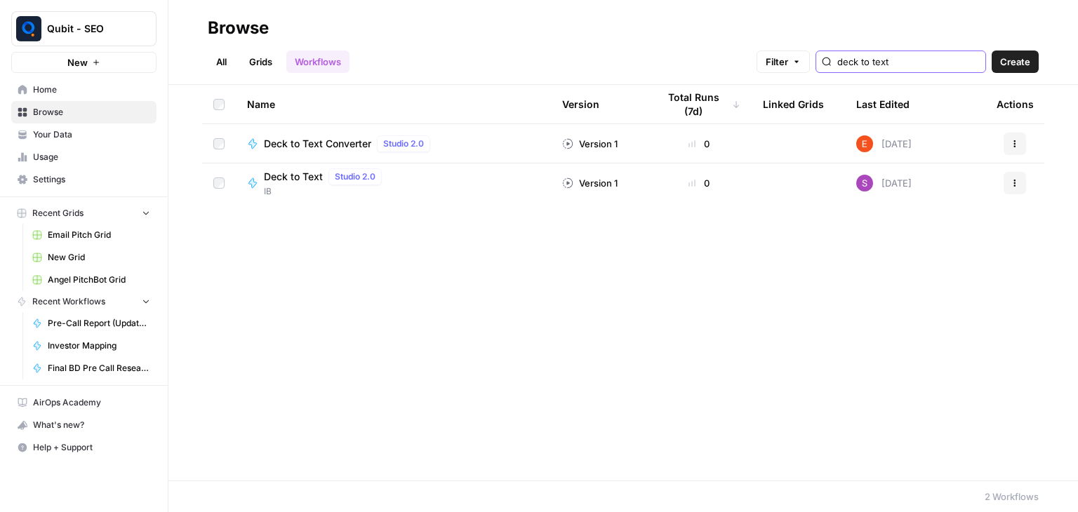
type input "deck to text"
click at [300, 169] on div "Deck to Text Studio 2.0" at bounding box center [326, 176] width 124 height 17
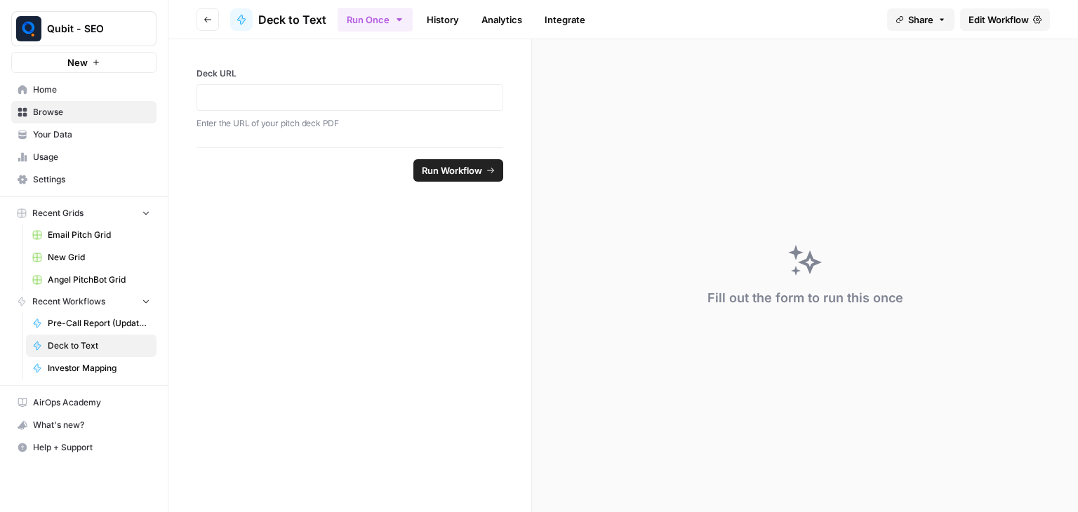
click at [436, 21] on link "History" at bounding box center [442, 19] width 49 height 22
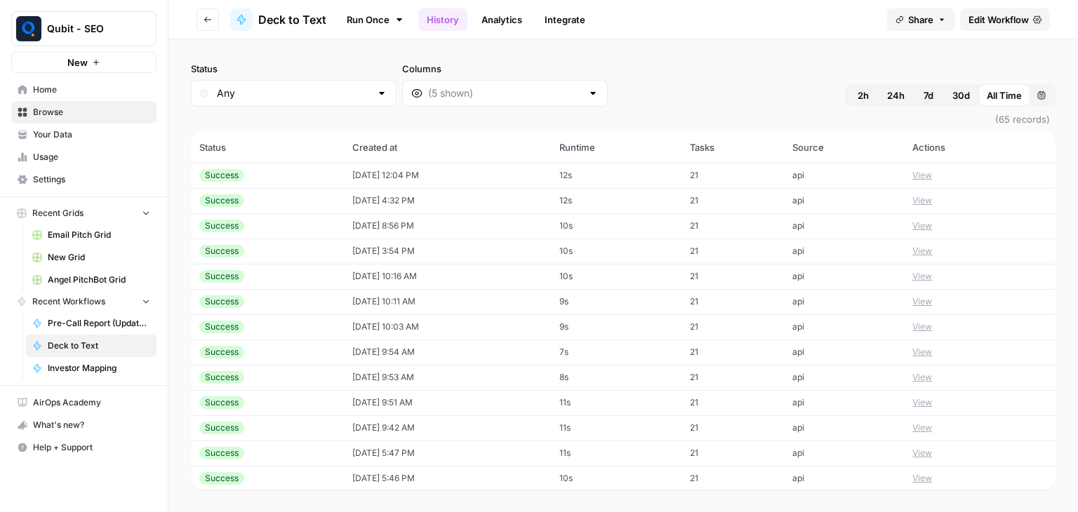
click at [503, 18] on link "Analytics" at bounding box center [502, 19] width 58 height 22
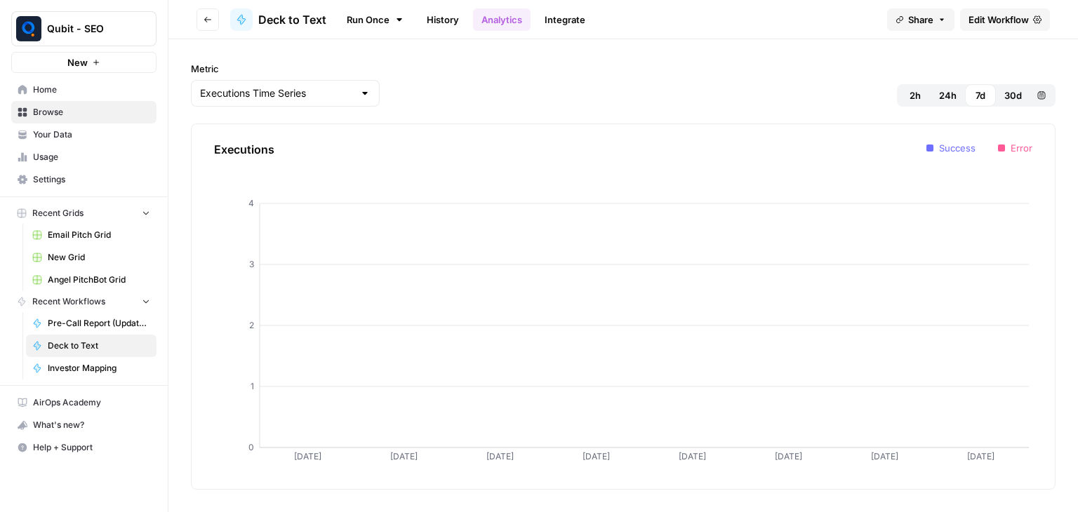
click at [437, 20] on link "History" at bounding box center [442, 19] width 49 height 22
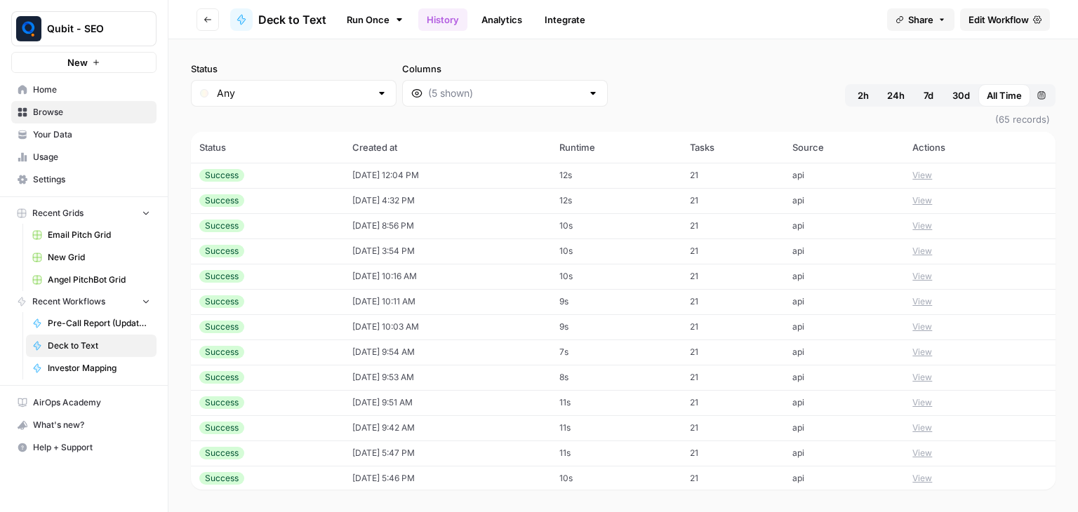
click at [1005, 15] on span "Edit Workflow" at bounding box center [999, 20] width 60 height 14
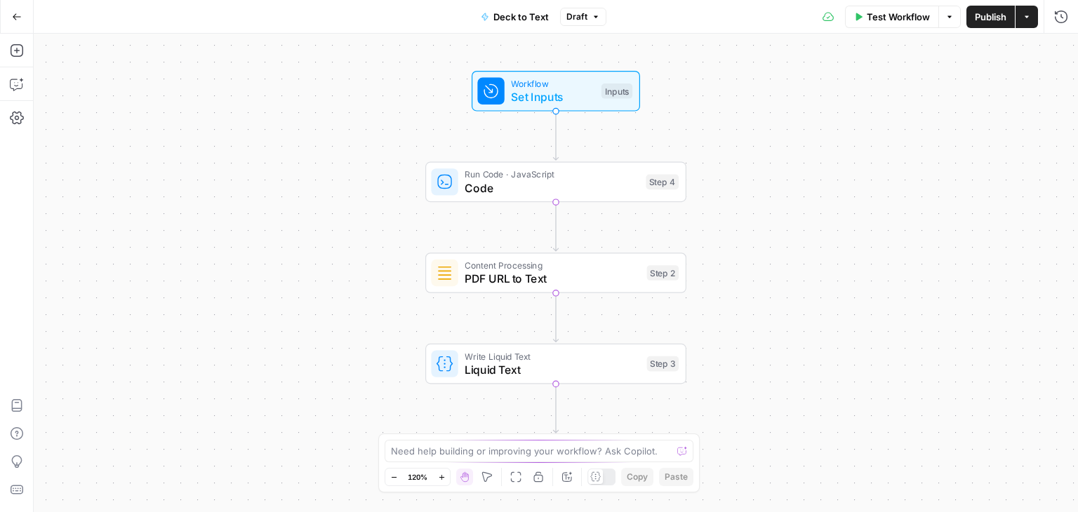
click at [17, 15] on icon "button" at bounding box center [17, 17] width 10 height 10
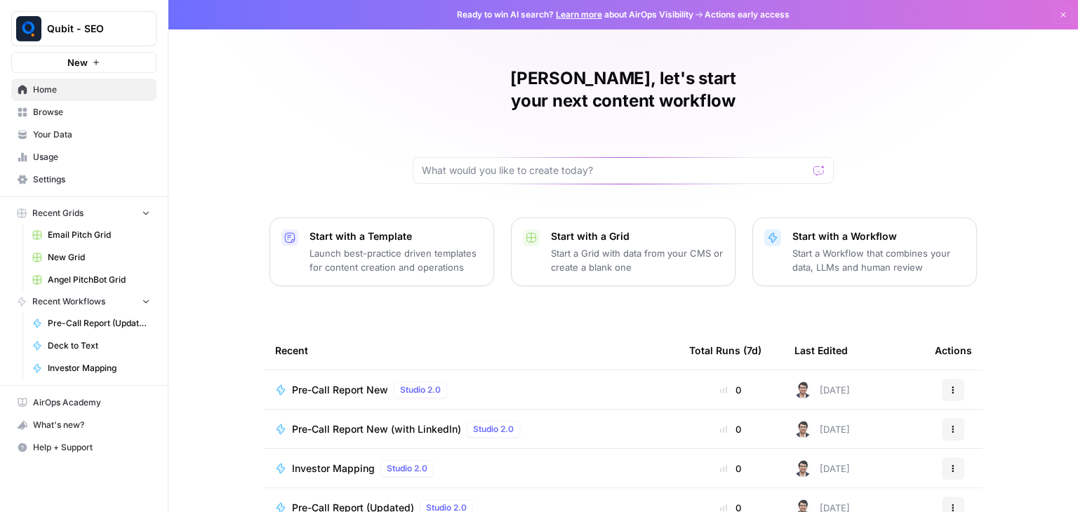
click at [93, 111] on span "Browse" at bounding box center [91, 112] width 117 height 13
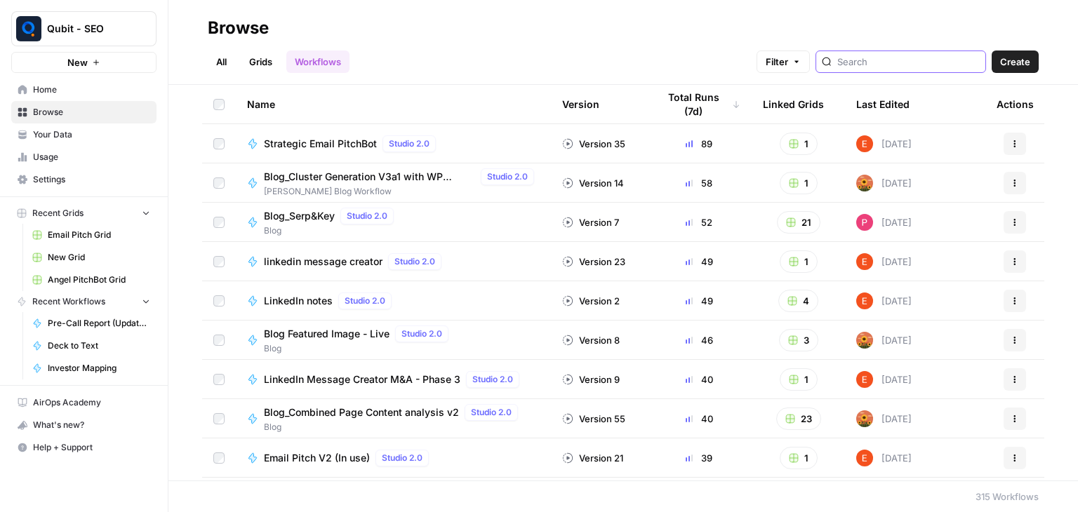
click at [875, 61] on input "search" at bounding box center [908, 62] width 142 height 14
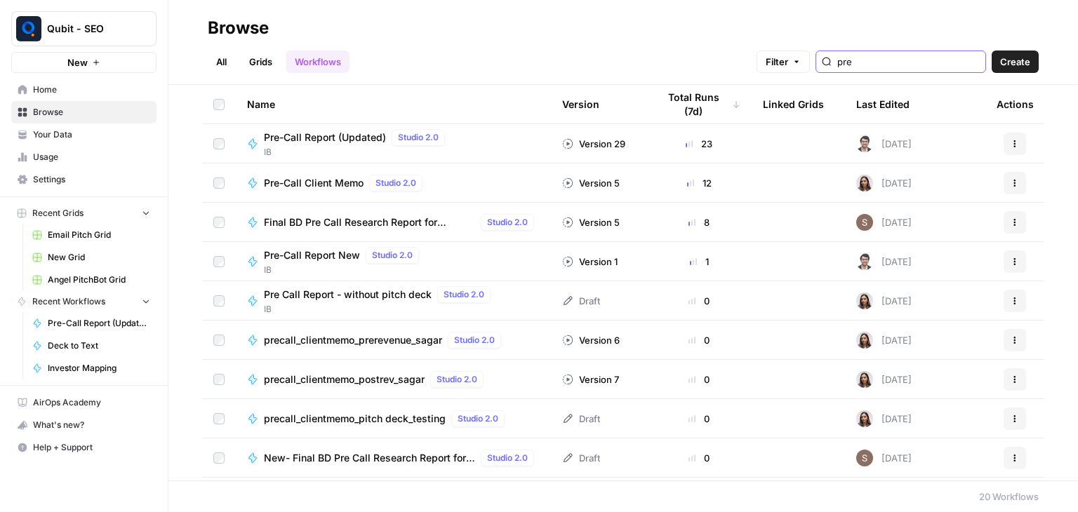
type input "pre"
click at [330, 255] on span "Pre-Call Report New" at bounding box center [312, 255] width 96 height 14
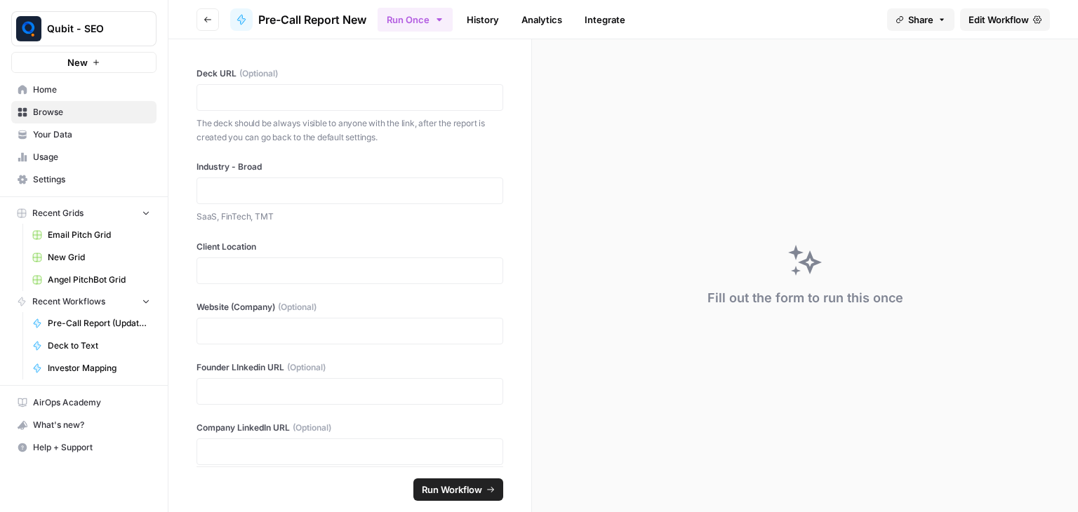
click at [494, 18] on link "History" at bounding box center [482, 19] width 49 height 22
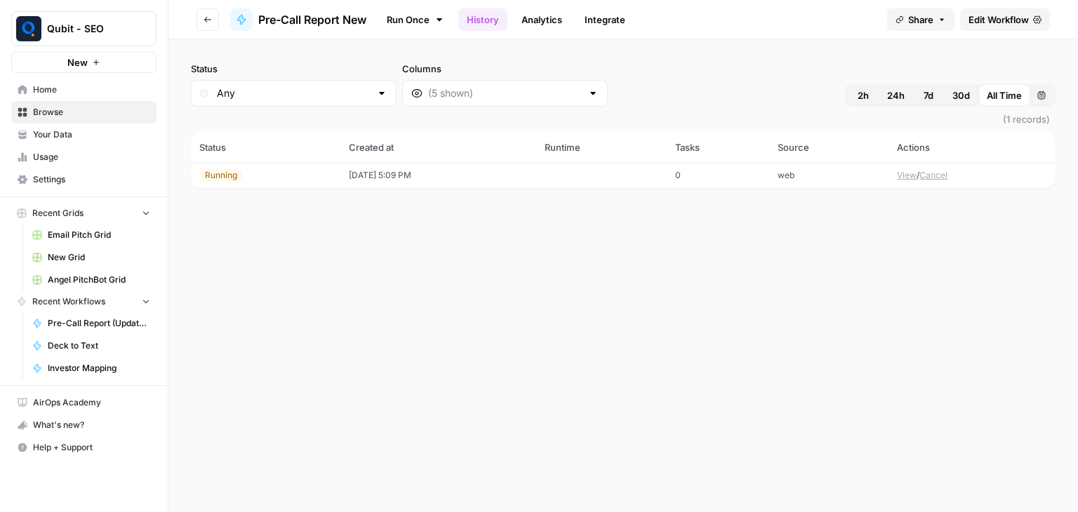
click at [204, 20] on icon "button" at bounding box center [208, 19] width 8 height 8
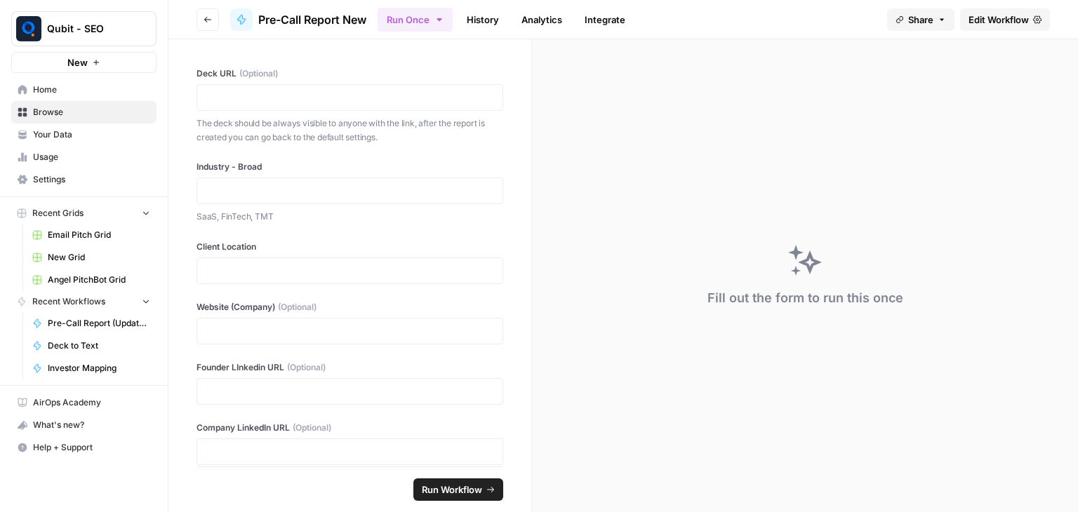
click at [204, 20] on icon "button" at bounding box center [208, 19] width 8 height 8
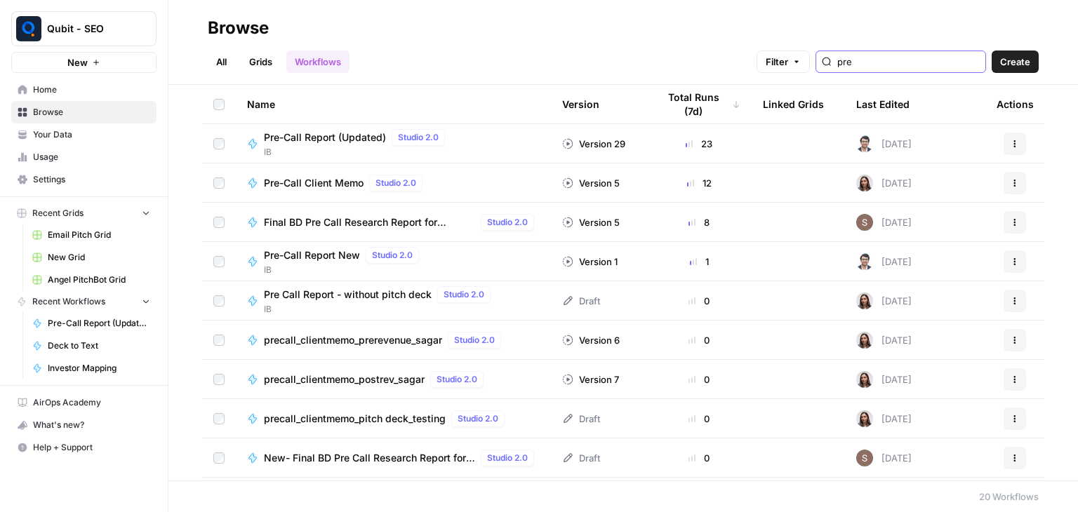
drag, startPoint x: 881, startPoint y: 68, endPoint x: 856, endPoint y: 61, distance: 26.2
click at [856, 61] on div "pre" at bounding box center [901, 62] width 171 height 22
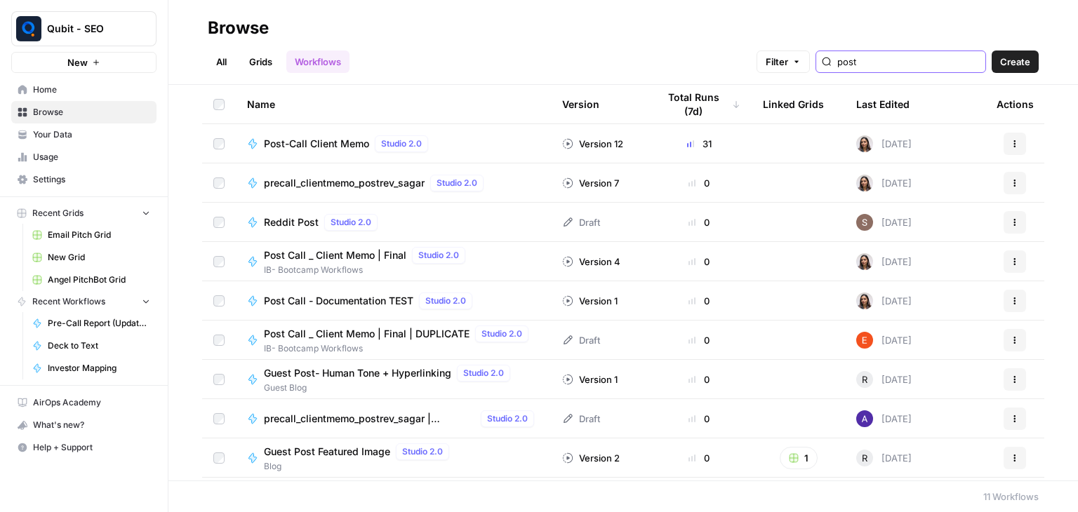
type input "post"
click at [327, 140] on span "Post-Call Client Memo" at bounding box center [316, 144] width 105 height 14
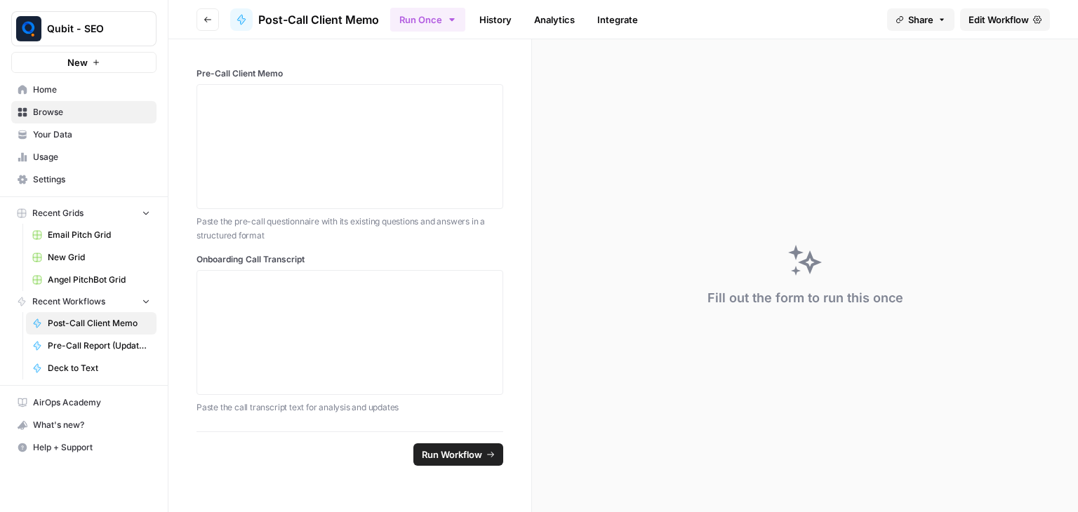
click at [497, 15] on link "History" at bounding box center [495, 19] width 49 height 22
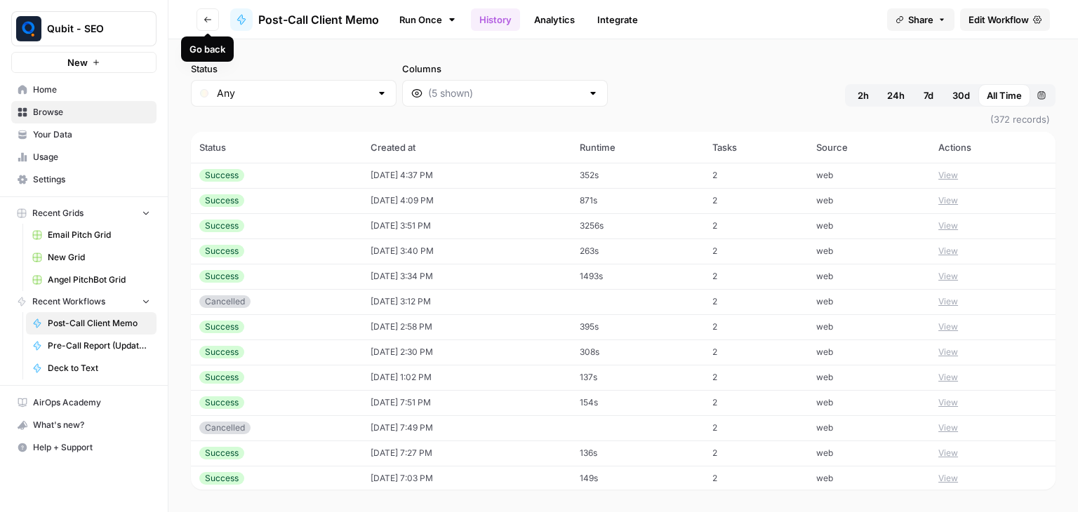
click at [204, 20] on icon "button" at bounding box center [208, 19] width 8 height 8
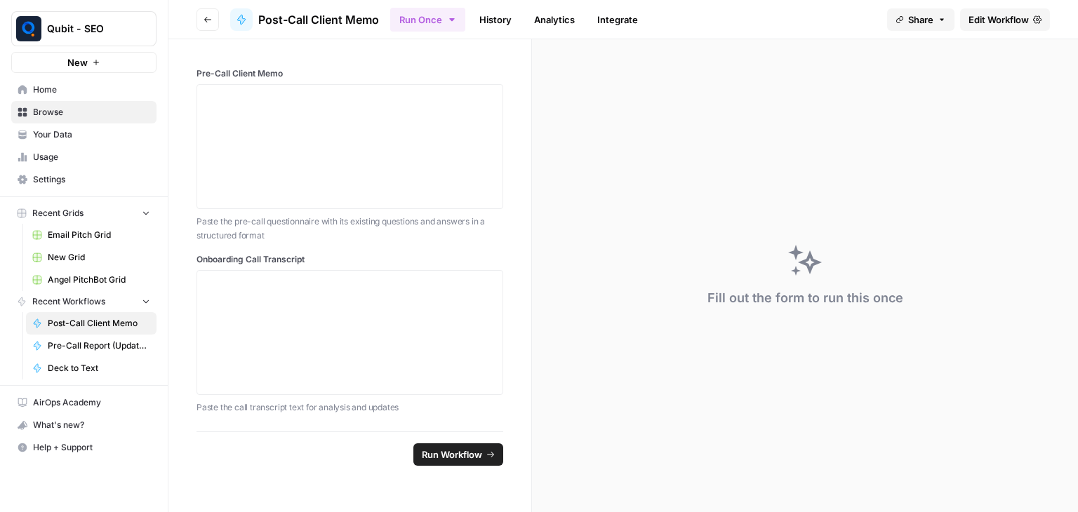
click at [204, 20] on icon "button" at bounding box center [208, 19] width 8 height 8
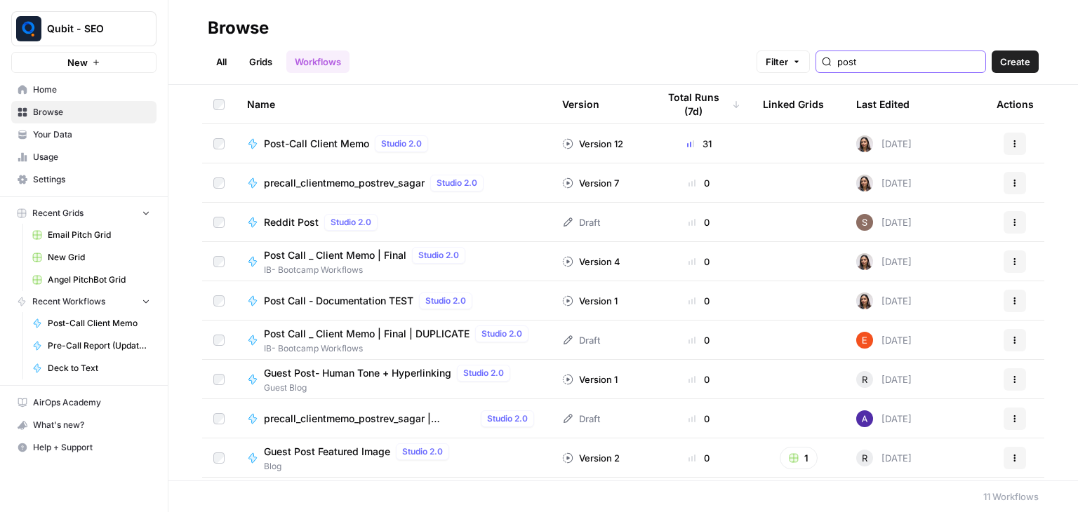
drag, startPoint x: 909, startPoint y: 55, endPoint x: 845, endPoint y: 68, distance: 65.2
click at [856, 68] on div "post" at bounding box center [901, 62] width 171 height 22
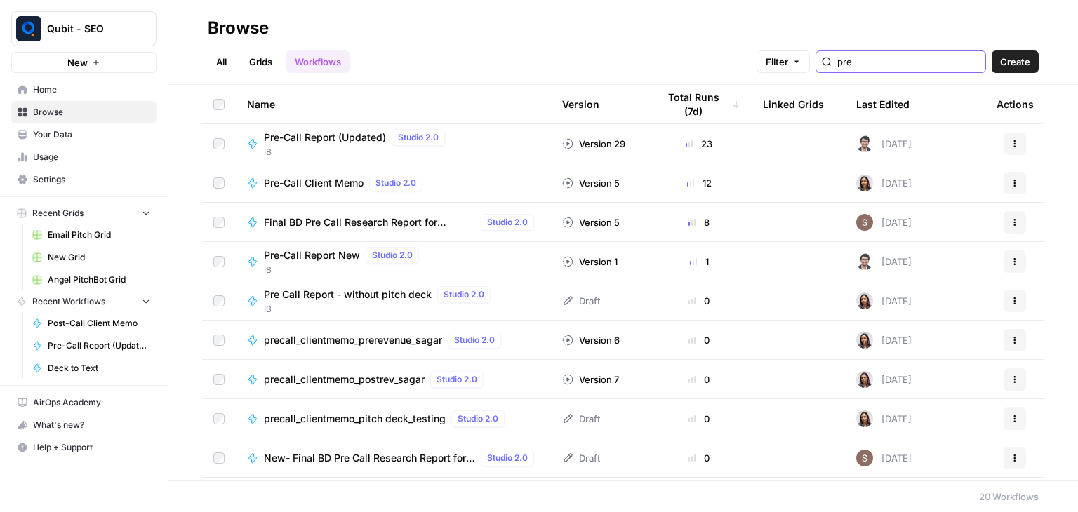
type input "pre"
click at [328, 261] on span "Pre-Call Report New" at bounding box center [312, 255] width 96 height 14
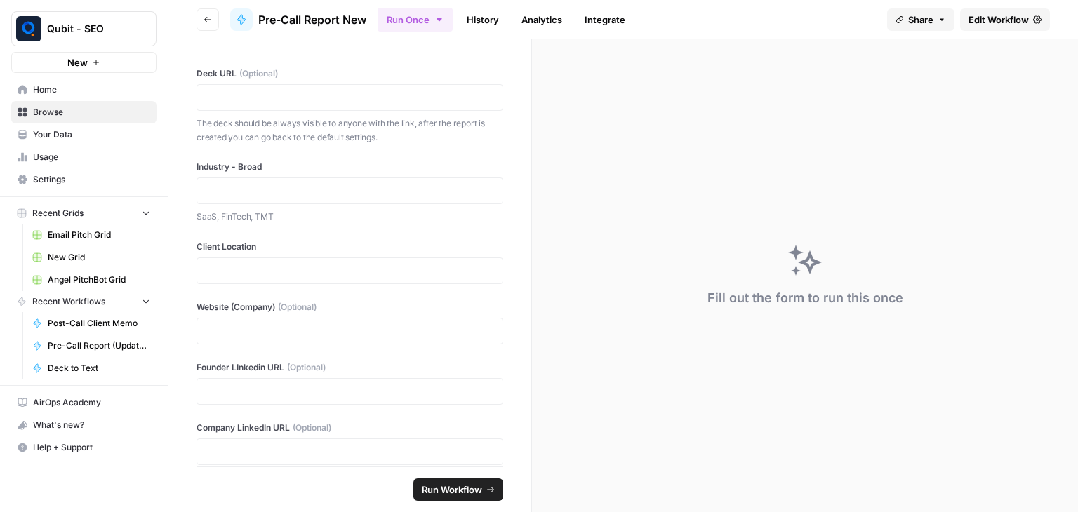
click at [486, 22] on link "History" at bounding box center [482, 19] width 49 height 22
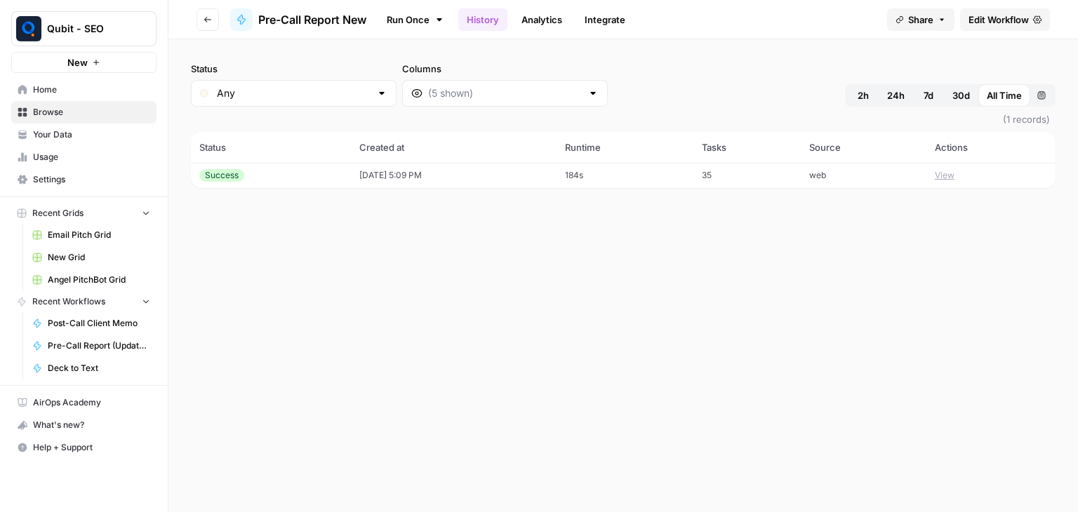
click at [399, 167] on td "[DATE] 5:09 PM" at bounding box center [454, 175] width 206 height 25
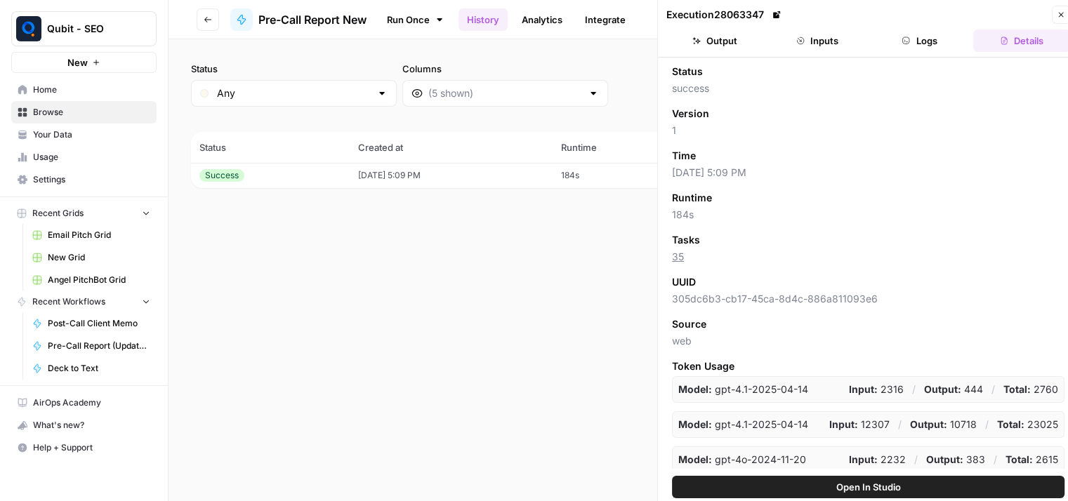
click at [830, 38] on button "Inputs" at bounding box center [817, 40] width 97 height 22
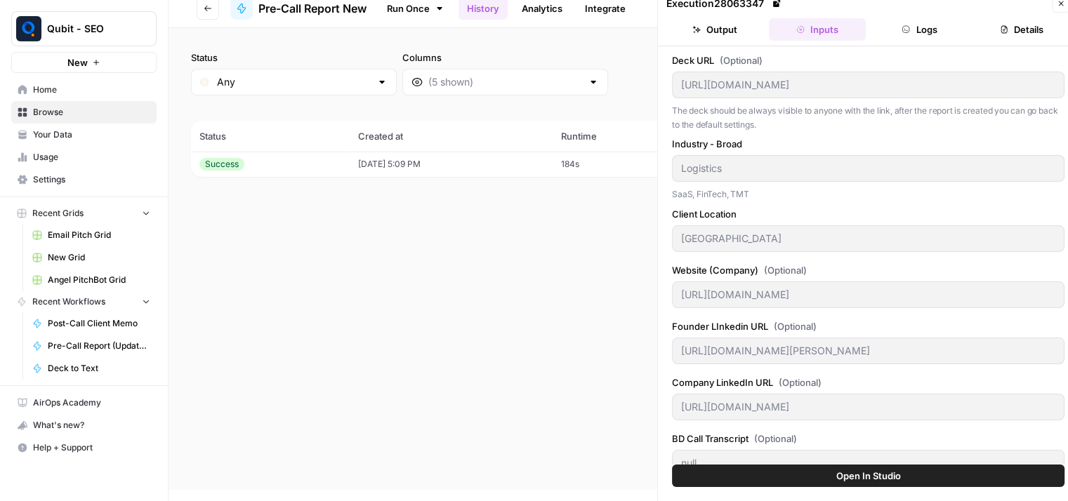
click at [738, 32] on button "Output" at bounding box center [714, 29] width 97 height 22
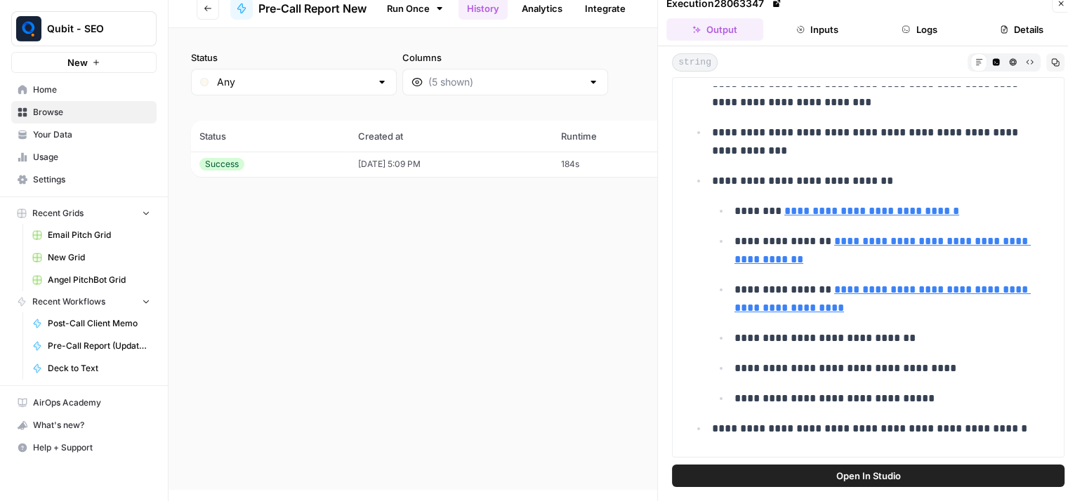
scroll to position [140, 0]
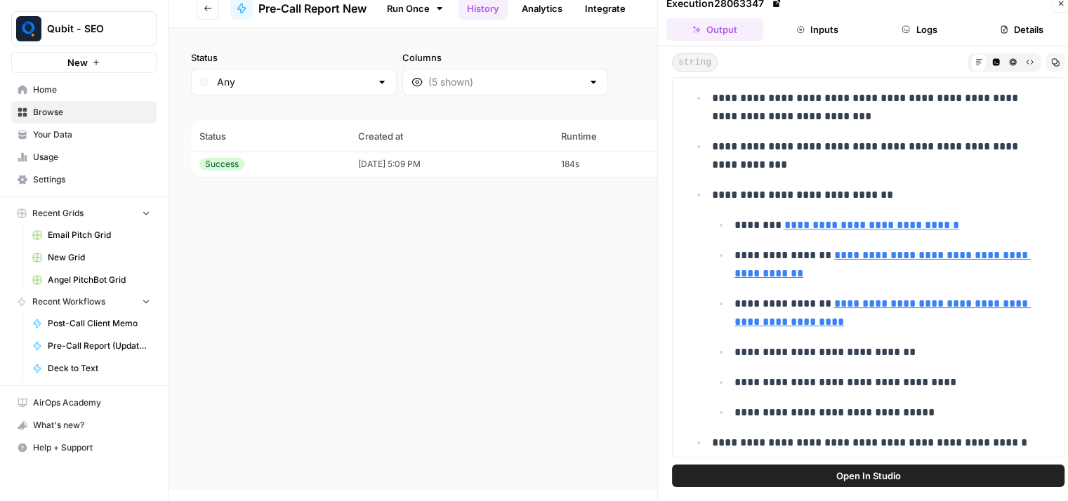
click at [816, 27] on button "Inputs" at bounding box center [817, 29] width 97 height 22
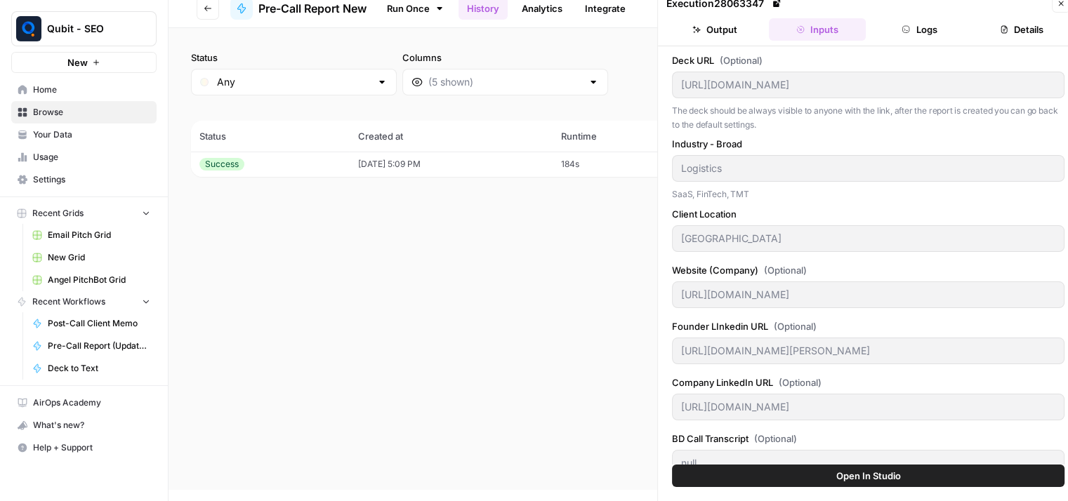
click at [724, 29] on button "Output" at bounding box center [714, 29] width 97 height 22
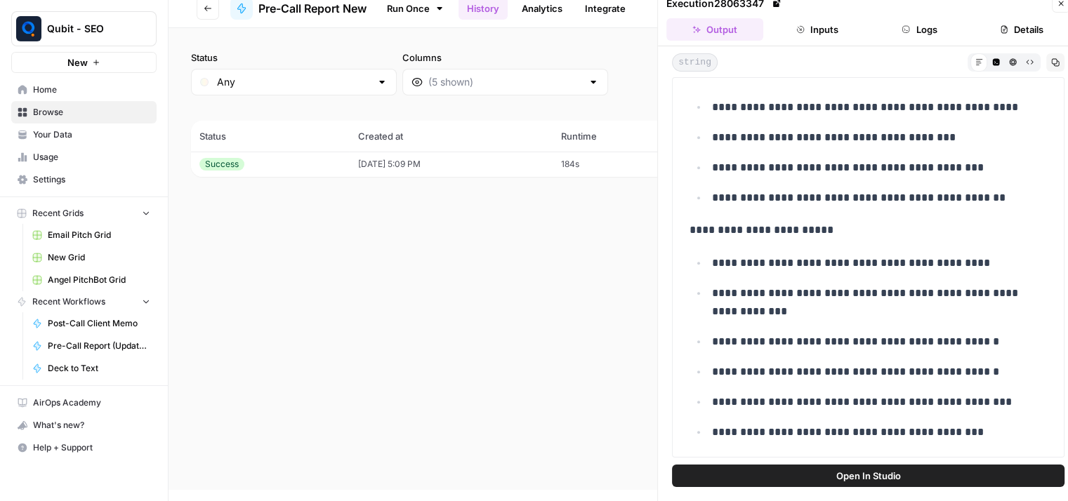
scroll to position [0, 0]
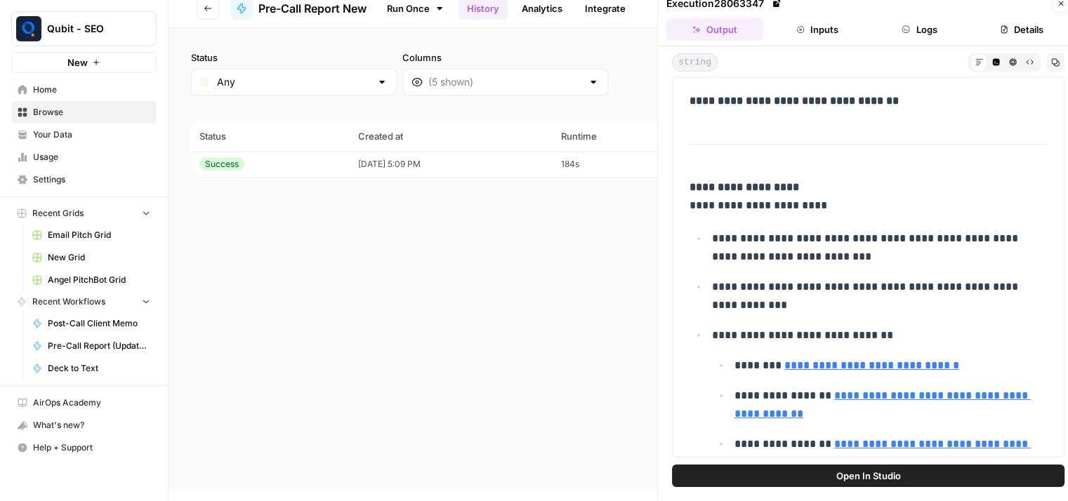
click at [831, 27] on button "Inputs" at bounding box center [817, 29] width 97 height 22
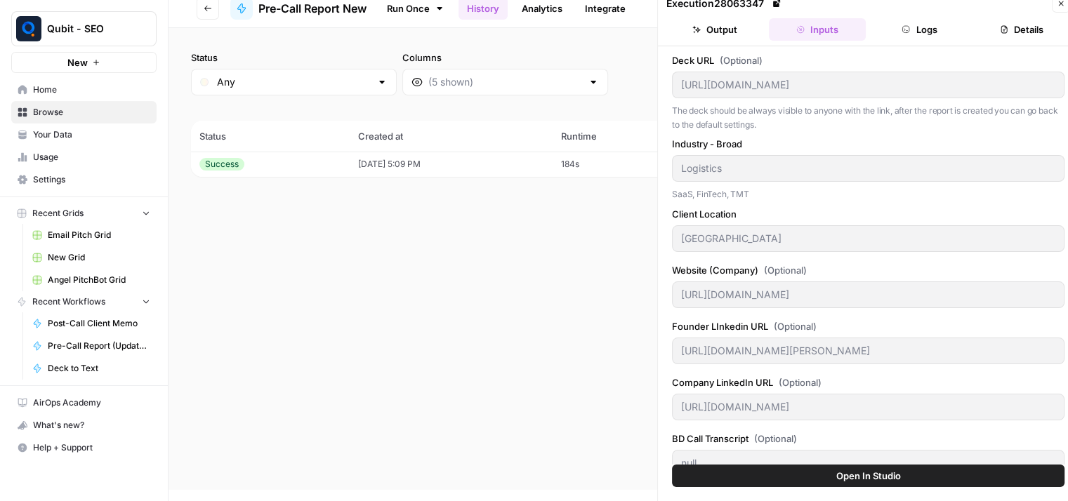
click at [404, 171] on td "[DATE] 5:09 PM" at bounding box center [451, 164] width 204 height 25
click at [927, 22] on button "Logs" at bounding box center [919, 29] width 97 height 22
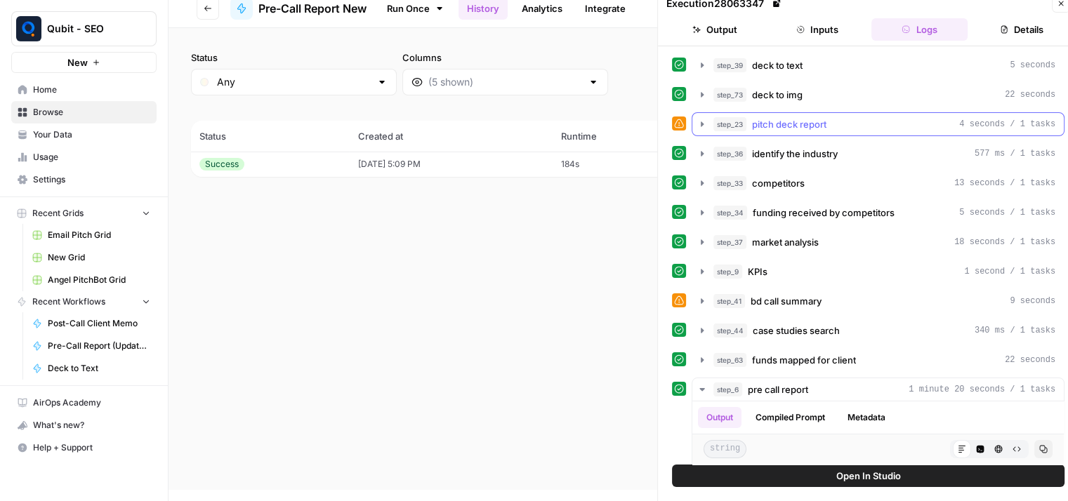
click at [706, 119] on icon "button" at bounding box center [701, 124] width 11 height 11
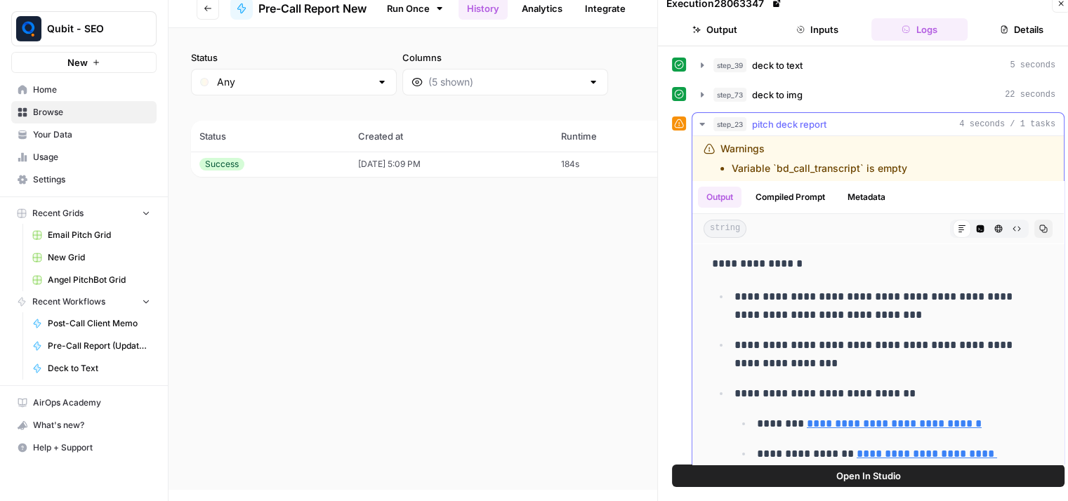
click at [706, 119] on icon "button" at bounding box center [701, 124] width 11 height 11
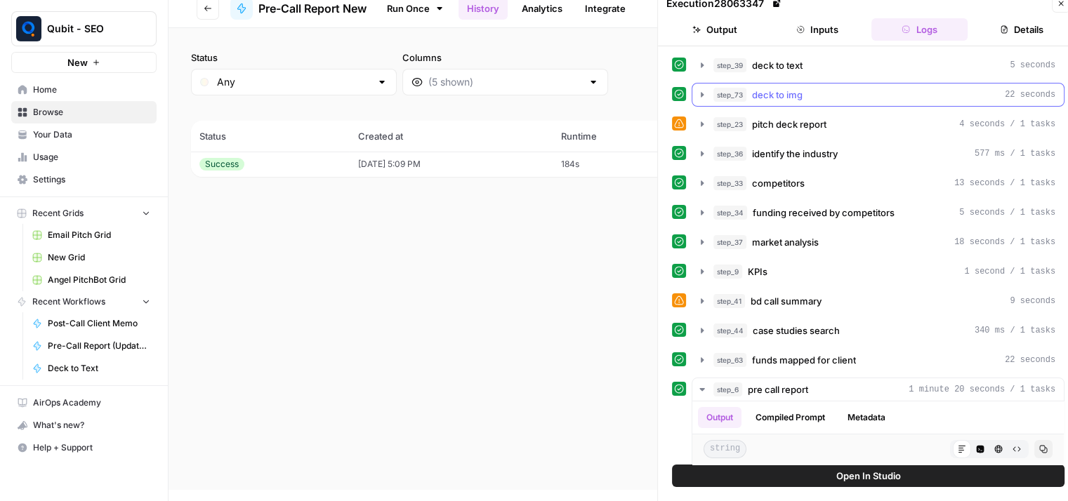
click at [705, 84] on button "step_73 deck to img 22 seconds" at bounding box center [877, 95] width 371 height 22
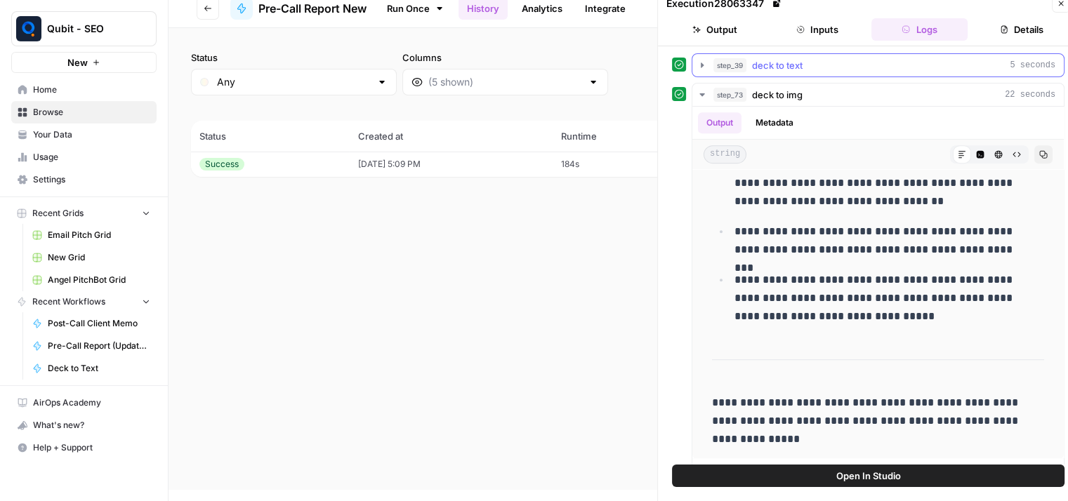
click at [698, 68] on icon "button" at bounding box center [701, 65] width 11 height 11
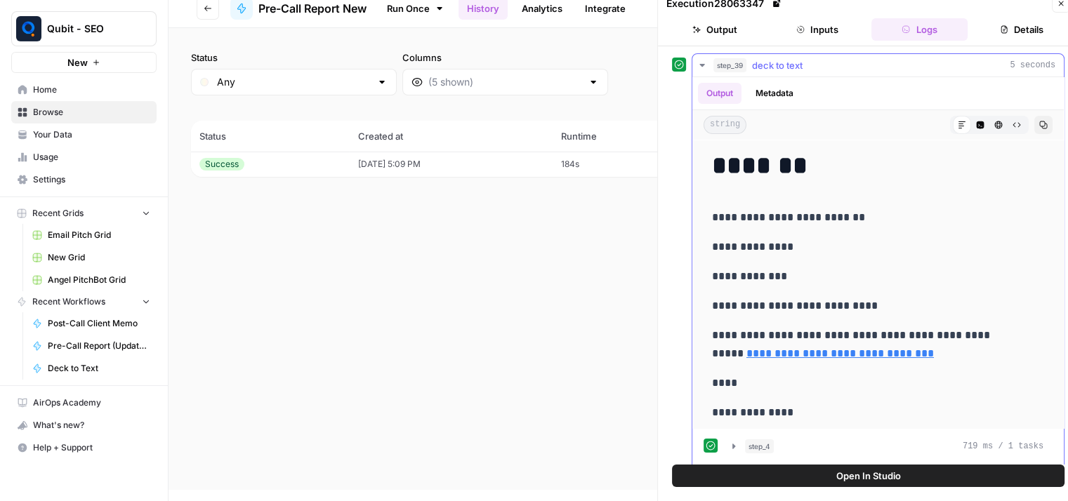
click at [698, 68] on icon "button" at bounding box center [701, 65] width 11 height 11
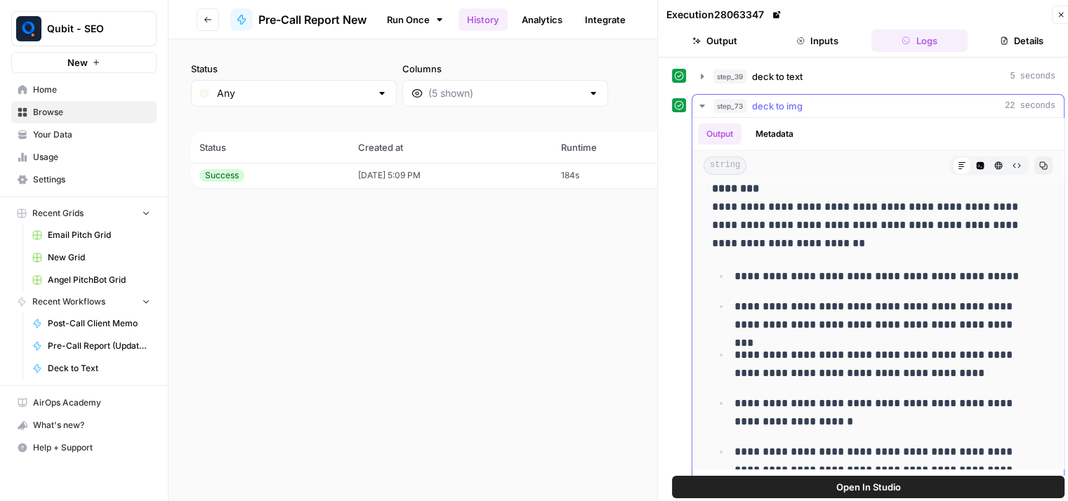
scroll to position [117, 0]
click at [814, 84] on button "step_39 deck to text 5 seconds" at bounding box center [877, 76] width 371 height 22
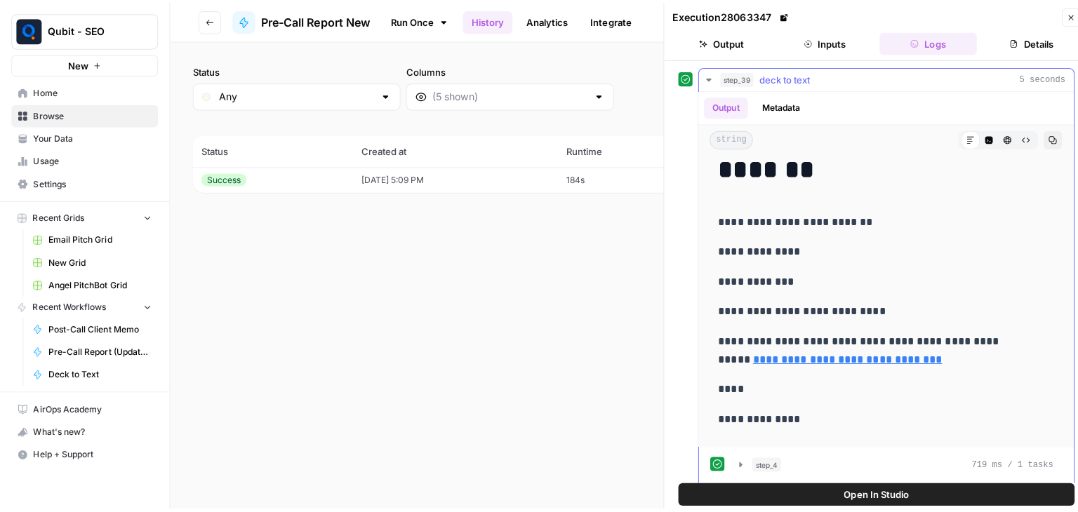
scroll to position [0, 0]
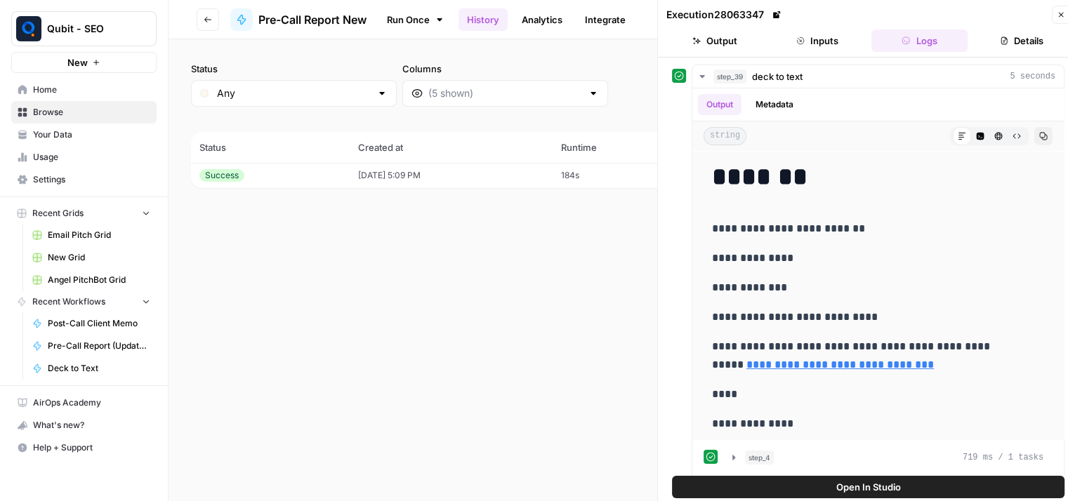
click at [806, 40] on button "Inputs" at bounding box center [817, 40] width 97 height 22
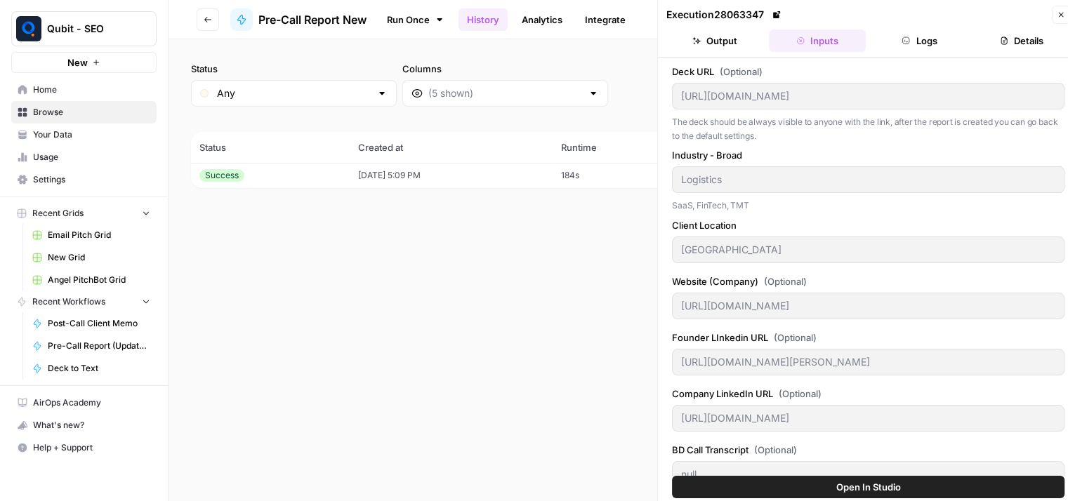
click at [528, 293] on div "Status Any Columns 2h 24h 7d 30d All Time Custom range (1 records) Status Creat…" at bounding box center [617, 270] width 899 height 462
click at [1059, 13] on icon "button" at bounding box center [1060, 15] width 5 height 5
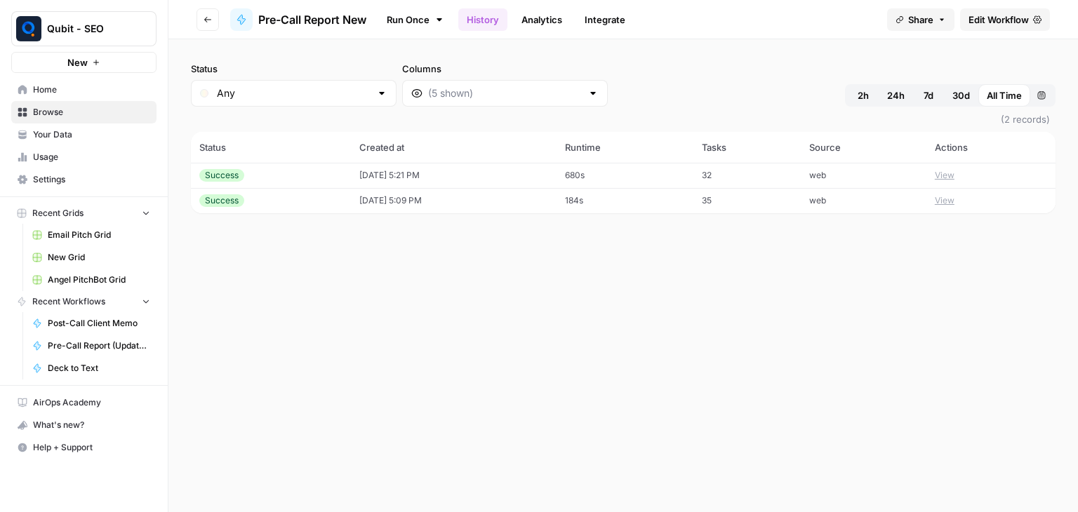
click at [510, 182] on td "[DATE] 5:21 PM" at bounding box center [454, 175] width 206 height 25
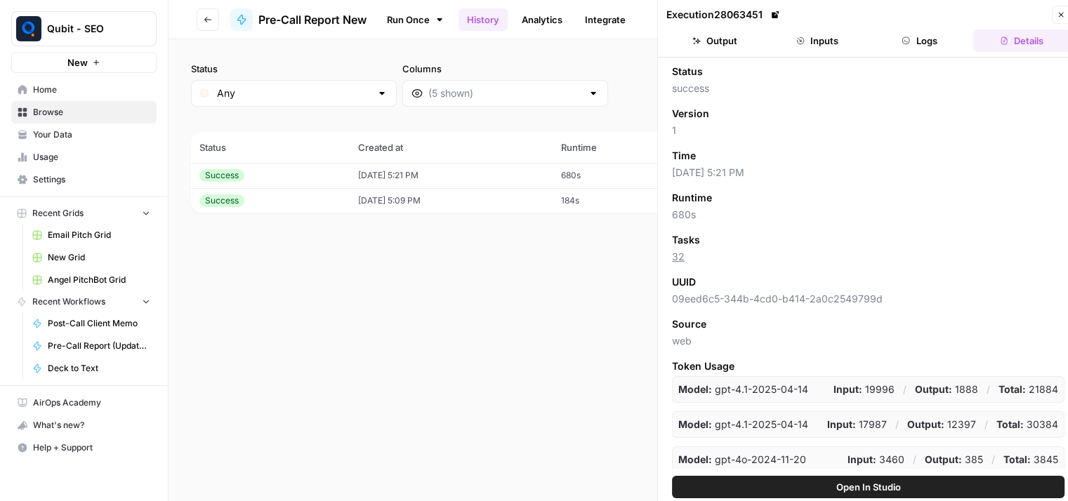
click at [714, 40] on button "Output" at bounding box center [714, 40] width 97 height 22
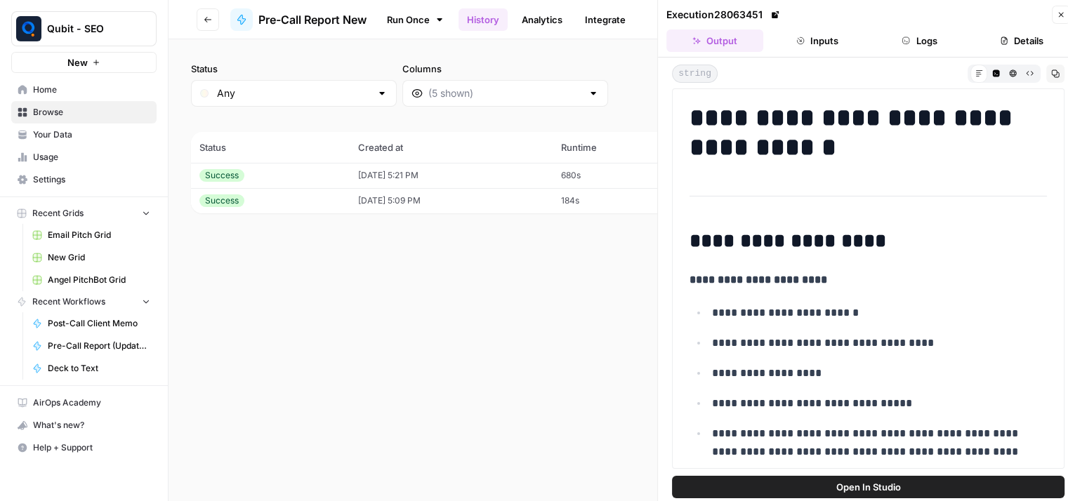
click at [1058, 18] on icon "button" at bounding box center [1060, 15] width 8 height 8
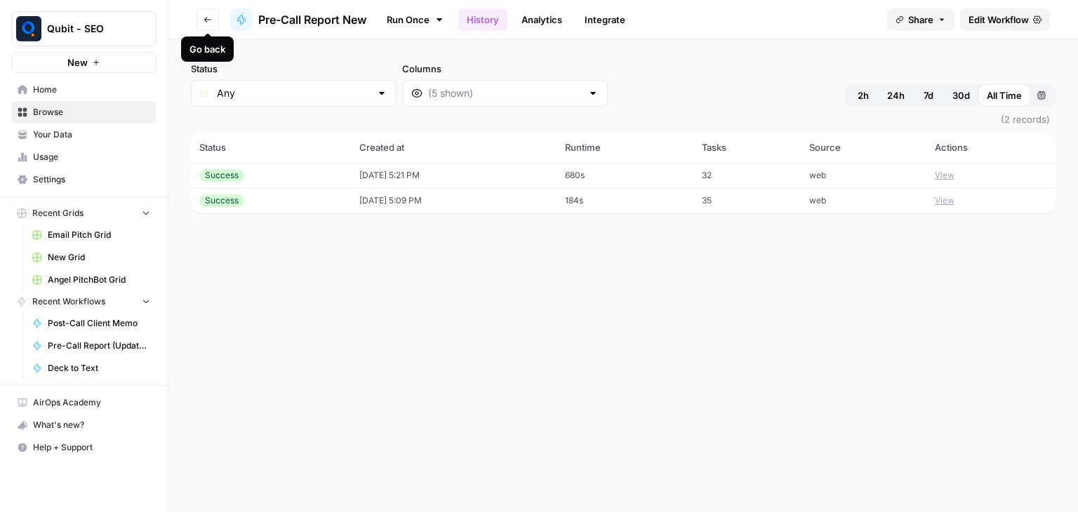
click at [204, 27] on button "Go back" at bounding box center [208, 19] width 22 height 22
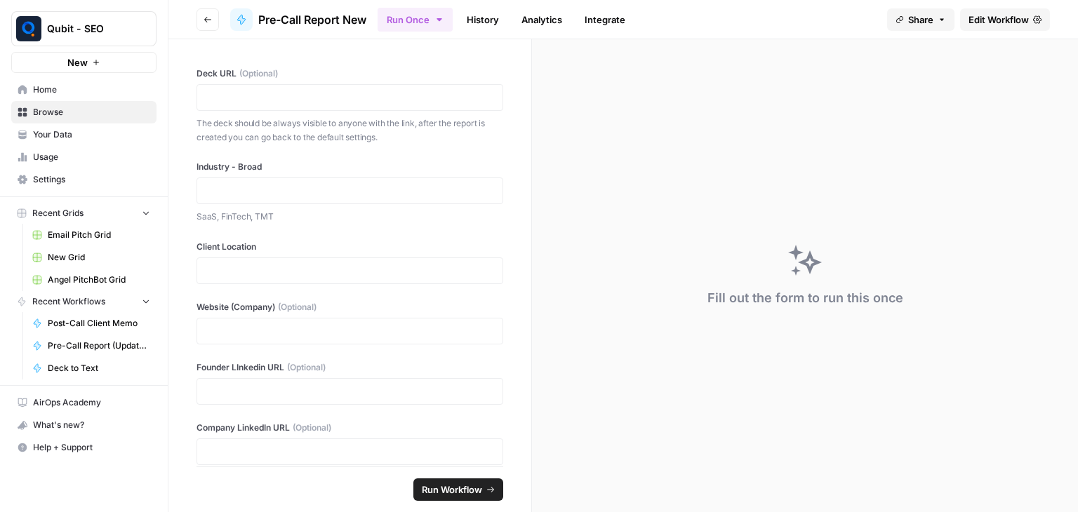
click at [204, 27] on button "Go back" at bounding box center [208, 19] width 22 height 22
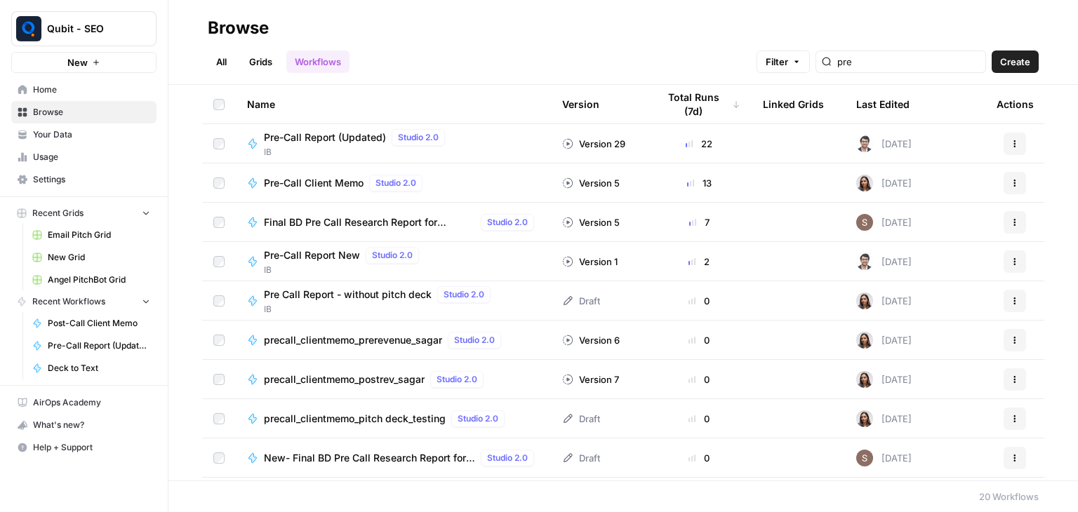
click at [323, 253] on span "Pre-Call Report New" at bounding box center [312, 255] width 96 height 14
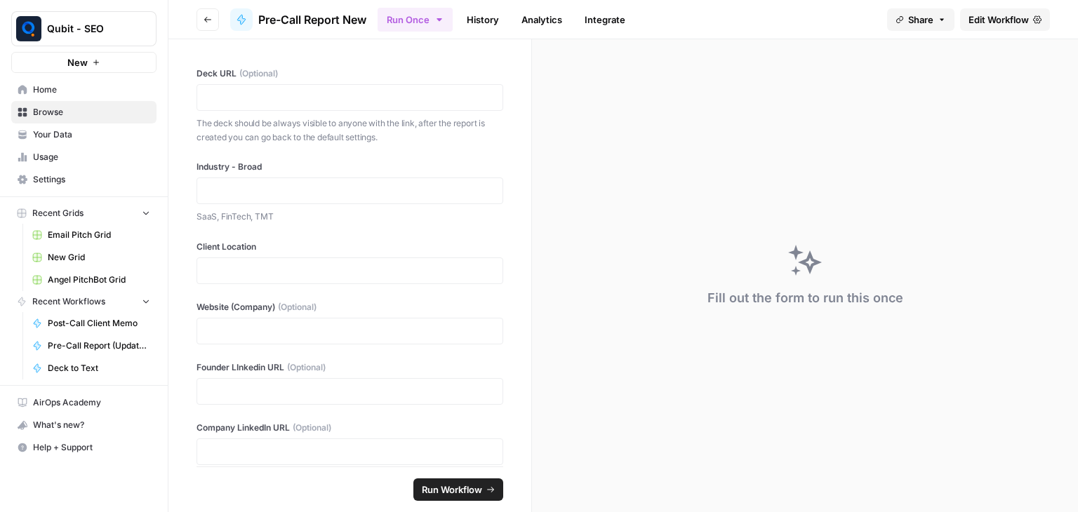
click at [491, 22] on link "History" at bounding box center [482, 19] width 49 height 22
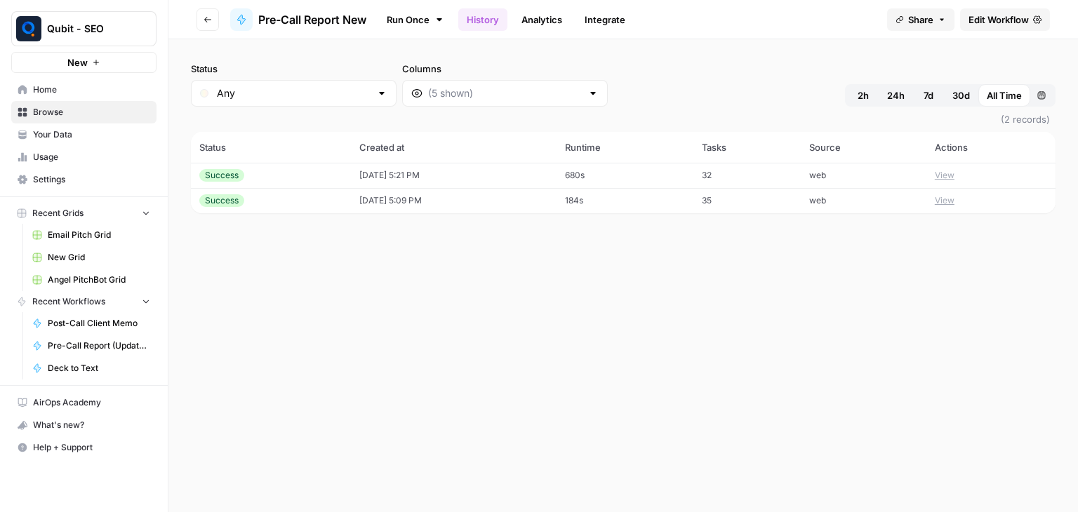
click at [531, 173] on td "[DATE] 5:21 PM" at bounding box center [454, 175] width 206 height 25
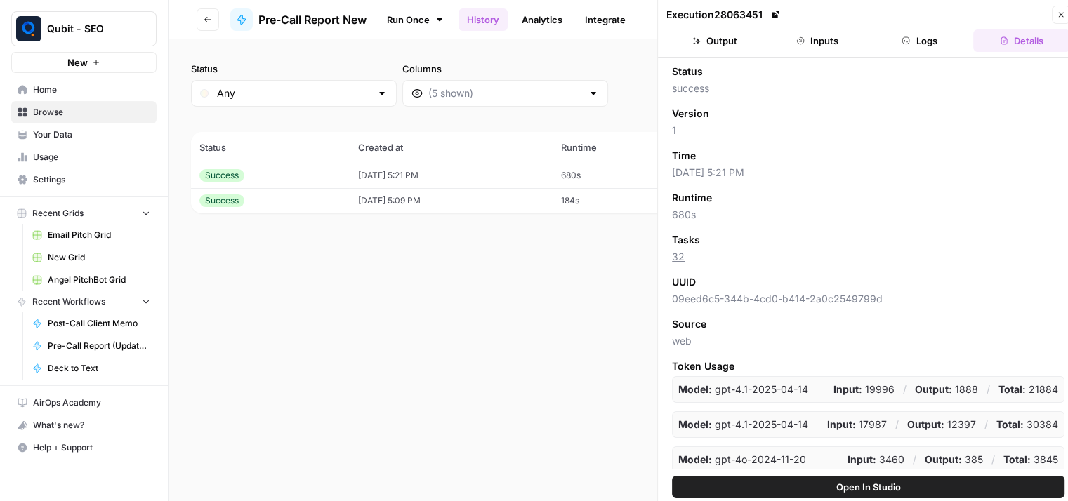
click at [905, 46] on button "Logs" at bounding box center [919, 40] width 97 height 22
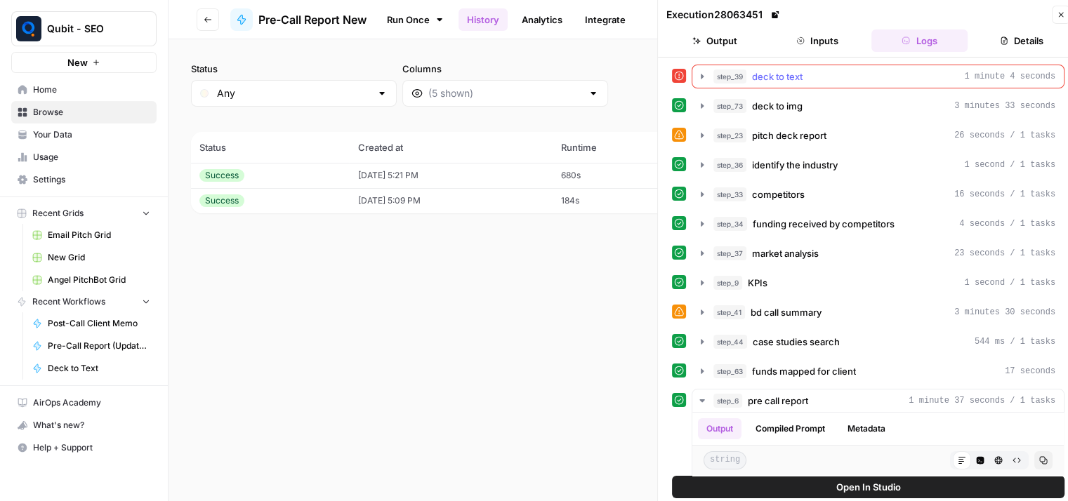
click at [907, 72] on div "step_39 deck to text 1 minute 4 seconds" at bounding box center [884, 76] width 342 height 14
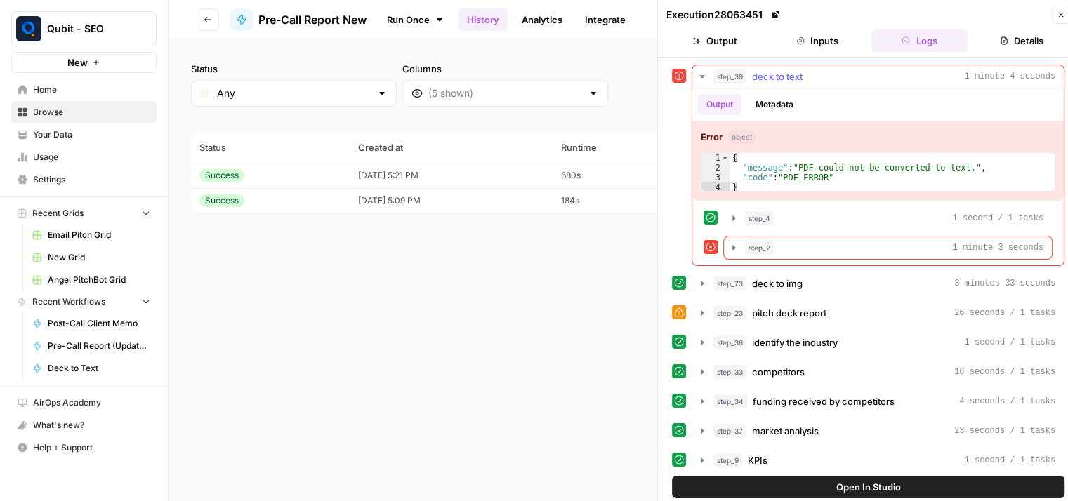
click at [907, 72] on div "step_39 deck to text 1 minute 4 seconds" at bounding box center [884, 76] width 342 height 14
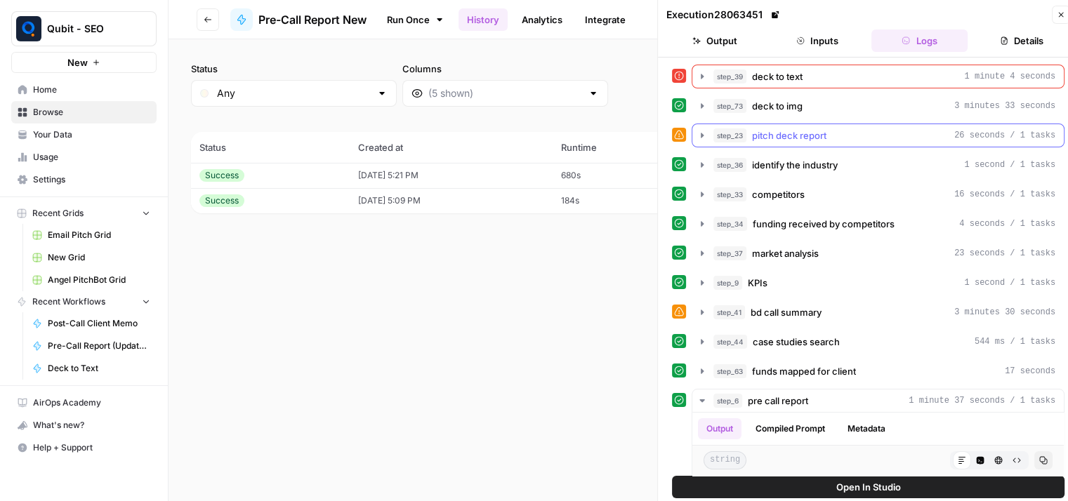
click at [868, 136] on div "step_23 pitch deck report 26 seconds / 1 tasks" at bounding box center [884, 135] width 342 height 14
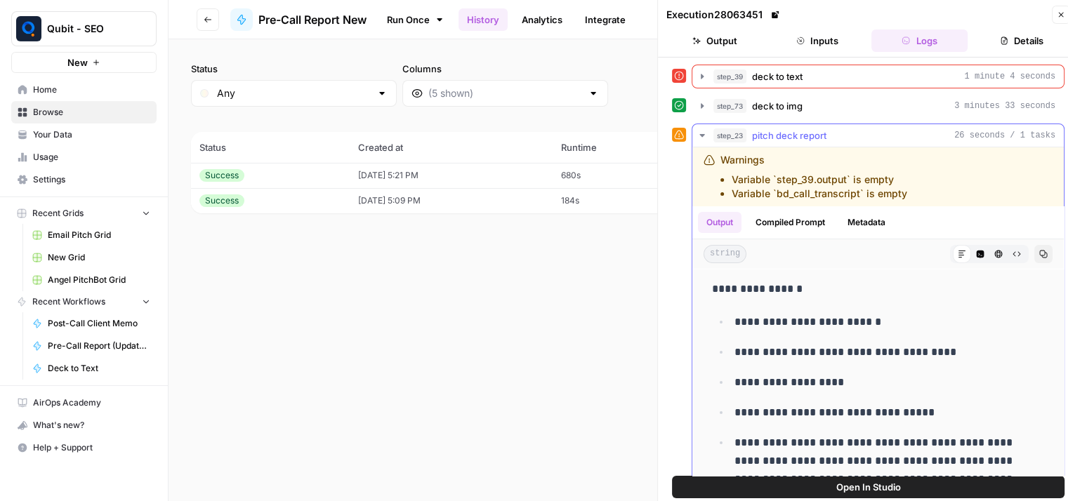
click at [868, 136] on div "step_23 pitch deck report 26 seconds / 1 tasks" at bounding box center [884, 135] width 342 height 14
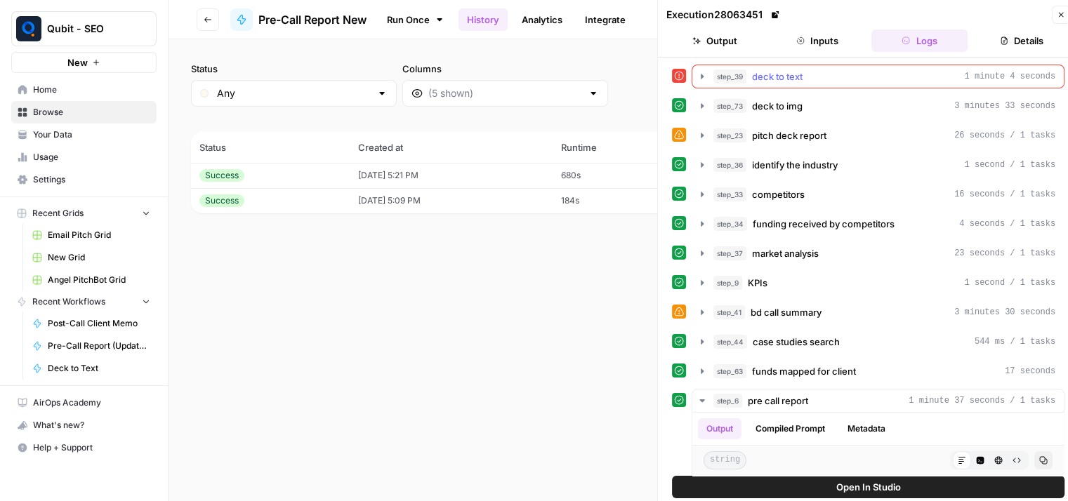
click at [796, 84] on button "step_39 deck to text 1 minute 4 seconds" at bounding box center [877, 76] width 371 height 22
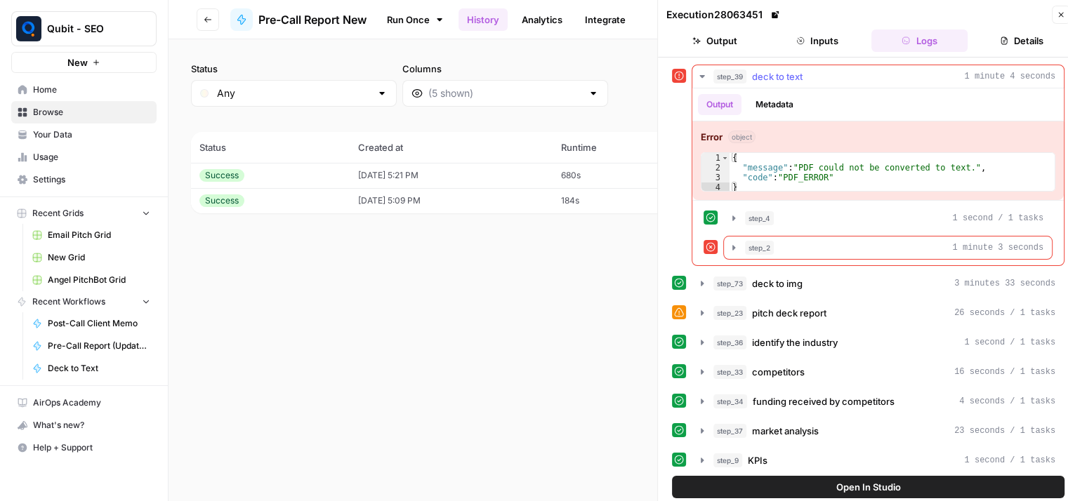
click at [705, 72] on icon "button" at bounding box center [701, 76] width 11 height 11
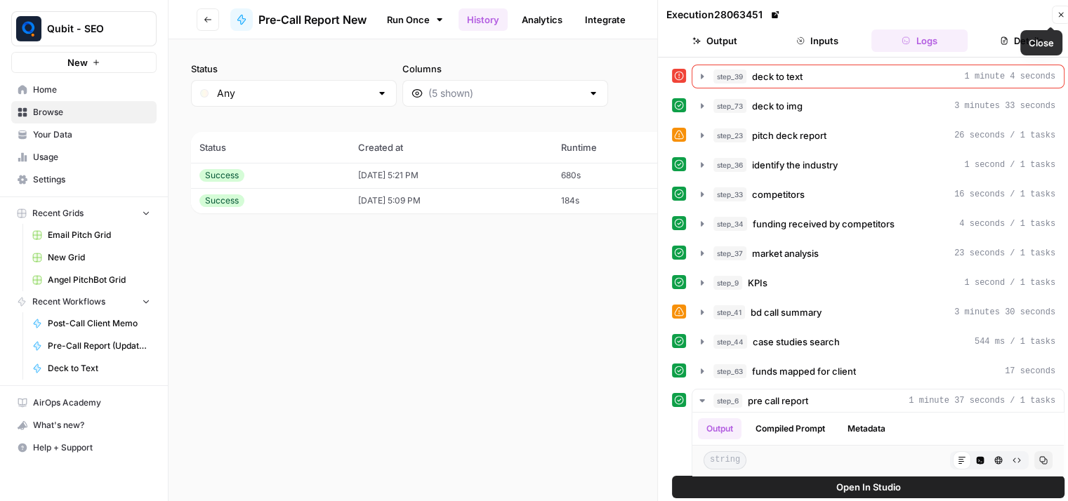
click at [1054, 19] on button "Close" at bounding box center [1060, 15] width 18 height 18
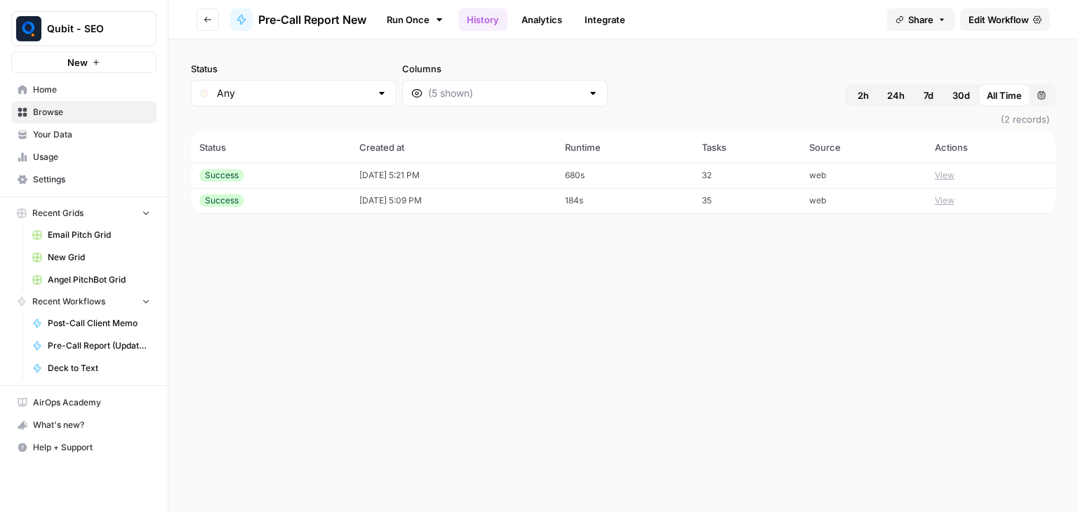
click at [820, 177] on td "web" at bounding box center [864, 175] width 126 height 25
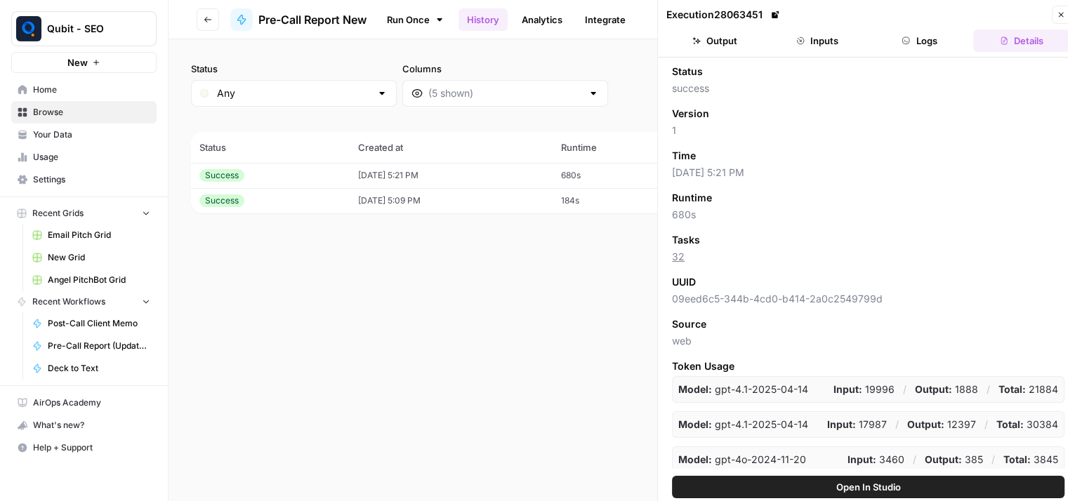
click at [835, 50] on button "Inputs" at bounding box center [817, 40] width 97 height 22
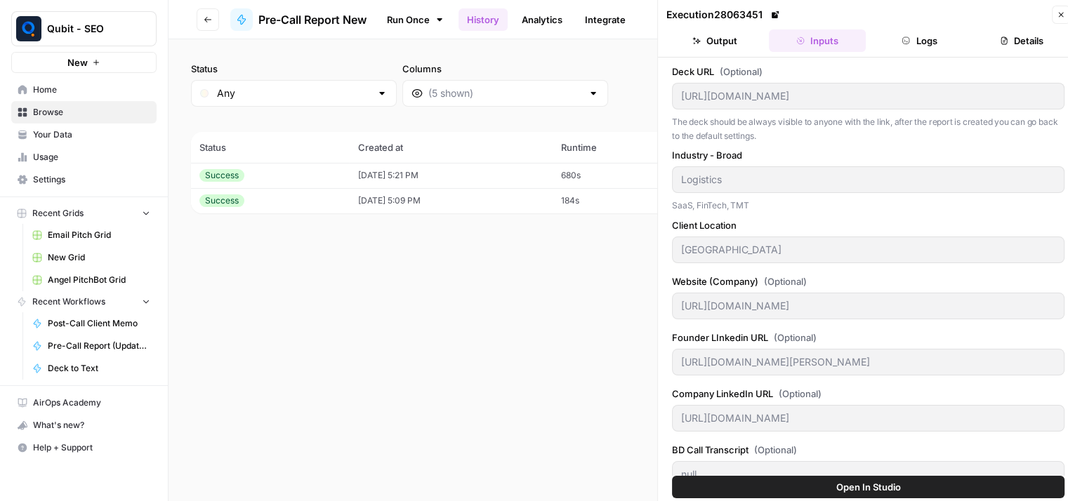
click at [1056, 17] on icon "button" at bounding box center [1060, 15] width 8 height 8
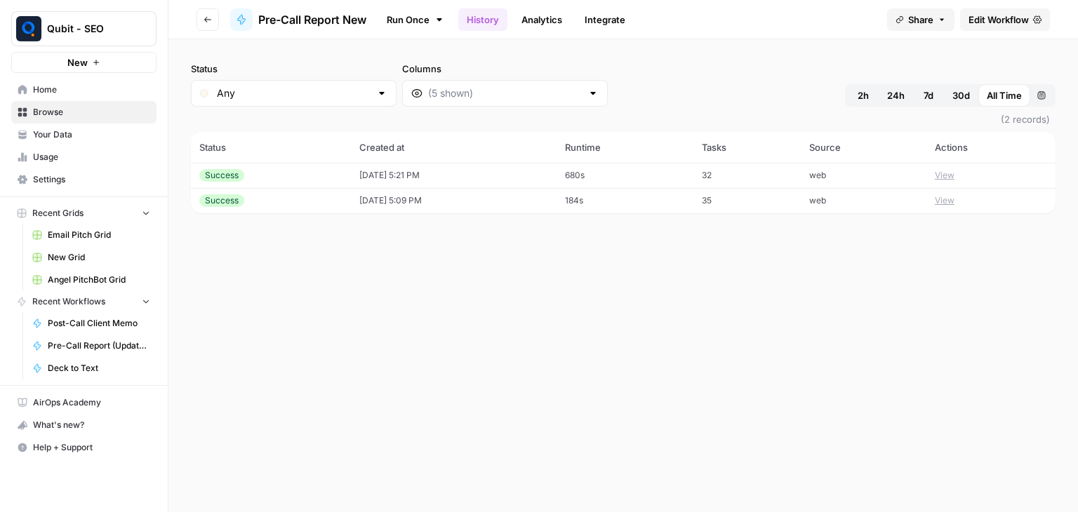
click at [740, 44] on div "Status Any Columns 2h 24h 7d 30d All Time Custom range (2 records) Status Creat…" at bounding box center [623, 275] width 910 height 473
click at [212, 20] on button "Go back" at bounding box center [208, 19] width 22 height 22
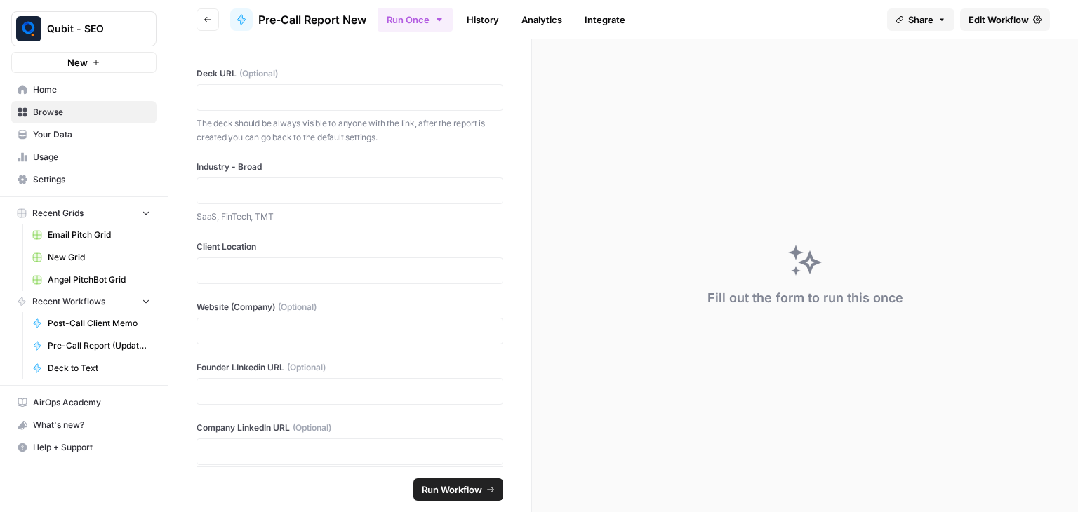
click at [213, 26] on button "Go back" at bounding box center [208, 19] width 22 height 22
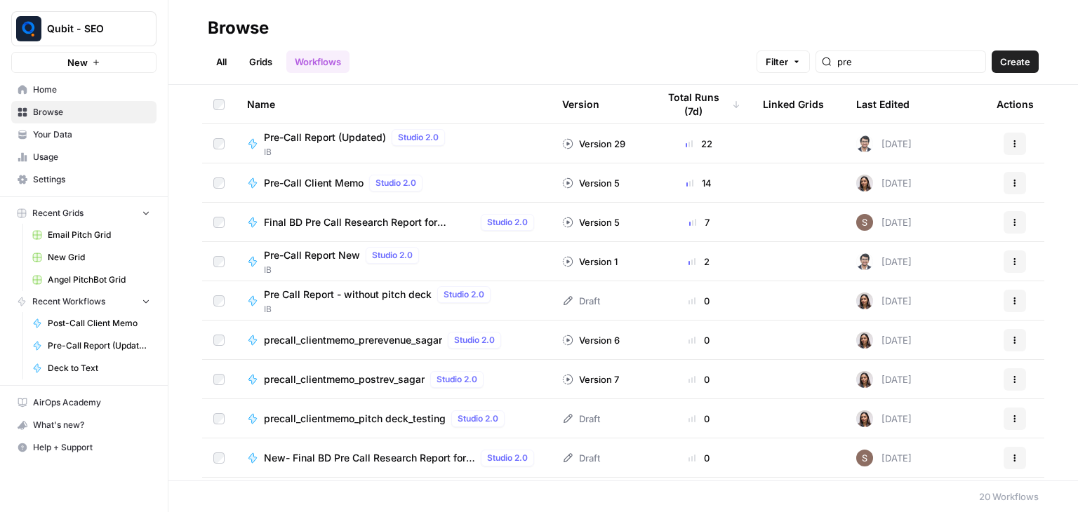
click at [314, 252] on span "Pre-Call Report New" at bounding box center [312, 255] width 96 height 14
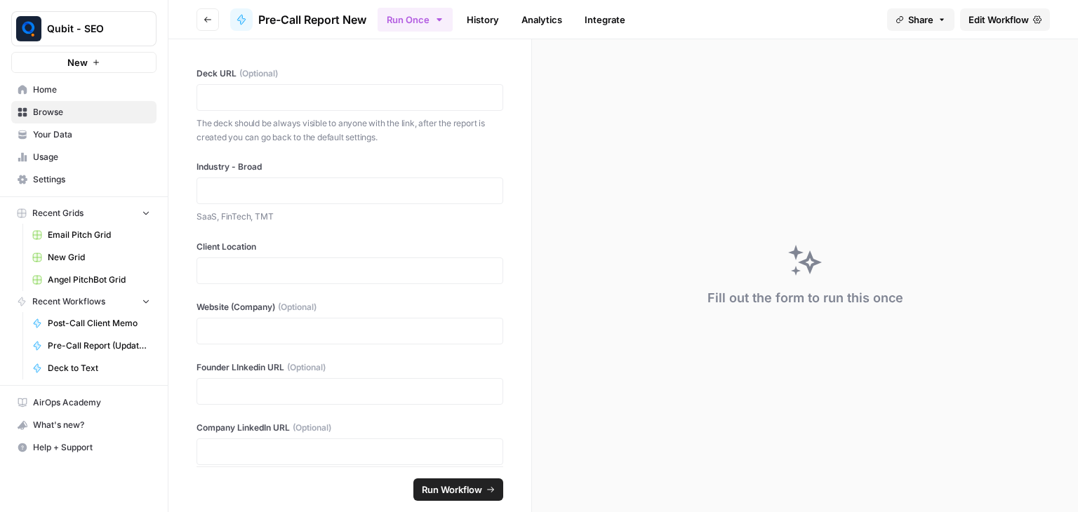
click at [484, 26] on link "History" at bounding box center [482, 19] width 49 height 22
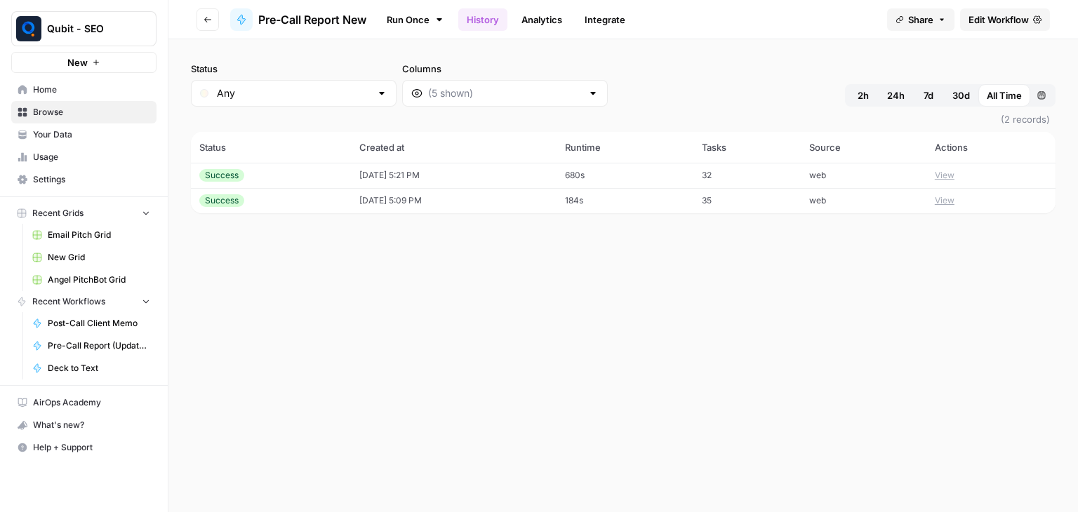
click at [435, 179] on td "[DATE] 5:21 PM" at bounding box center [454, 175] width 206 height 25
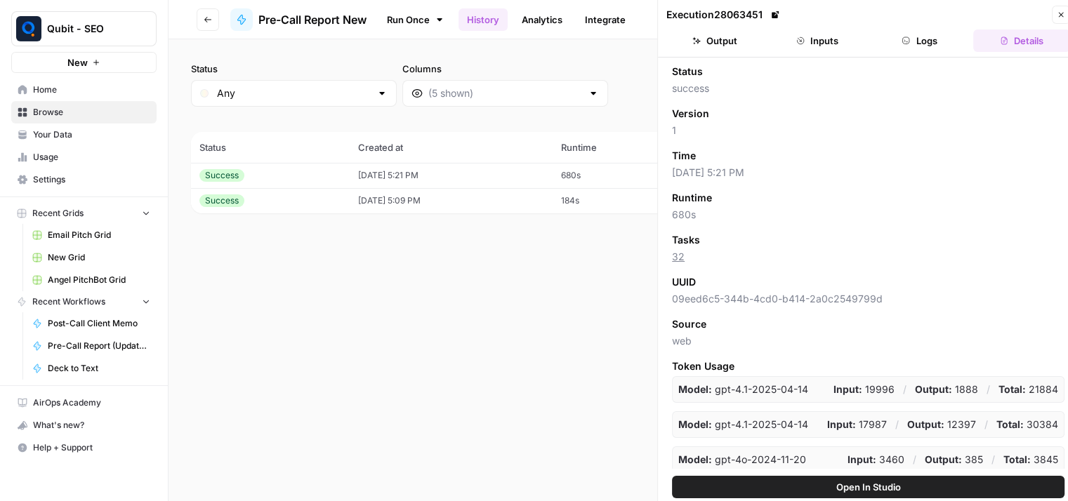
click at [924, 40] on button "Logs" at bounding box center [919, 40] width 97 height 22
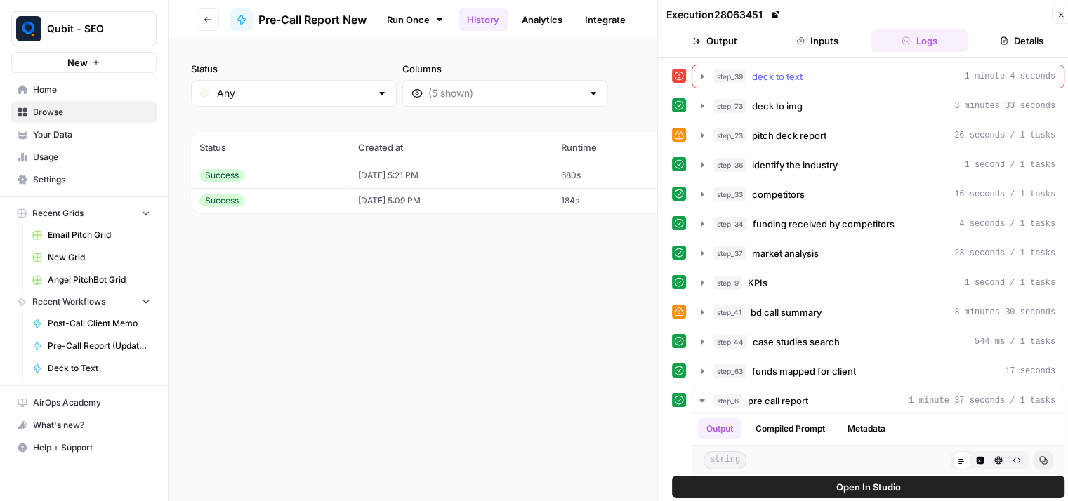
click at [705, 79] on icon "button" at bounding box center [701, 76] width 11 height 11
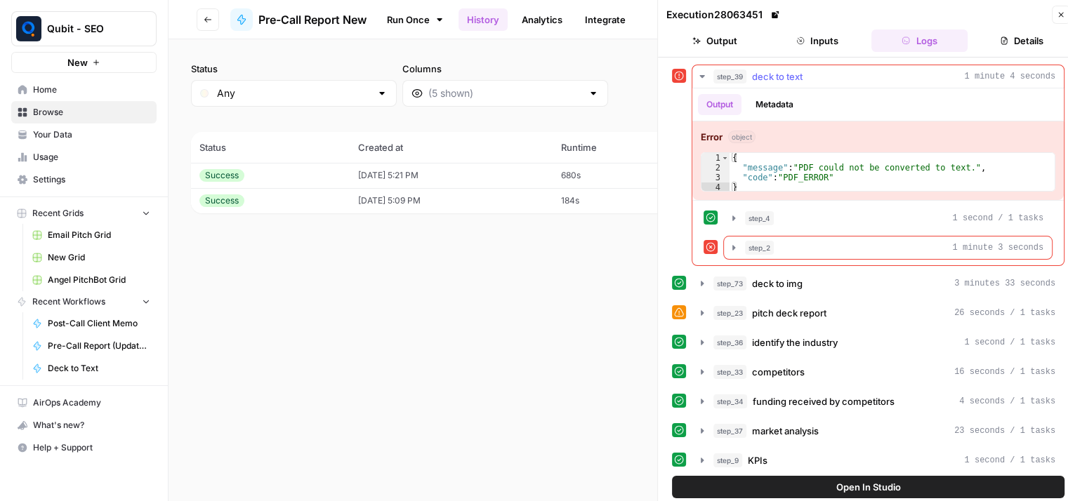
click at [705, 79] on icon "button" at bounding box center [701, 76] width 11 height 11
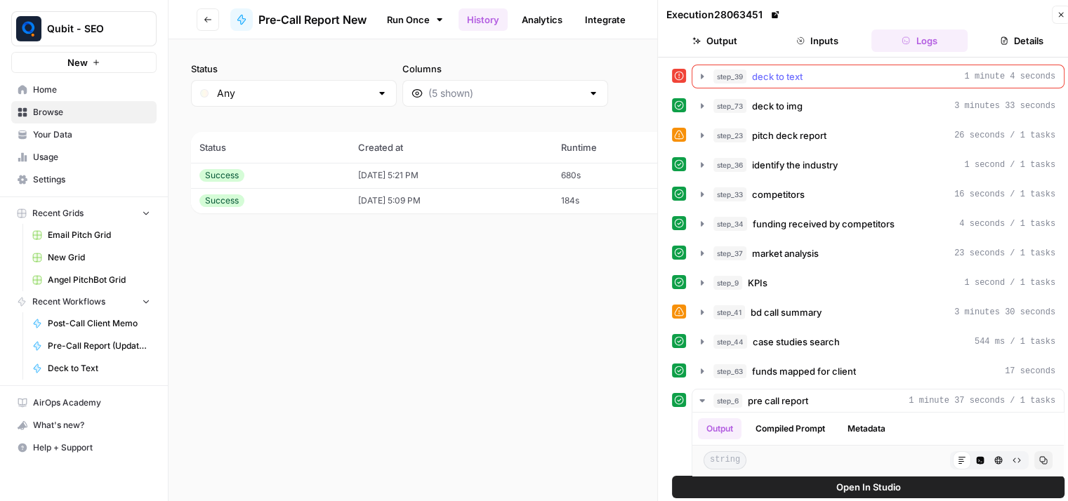
click at [700, 82] on button "step_39 deck to text 1 minute 4 seconds" at bounding box center [877, 76] width 371 height 22
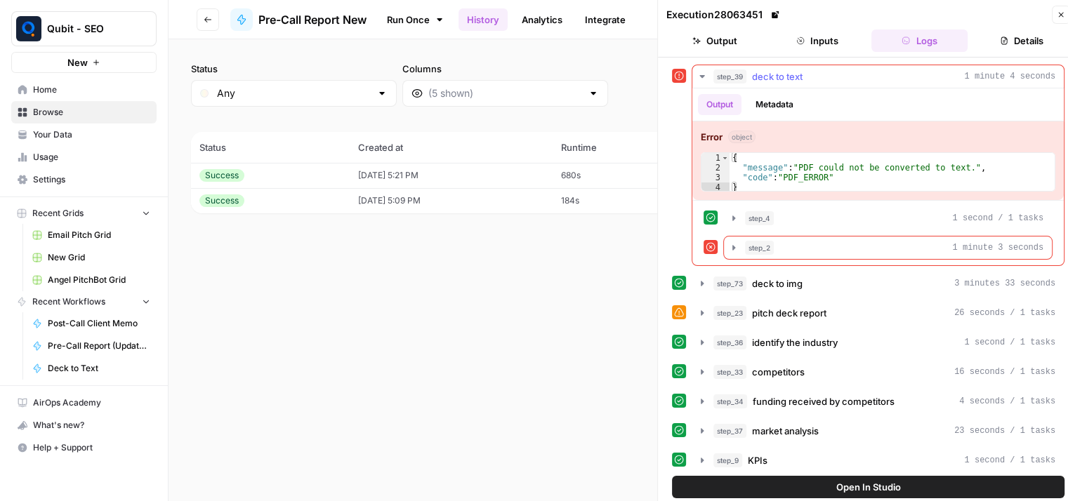
click at [698, 81] on icon "button" at bounding box center [701, 76] width 11 height 11
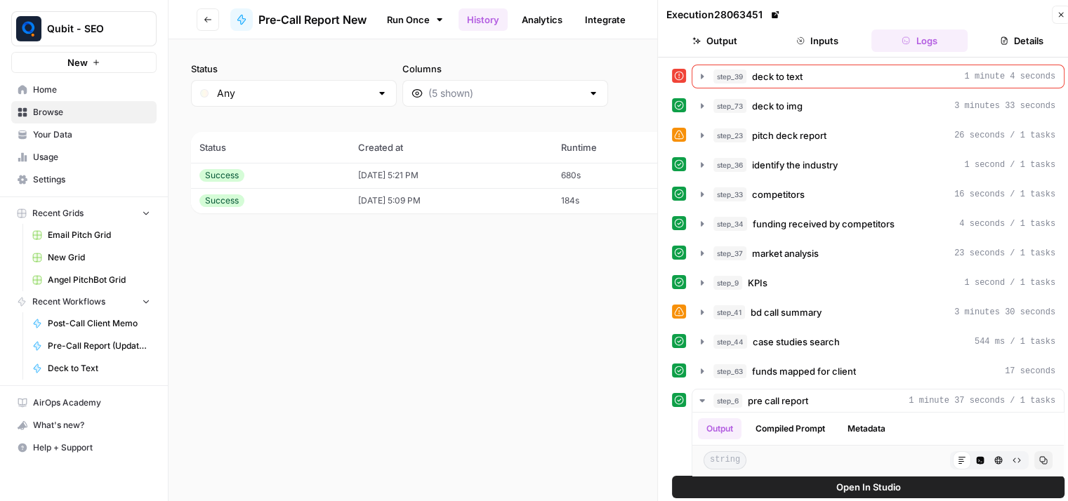
click at [673, 37] on button "Output" at bounding box center [714, 40] width 97 height 22
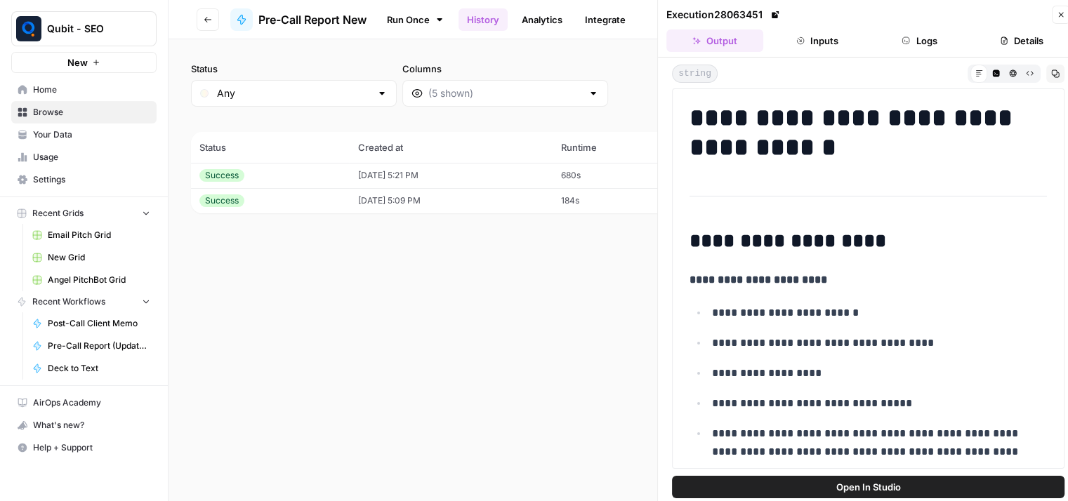
click at [778, 37] on button "Inputs" at bounding box center [817, 40] width 97 height 22
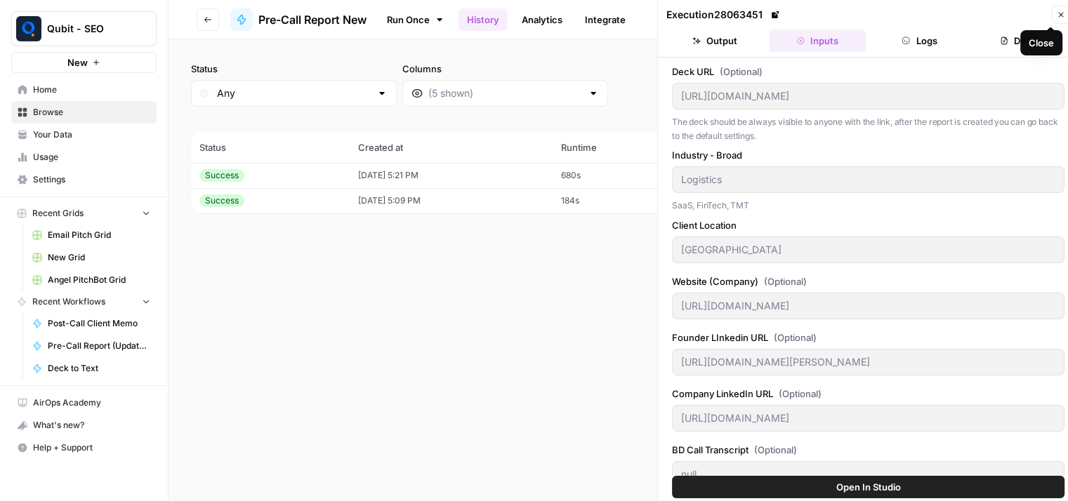
click at [1061, 15] on icon "button" at bounding box center [1060, 15] width 5 height 5
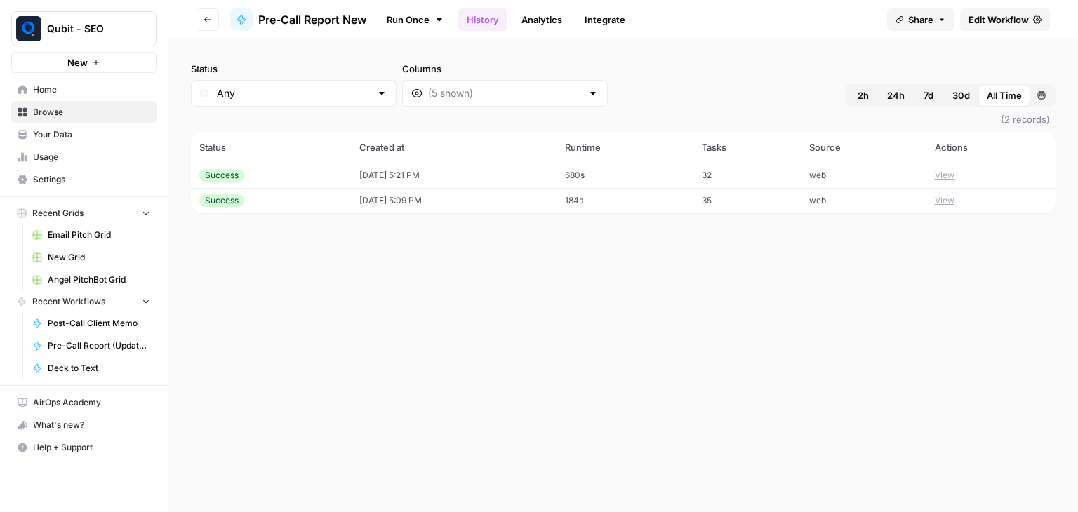
click at [710, 100] on div "Status Any Columns 2h 24h 7d 30d All Time Custom range" at bounding box center [623, 84] width 865 height 45
